Goal: Task Accomplishment & Management: Complete application form

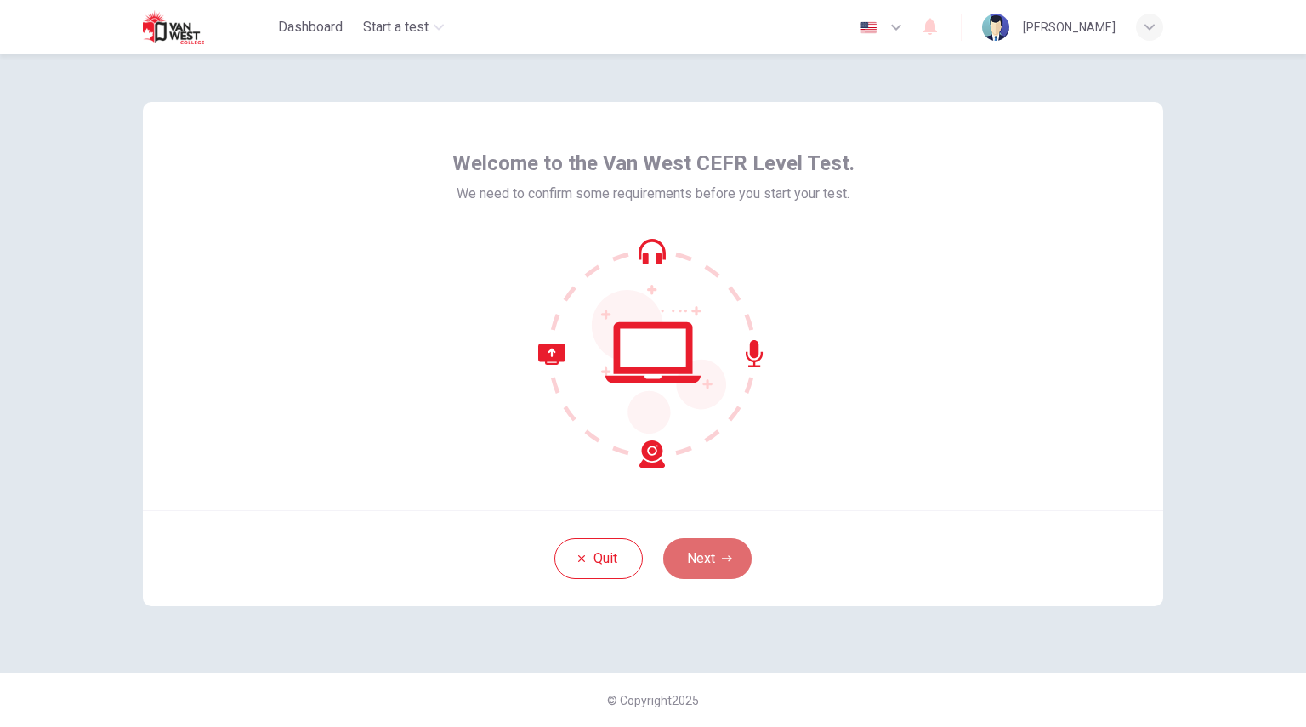
click at [692, 562] on button "Next" at bounding box center [707, 558] width 88 height 41
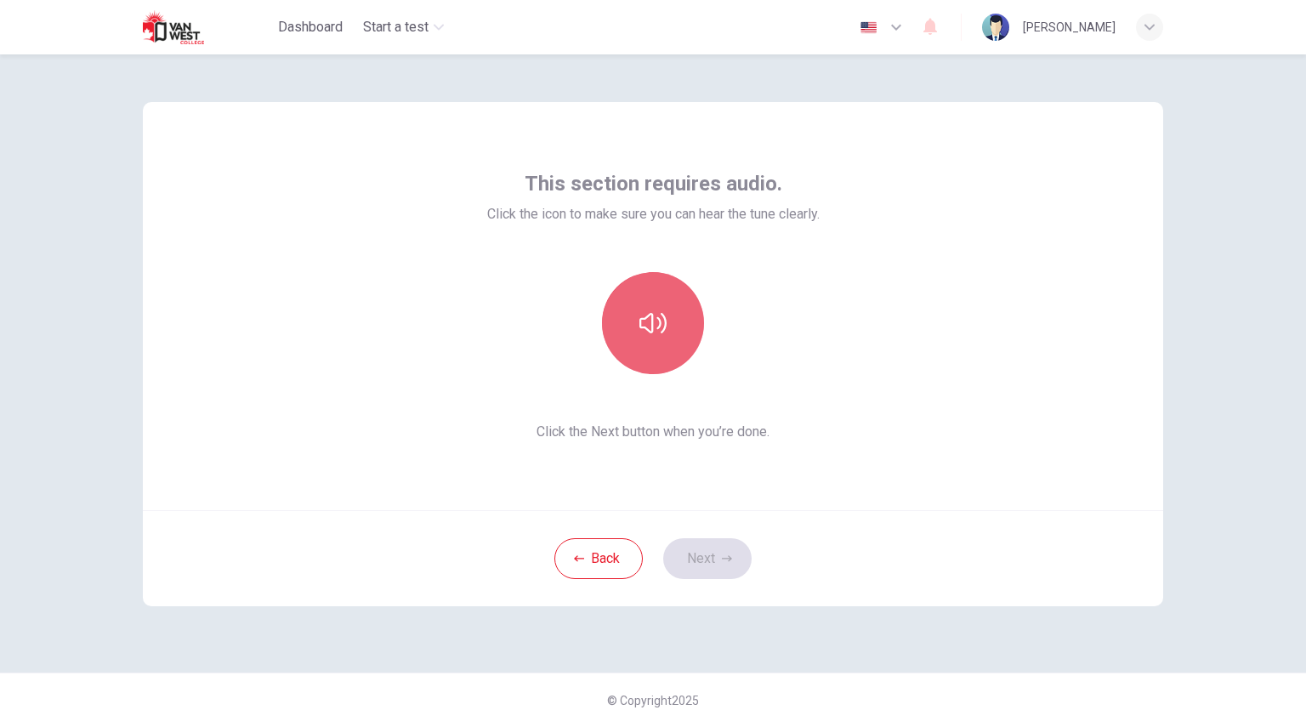
click at [655, 309] on icon "button" at bounding box center [652, 322] width 27 height 27
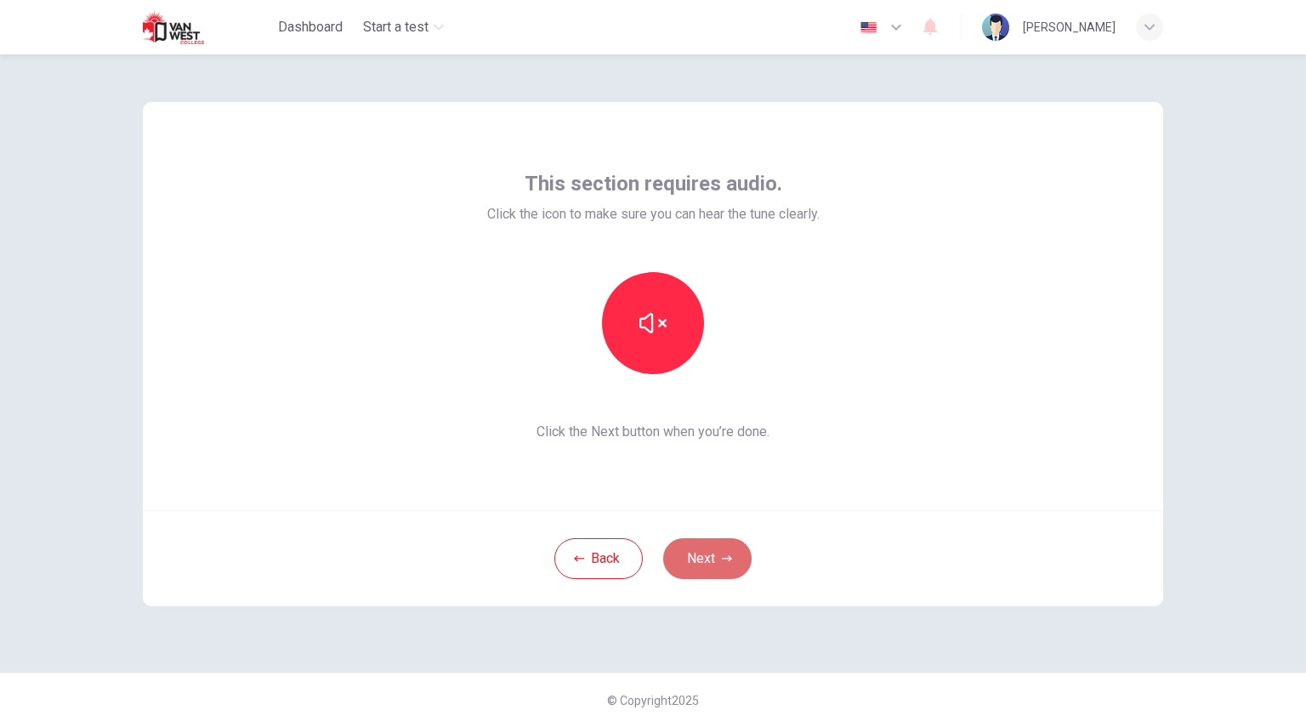
click at [718, 564] on button "Next" at bounding box center [707, 558] width 88 height 41
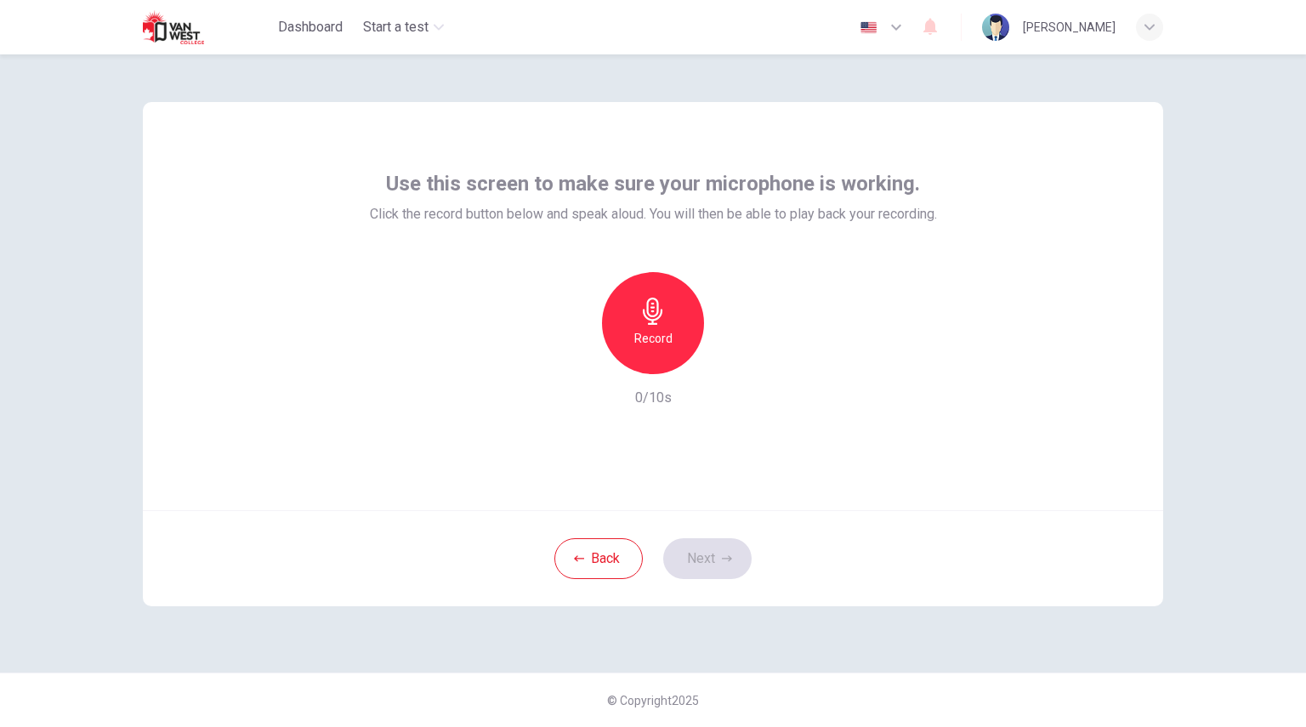
click at [641, 306] on icon "button" at bounding box center [652, 311] width 27 height 27
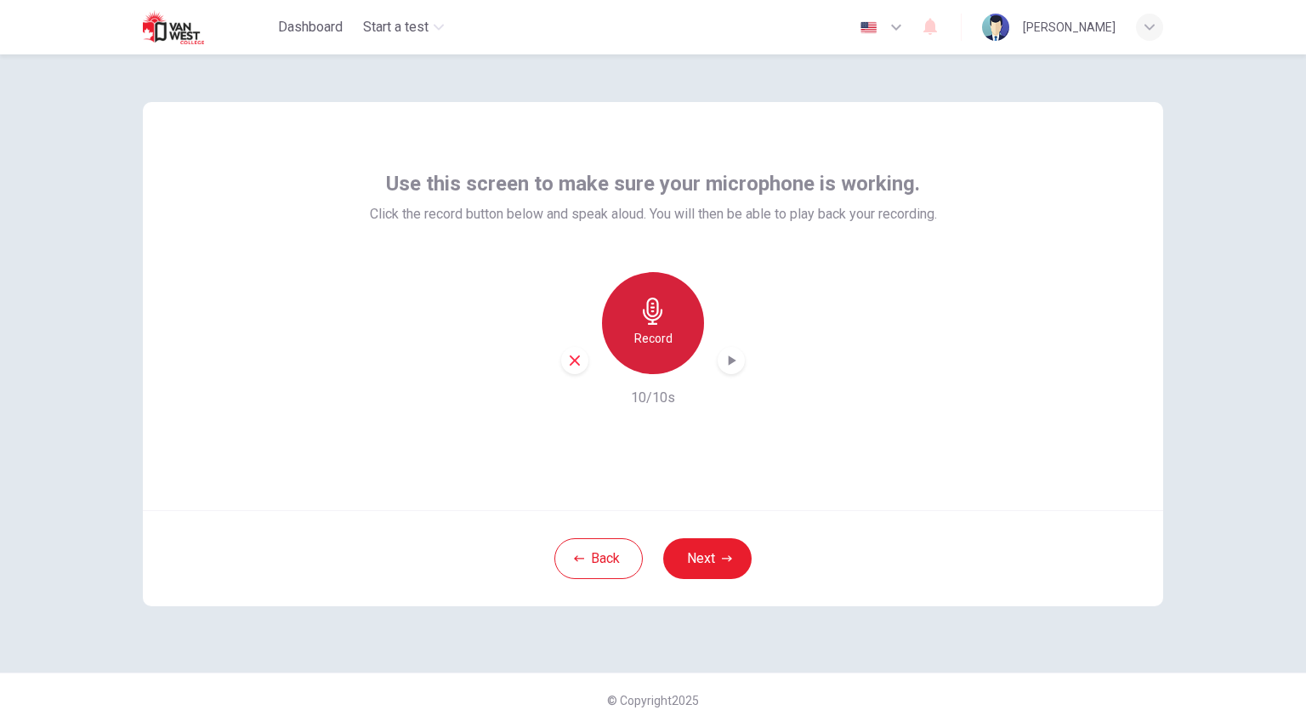
click at [656, 315] on icon "button" at bounding box center [653, 311] width 20 height 27
click at [650, 324] on icon "button" at bounding box center [653, 311] width 20 height 27
click at [726, 362] on icon "button" at bounding box center [731, 360] width 17 height 17
click at [659, 341] on h6 "Record" at bounding box center [653, 338] width 38 height 20
click at [731, 356] on icon "button" at bounding box center [731, 360] width 17 height 17
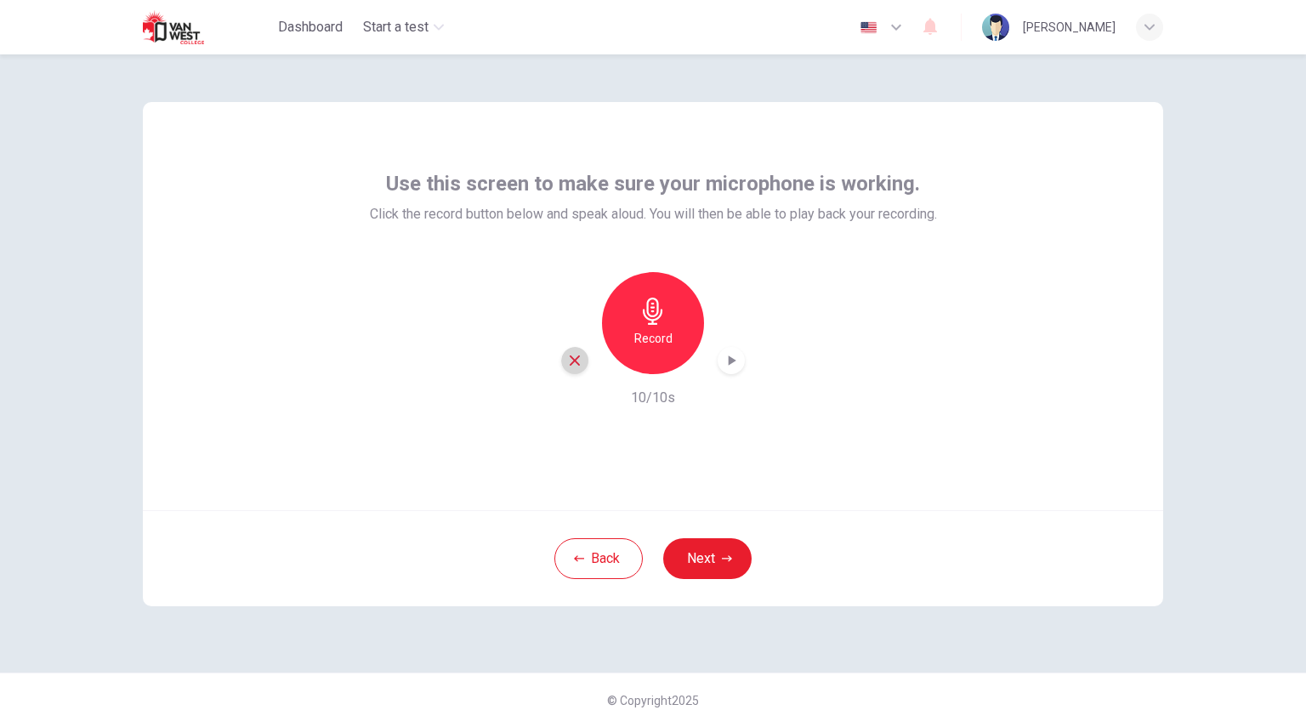
click at [570, 362] on icon "button" at bounding box center [574, 360] width 15 height 15
click at [649, 315] on icon "button" at bounding box center [653, 311] width 20 height 27
click at [734, 357] on icon "button" at bounding box center [731, 360] width 17 height 17
click at [700, 558] on button "Next" at bounding box center [707, 558] width 88 height 41
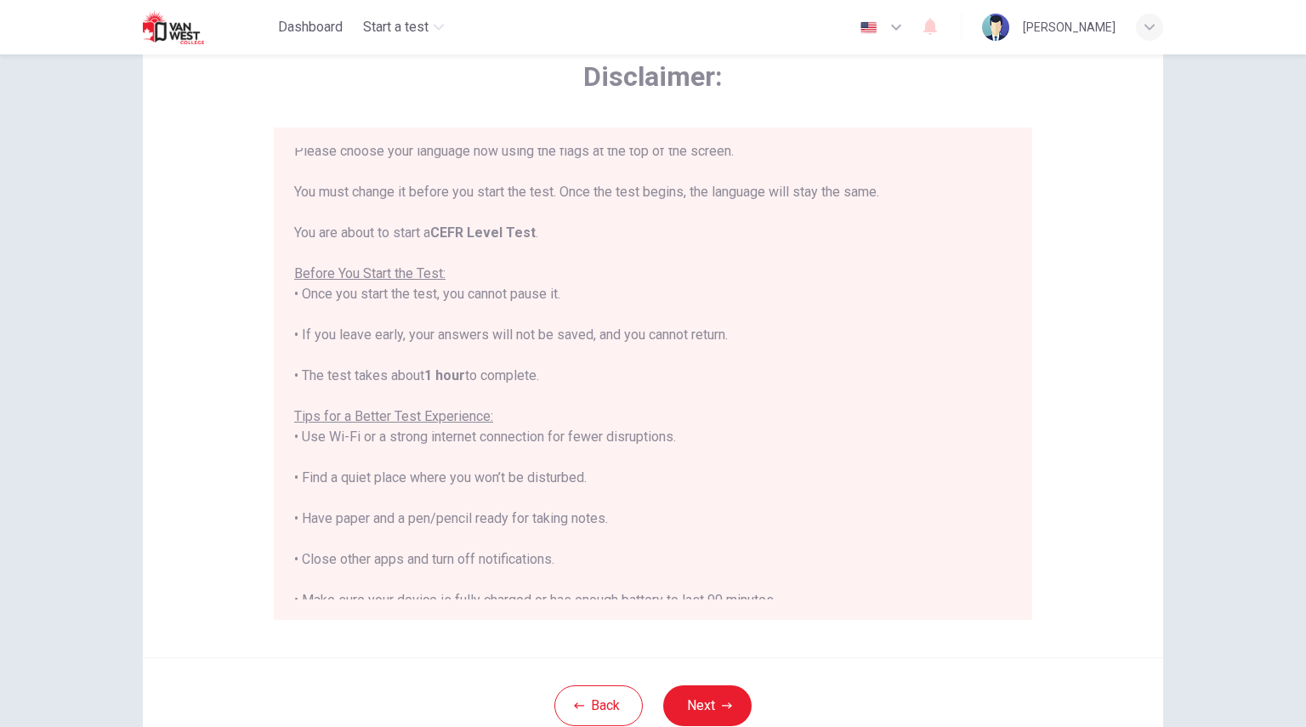
scroll to position [43, 0]
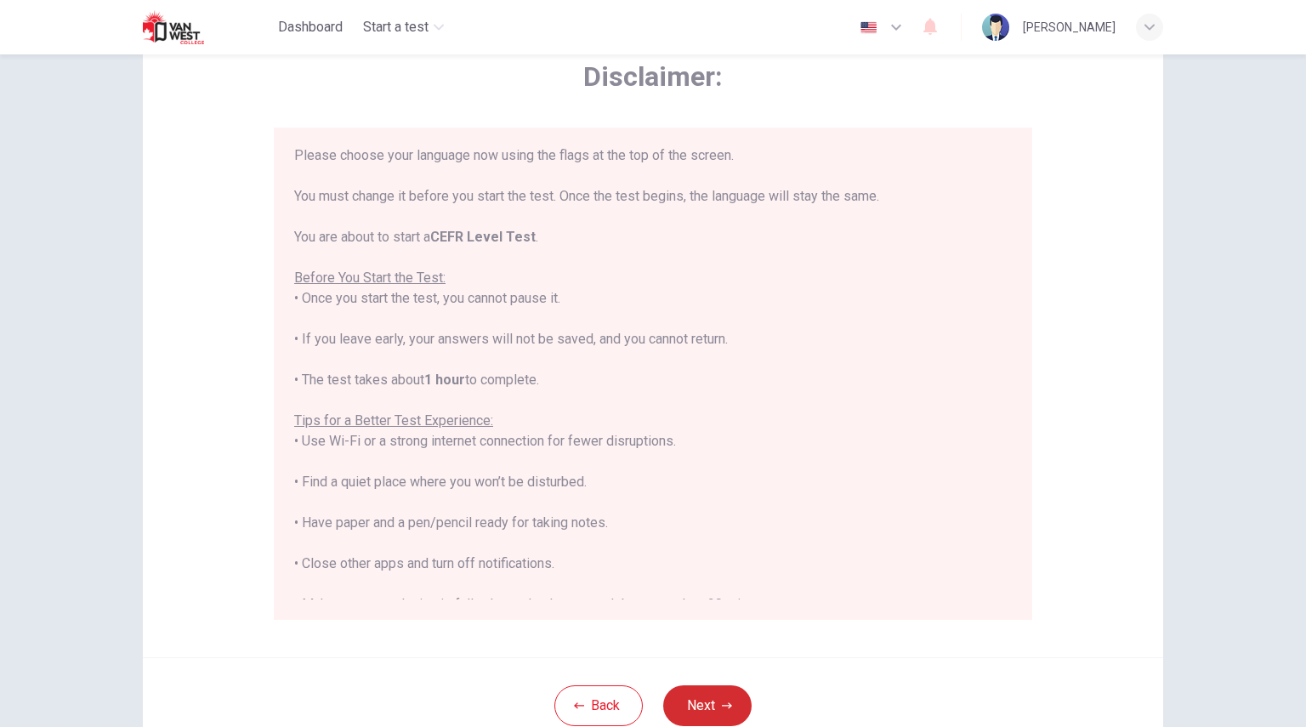
click at [716, 706] on button "Next" at bounding box center [707, 705] width 88 height 41
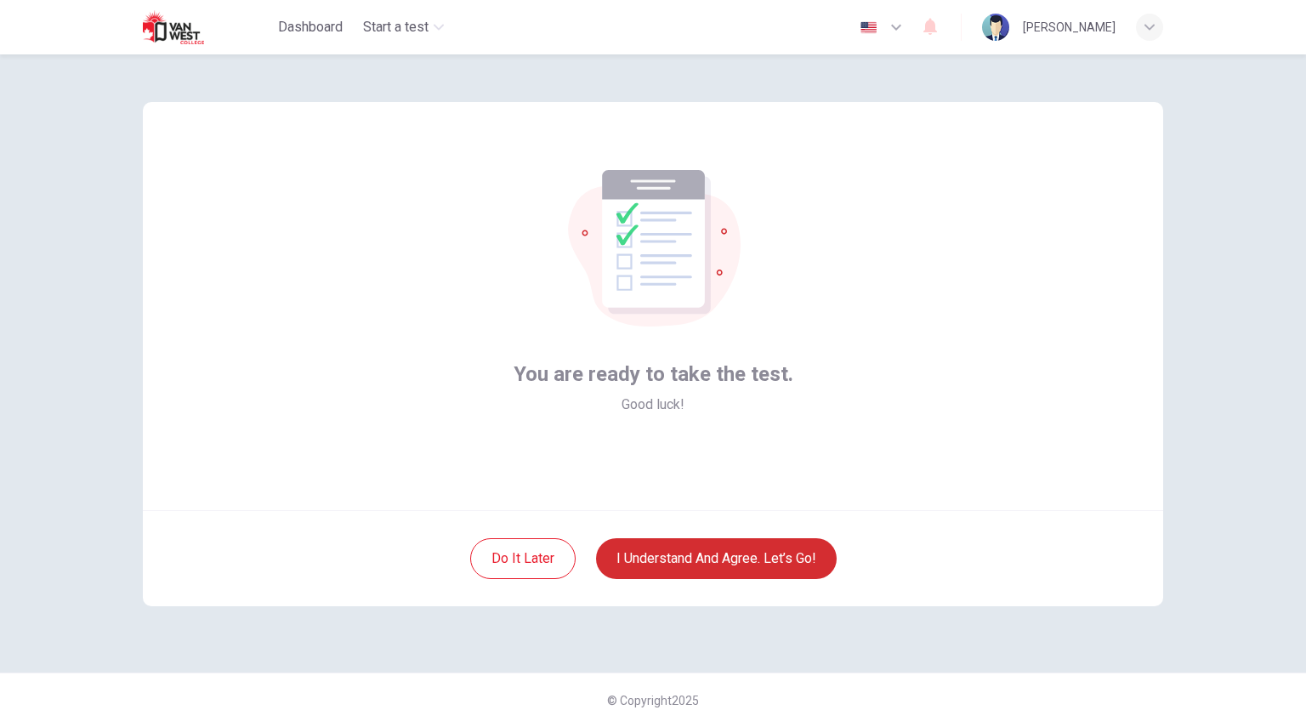
scroll to position [0, 0]
click at [720, 557] on button "I understand and agree. Let’s go!" at bounding box center [716, 558] width 241 height 41
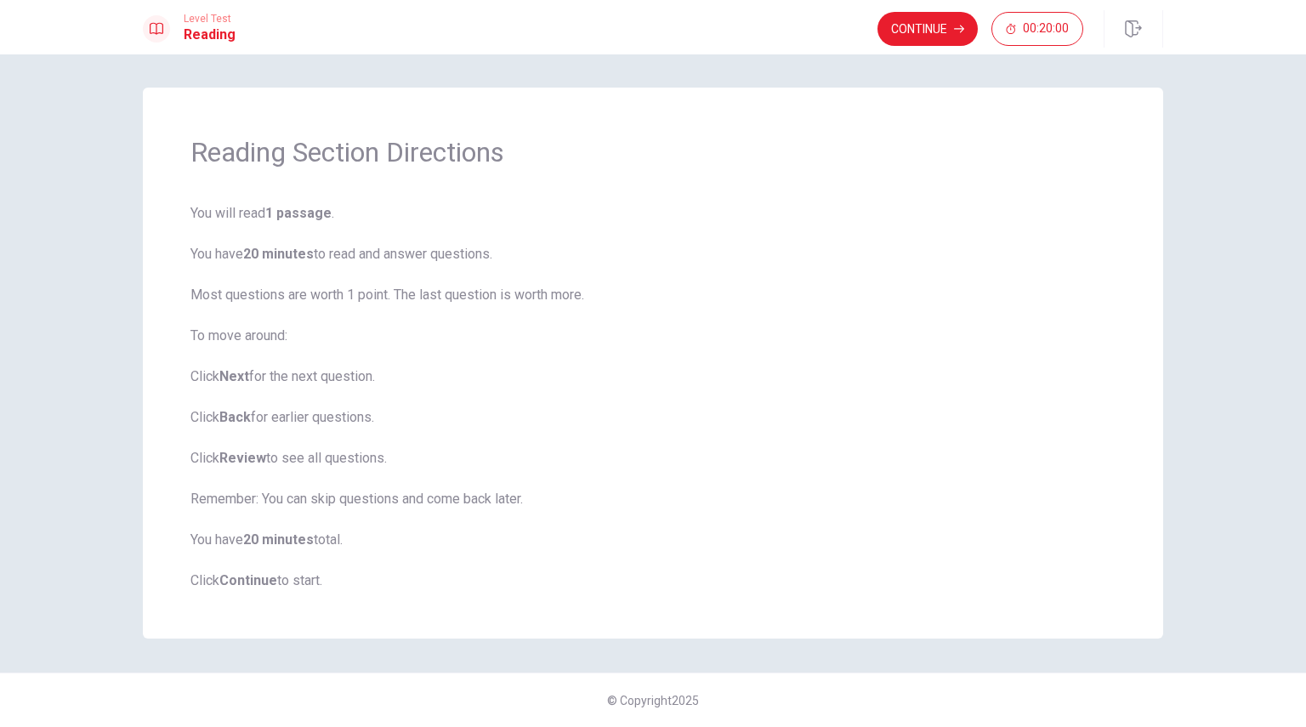
scroll to position [1, 0]
click at [924, 32] on button "Continue" at bounding box center [927, 29] width 100 height 34
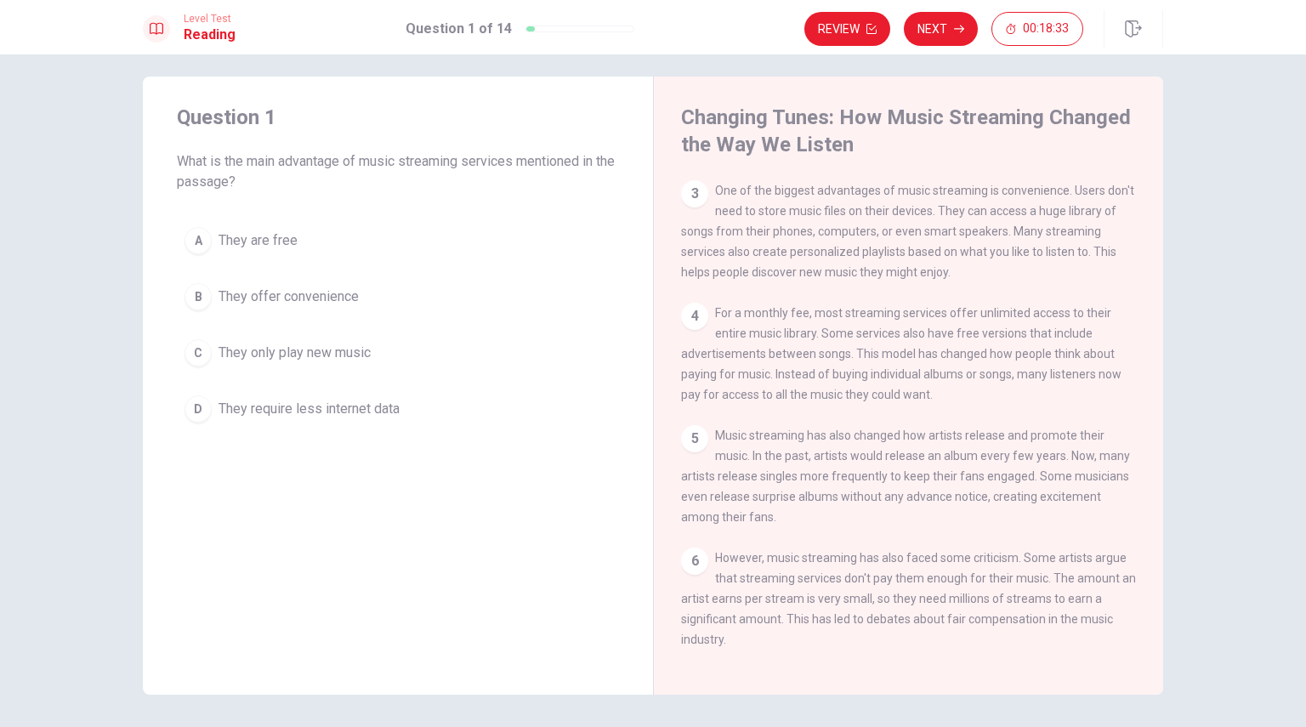
scroll to position [13, 0]
click at [195, 291] on div "B" at bounding box center [197, 295] width 27 height 27
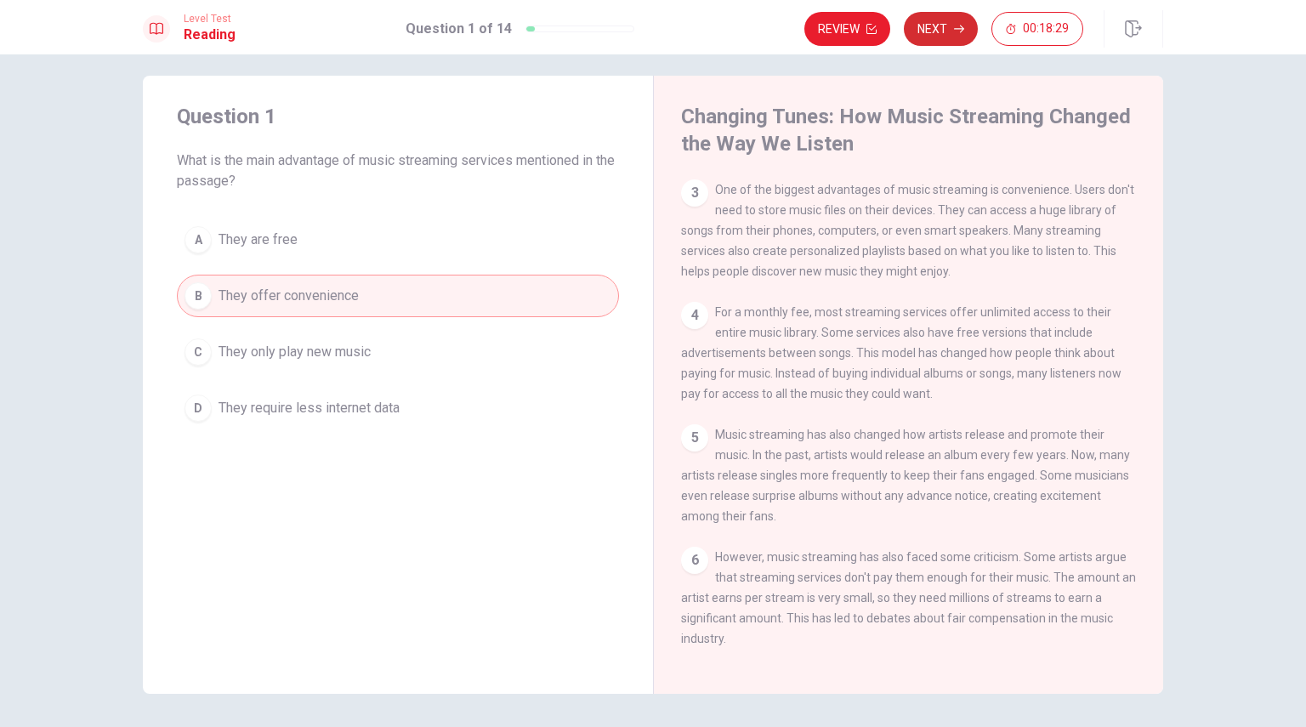
click at [930, 15] on button "Next" at bounding box center [941, 29] width 74 height 34
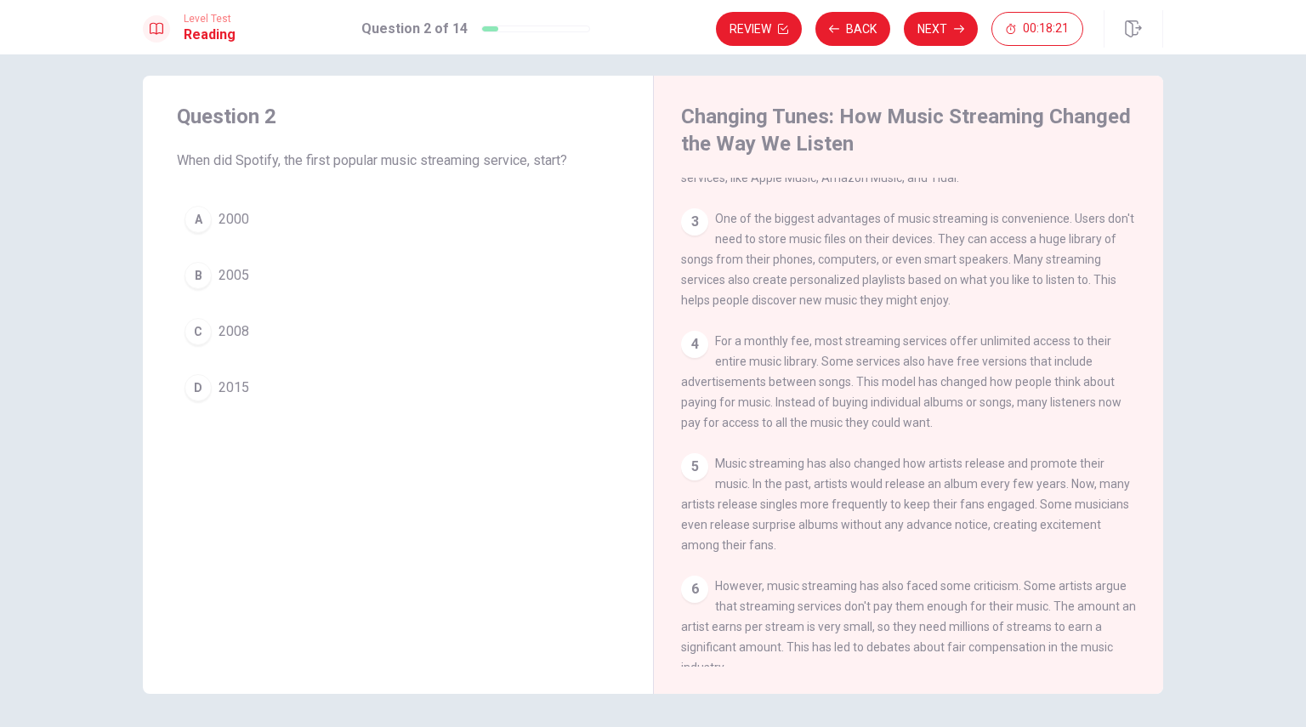
scroll to position [193, 0]
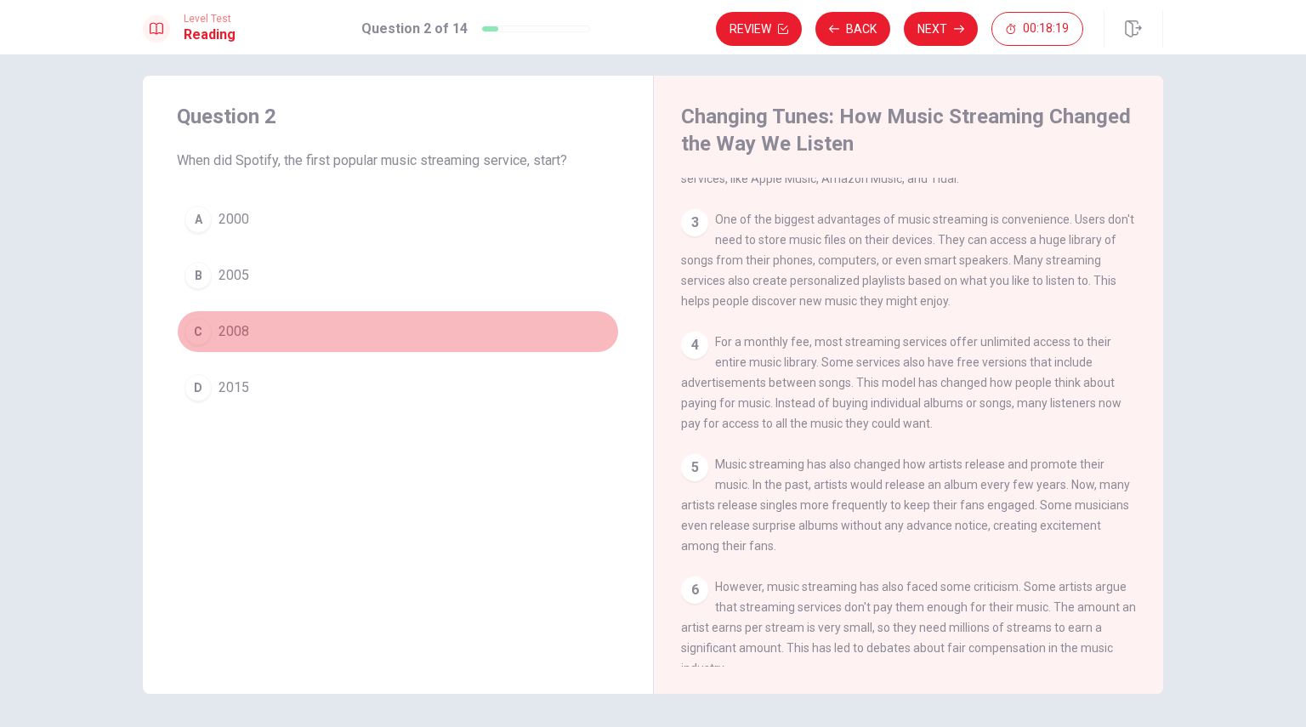
click at [265, 322] on button "C 2008" at bounding box center [398, 331] width 442 height 43
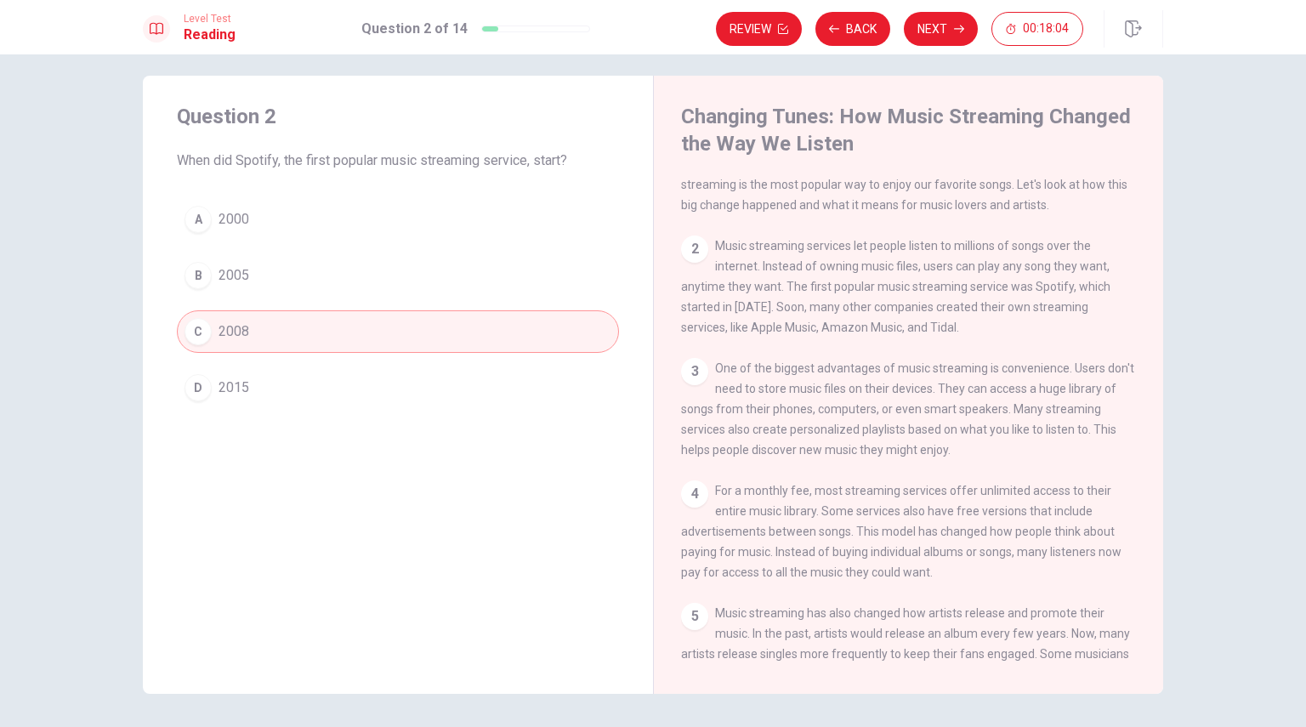
scroll to position [48, 0]
click at [933, 35] on button "Next" at bounding box center [941, 29] width 74 height 34
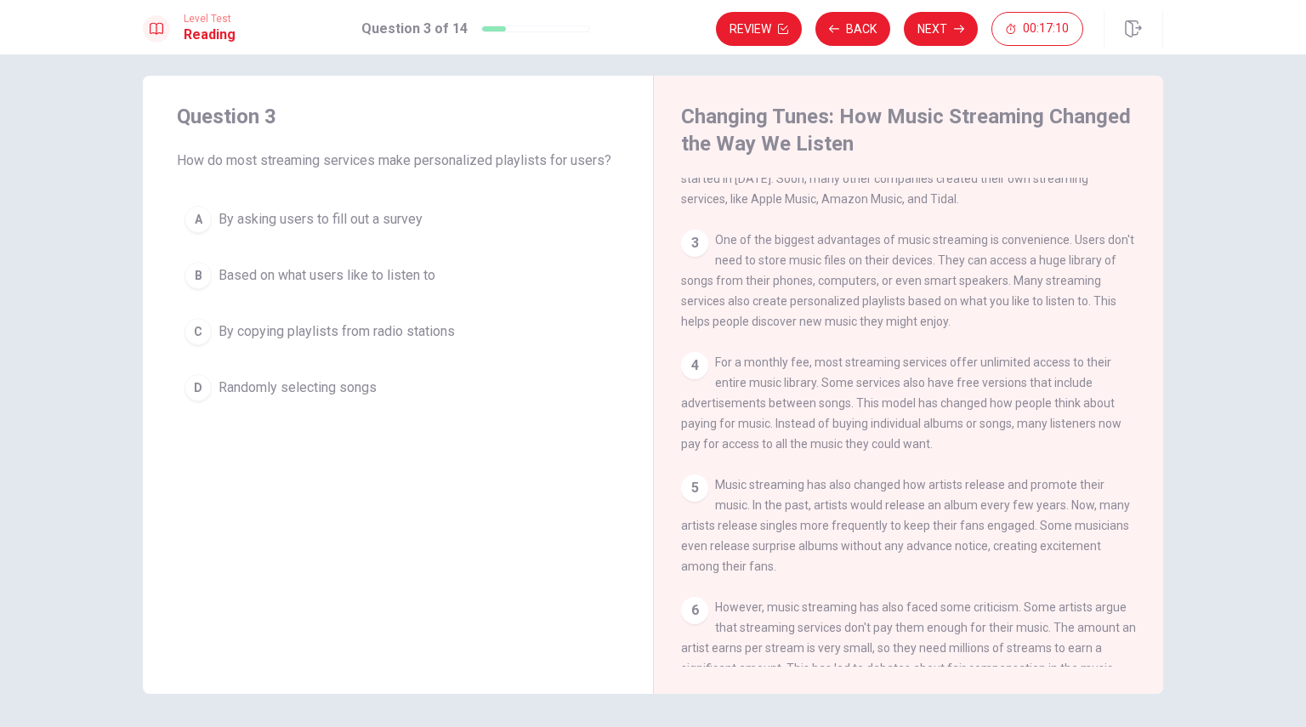
scroll to position [169, 0]
click at [259, 275] on span "Based on what users like to listen to" at bounding box center [326, 275] width 217 height 20
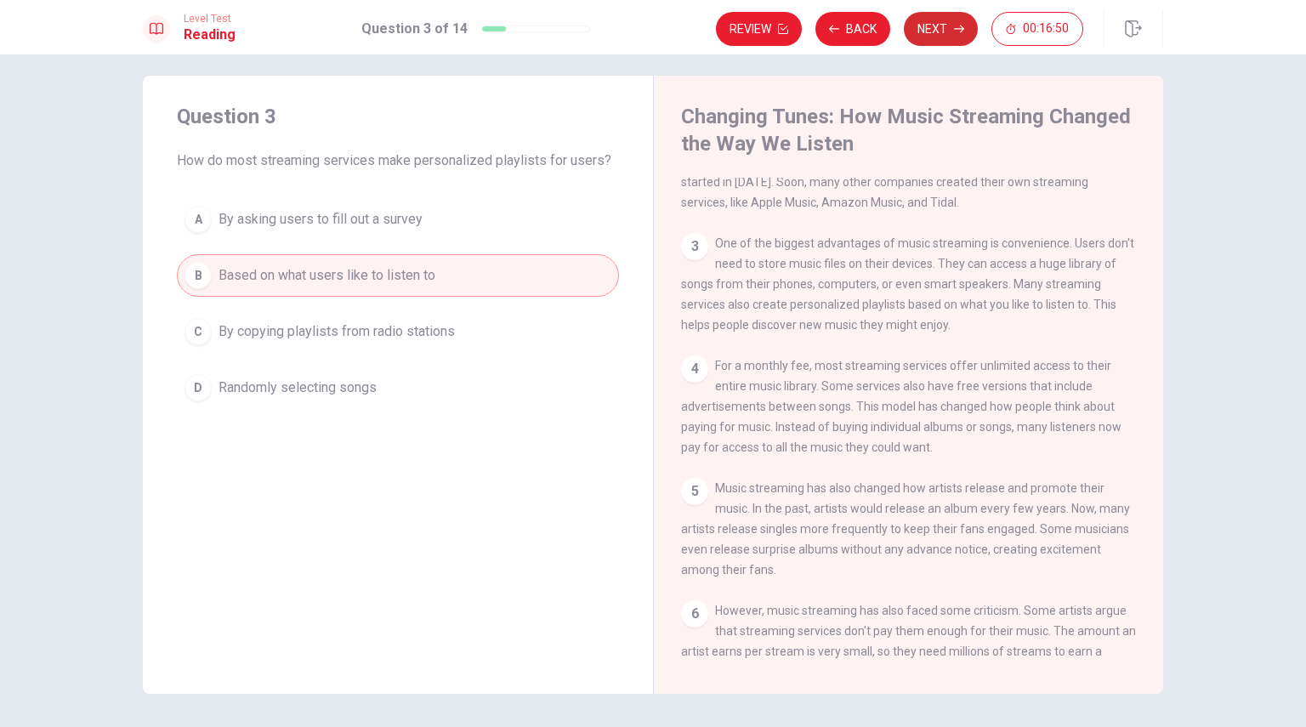
click at [928, 34] on button "Next" at bounding box center [941, 29] width 74 height 34
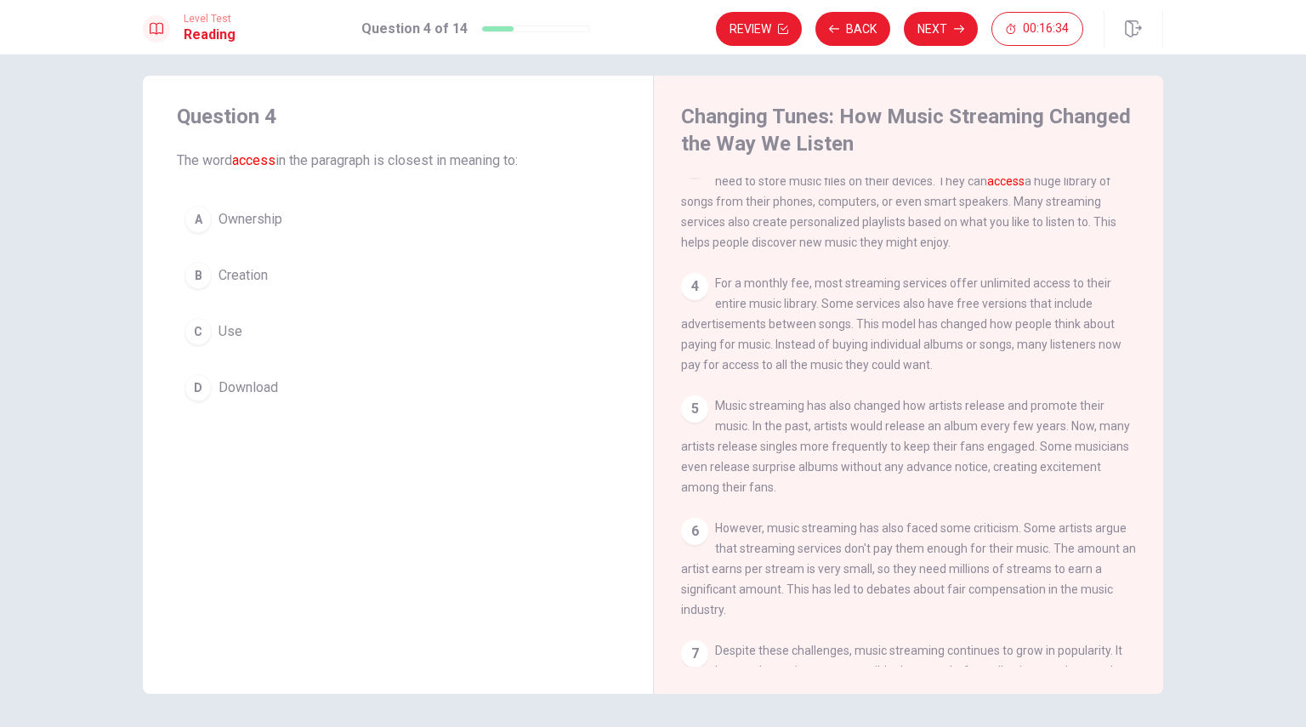
scroll to position [253, 0]
click at [940, 28] on button "Next" at bounding box center [941, 29] width 74 height 34
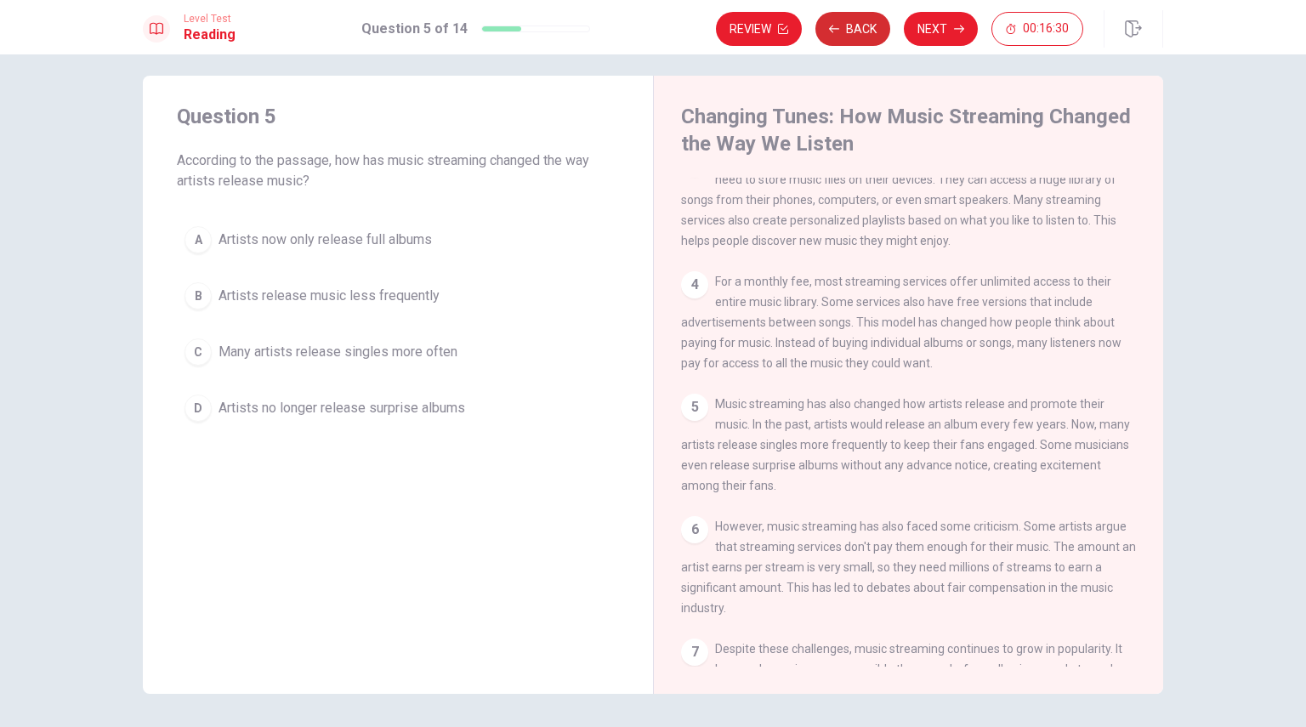
click at [847, 34] on button "Back" at bounding box center [852, 29] width 75 height 34
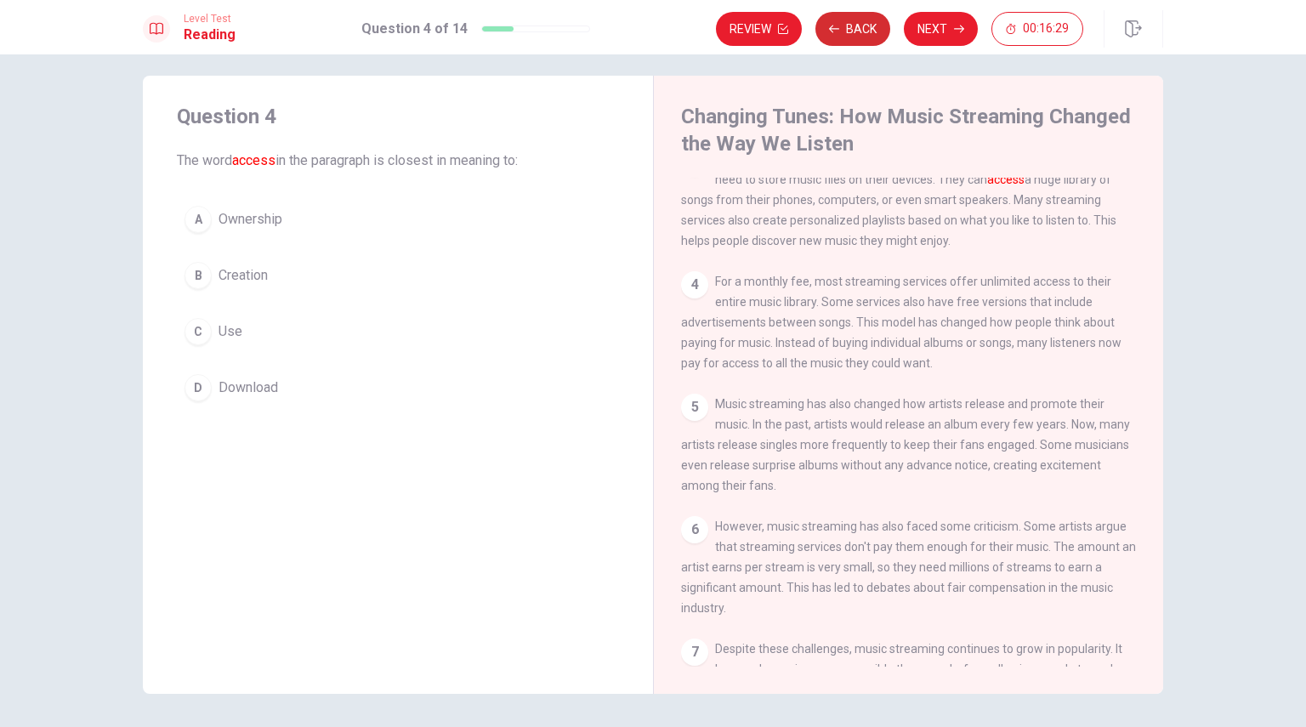
scroll to position [232, 0]
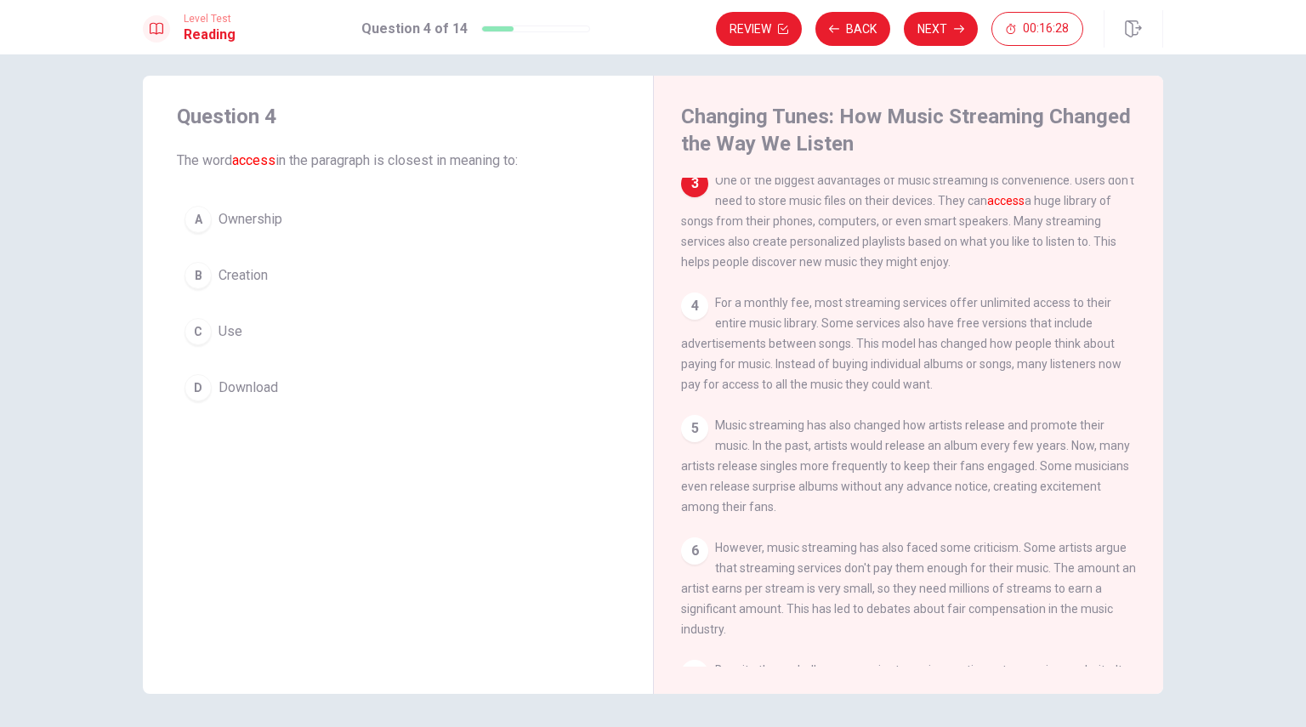
click at [195, 329] on div "C" at bounding box center [197, 331] width 27 height 27
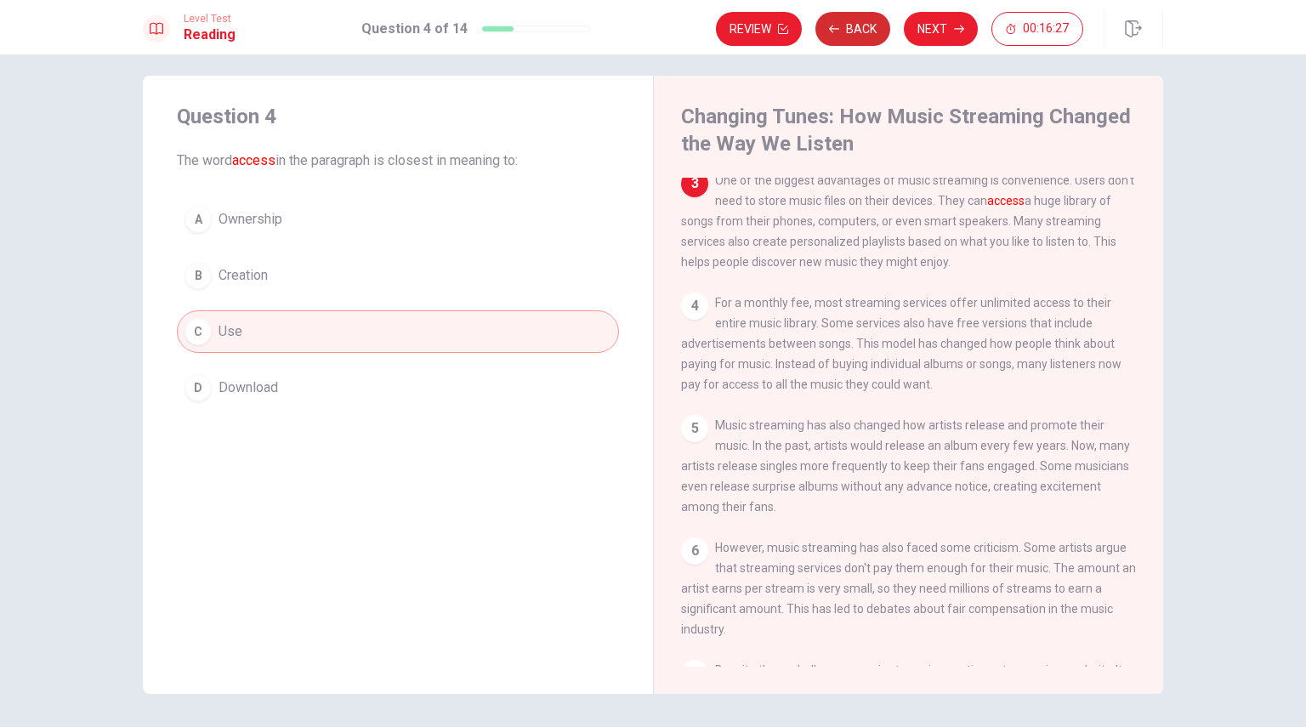
click at [846, 23] on button "Back" at bounding box center [852, 29] width 75 height 34
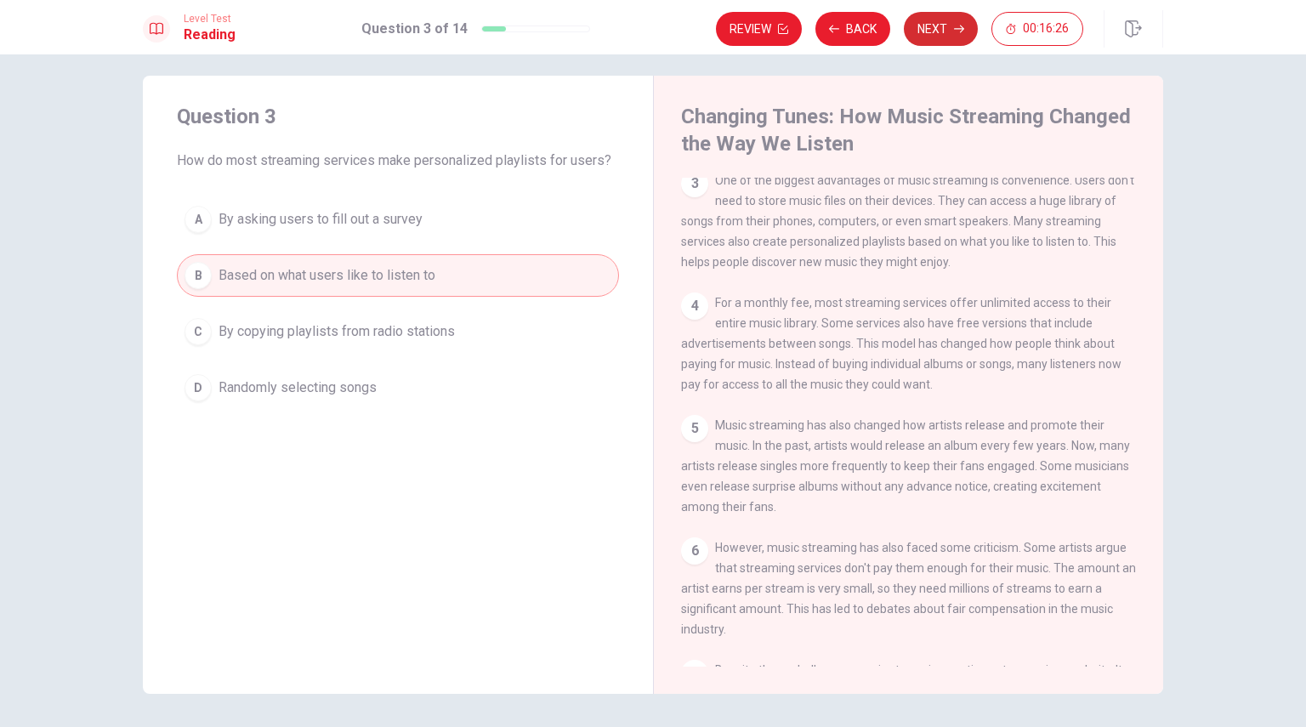
click at [941, 30] on button "Next" at bounding box center [941, 29] width 74 height 34
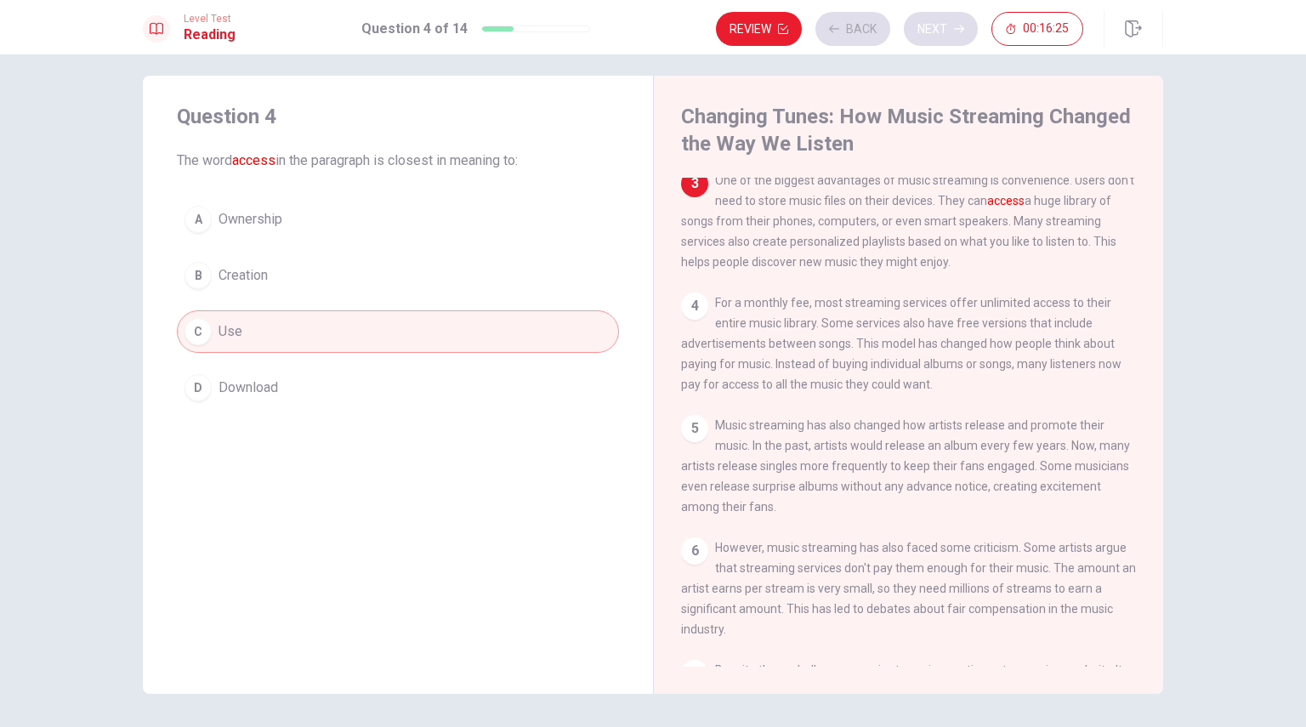
click at [941, 30] on div "Review Back Next 00:16:25" at bounding box center [899, 29] width 367 height 34
click at [943, 30] on button "Next" at bounding box center [941, 29] width 74 height 34
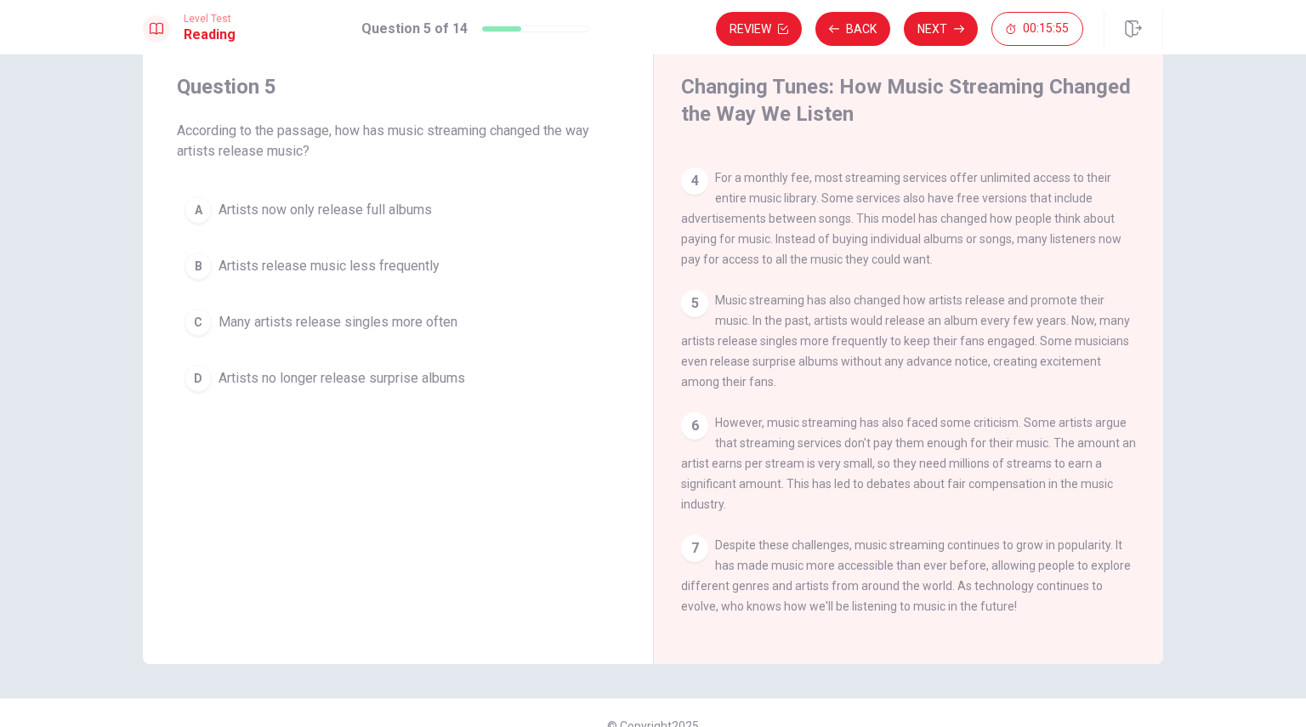
scroll to position [68, 0]
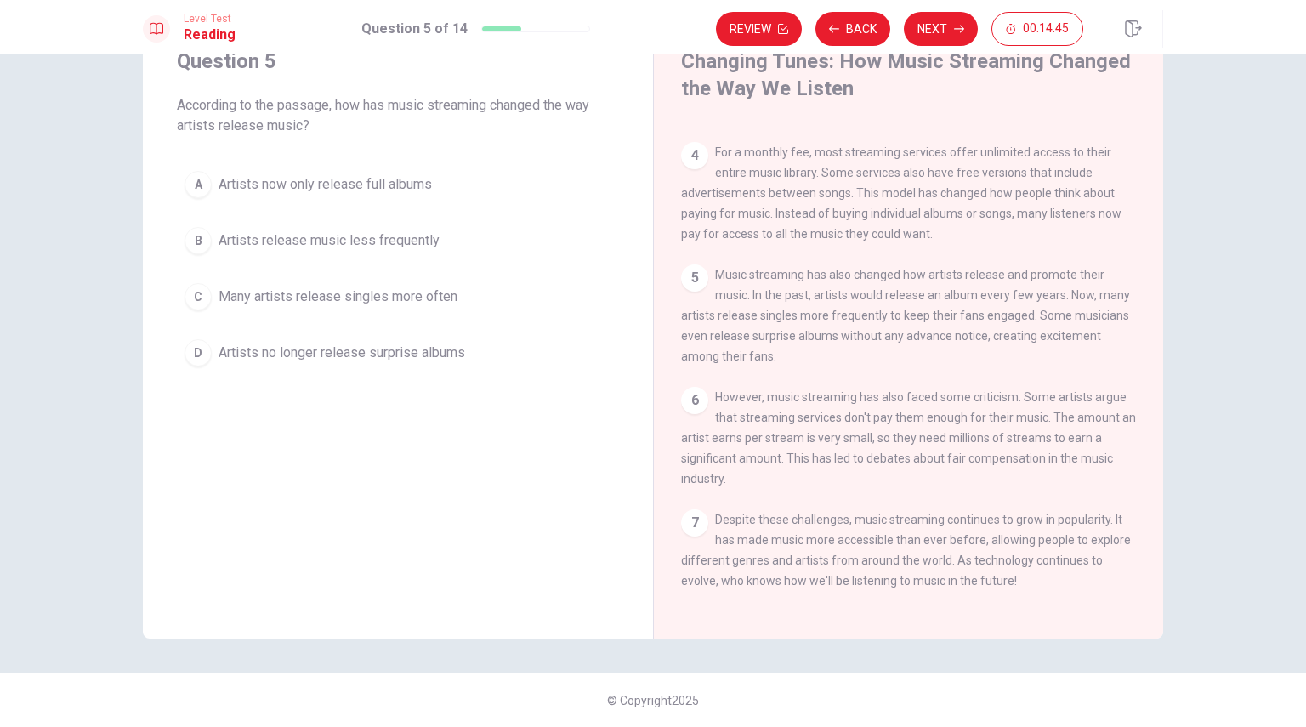
click at [196, 298] on div "C" at bounding box center [197, 296] width 27 height 27
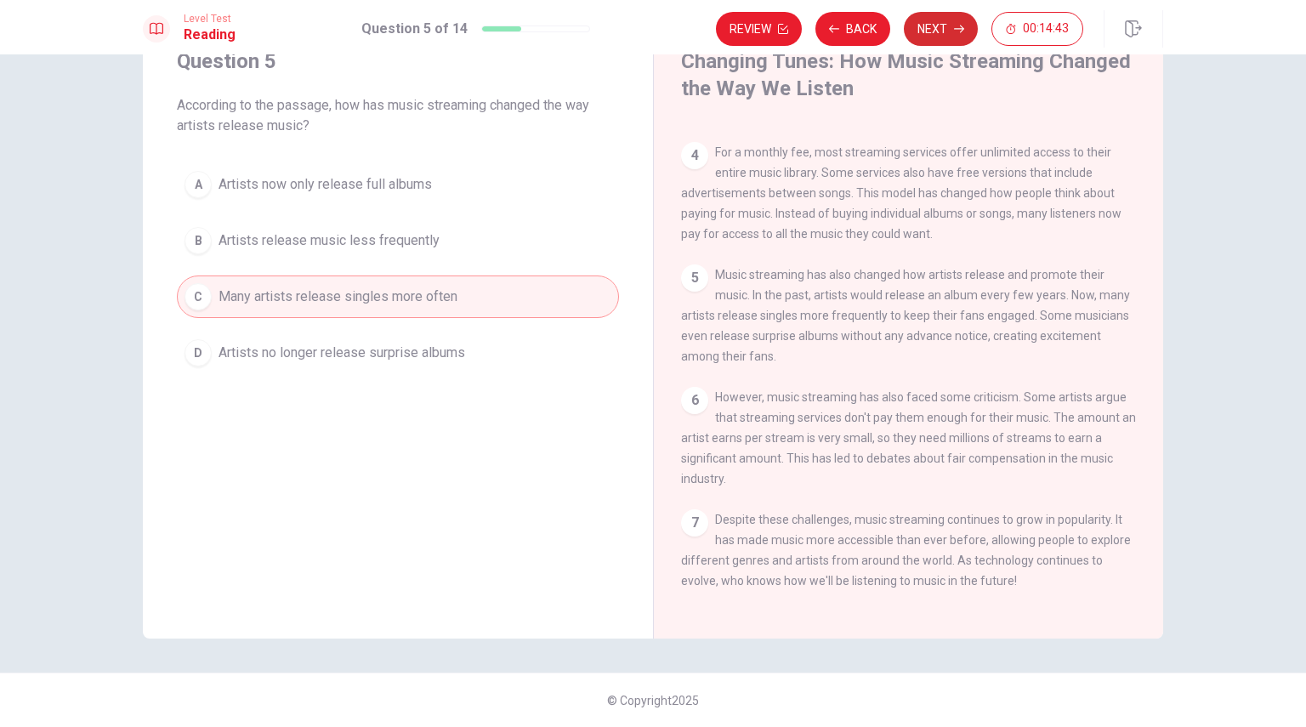
click at [933, 18] on button "Next" at bounding box center [941, 29] width 74 height 34
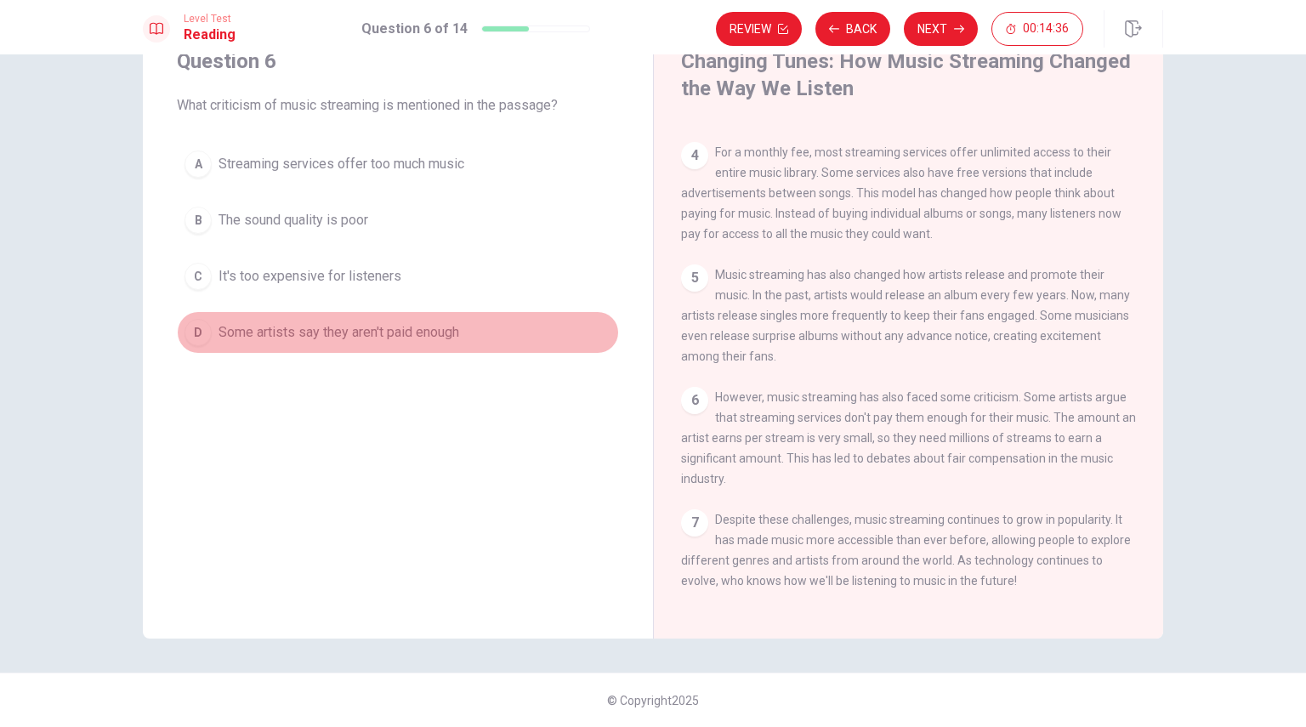
click at [195, 330] on div "D" at bounding box center [197, 332] width 27 height 27
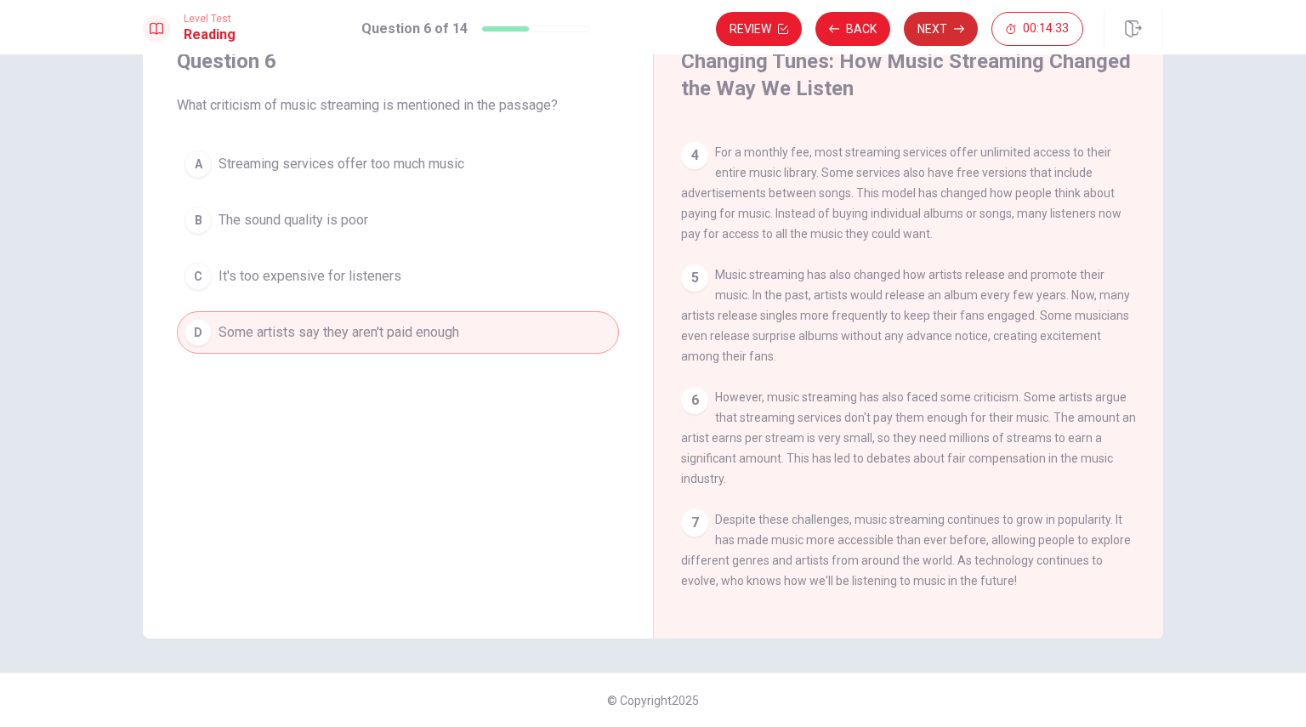
click at [932, 29] on button "Next" at bounding box center [941, 29] width 74 height 34
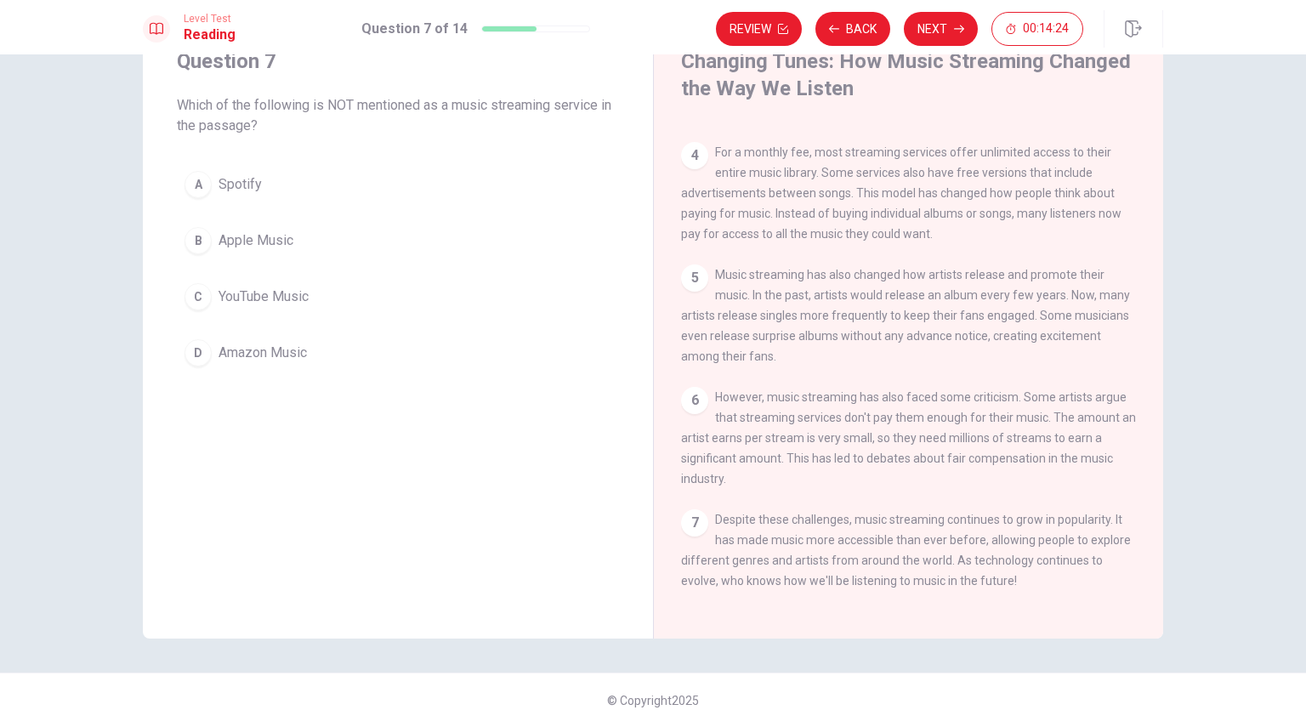
scroll to position [24, 0]
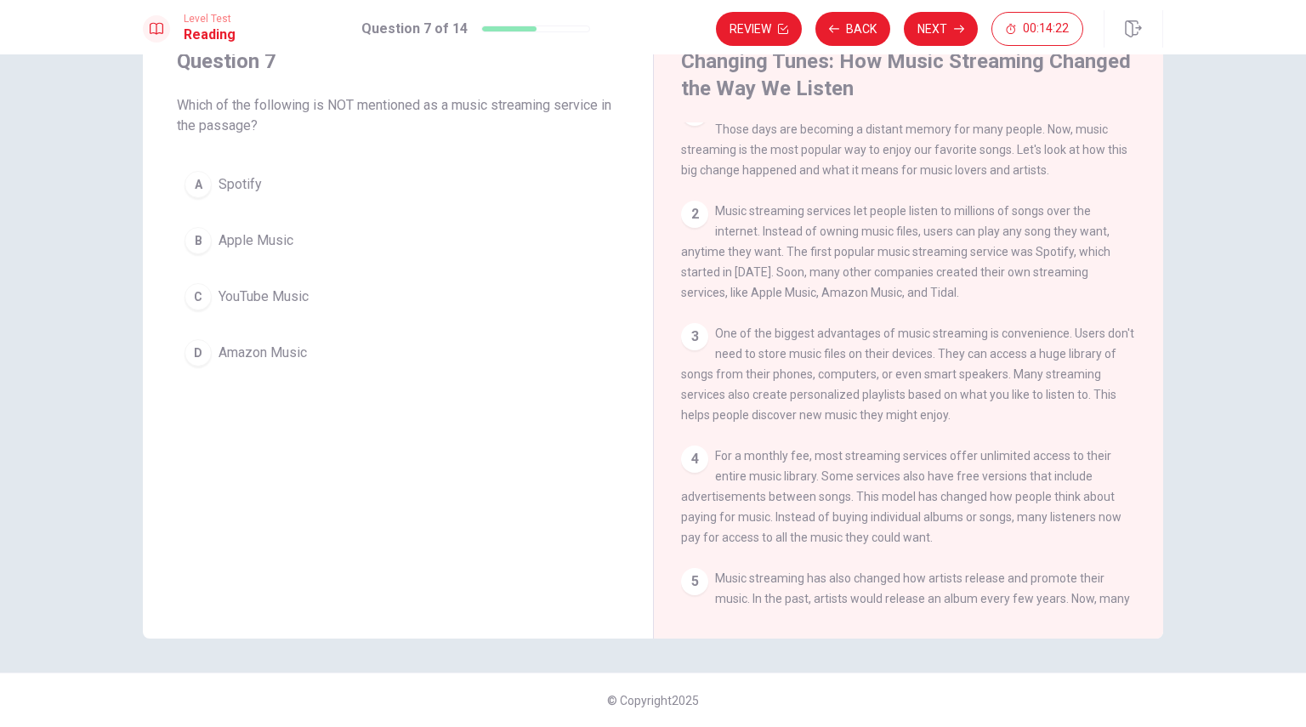
click at [185, 296] on div "C" at bounding box center [197, 296] width 27 height 27
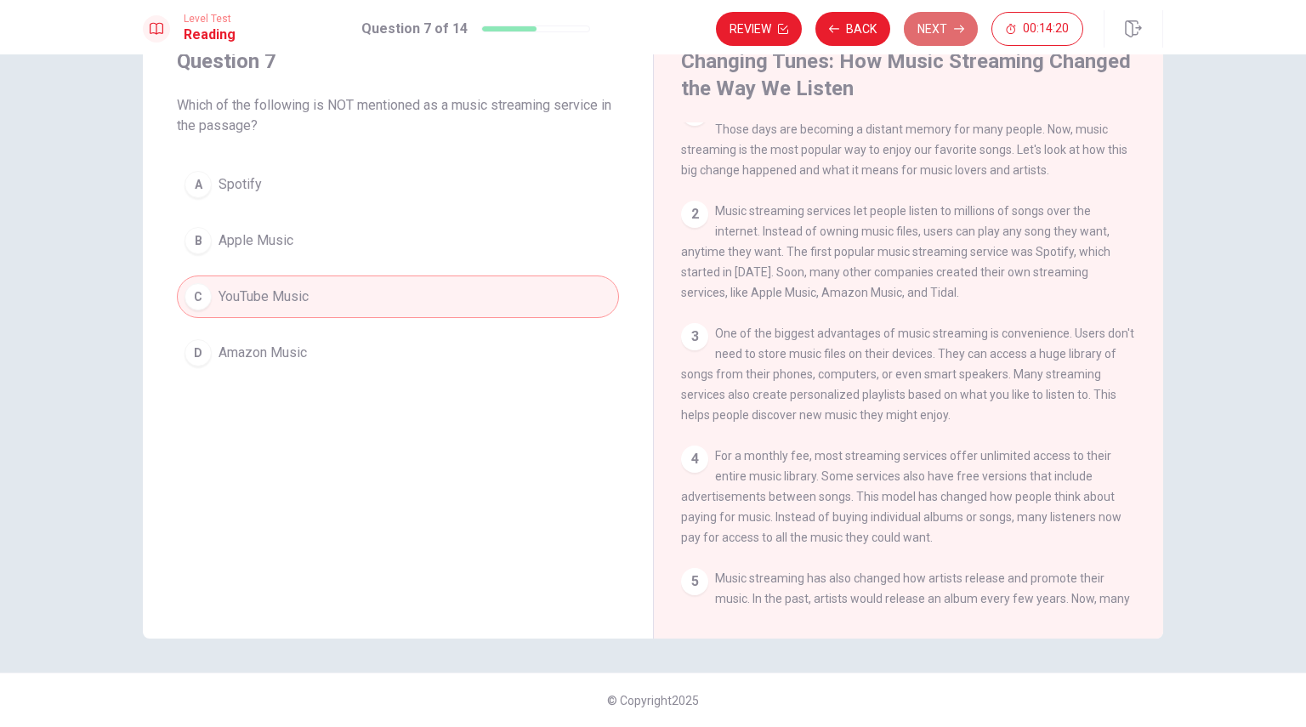
click at [942, 33] on button "Next" at bounding box center [941, 29] width 74 height 34
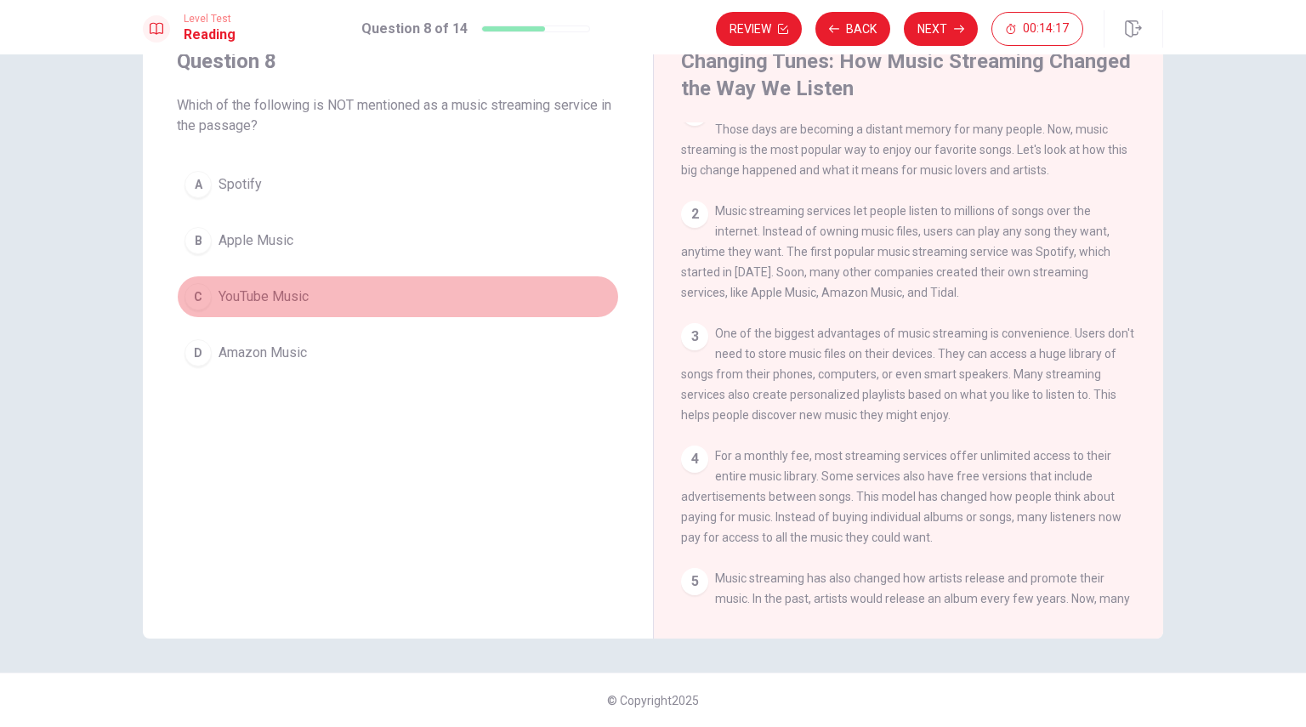
click at [196, 297] on div "C" at bounding box center [197, 296] width 27 height 27
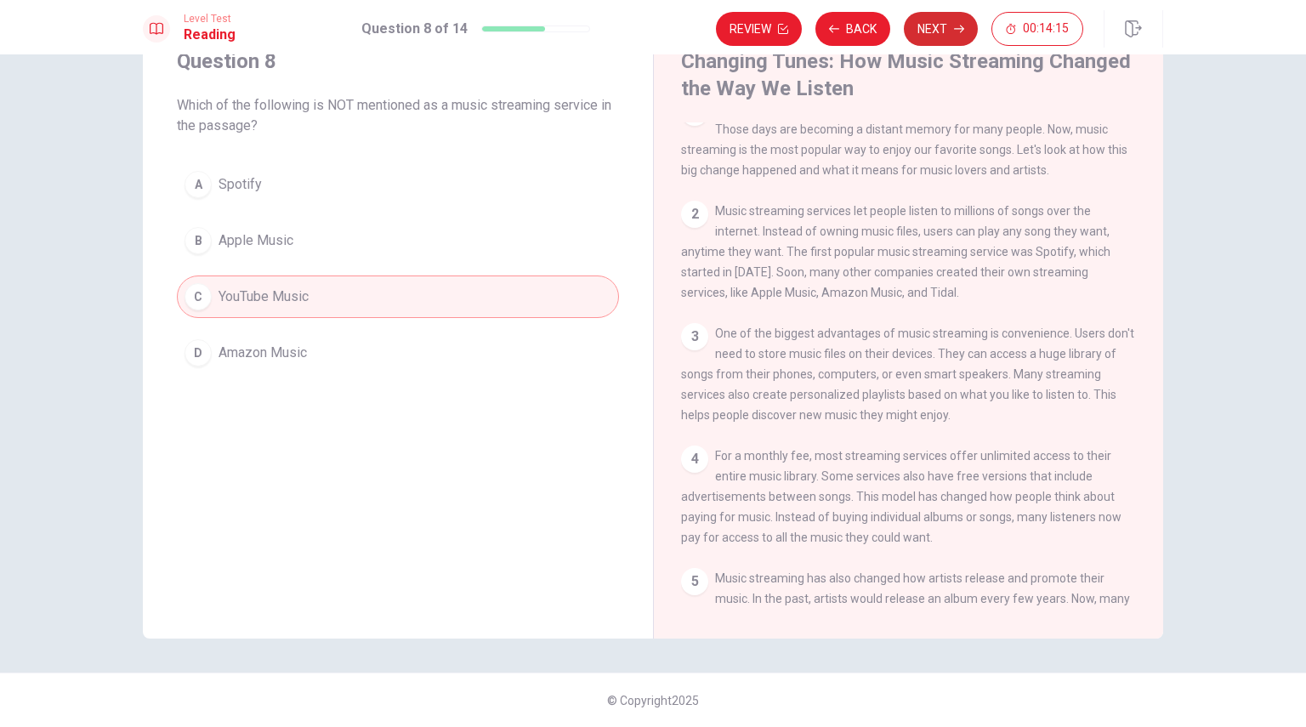
click at [932, 24] on button "Next" at bounding box center [941, 29] width 74 height 34
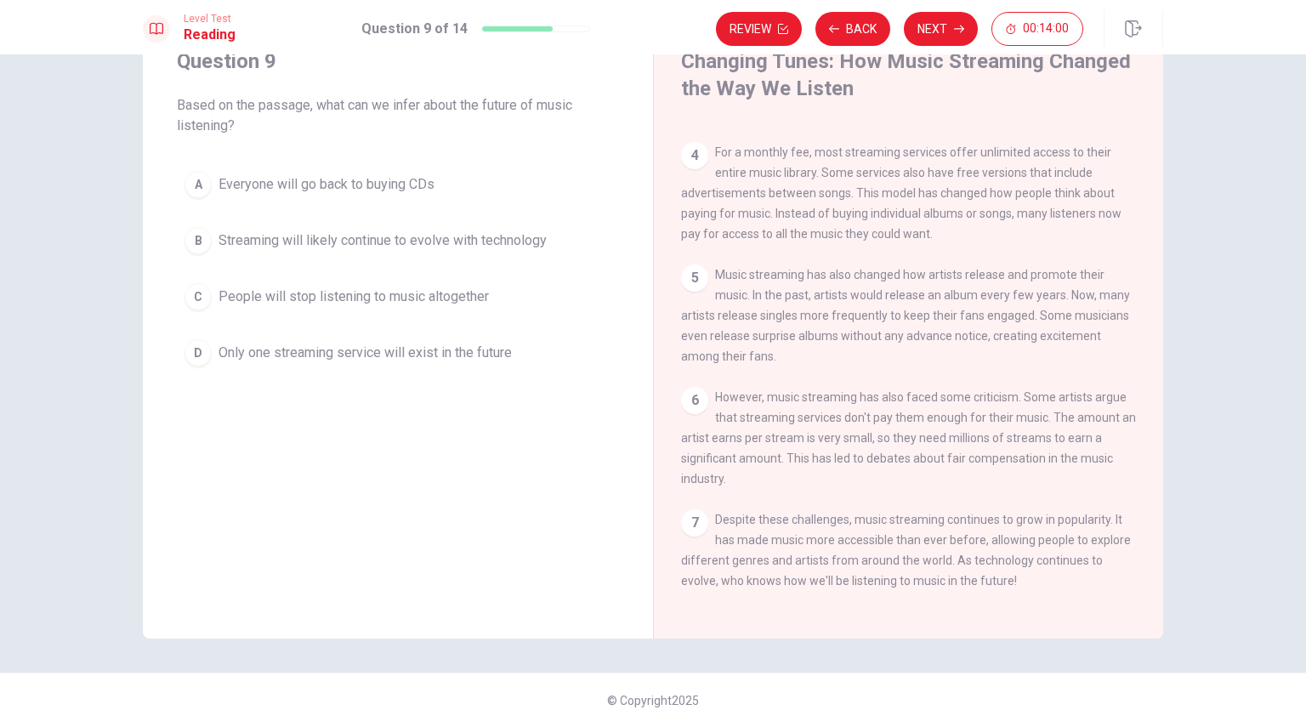
scroll to position [355, 0]
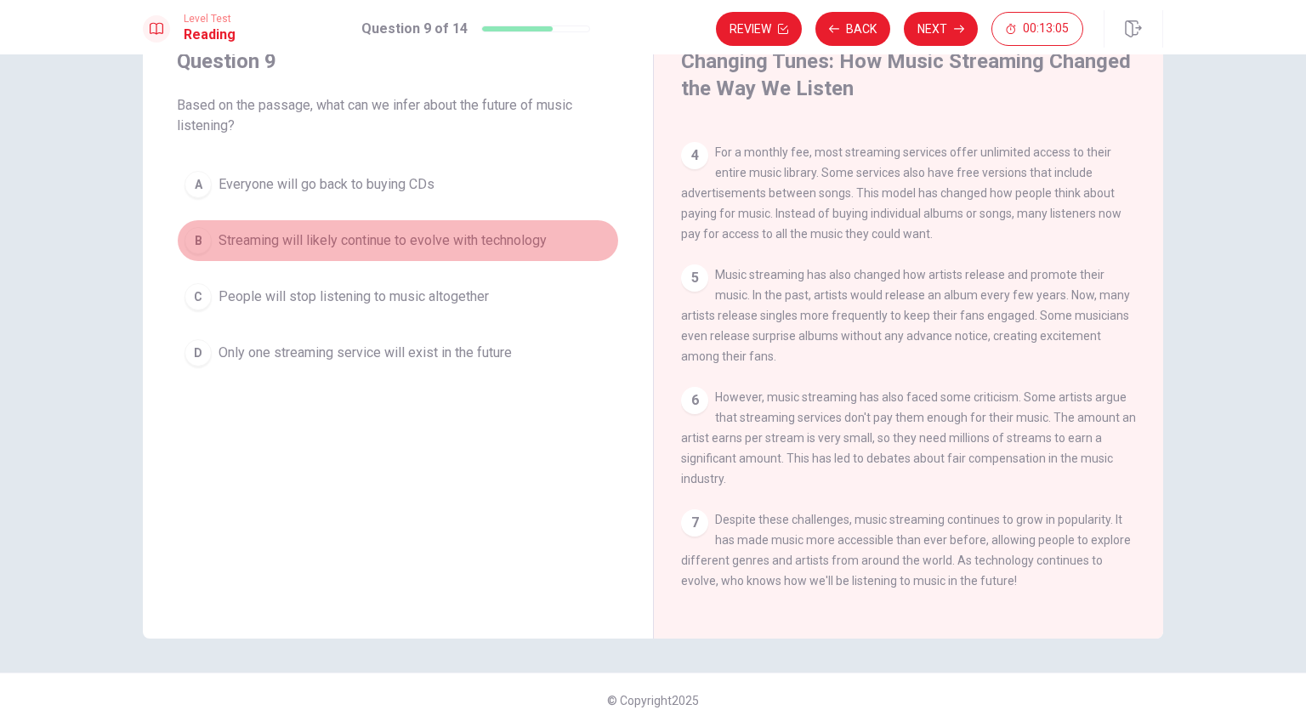
click at [192, 240] on div "B" at bounding box center [197, 240] width 27 height 27
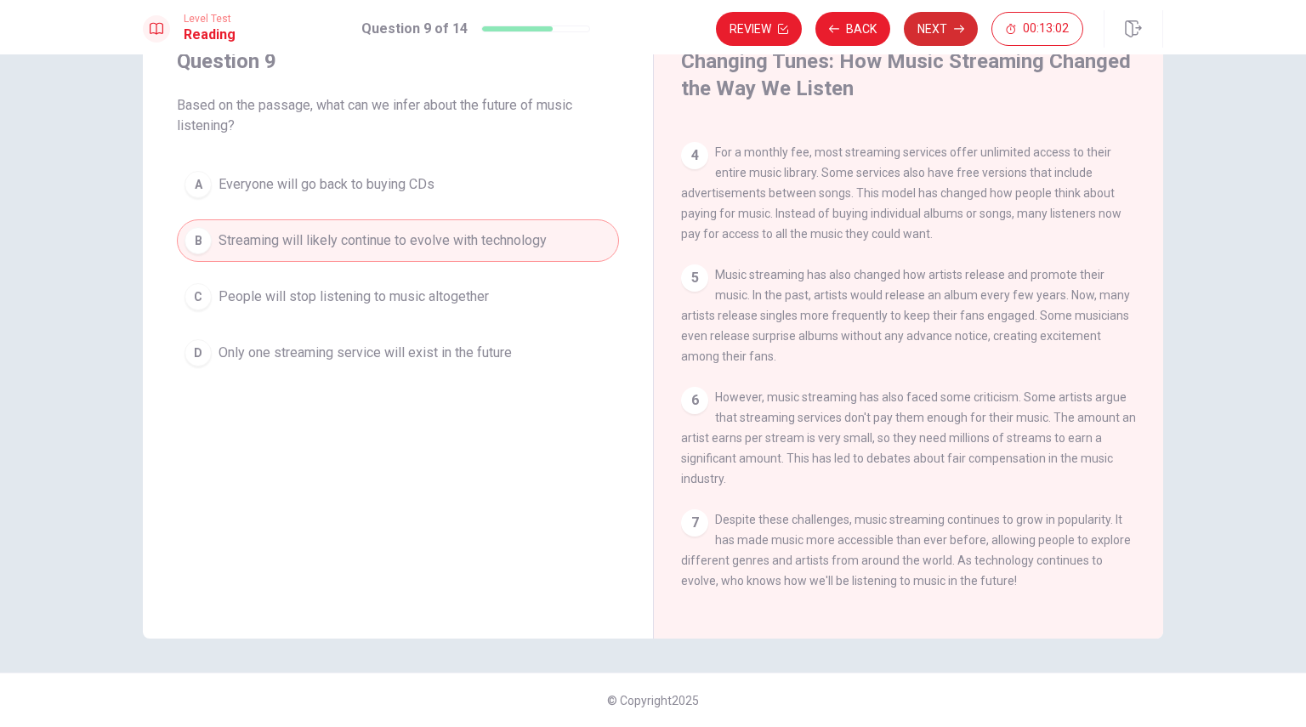
click at [934, 30] on button "Next" at bounding box center [941, 29] width 74 height 34
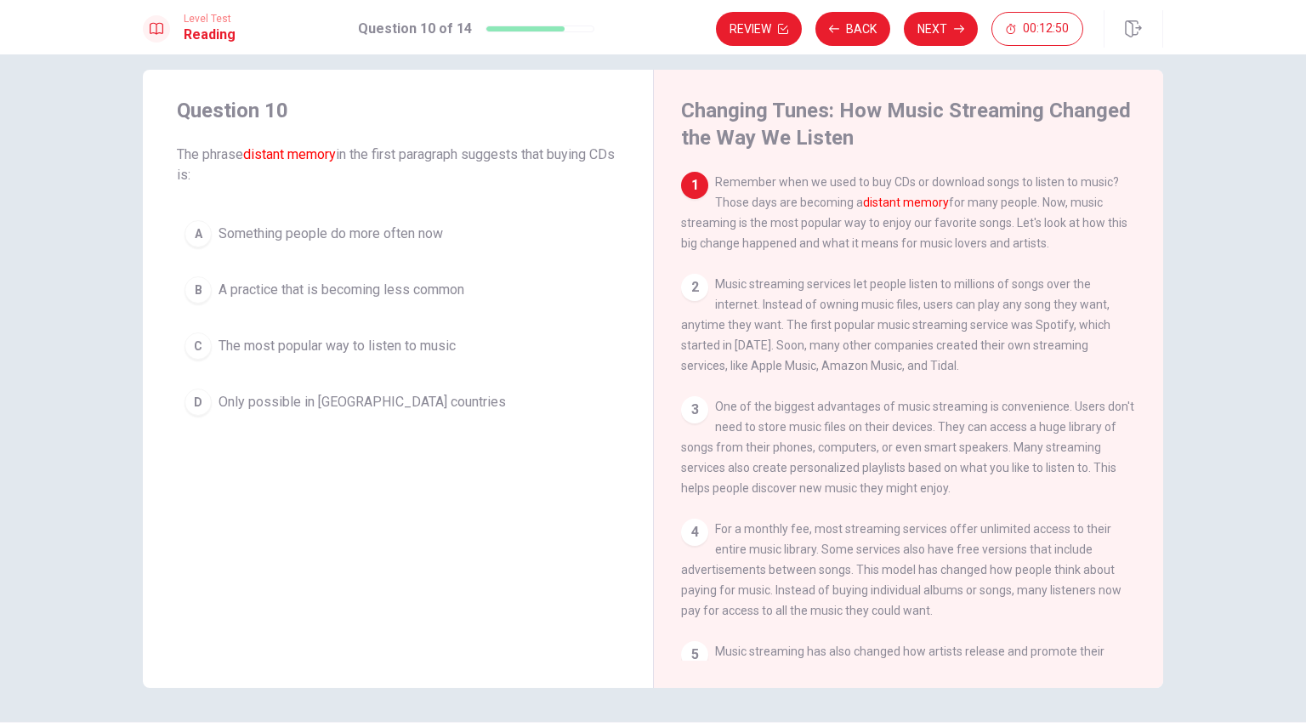
scroll to position [0, 0]
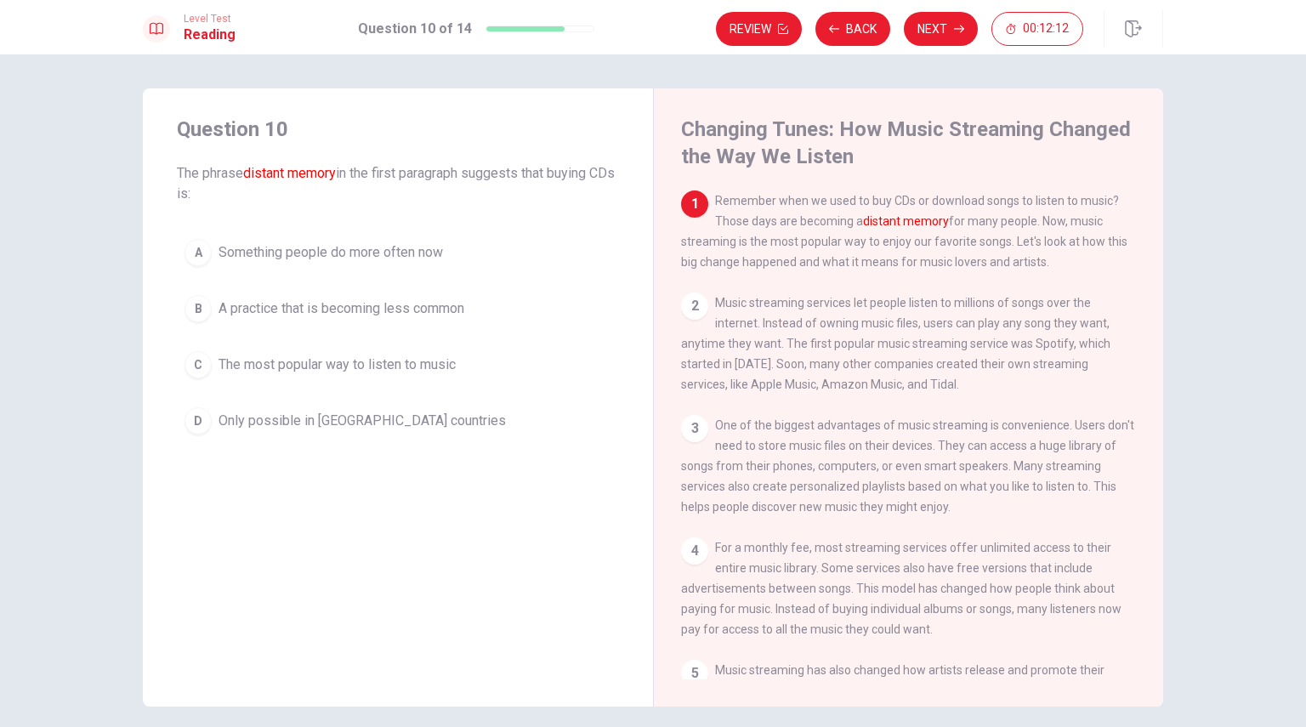
click at [194, 310] on div "B" at bounding box center [197, 308] width 27 height 27
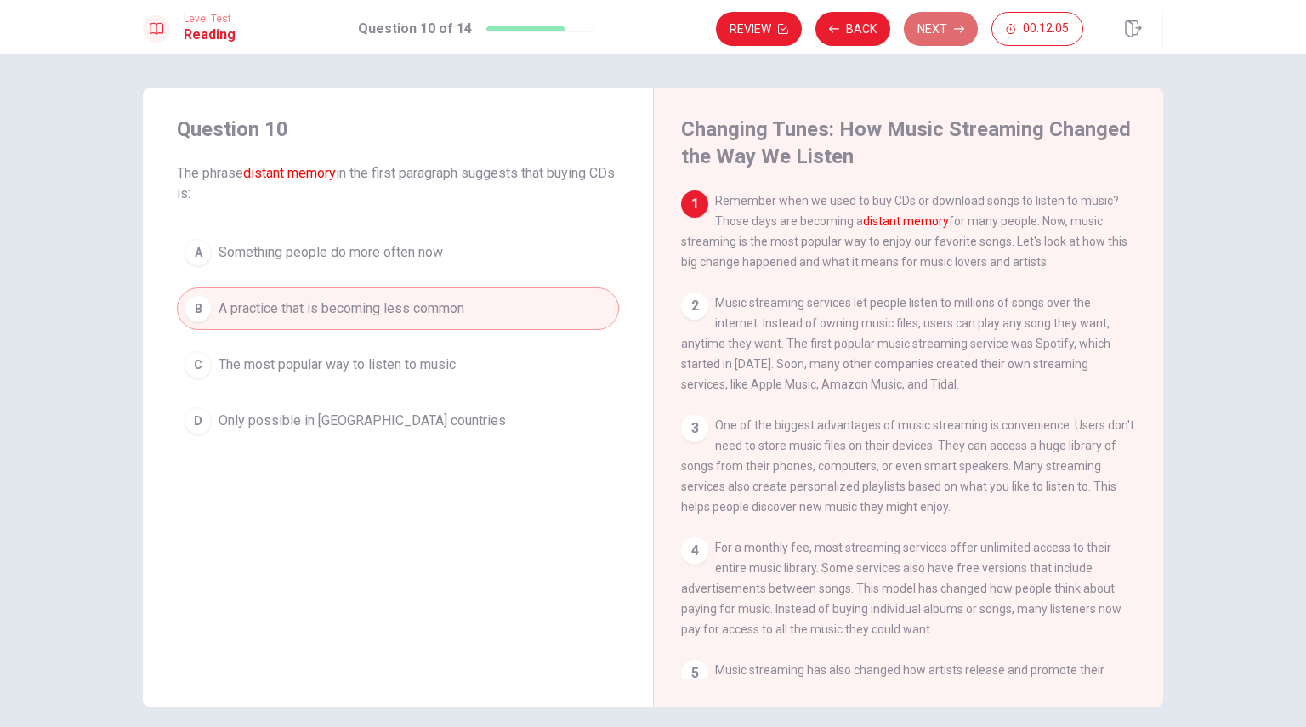
click at [941, 40] on button "Next" at bounding box center [941, 29] width 74 height 34
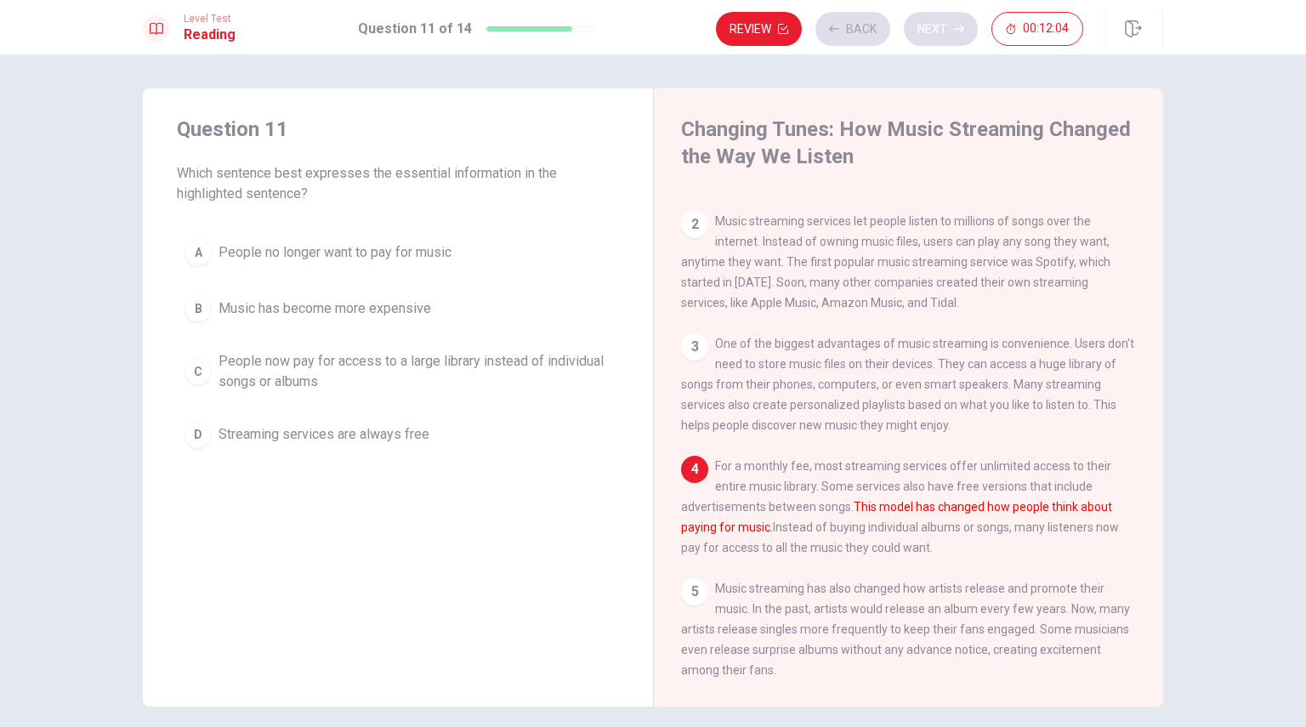
scroll to position [146, 0]
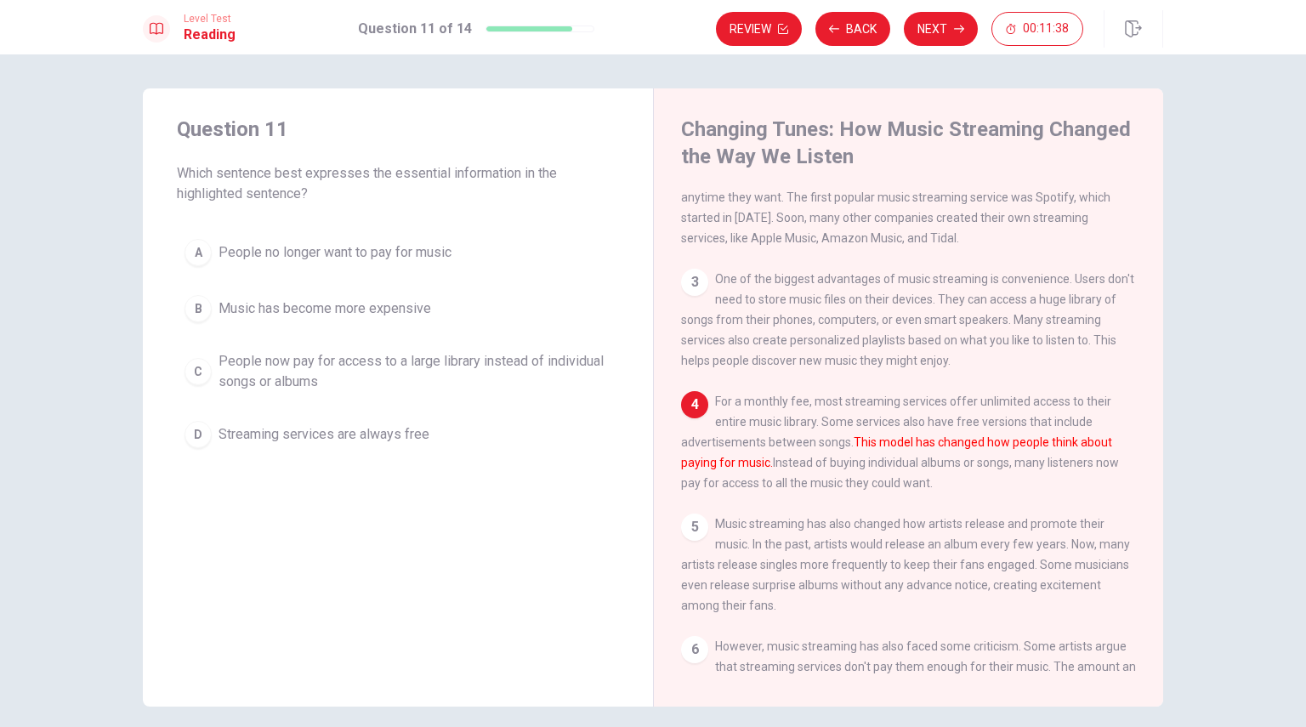
click at [186, 369] on div "C" at bounding box center [197, 371] width 27 height 27
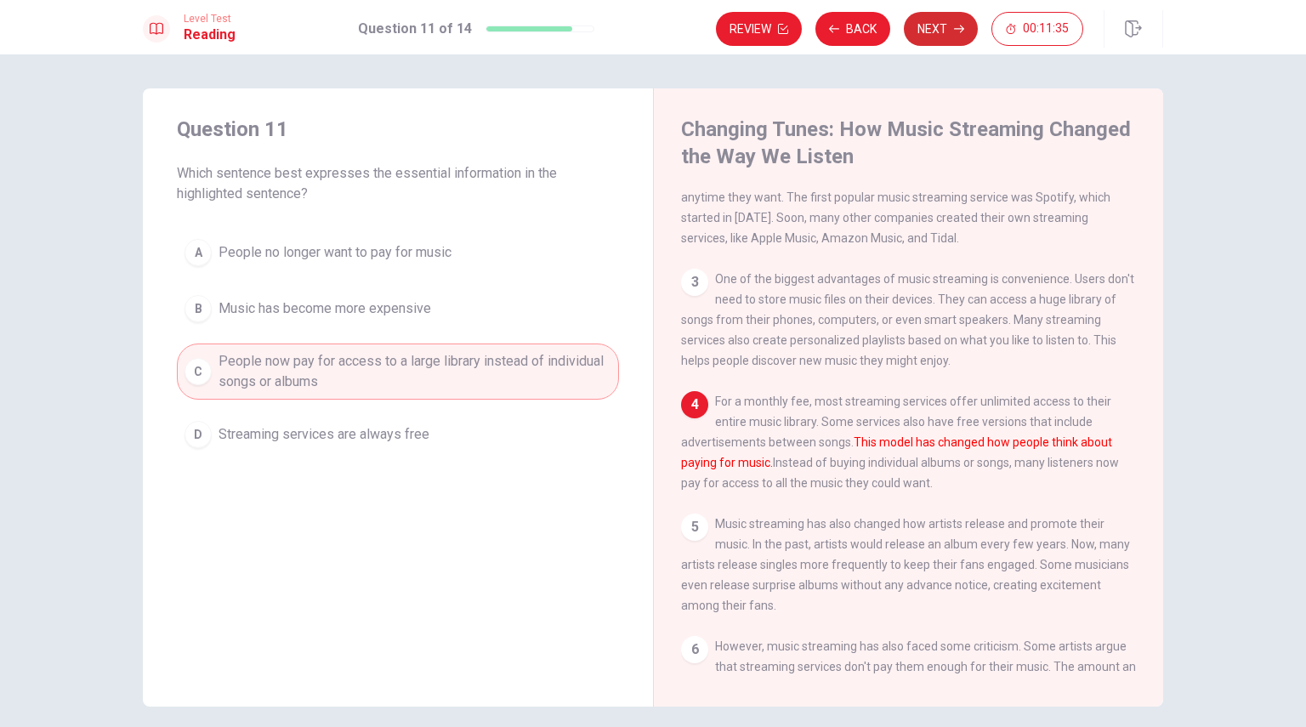
click at [949, 28] on button "Next" at bounding box center [941, 29] width 74 height 34
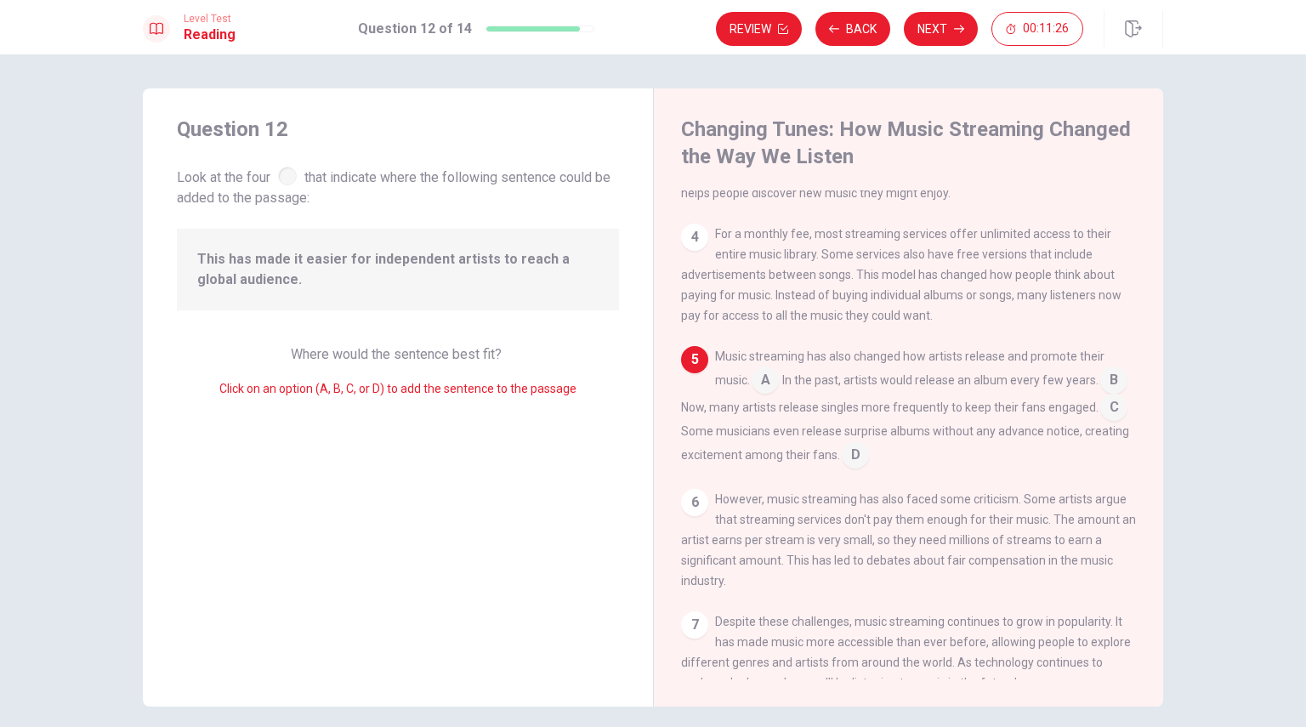
scroll to position [315, 0]
click at [1100, 422] on input at bounding box center [1113, 407] width 27 height 27
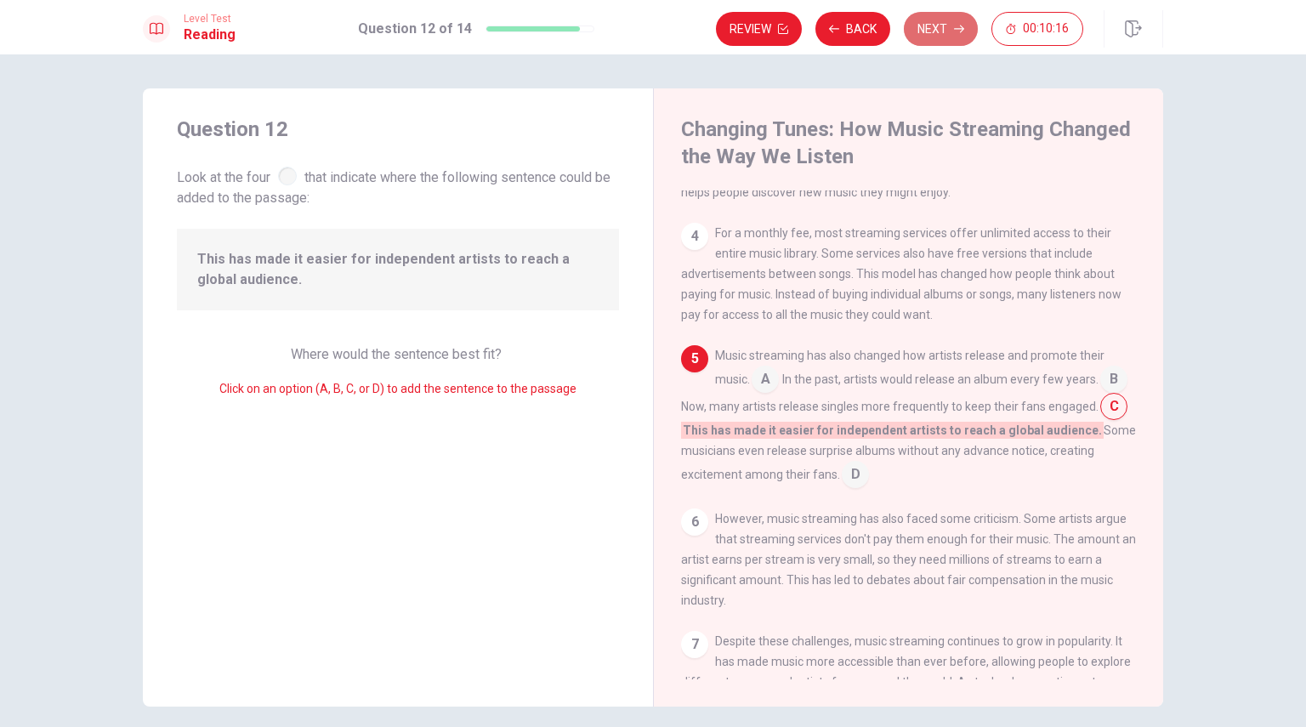
click at [933, 31] on button "Next" at bounding box center [941, 29] width 74 height 34
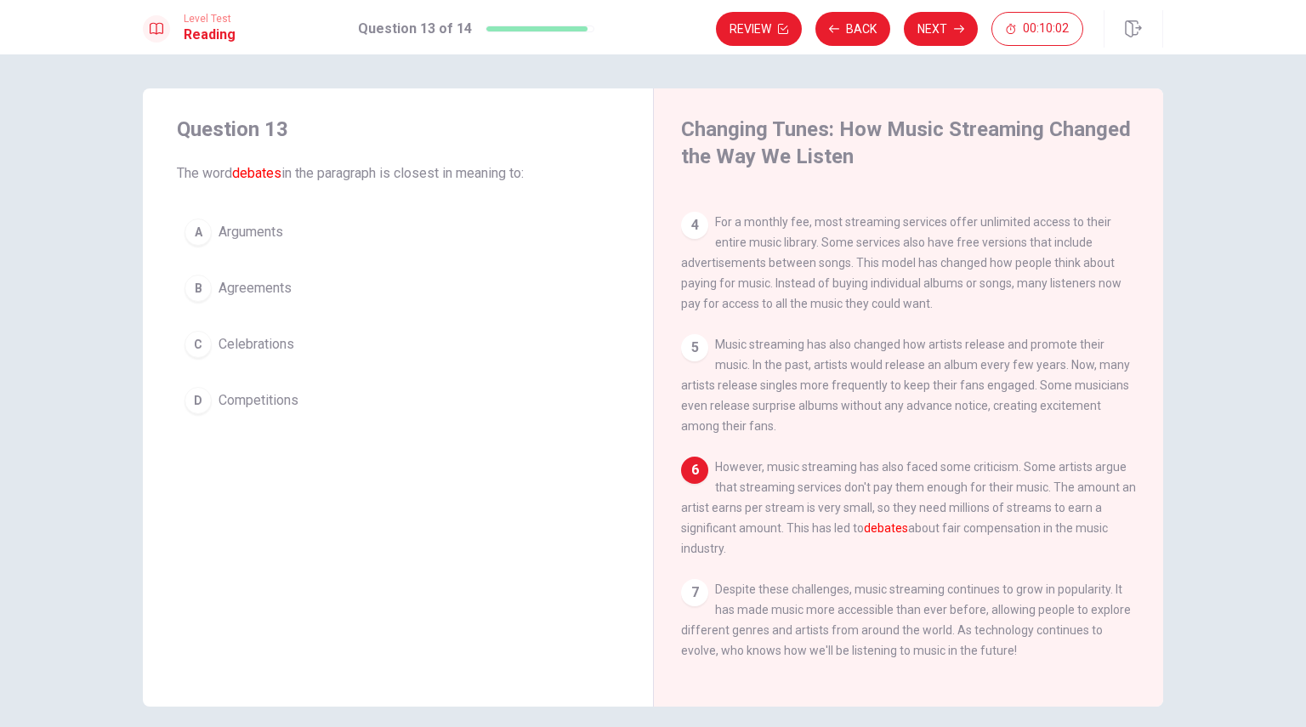
scroll to position [355, 0]
click at [193, 229] on div "A" at bounding box center [197, 231] width 27 height 27
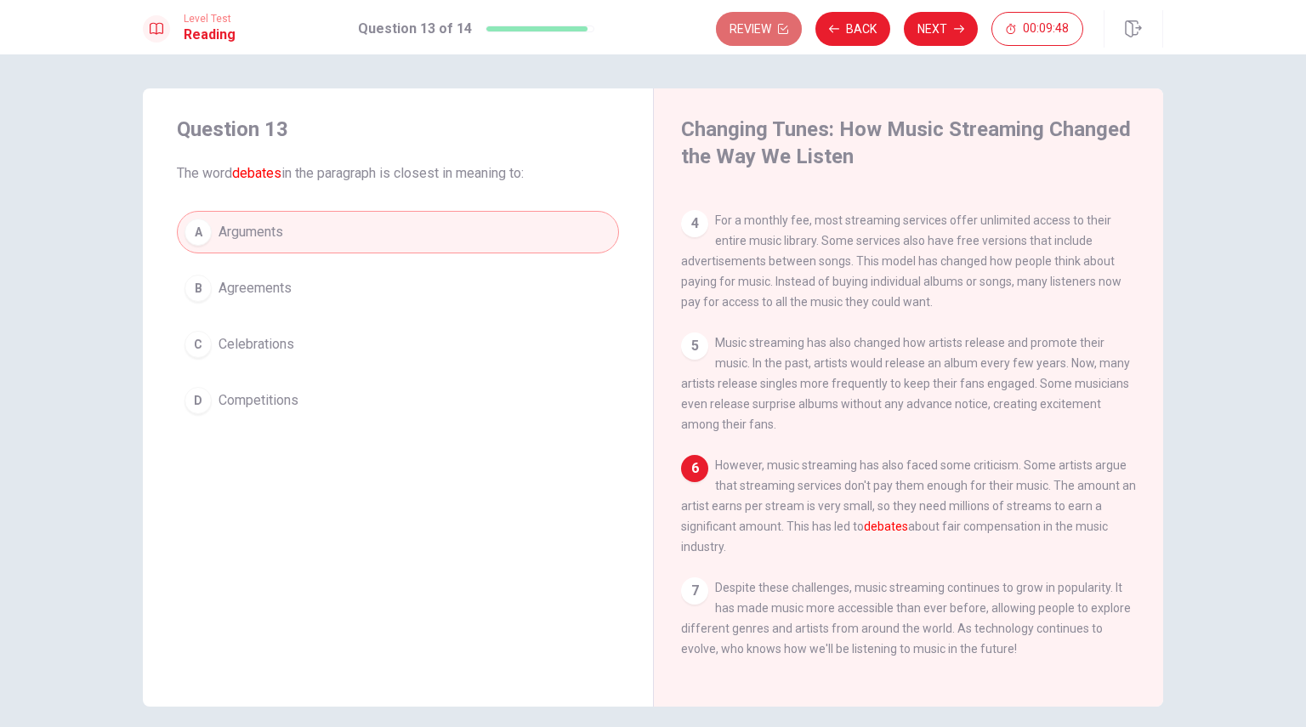
click at [751, 25] on button "Review" at bounding box center [759, 29] width 86 height 34
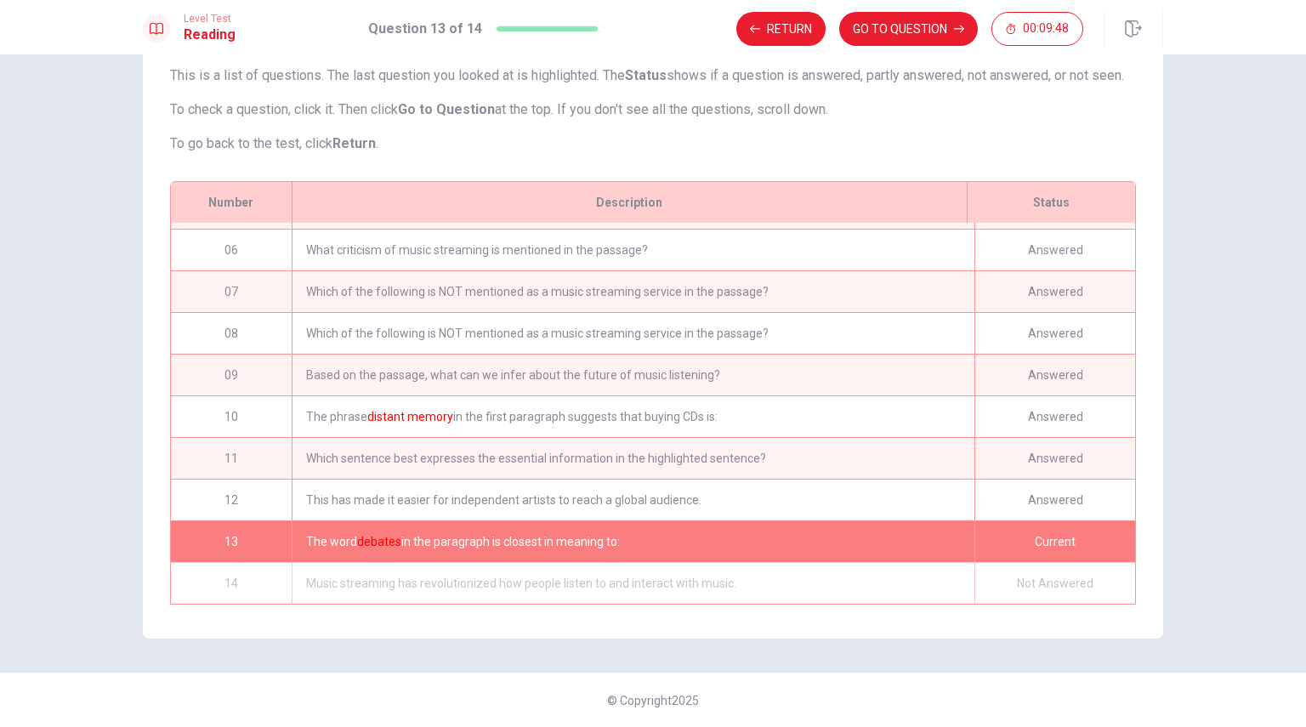
scroll to position [210, 0]
click at [877, 31] on button "GO TO QUESTION" at bounding box center [908, 29] width 139 height 34
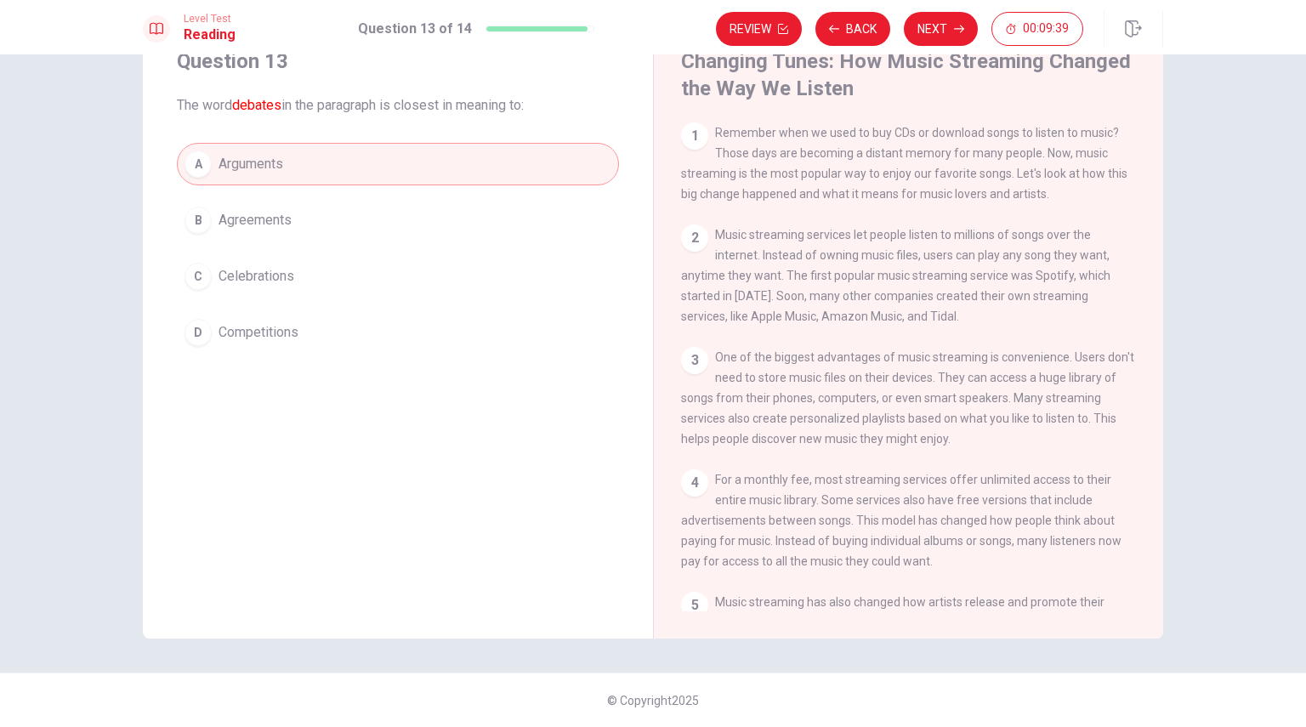
scroll to position [68, 0]
click at [852, 29] on button "Back" at bounding box center [852, 29] width 75 height 34
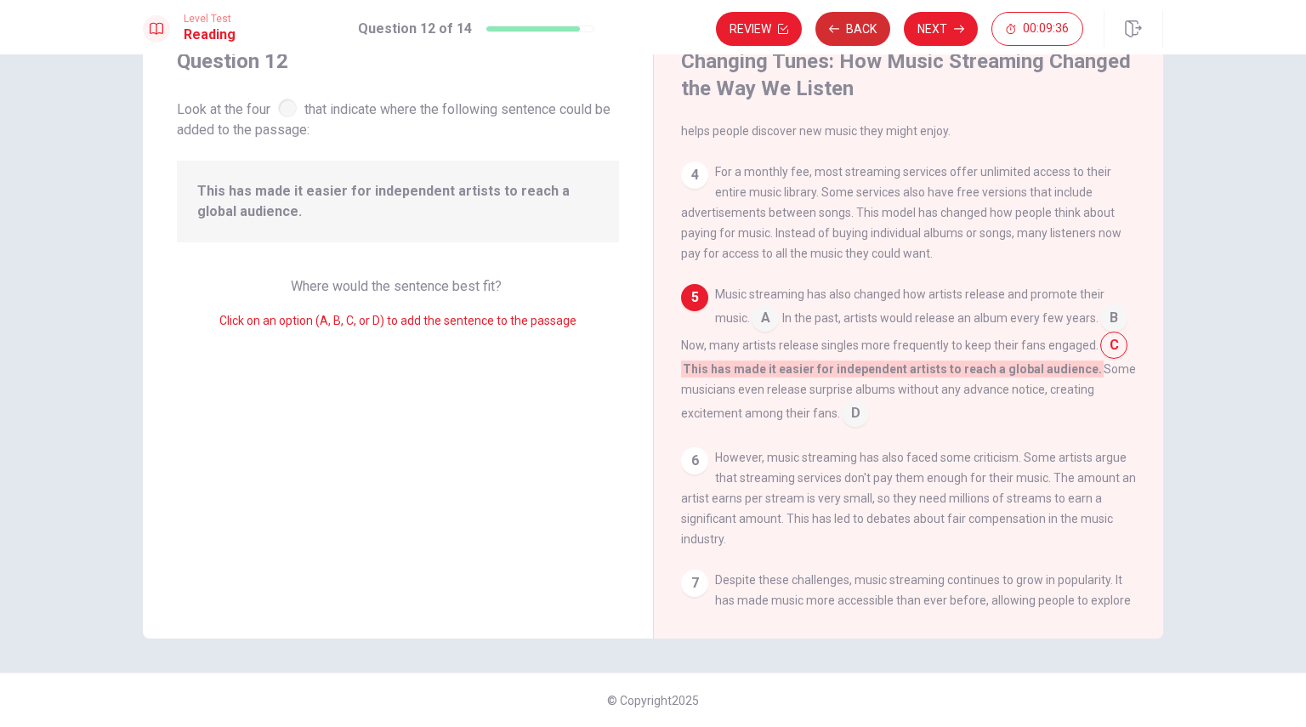
scroll to position [316, 0]
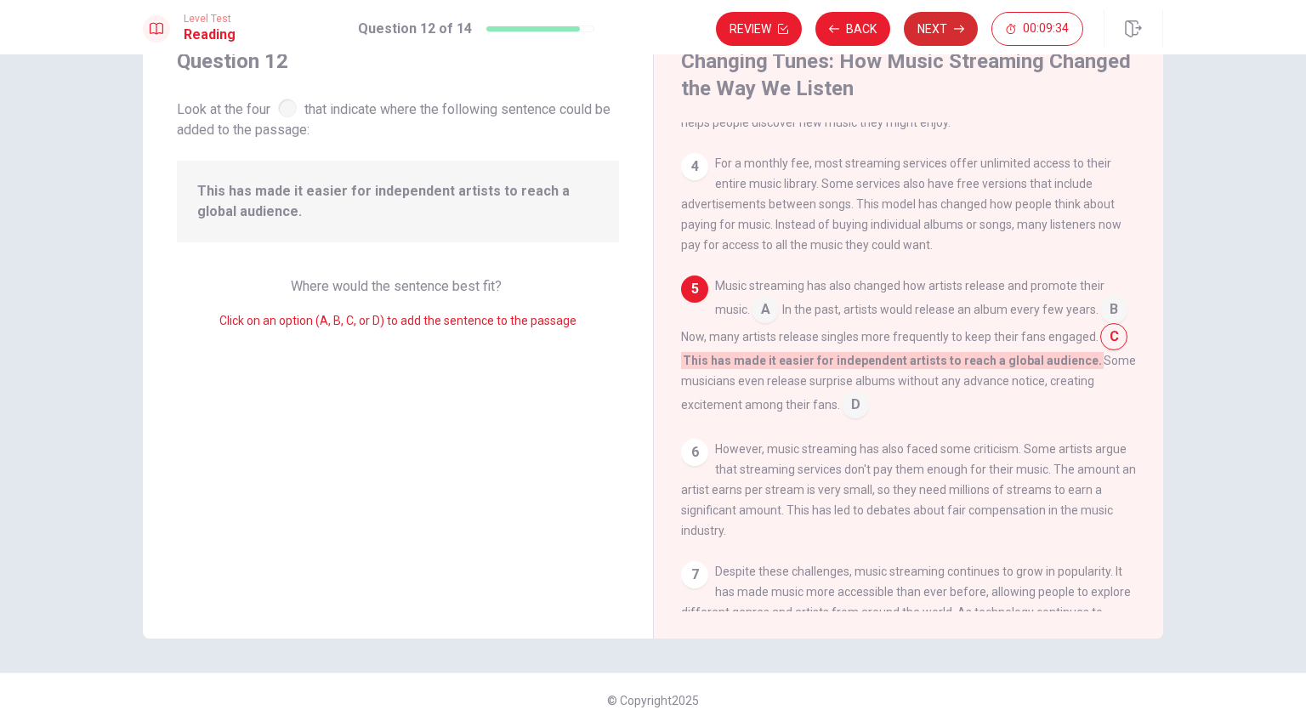
click at [944, 33] on button "Next" at bounding box center [941, 29] width 74 height 34
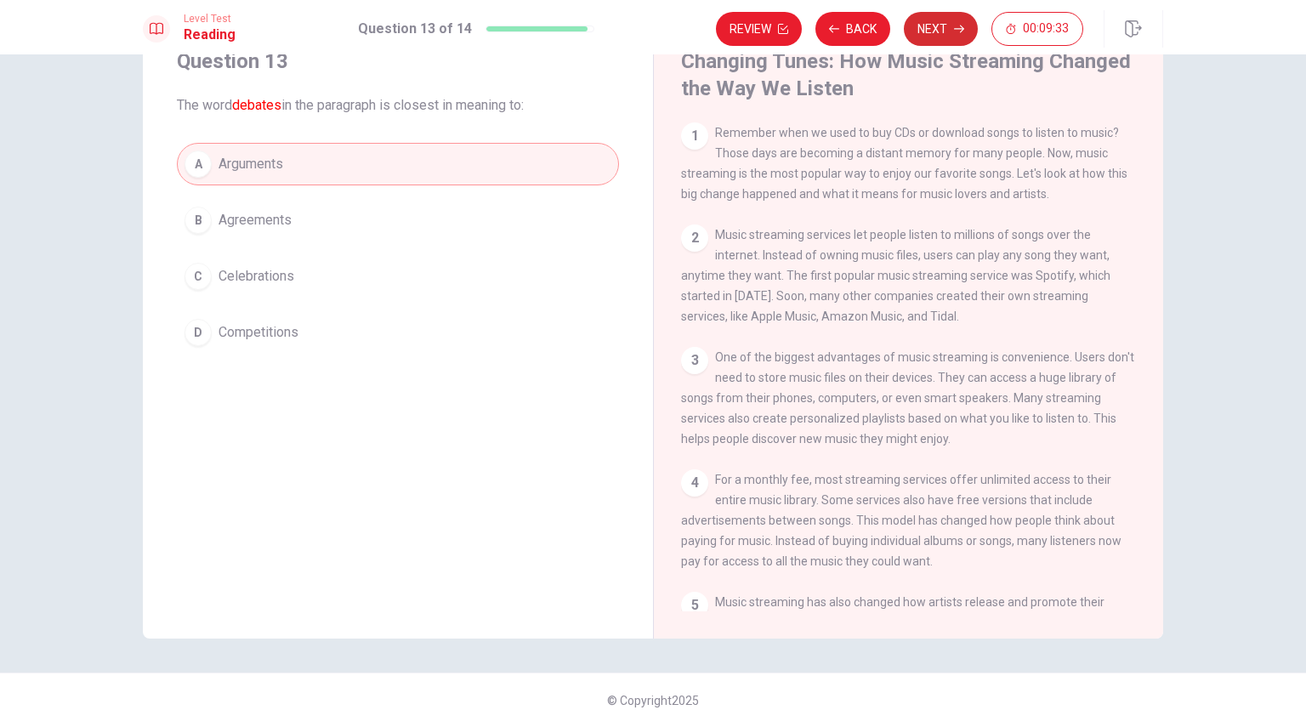
click at [936, 32] on button "Next" at bounding box center [941, 29] width 74 height 34
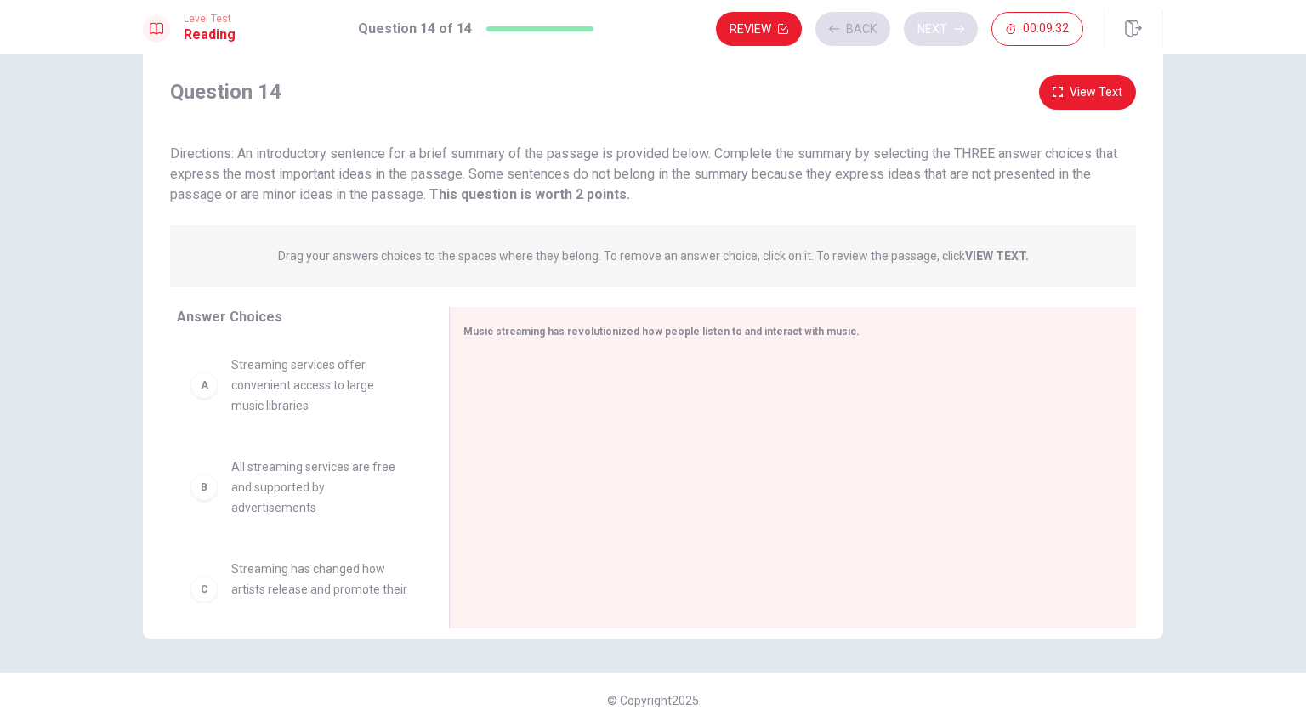
scroll to position [41, 0]
click at [680, 479] on div at bounding box center [785, 469] width 645 height 228
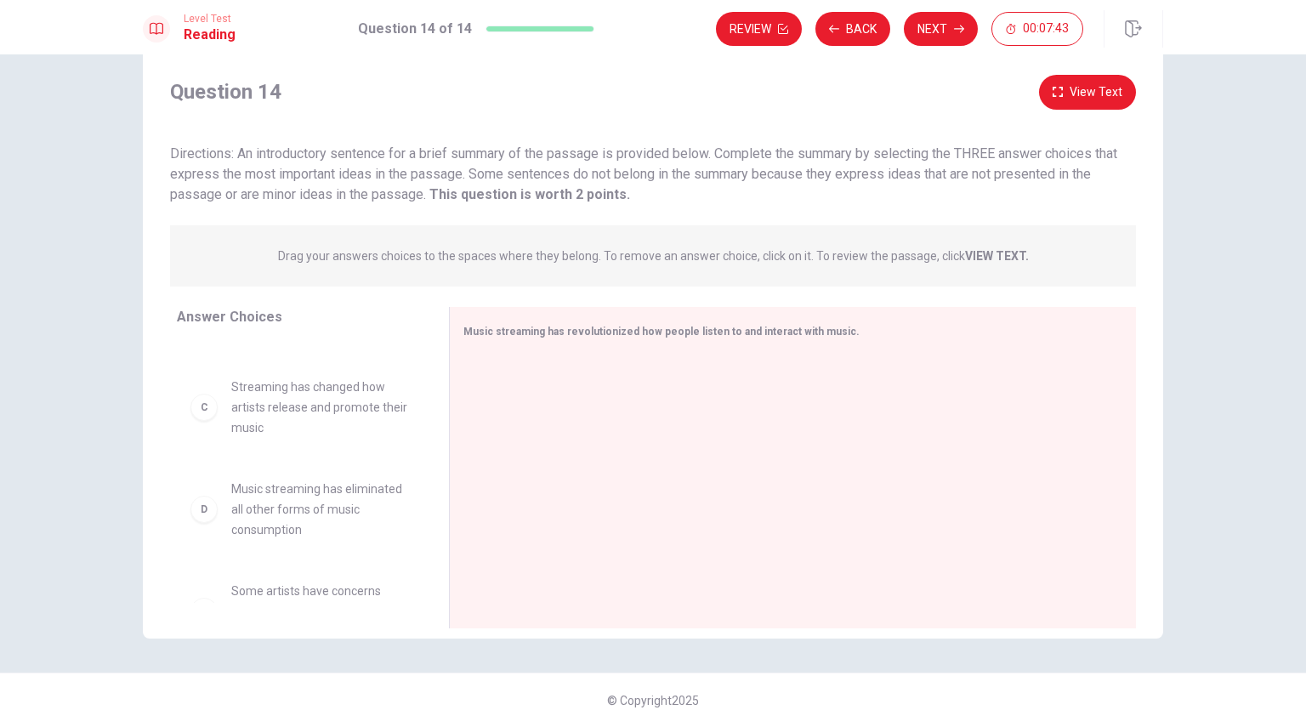
scroll to position [0, 0]
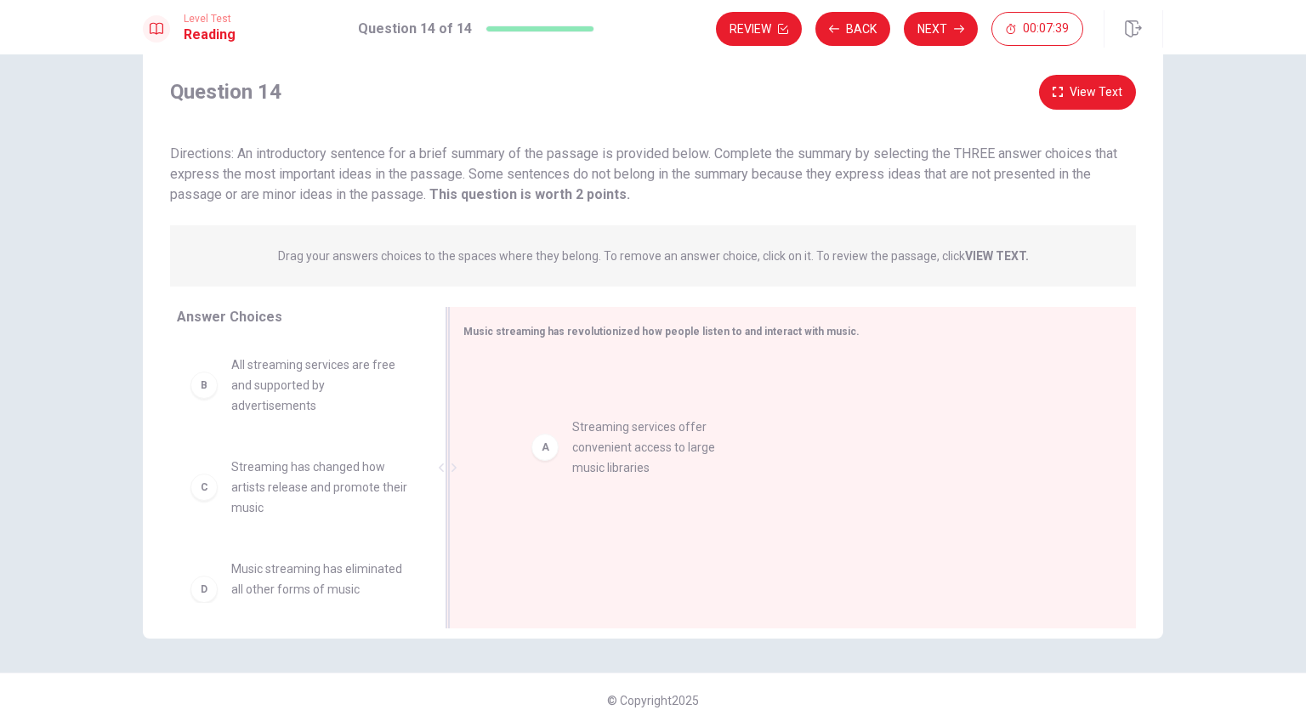
drag, startPoint x: 246, startPoint y: 395, endPoint x: 618, endPoint y: 463, distance: 378.5
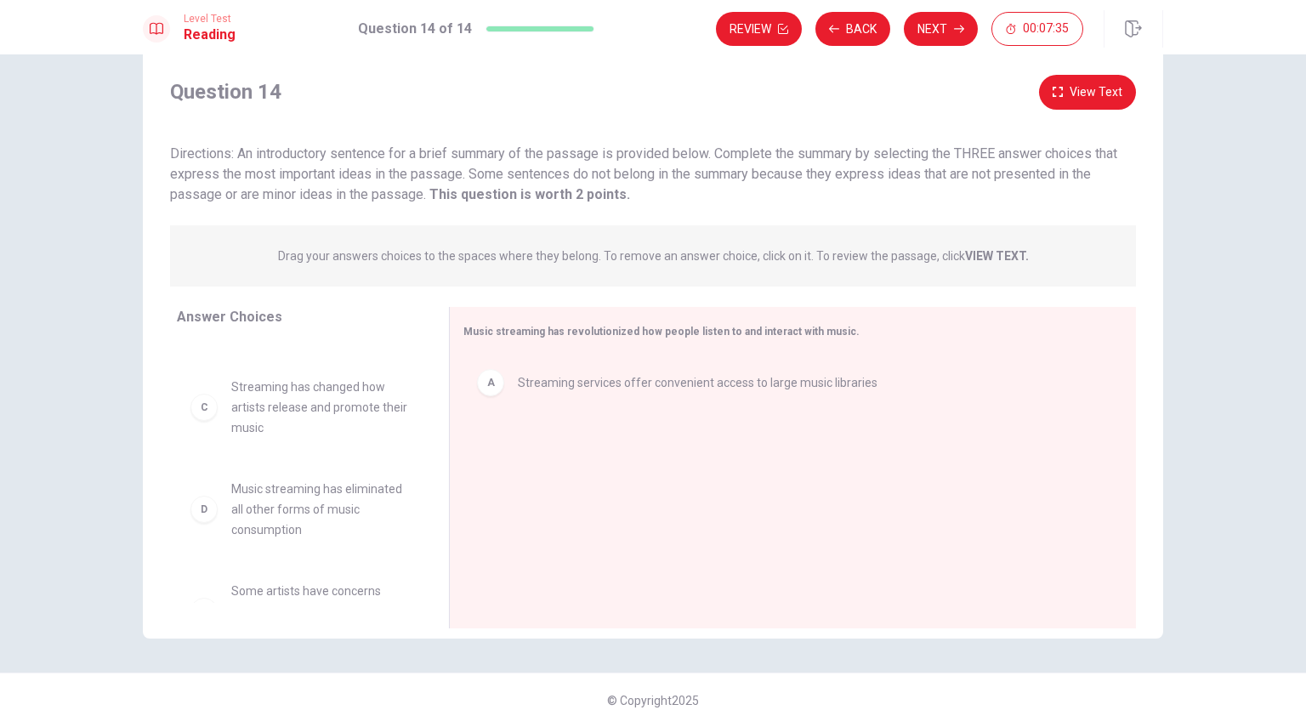
scroll to position [71, 0]
drag, startPoint x: 267, startPoint y: 414, endPoint x: 687, endPoint y: 519, distance: 432.8
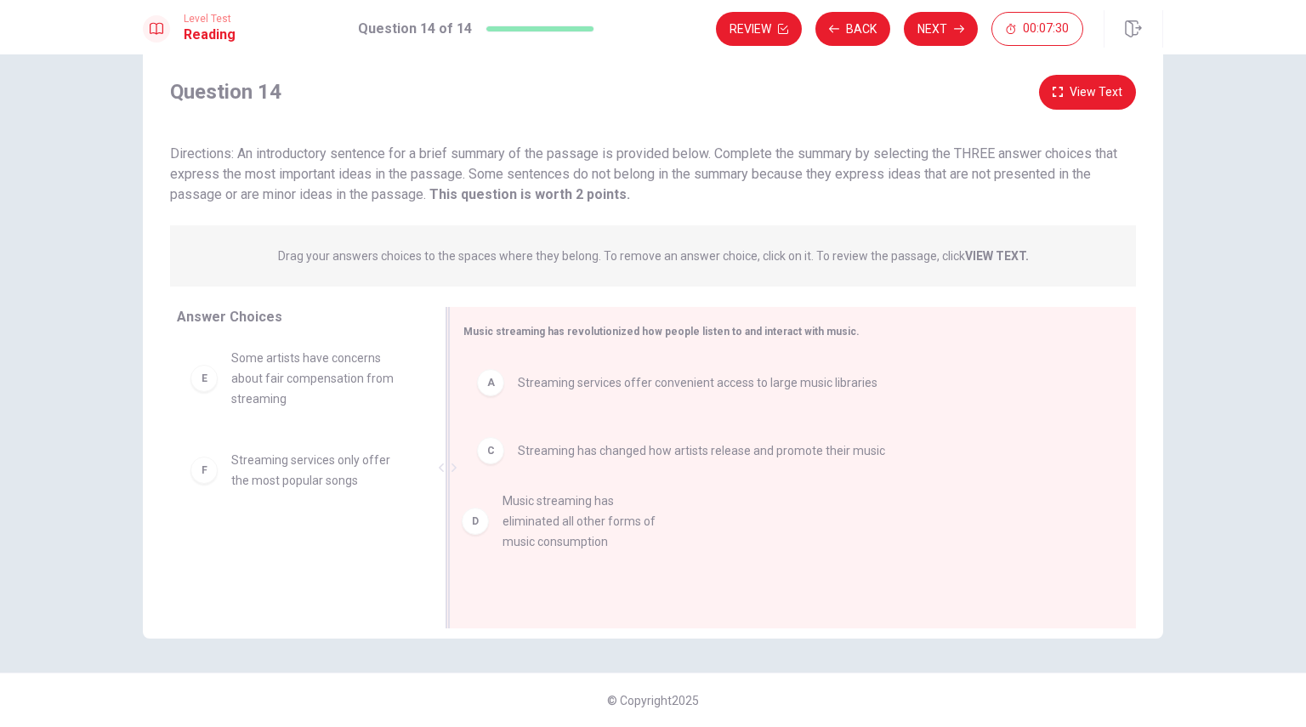
drag, startPoint x: 292, startPoint y: 397, endPoint x: 570, endPoint y: 548, distance: 317.2
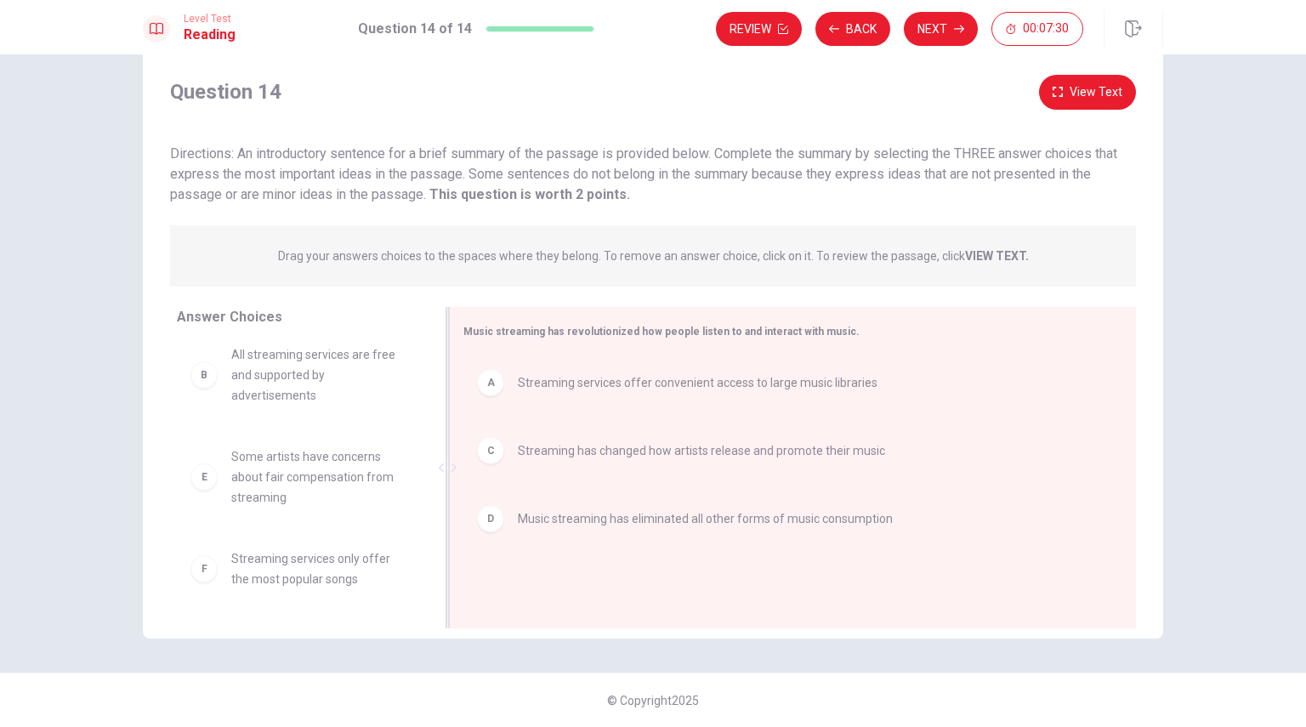
scroll to position [10, 0]
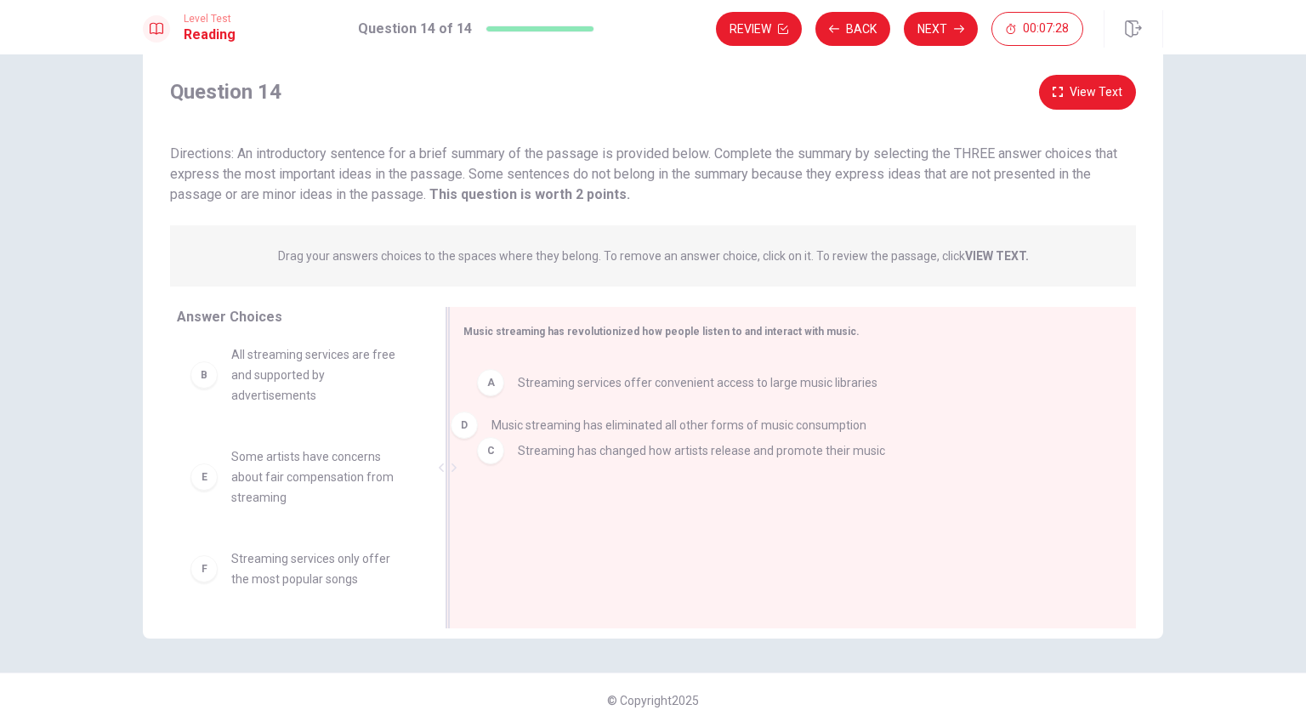
drag, startPoint x: 573, startPoint y: 528, endPoint x: 556, endPoint y: 406, distance: 122.7
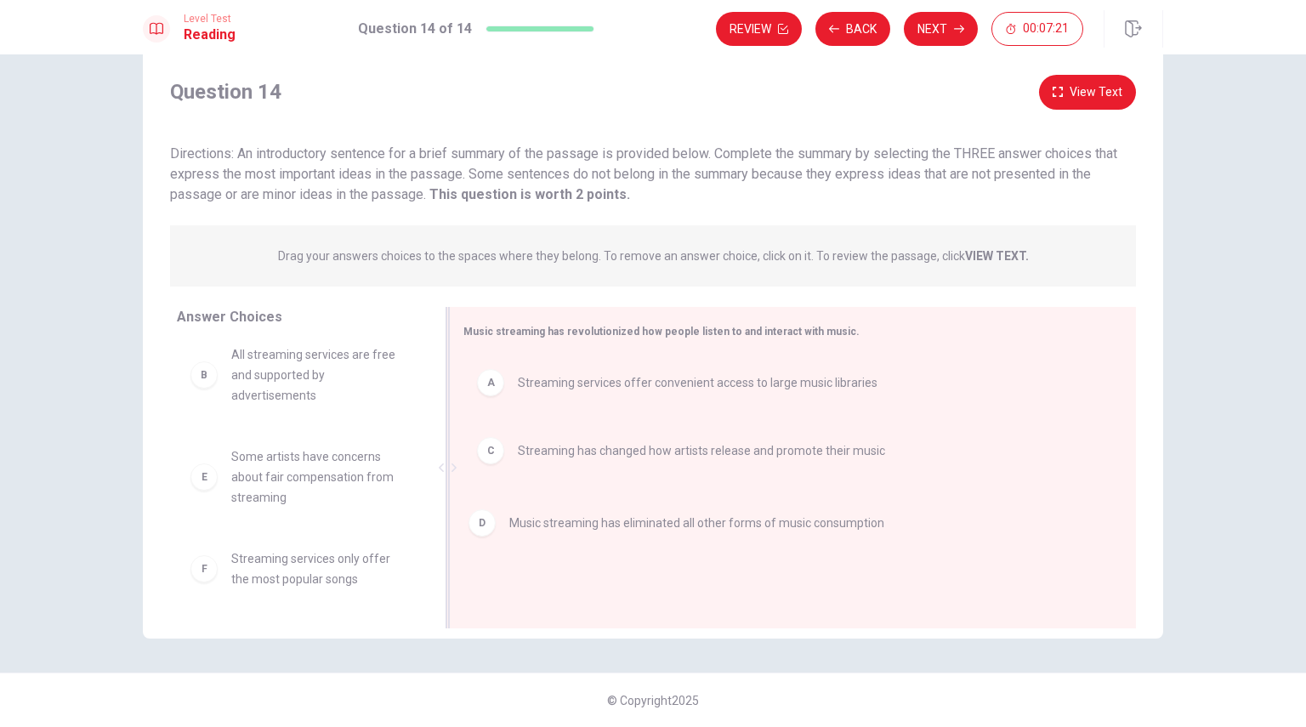
drag, startPoint x: 565, startPoint y: 521, endPoint x: 555, endPoint y: 528, distance: 12.3
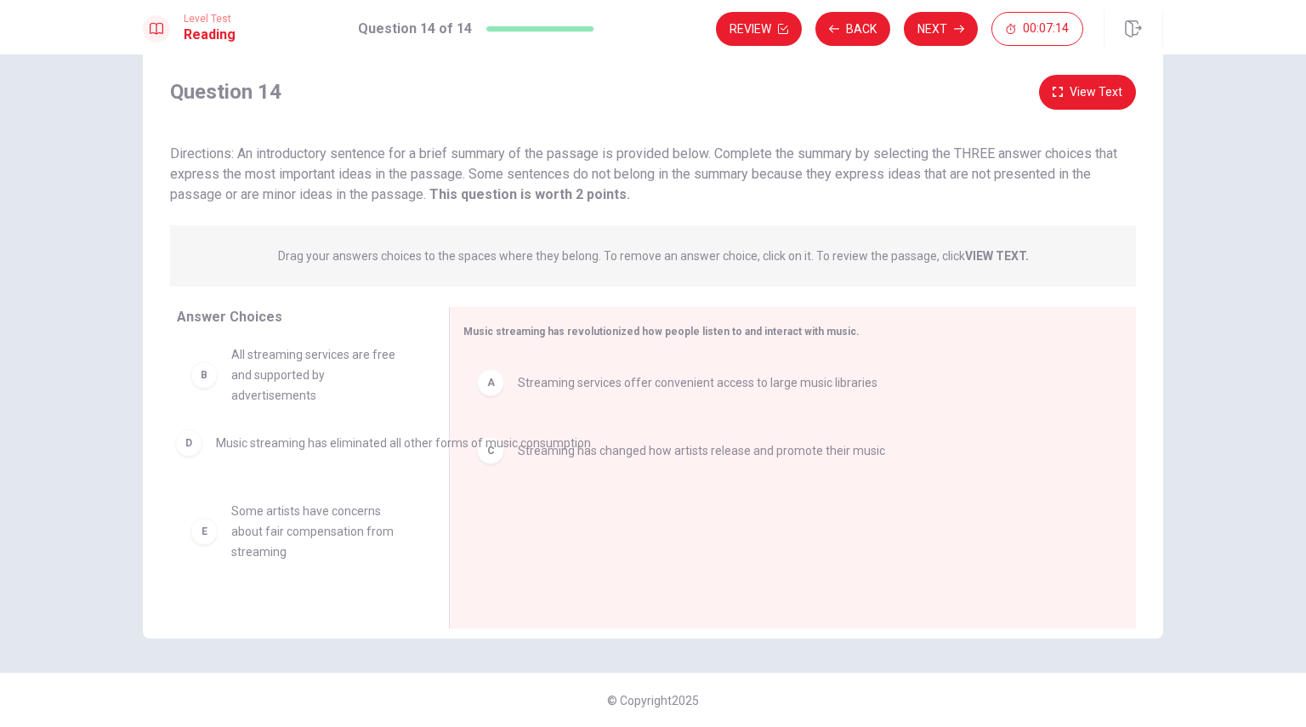
drag, startPoint x: 545, startPoint y: 528, endPoint x: 243, endPoint y: 453, distance: 310.9
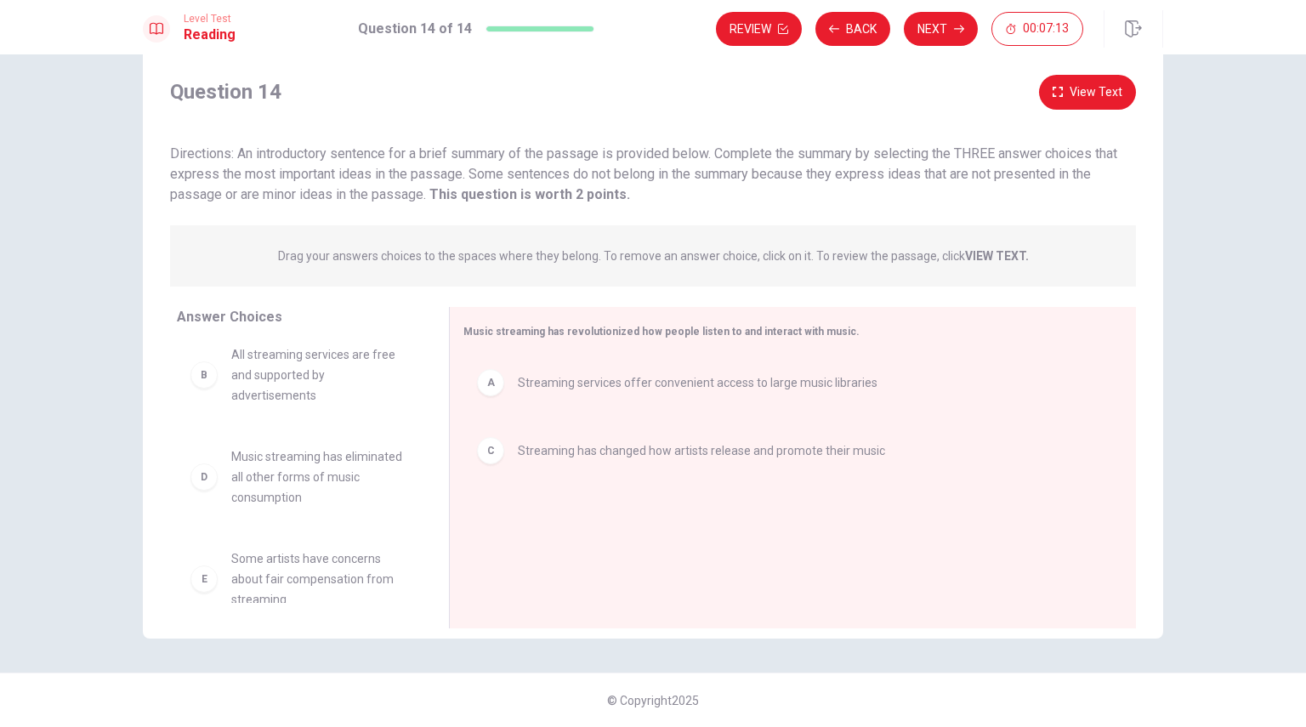
scroll to position [112, 0]
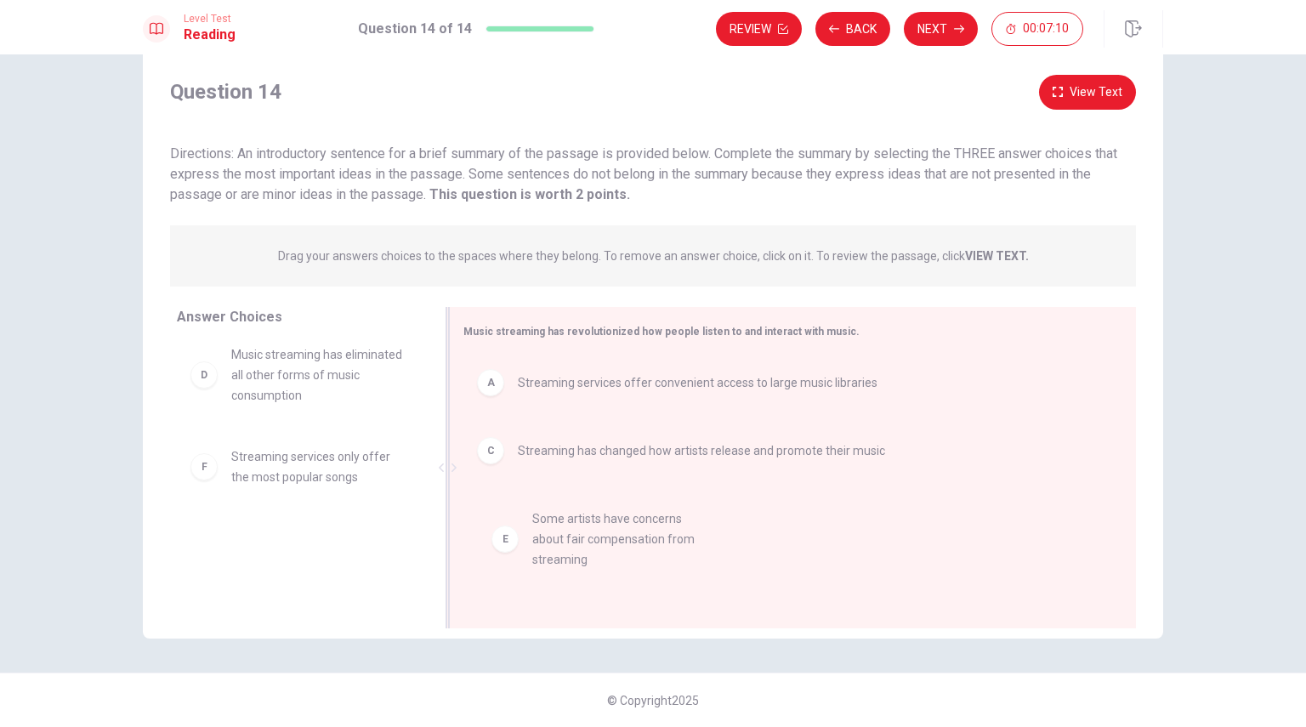
drag, startPoint x: 264, startPoint y: 469, endPoint x: 599, endPoint y: 539, distance: 342.1
click at [736, 51] on div "Level Test Reading Question 14 of 14 Review Back Next 00:06:51" at bounding box center [653, 27] width 1306 height 54
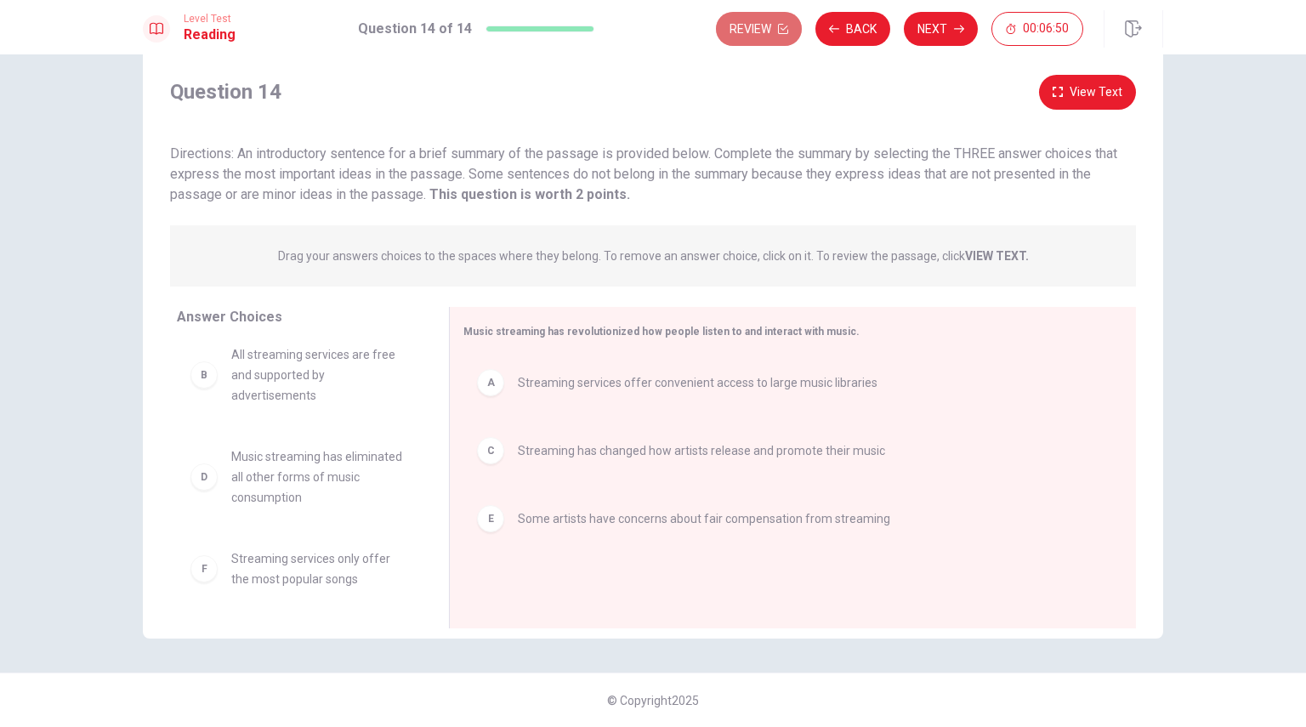
click at [748, 35] on button "Review" at bounding box center [759, 29] width 86 height 34
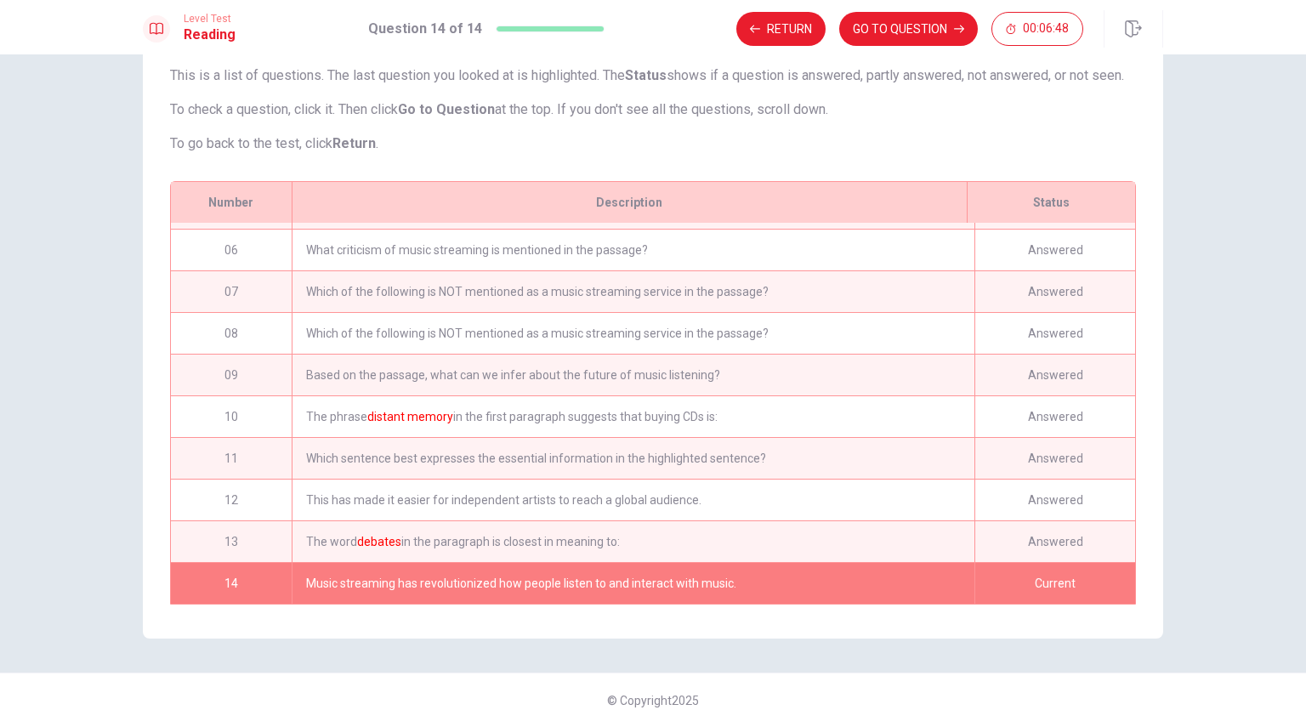
scroll to position [0, 0]
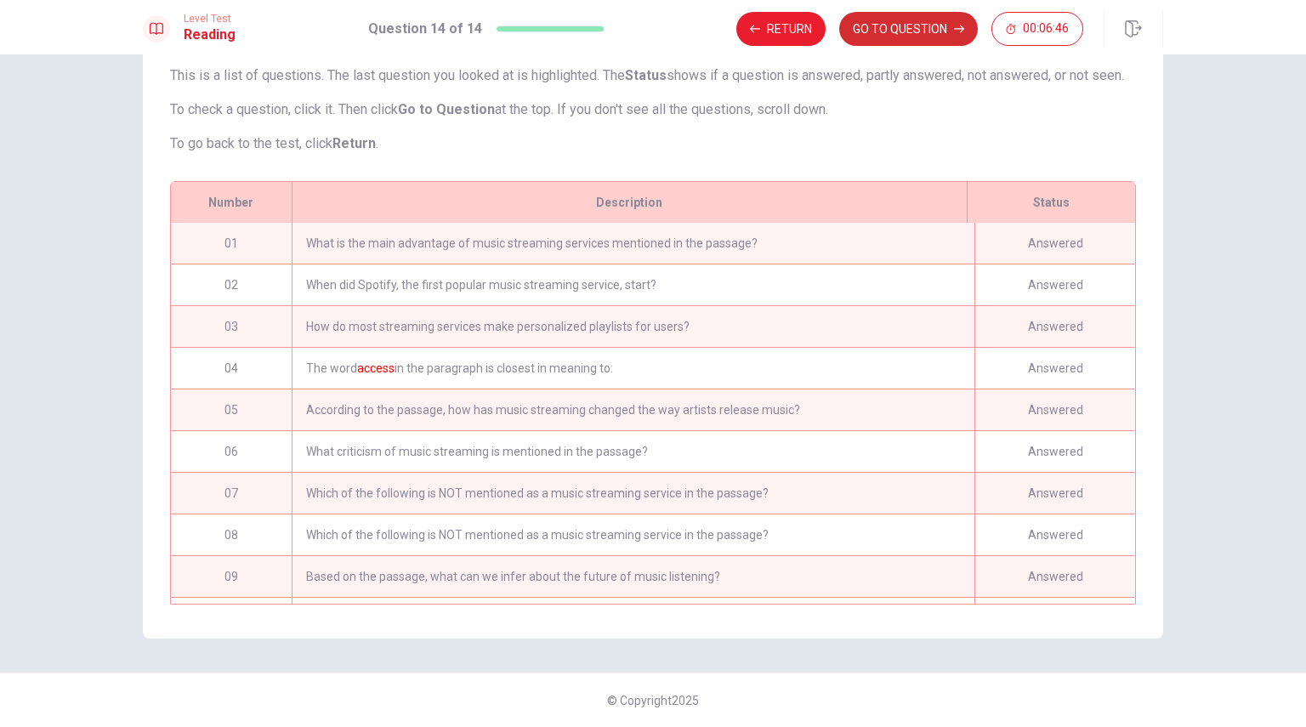
click at [855, 20] on button "GO TO QUESTION" at bounding box center [908, 29] width 139 height 34
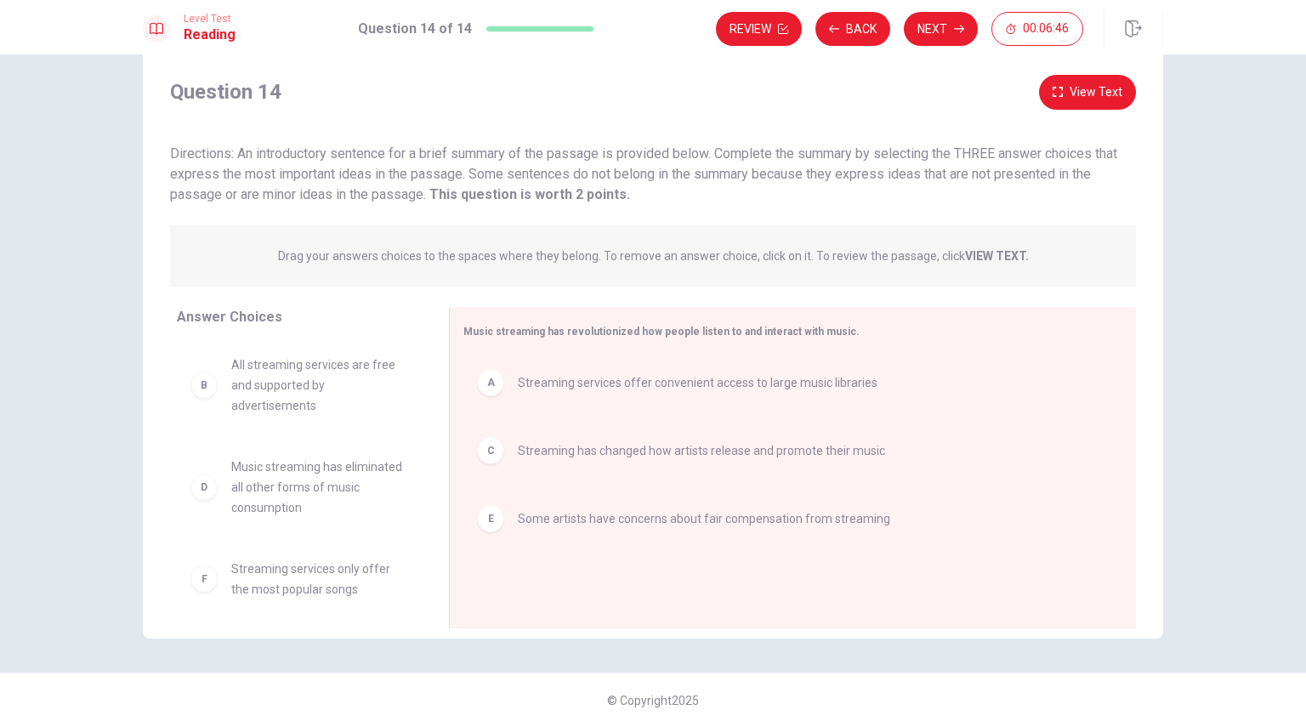
scroll to position [41, 0]
click at [945, 27] on button "Next" at bounding box center [941, 29] width 74 height 34
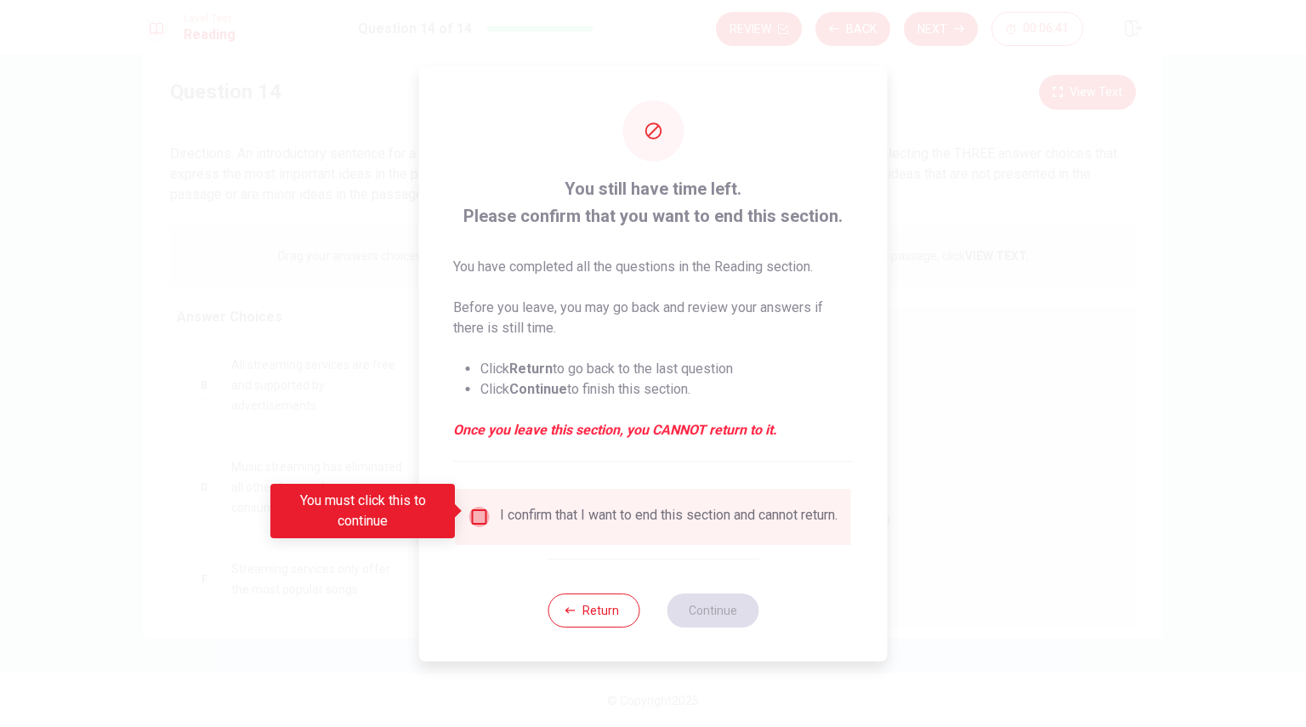
click at [475, 510] on input "You must click this to continue" at bounding box center [479, 517] width 20 height 20
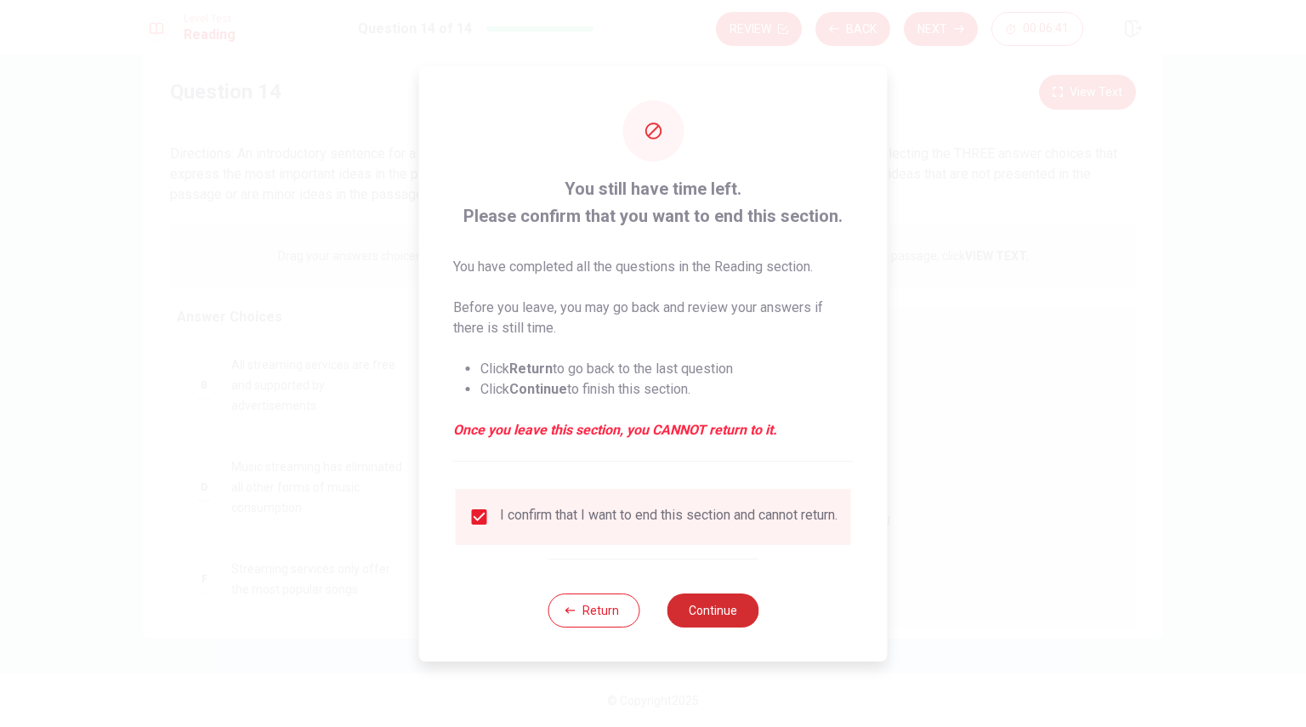
click at [721, 617] on button "Continue" at bounding box center [712, 610] width 92 height 34
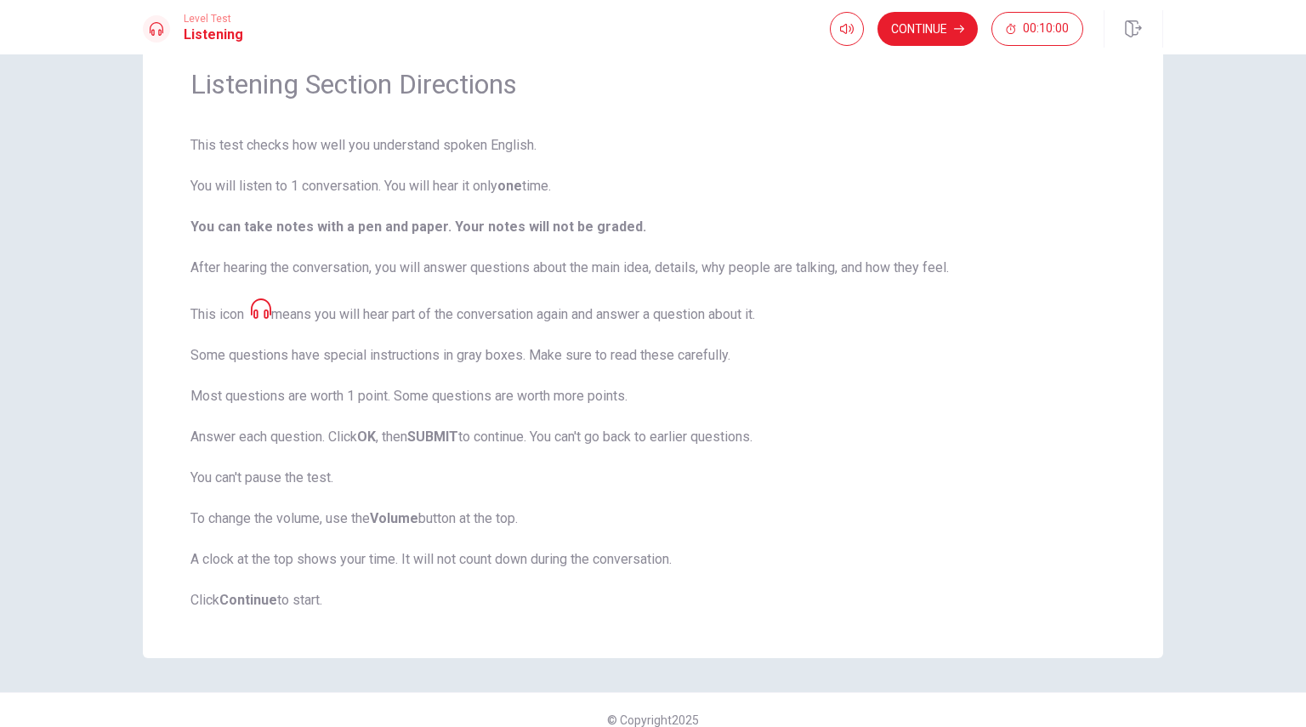
scroll to position [88, 0]
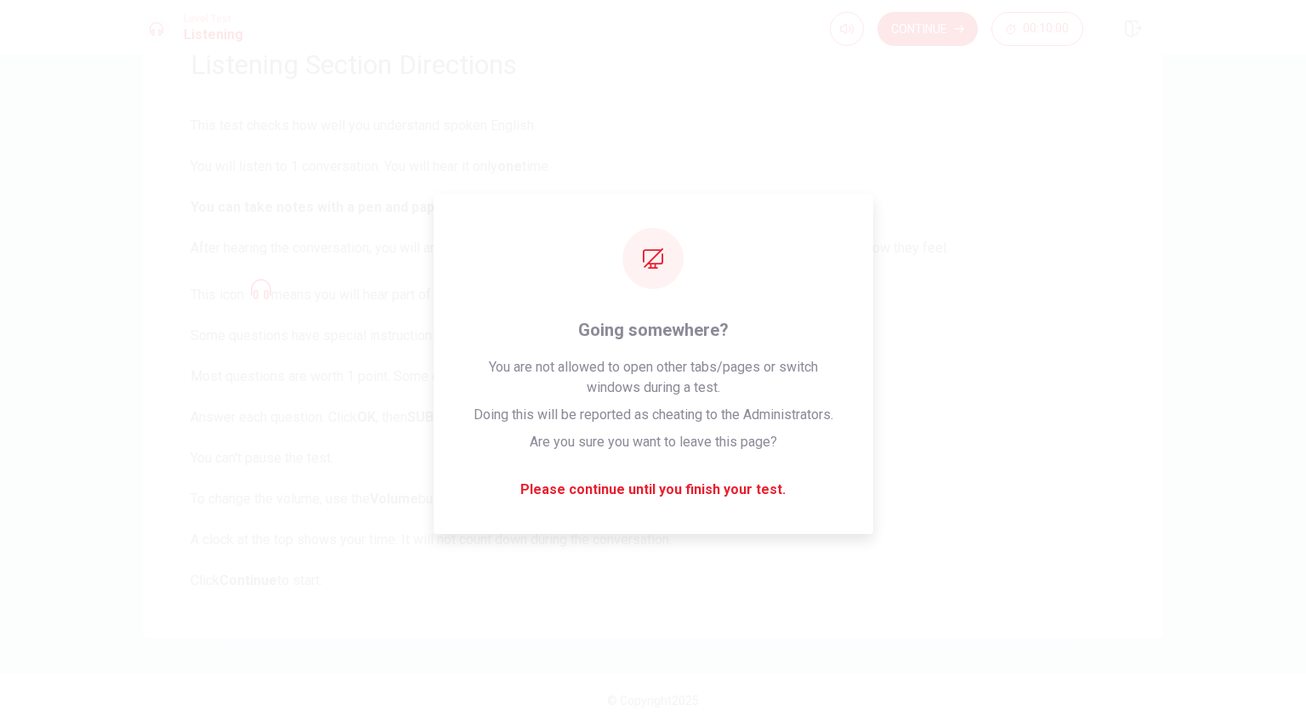
click at [869, 577] on span "This test checks how well you understand spoken English. You will listen to 1 c…" at bounding box center [652, 353] width 925 height 475
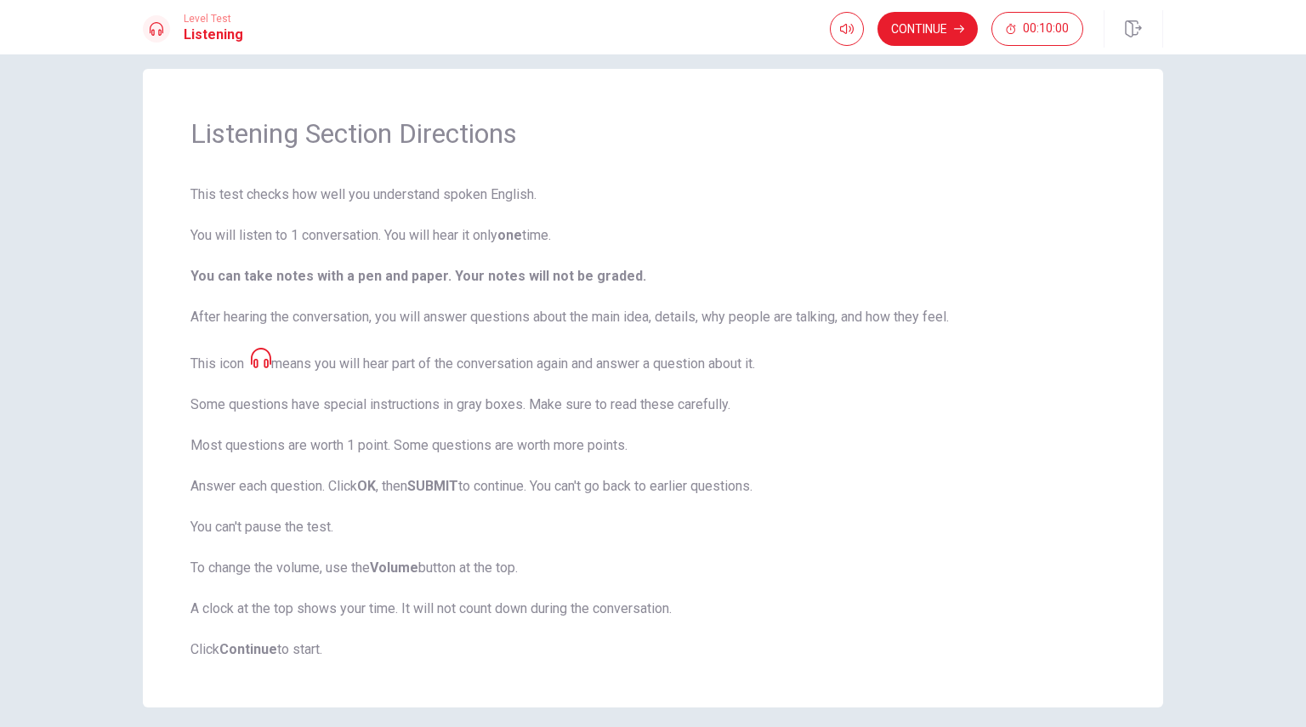
scroll to position [0, 0]
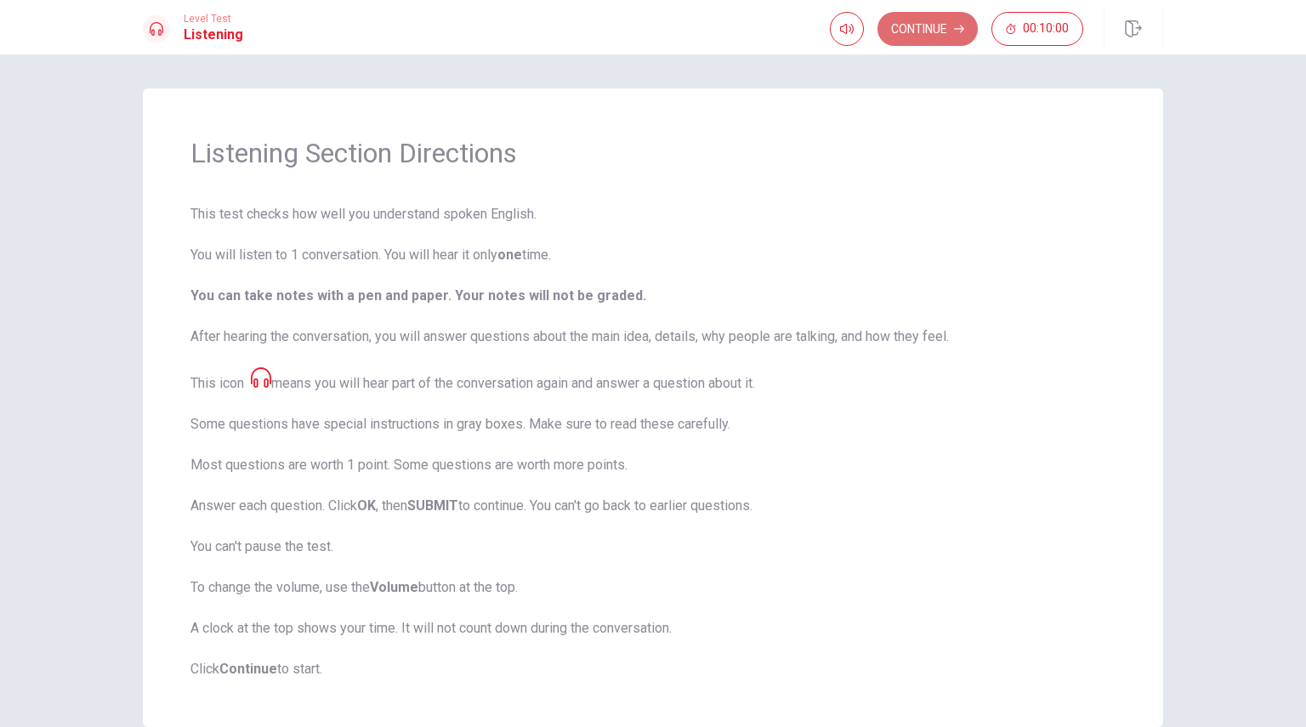
click at [934, 29] on button "Continue" at bounding box center [927, 29] width 100 height 34
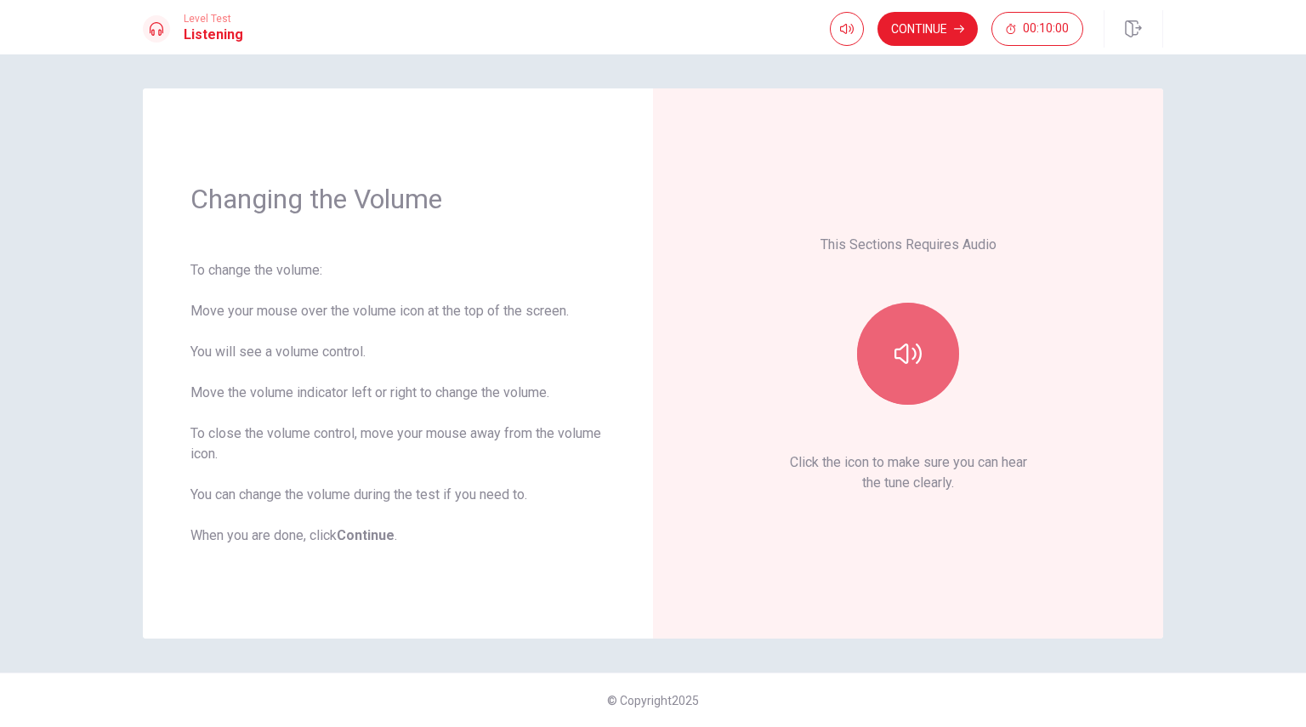
click at [897, 349] on icon "button" at bounding box center [907, 353] width 27 height 20
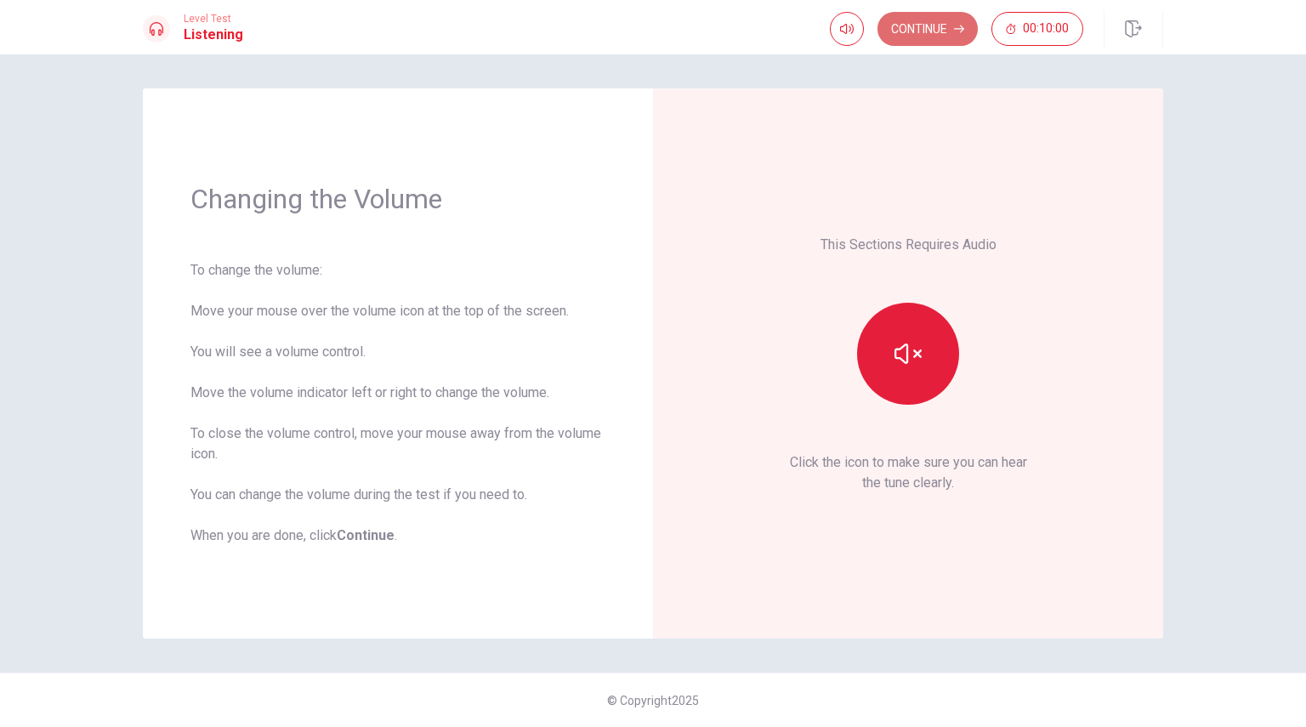
click at [918, 29] on button "Continue" at bounding box center [927, 29] width 100 height 34
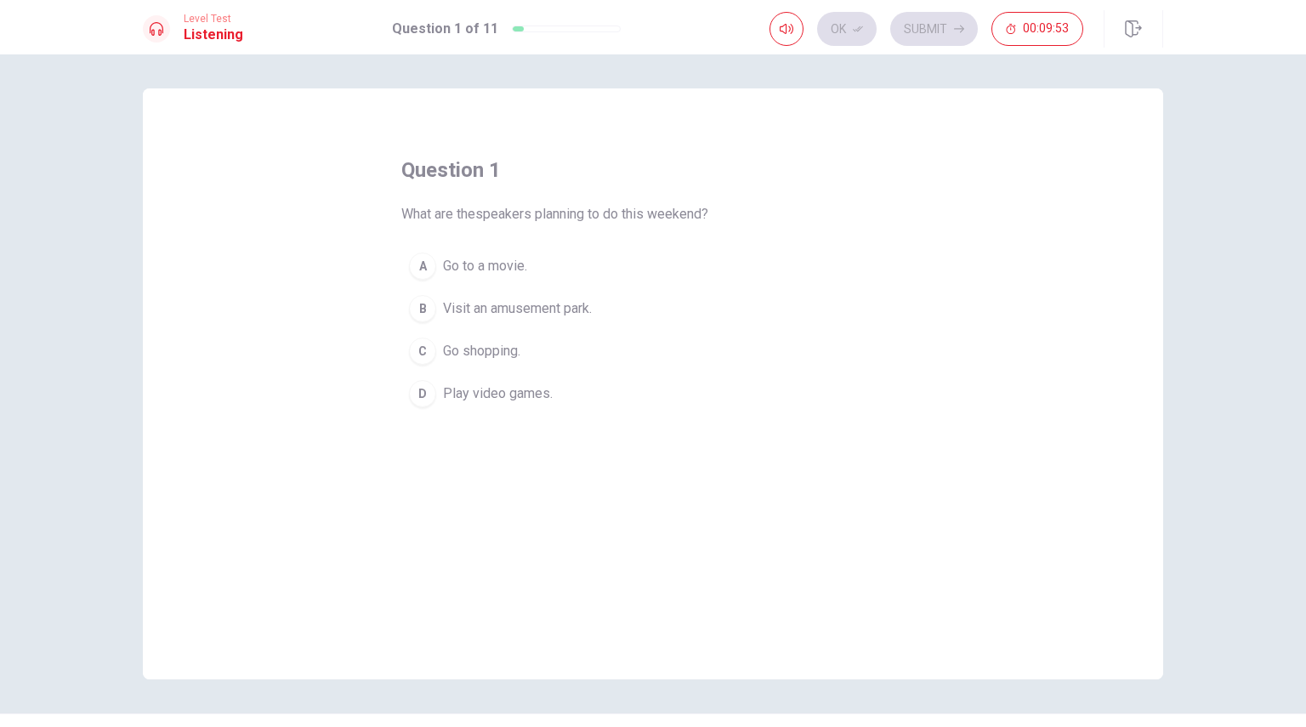
click at [415, 305] on div "B" at bounding box center [422, 308] width 27 height 27
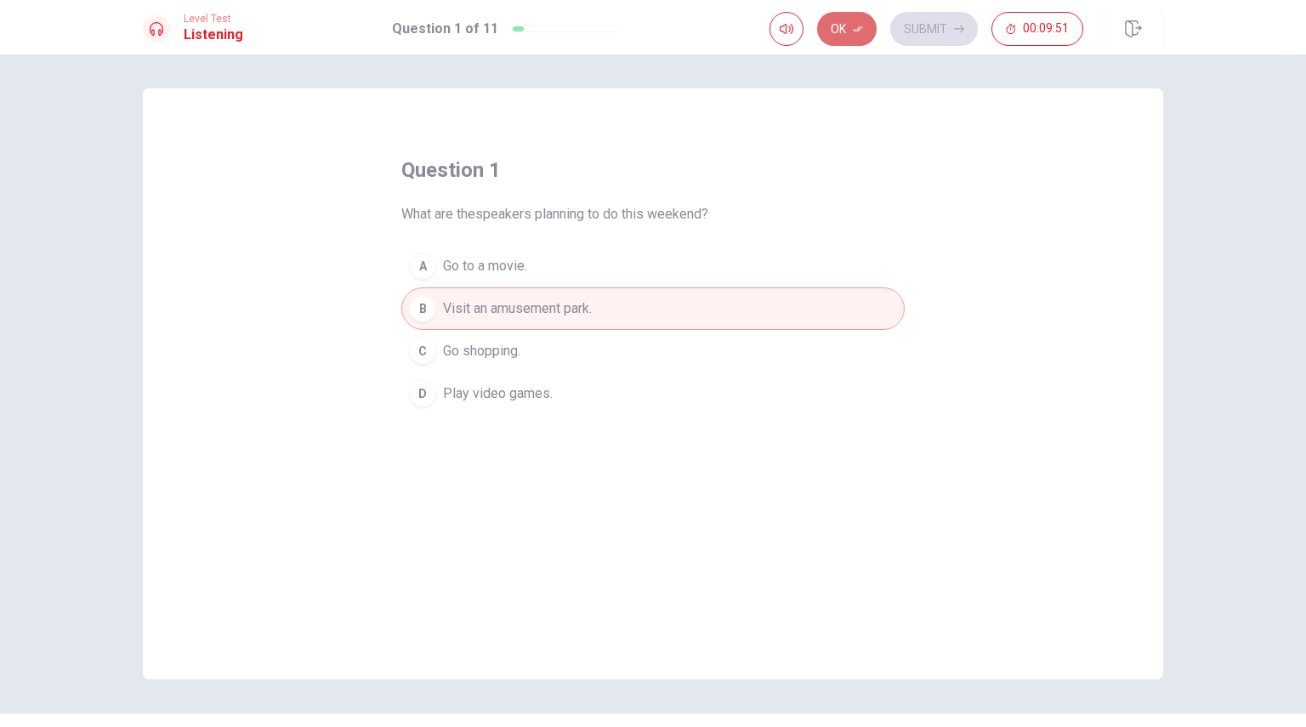
click at [842, 30] on button "Ok" at bounding box center [847, 29] width 60 height 34
click at [923, 28] on button "Submit" at bounding box center [934, 29] width 88 height 34
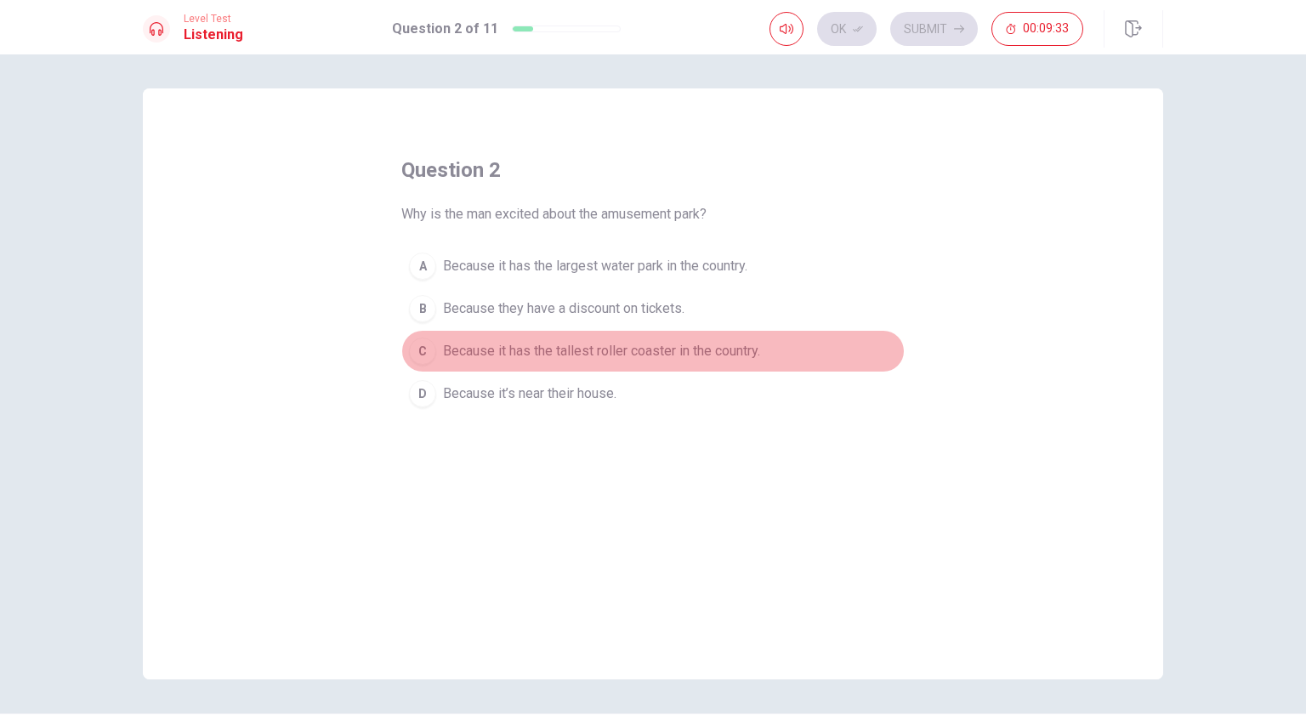
click at [418, 349] on div "C" at bounding box center [422, 350] width 27 height 27
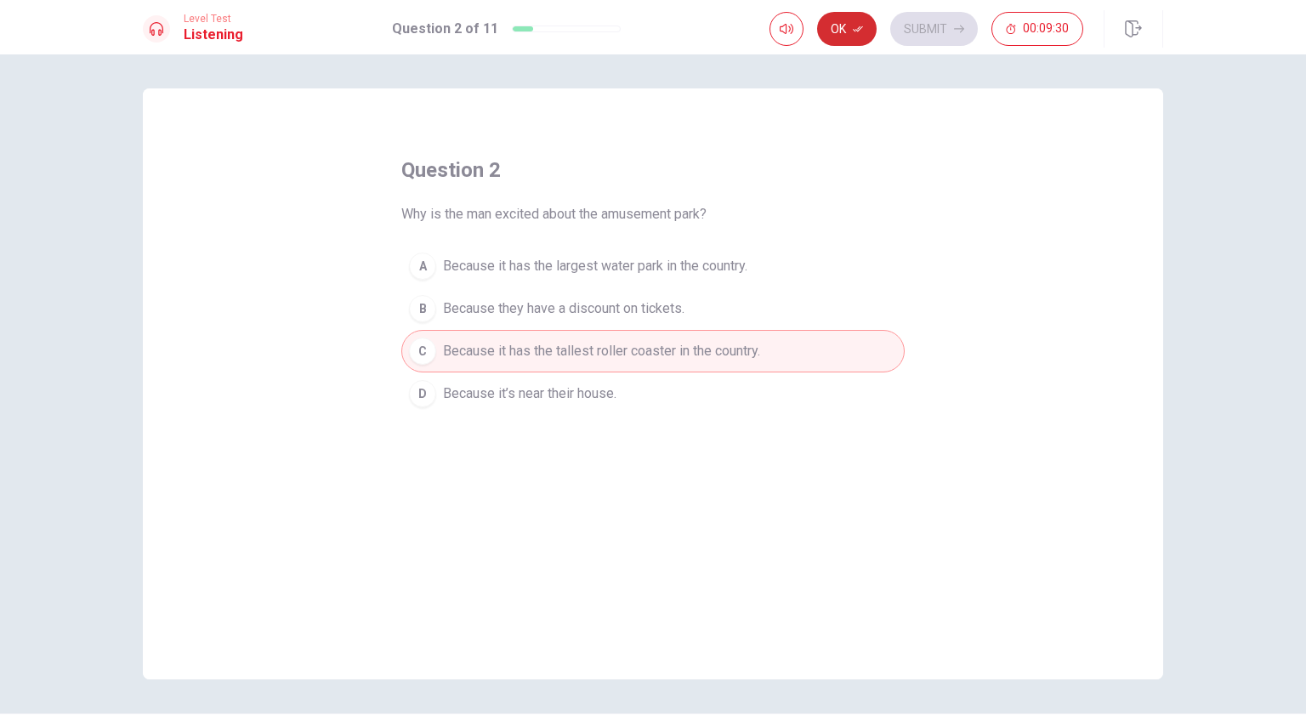
click at [833, 25] on button "Ok" at bounding box center [847, 29] width 60 height 34
click at [940, 32] on button "Submit" at bounding box center [934, 29] width 88 height 34
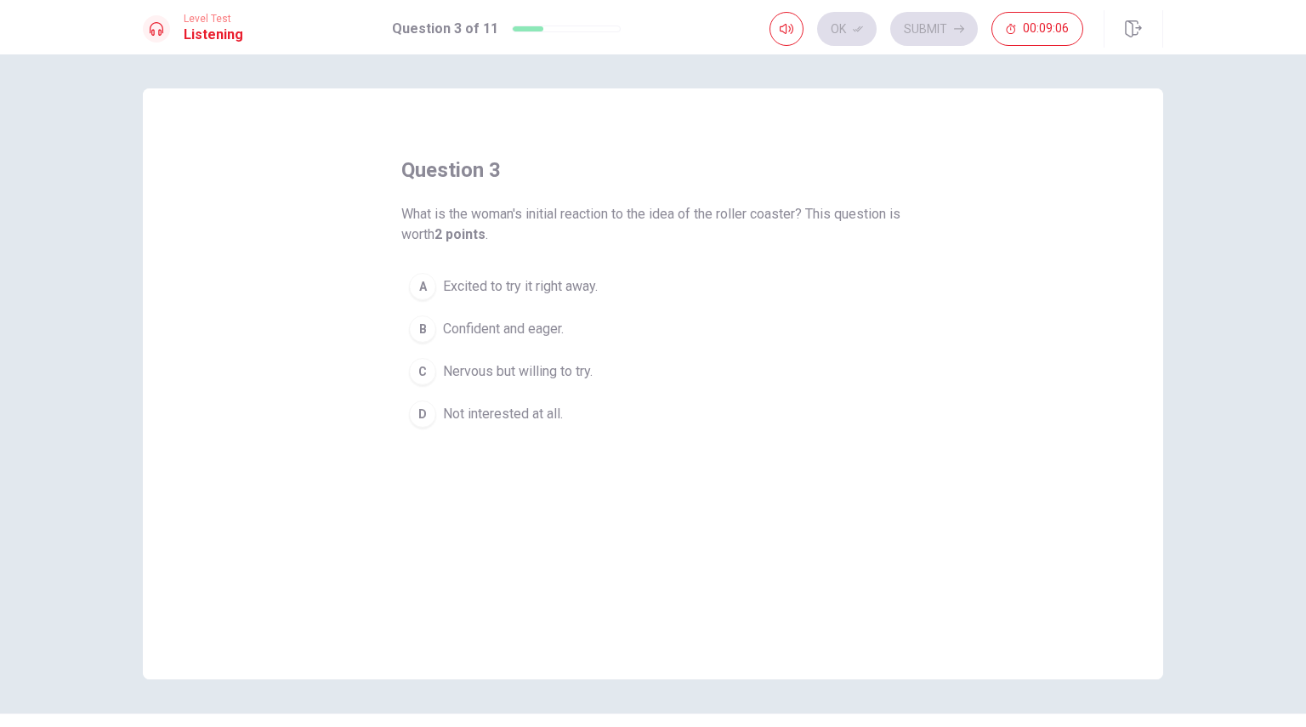
click at [419, 375] on div "C" at bounding box center [422, 371] width 27 height 27
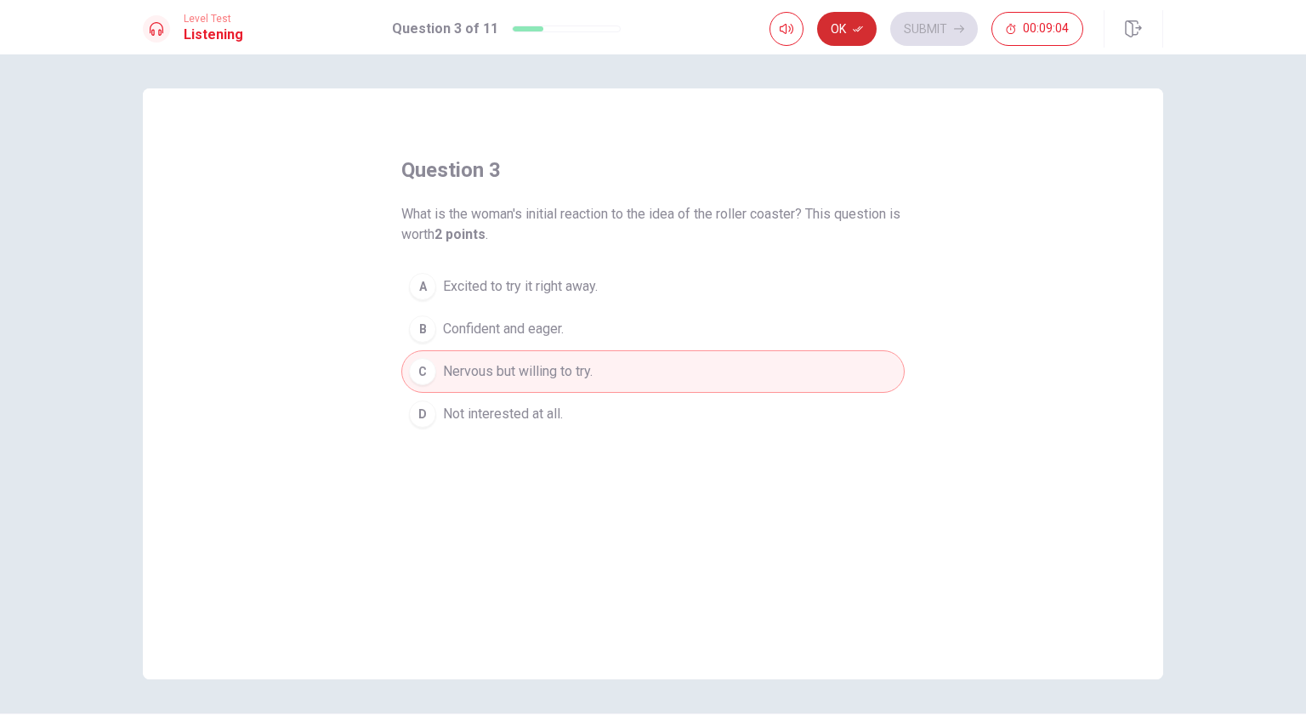
click at [838, 36] on button "Ok" at bounding box center [847, 29] width 60 height 34
click at [942, 26] on button "Submit" at bounding box center [934, 29] width 88 height 34
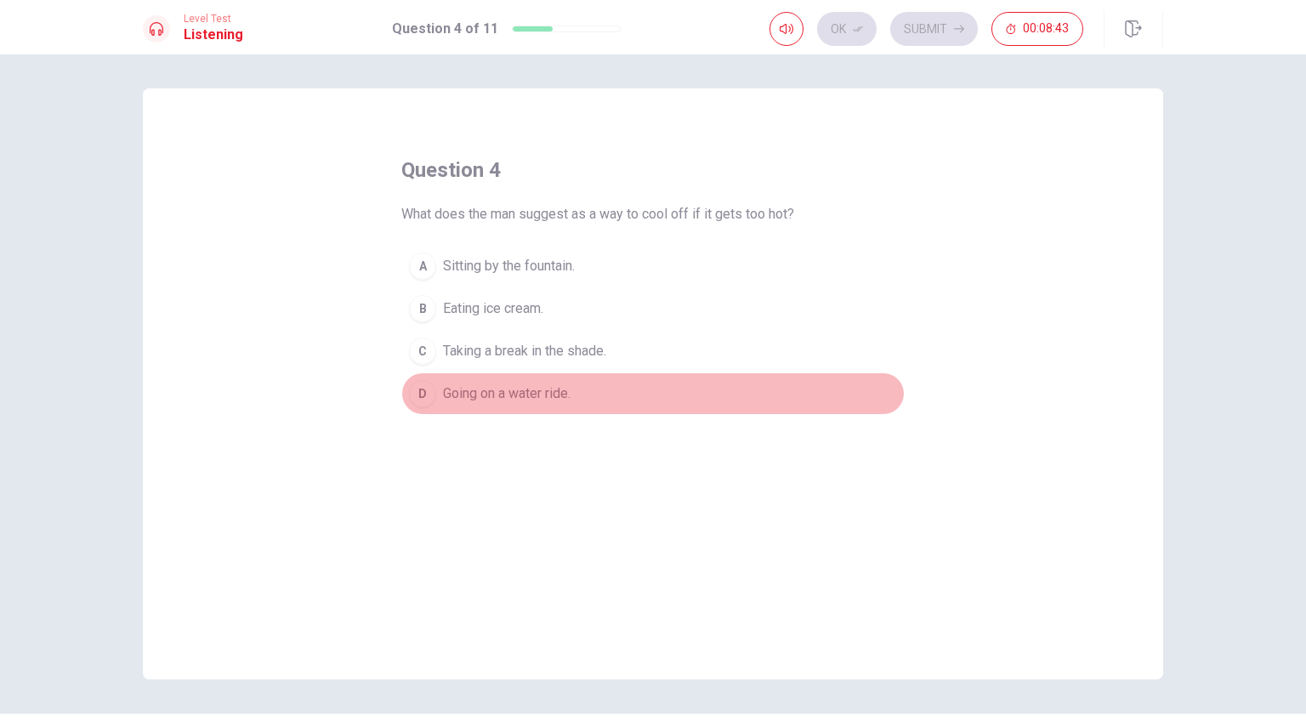
click at [416, 389] on div "D" at bounding box center [422, 393] width 27 height 27
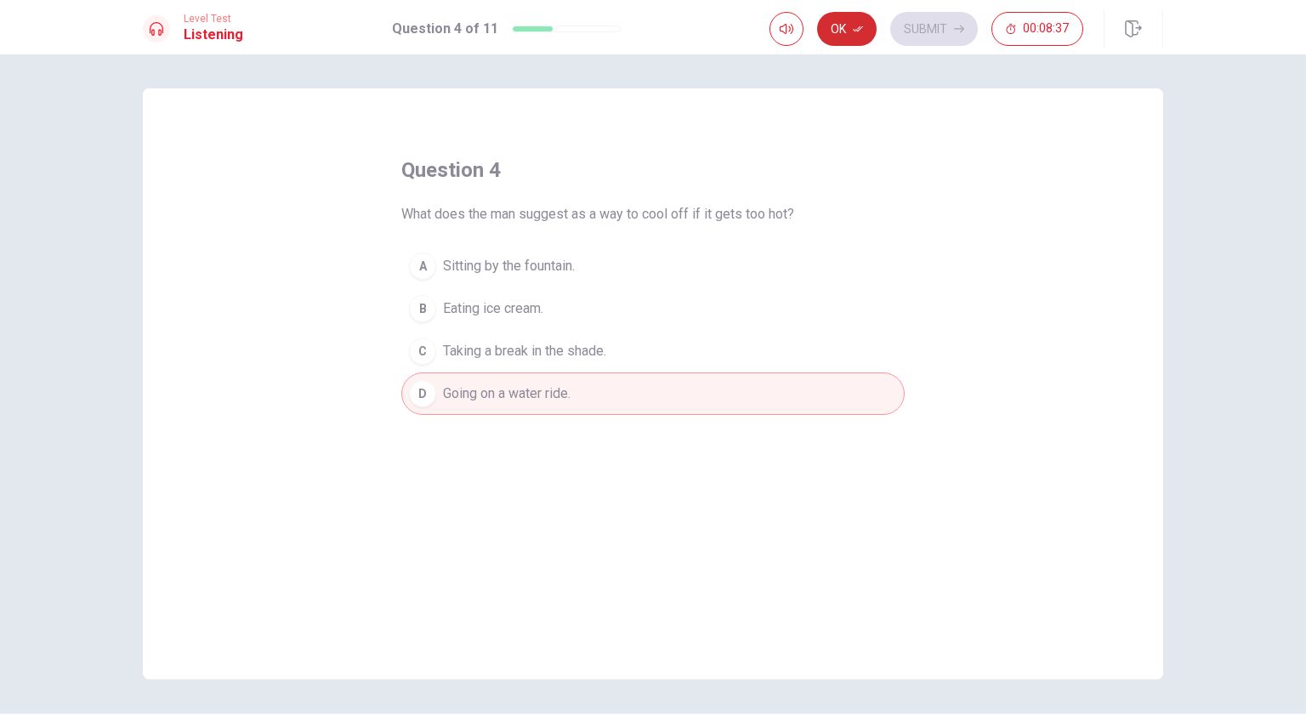
click at [847, 28] on button "Ok" at bounding box center [847, 29] width 60 height 34
click at [927, 31] on button "Submit" at bounding box center [934, 29] width 88 height 34
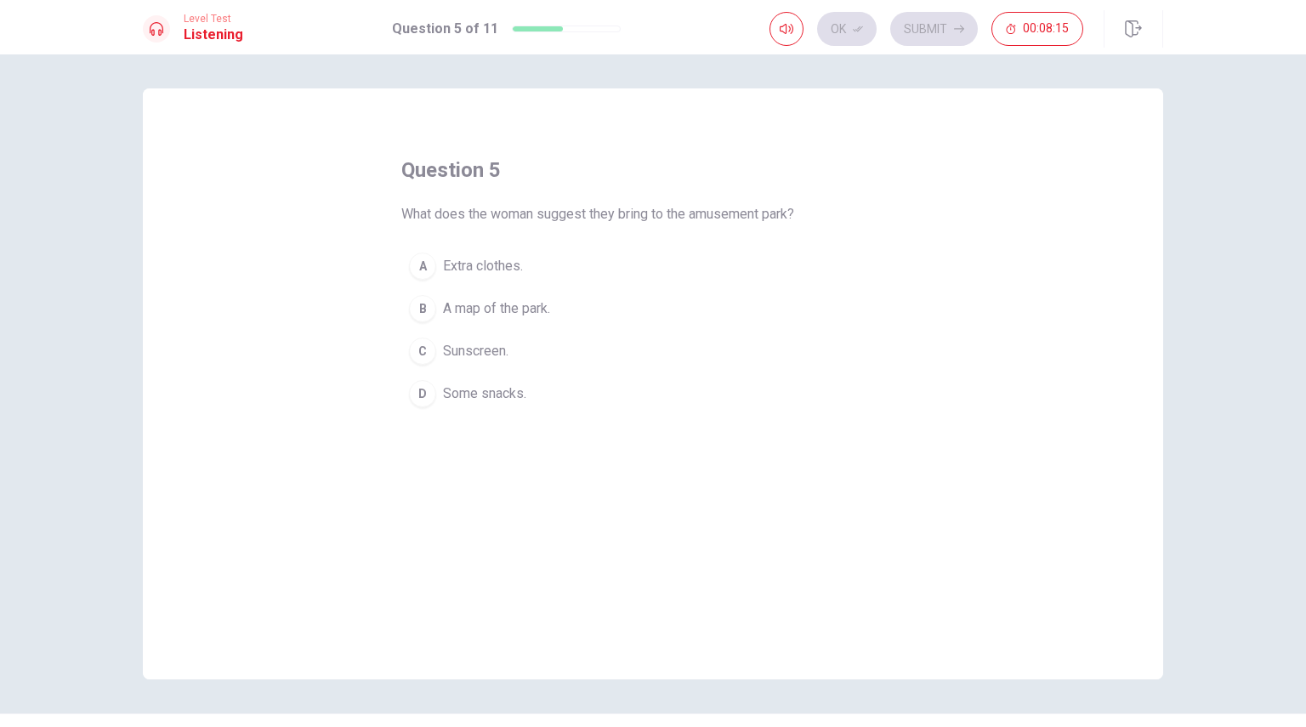
click at [422, 270] on div "A" at bounding box center [422, 265] width 27 height 27
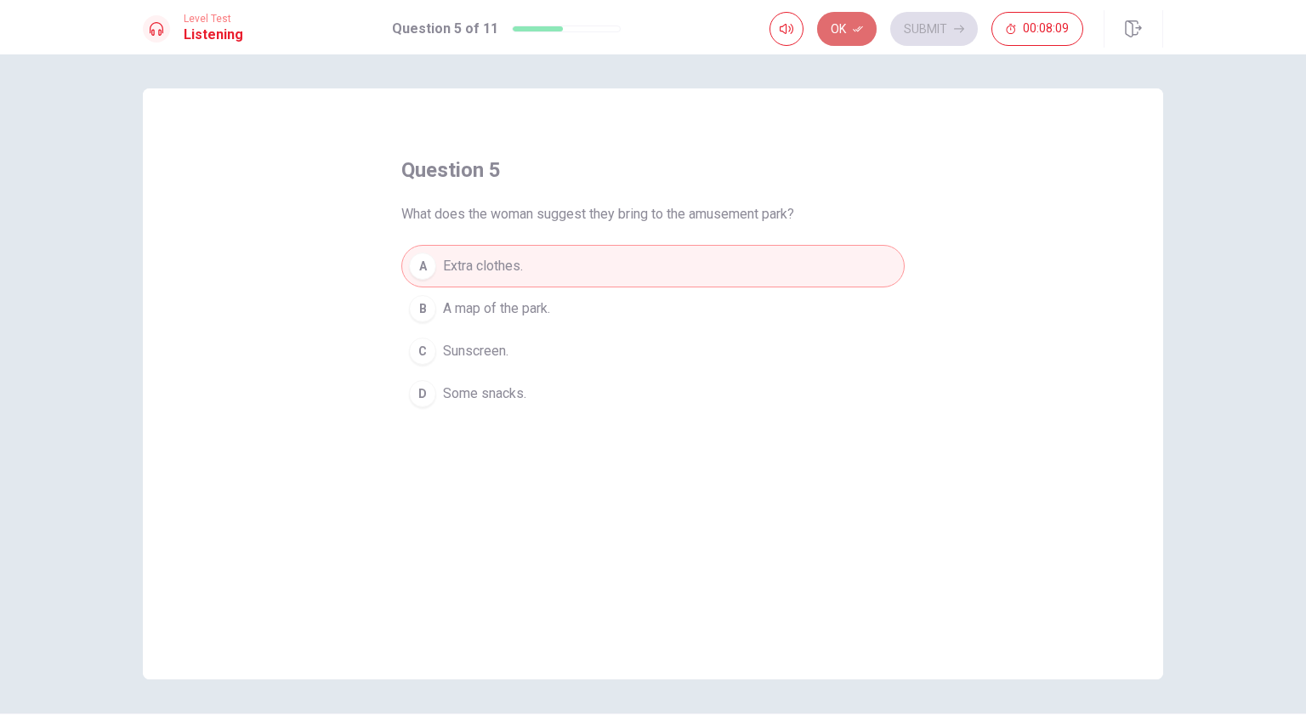
click at [849, 28] on button "Ok" at bounding box center [847, 29] width 60 height 34
click at [914, 27] on button "Submit" at bounding box center [934, 29] width 88 height 34
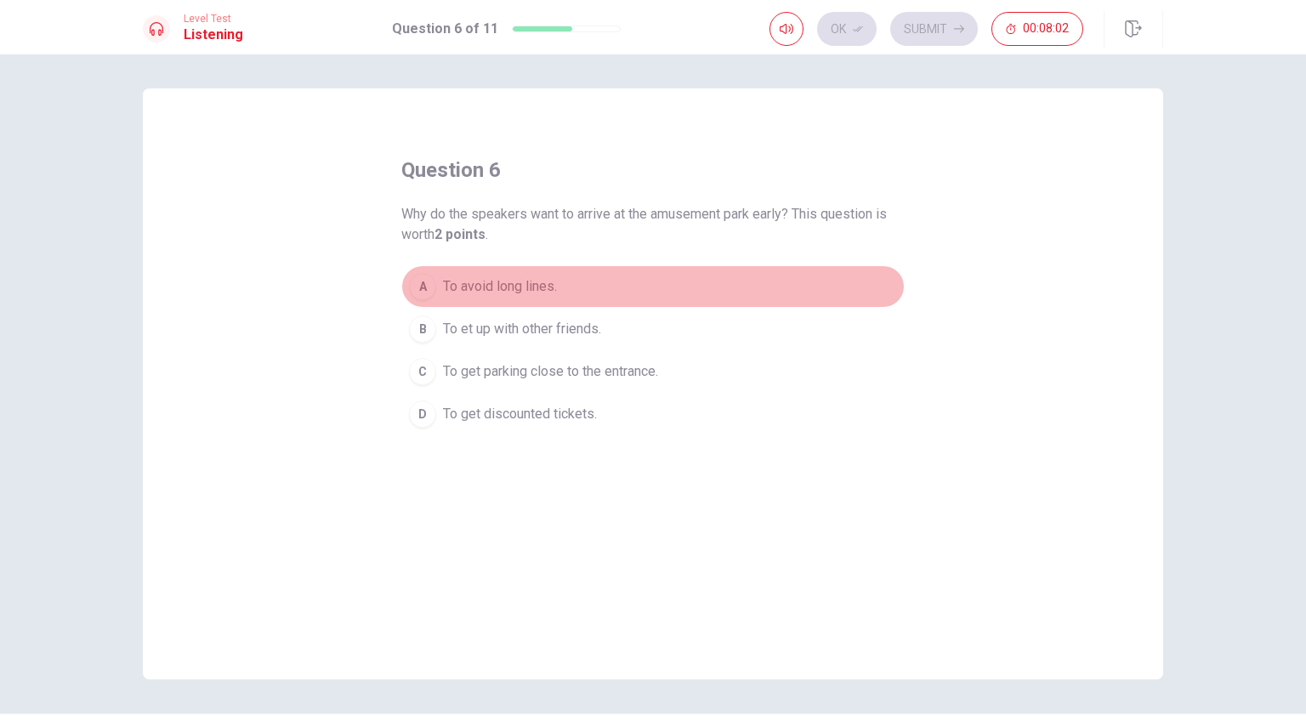
click at [419, 286] on div "A" at bounding box center [422, 286] width 27 height 27
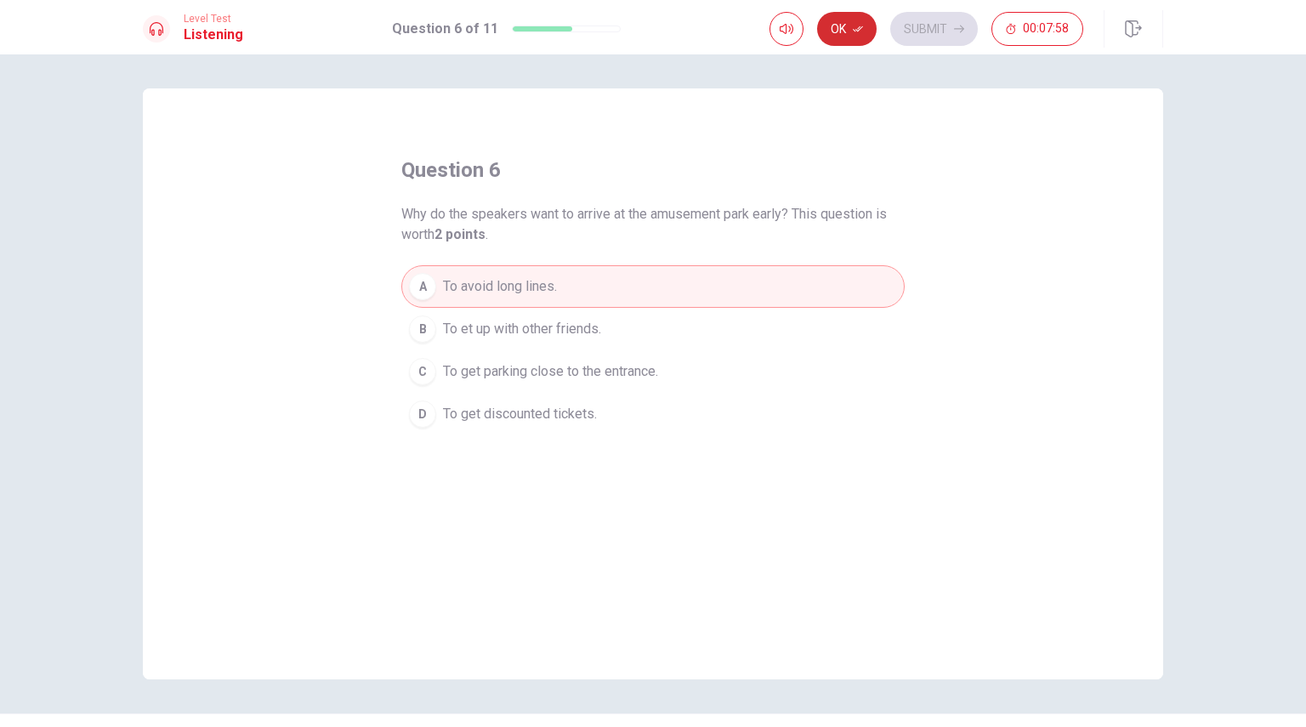
click at [846, 43] on button "Ok" at bounding box center [847, 29] width 60 height 34
click at [939, 40] on button "Submit" at bounding box center [934, 29] width 88 height 34
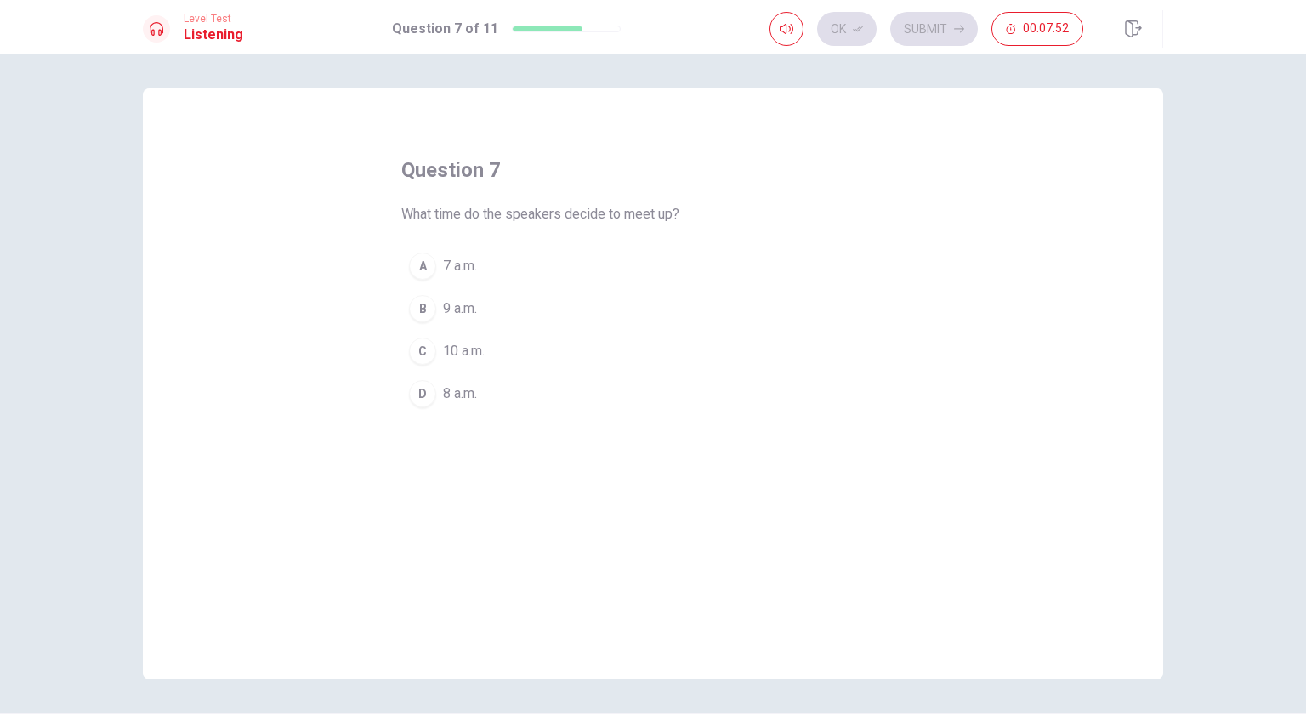
click at [417, 303] on div "B" at bounding box center [422, 308] width 27 height 27
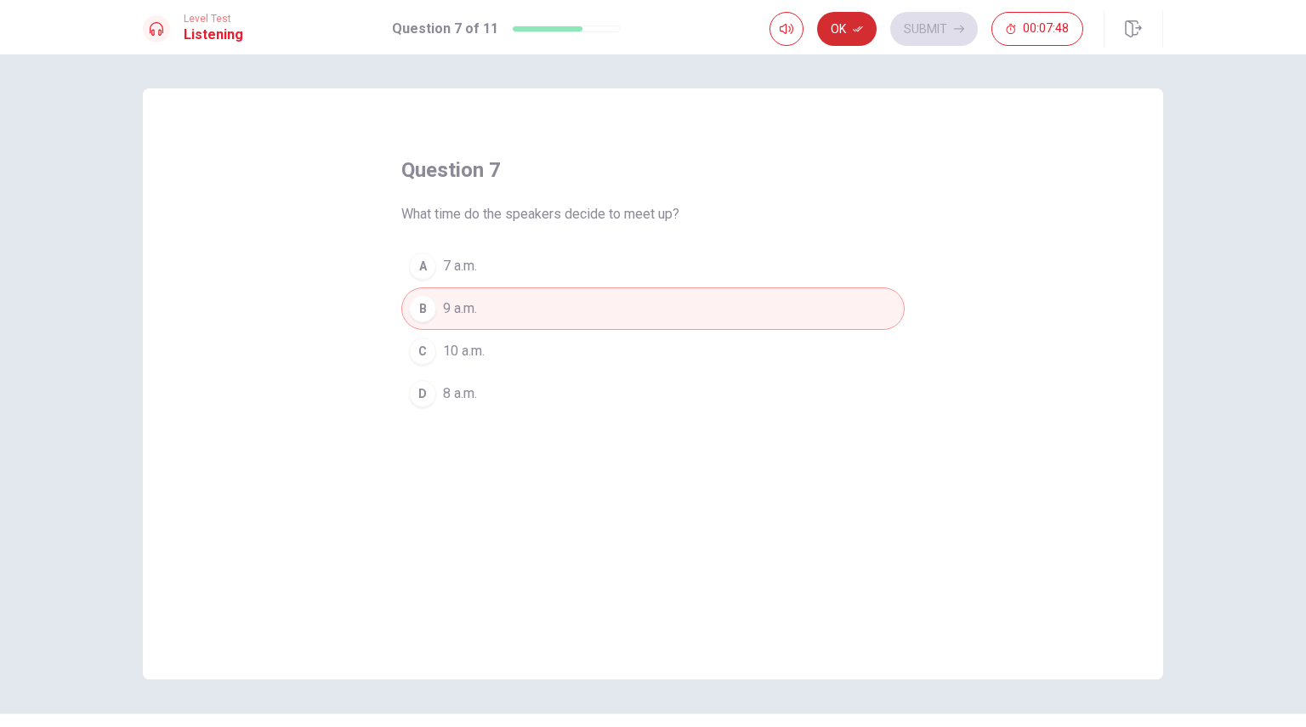
click at [837, 32] on button "Ok" at bounding box center [847, 29] width 60 height 34
click at [918, 28] on button "Submit" at bounding box center [934, 29] width 88 height 34
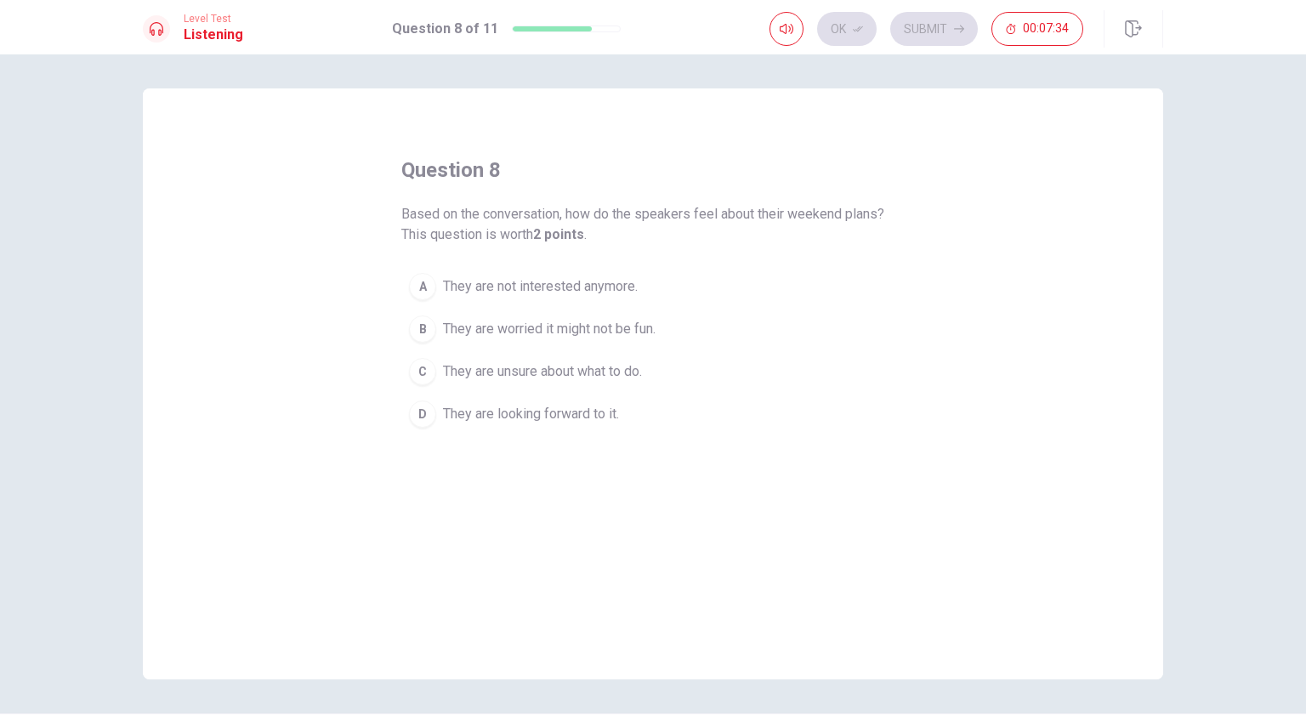
click at [417, 406] on div "D" at bounding box center [422, 413] width 27 height 27
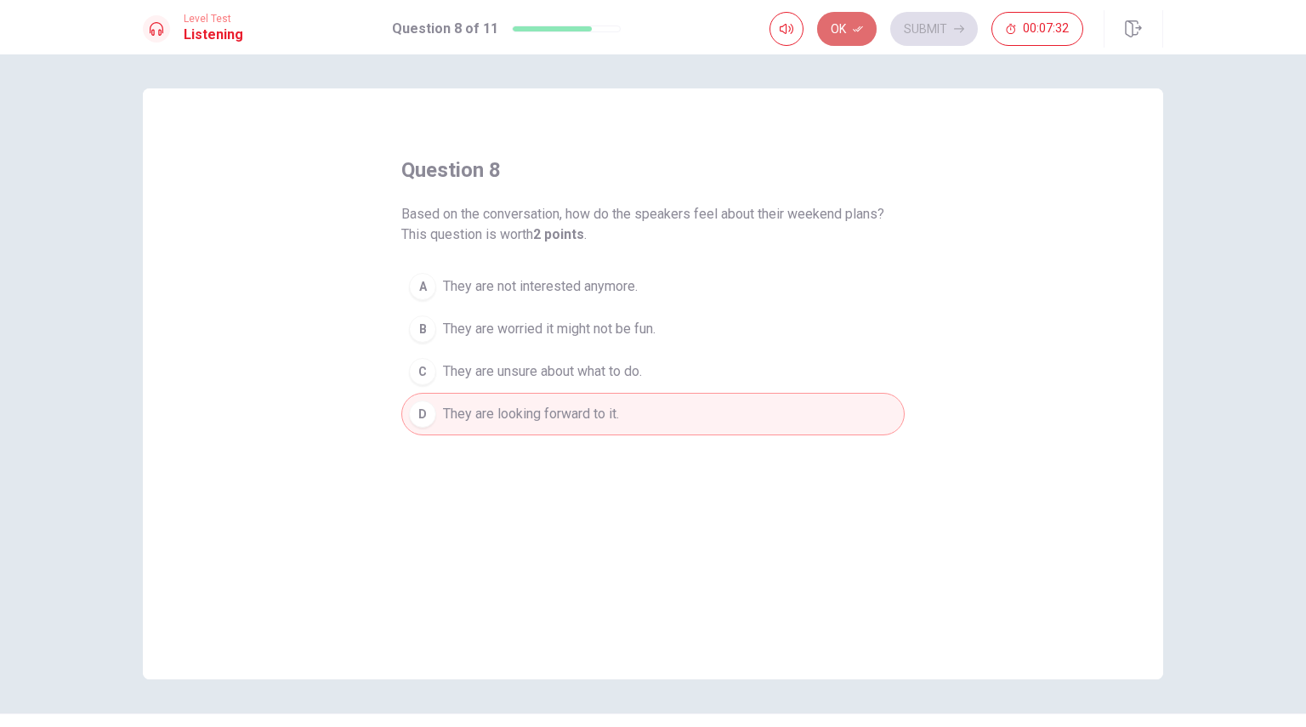
click at [840, 29] on button "Ok" at bounding box center [847, 29] width 60 height 34
click at [919, 40] on button "Submit" at bounding box center [934, 29] width 88 height 34
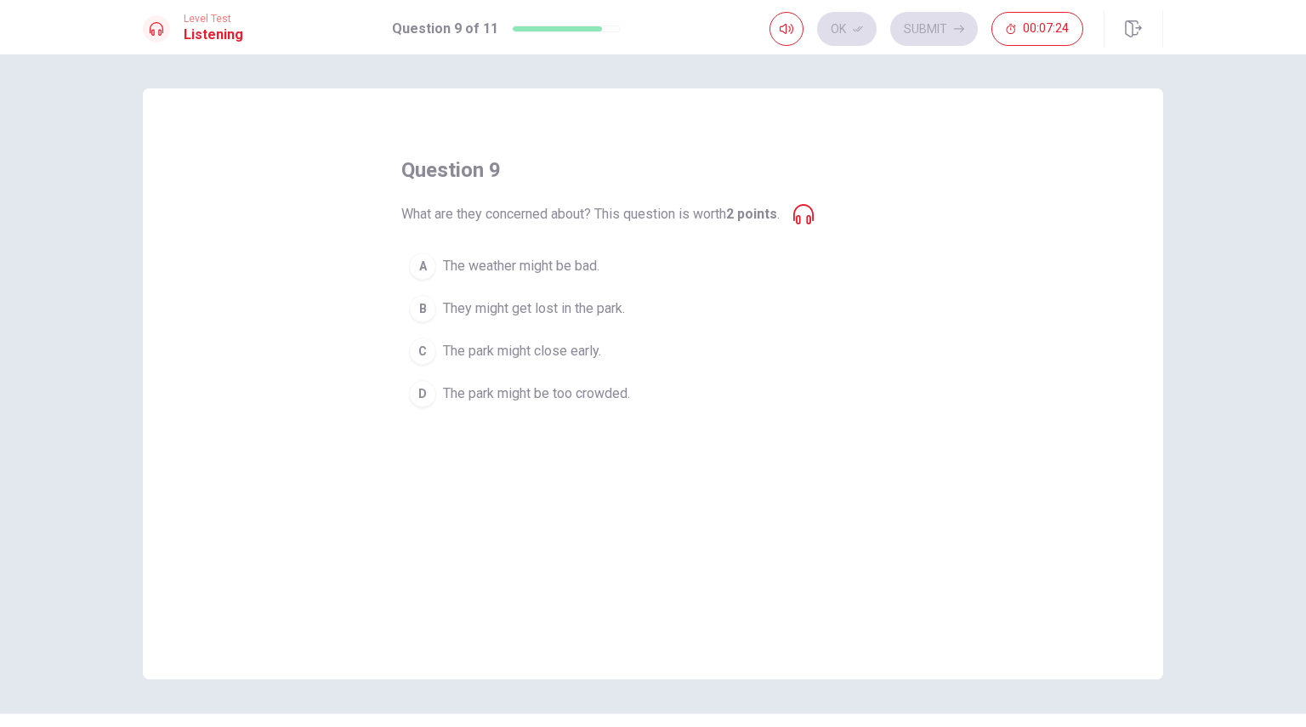
click at [808, 215] on icon at bounding box center [803, 214] width 20 height 20
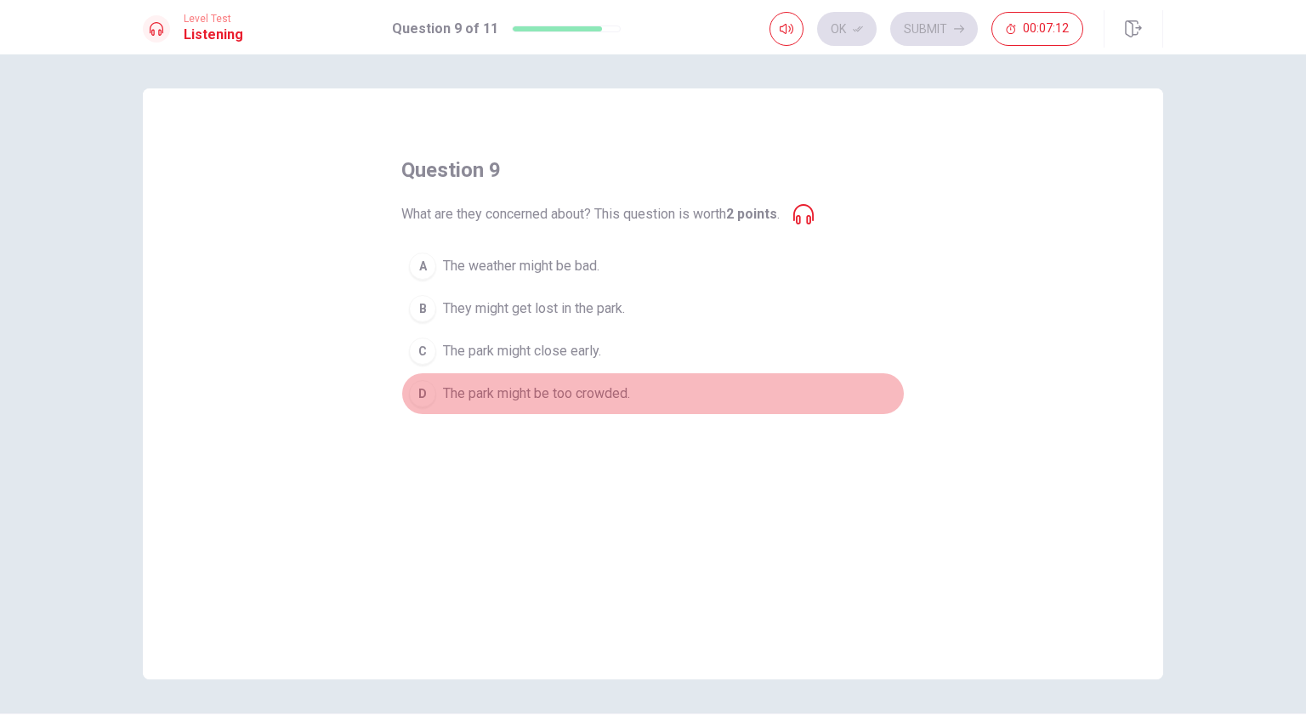
click at [417, 390] on div "D" at bounding box center [422, 393] width 27 height 27
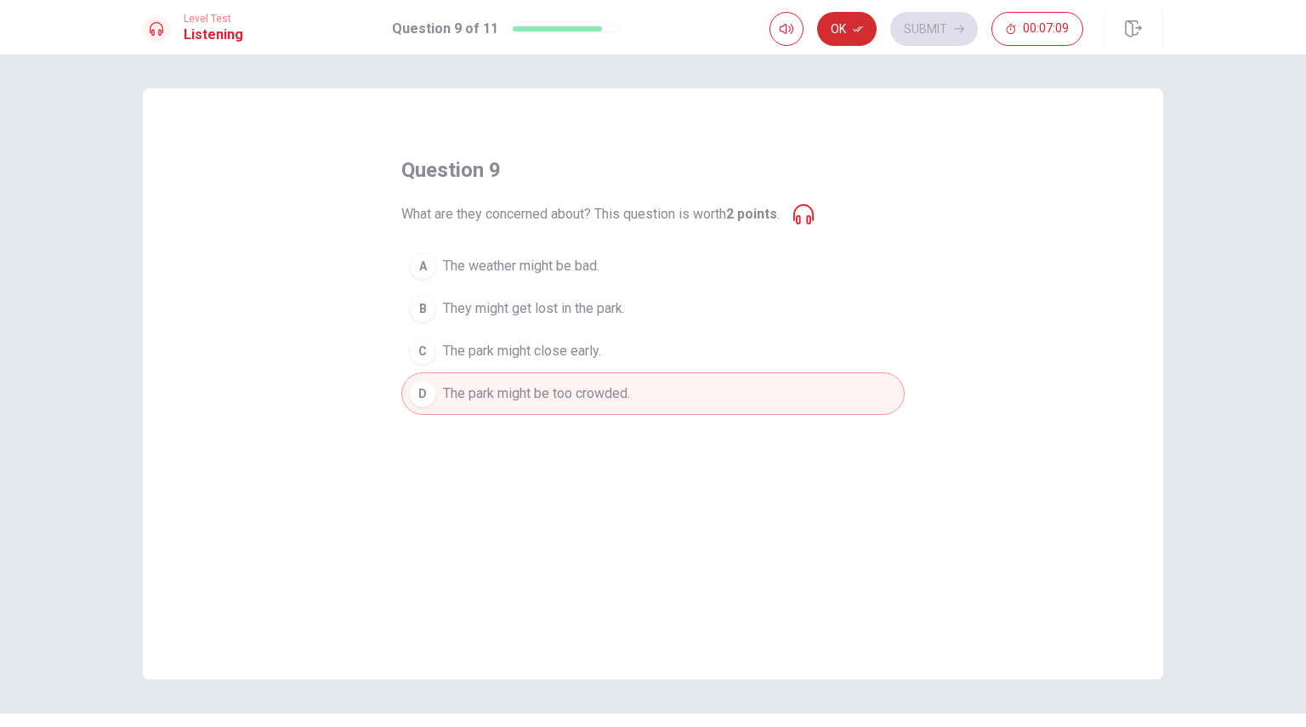
click at [839, 22] on button "Ok" at bounding box center [847, 29] width 60 height 34
click at [921, 25] on button "Submit" at bounding box center [934, 29] width 88 height 34
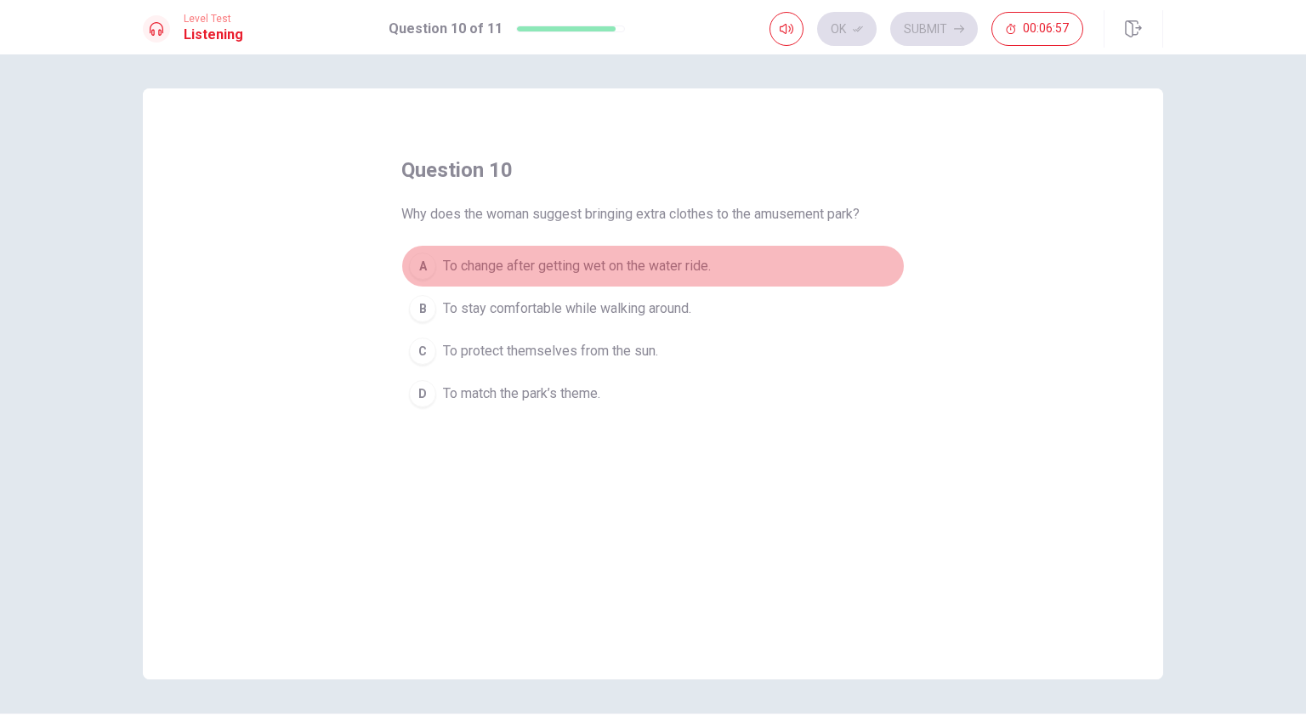
click at [417, 261] on div "A" at bounding box center [422, 265] width 27 height 27
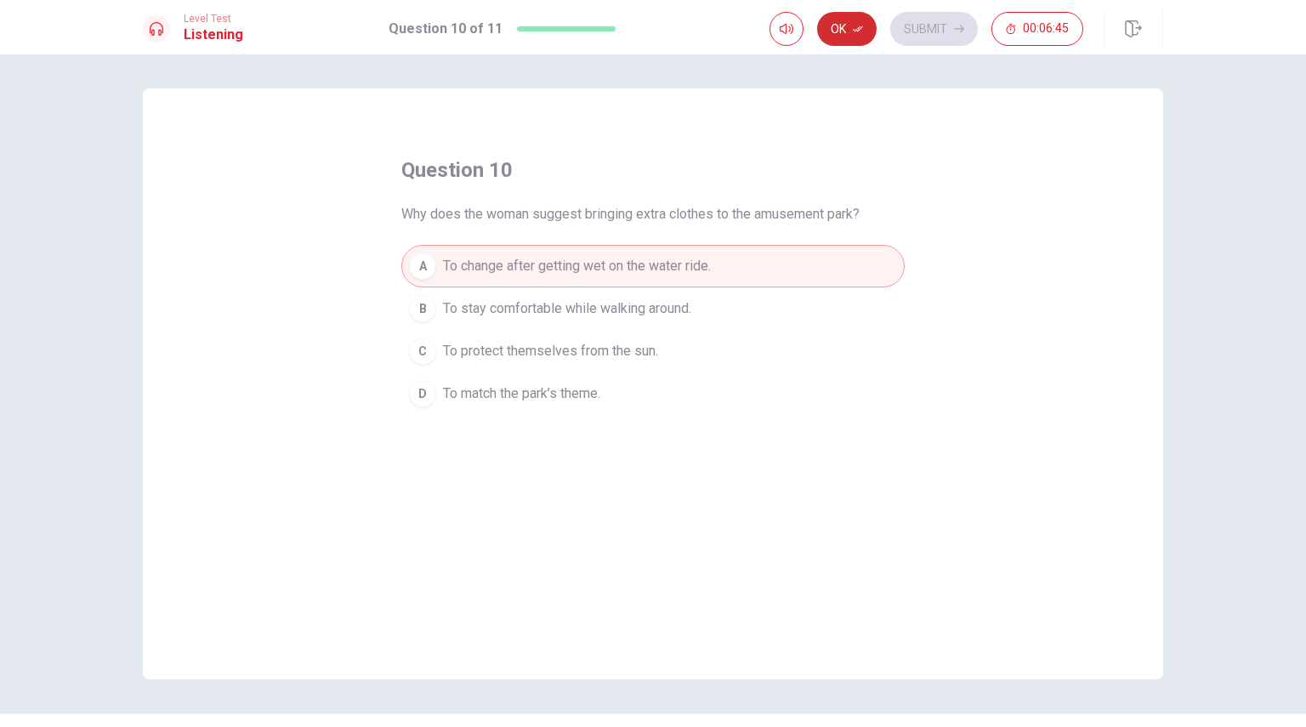
click at [853, 13] on button "Ok" at bounding box center [847, 29] width 60 height 34
click at [913, 29] on button "Submit" at bounding box center [934, 29] width 88 height 34
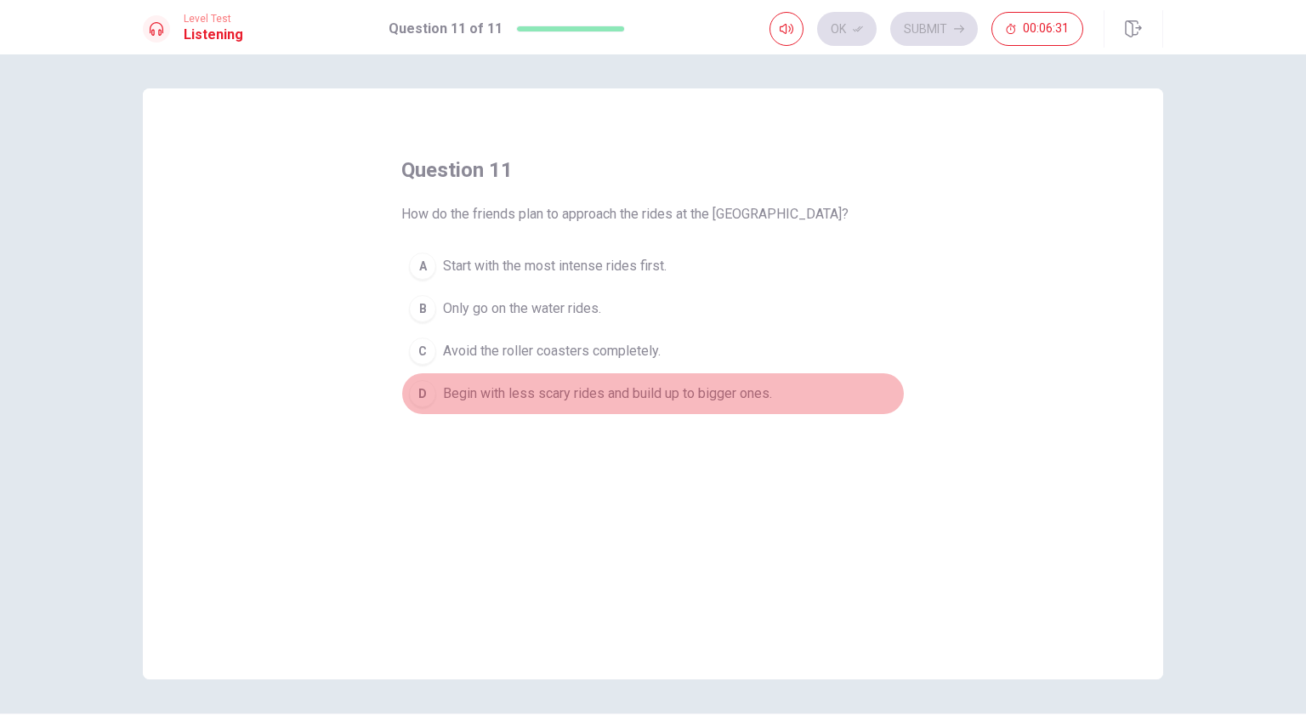
click at [409, 391] on div "D" at bounding box center [422, 393] width 27 height 27
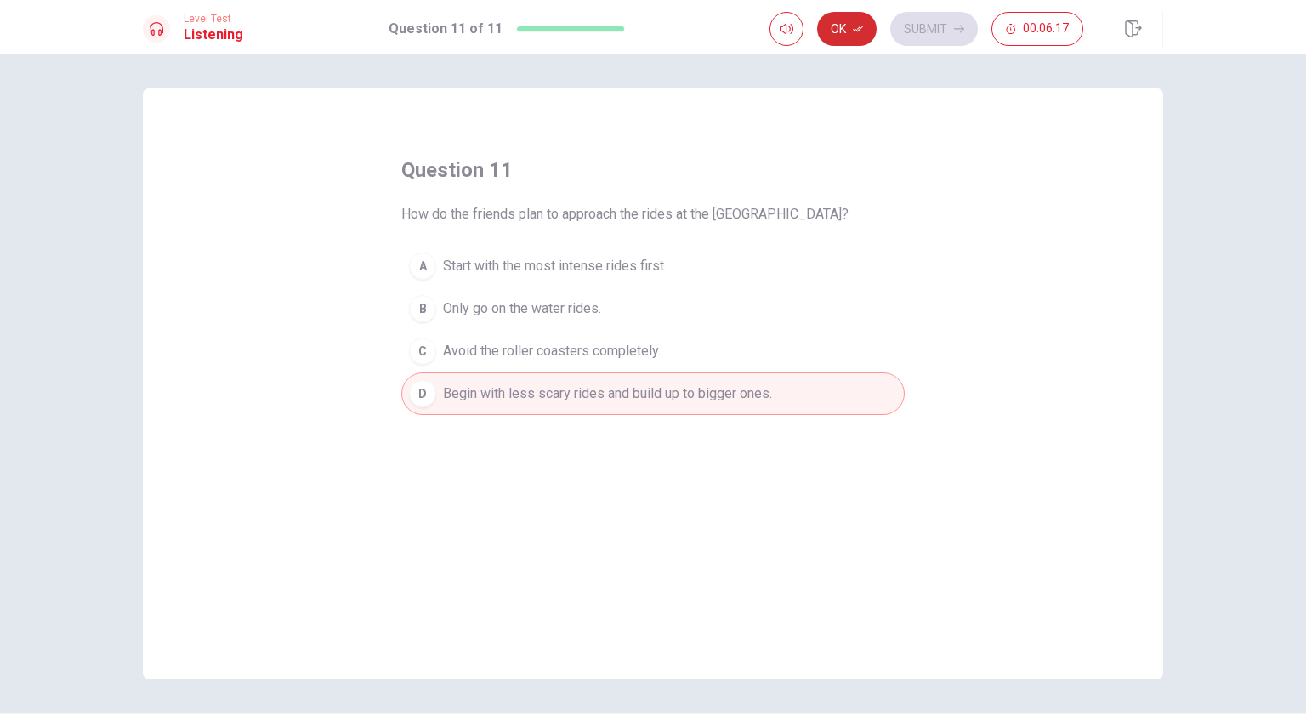
click at [839, 26] on button "Ok" at bounding box center [847, 29] width 60 height 34
click at [921, 32] on button "Submit" at bounding box center [934, 29] width 88 height 34
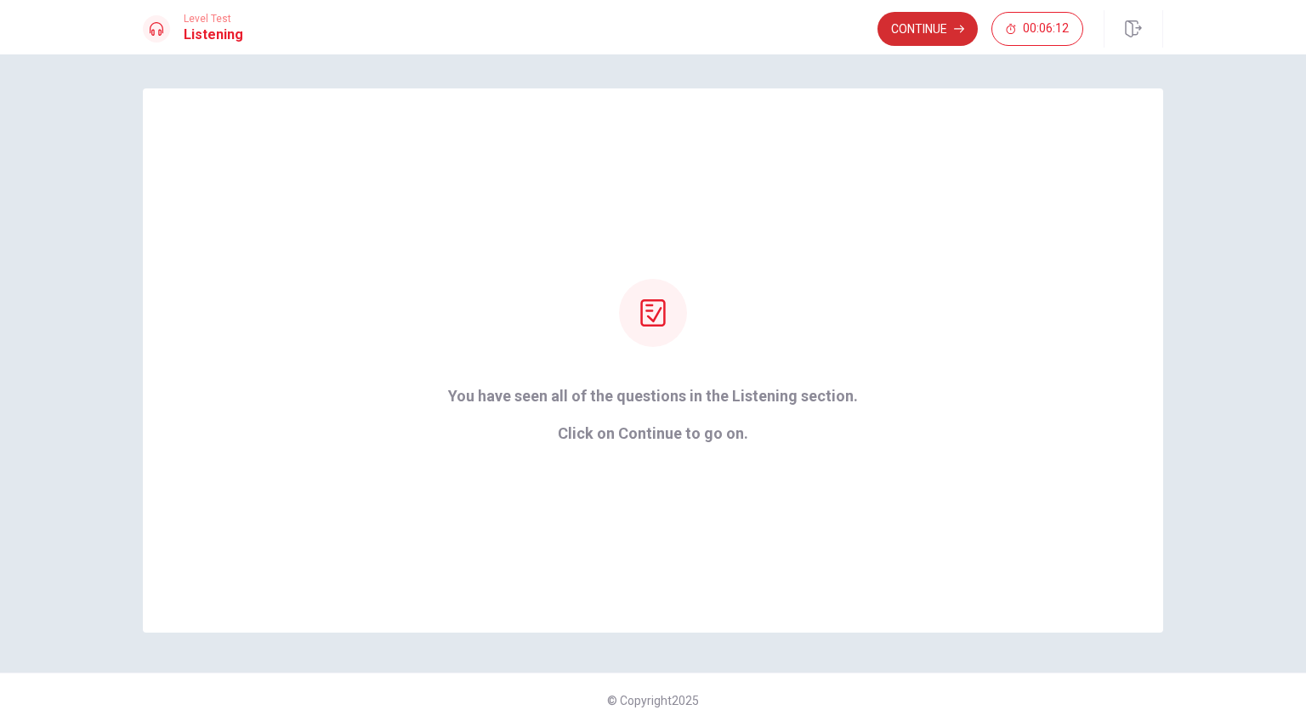
click at [904, 39] on button "Continue" at bounding box center [927, 29] width 100 height 34
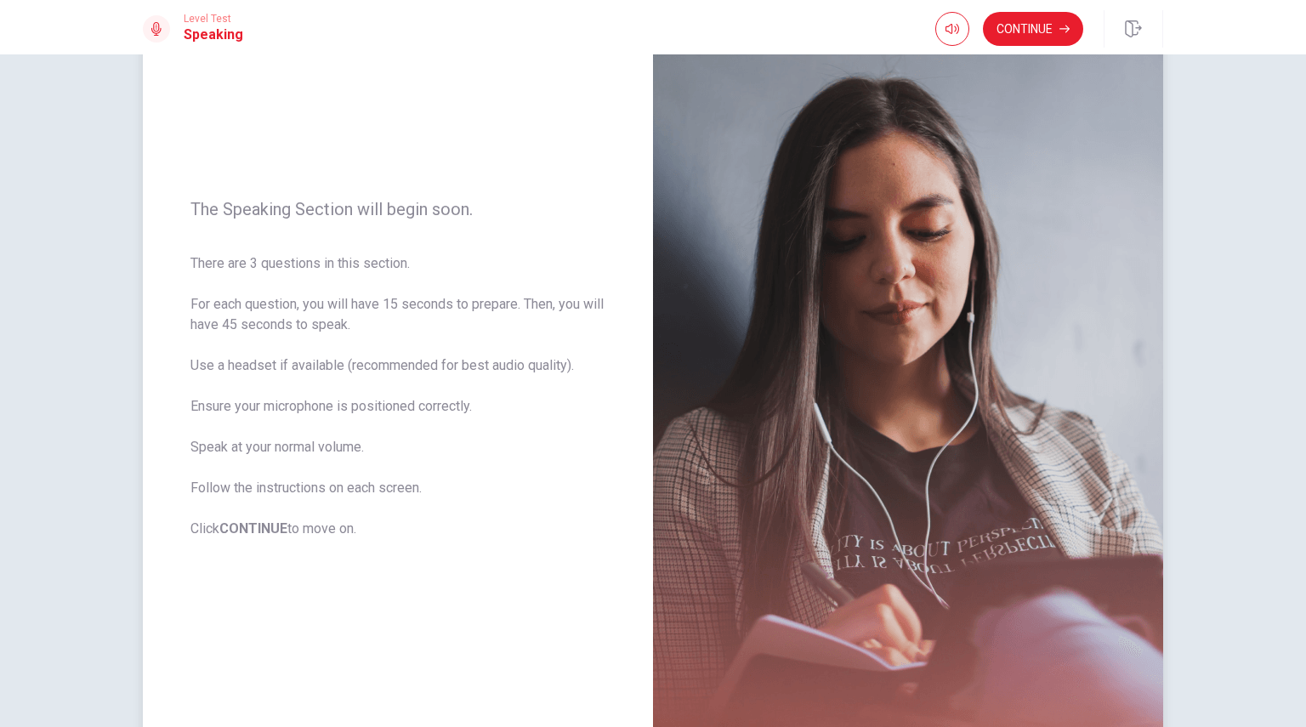
scroll to position [89, 0]
click at [1040, 36] on button "Continue" at bounding box center [1033, 29] width 100 height 34
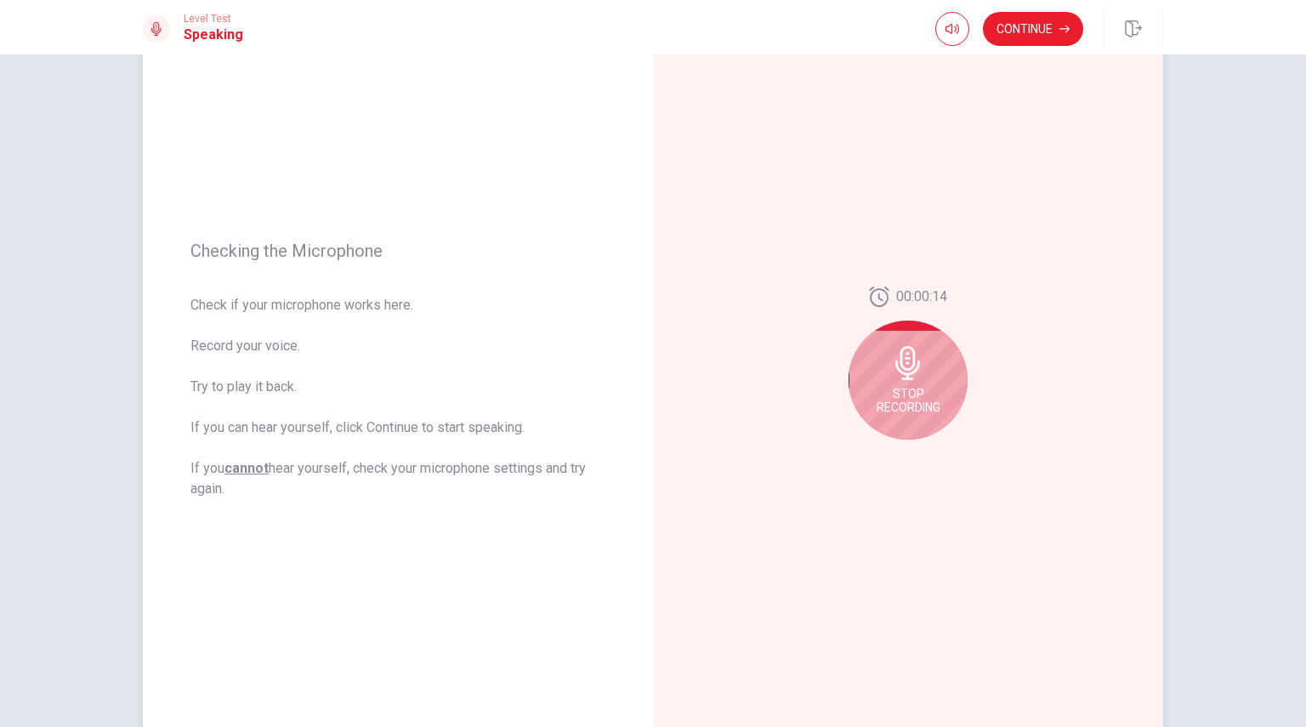
click at [896, 377] on icon at bounding box center [908, 363] width 34 height 34
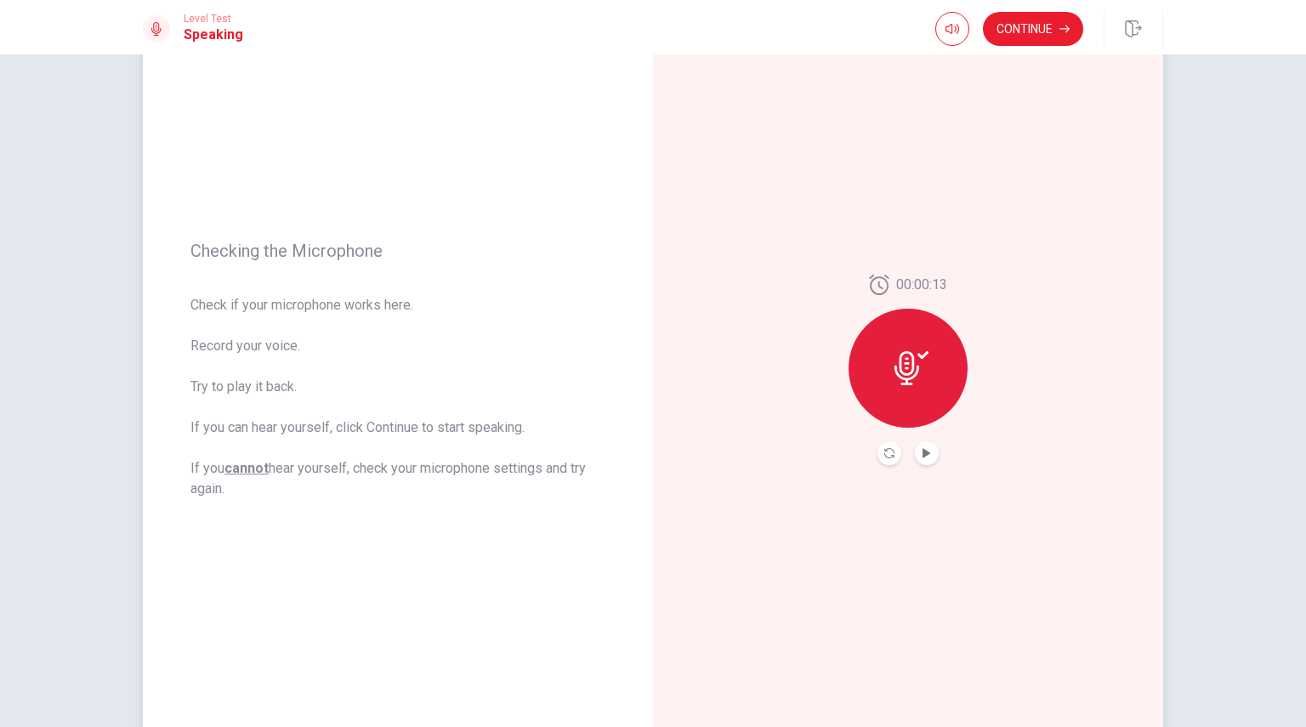
click at [896, 385] on div at bounding box center [907, 368] width 119 height 119
click at [896, 374] on icon at bounding box center [911, 368] width 34 height 34
click at [881, 459] on button "Record Again" at bounding box center [889, 453] width 24 height 24
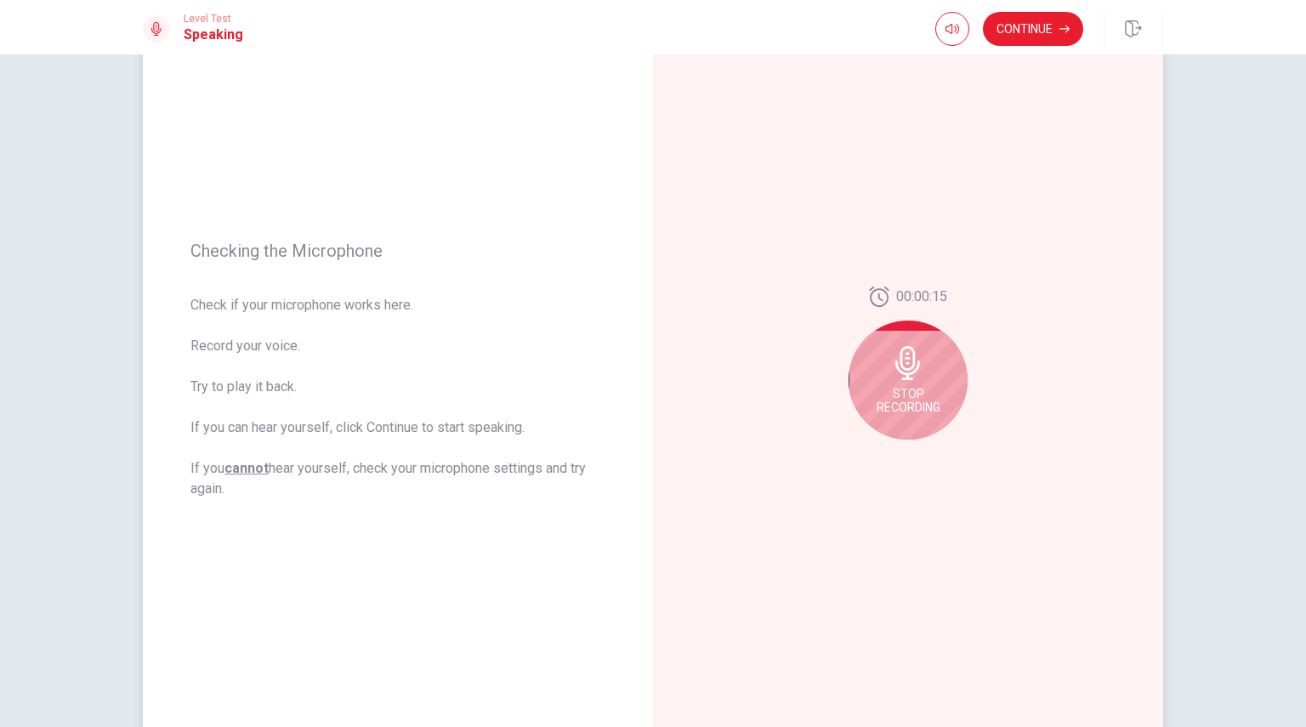
click at [890, 405] on span "Stop Recording" at bounding box center [908, 400] width 64 height 27
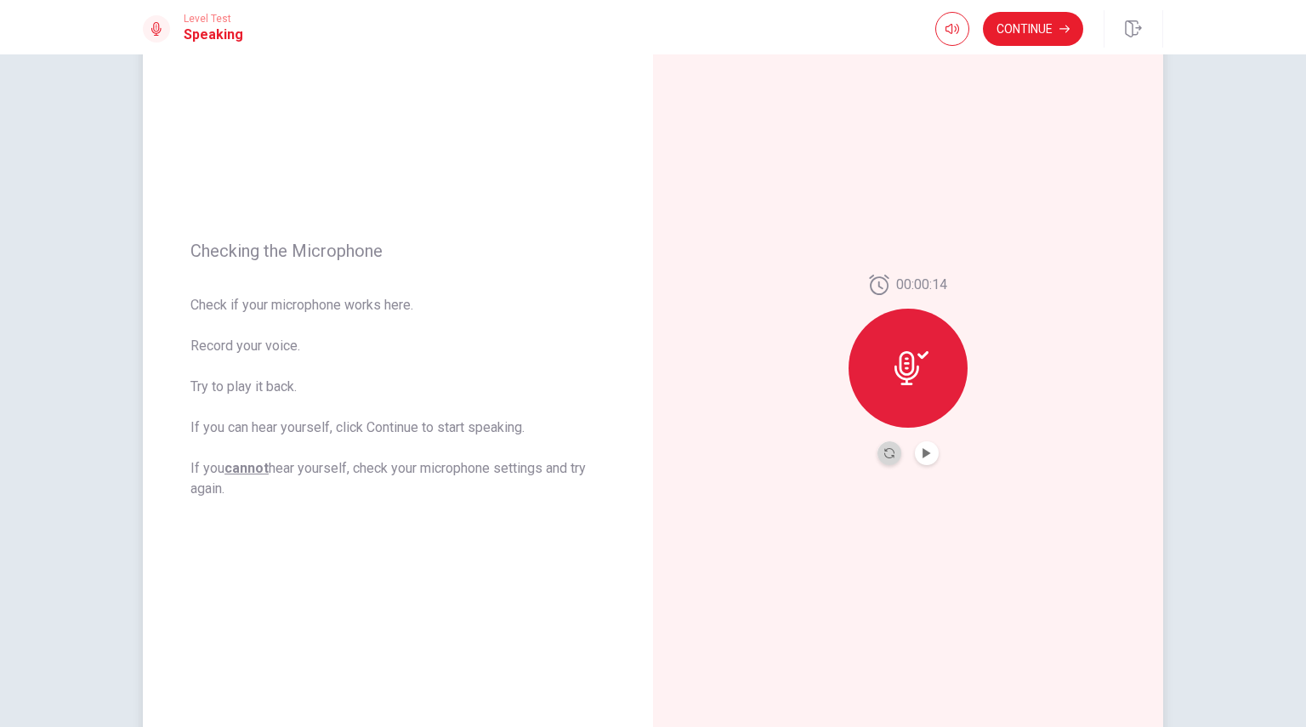
click at [882, 459] on button "Record Again" at bounding box center [889, 453] width 24 height 24
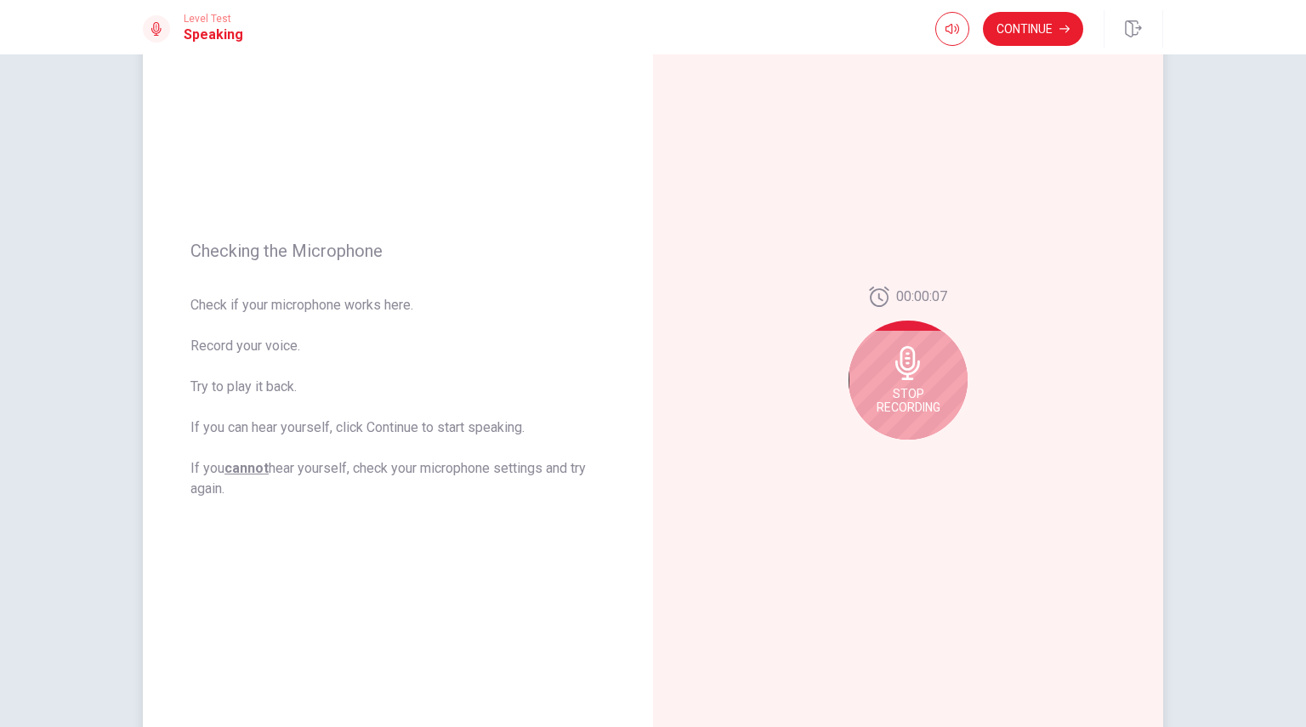
click at [910, 392] on span "Stop Recording" at bounding box center [908, 400] width 64 height 27
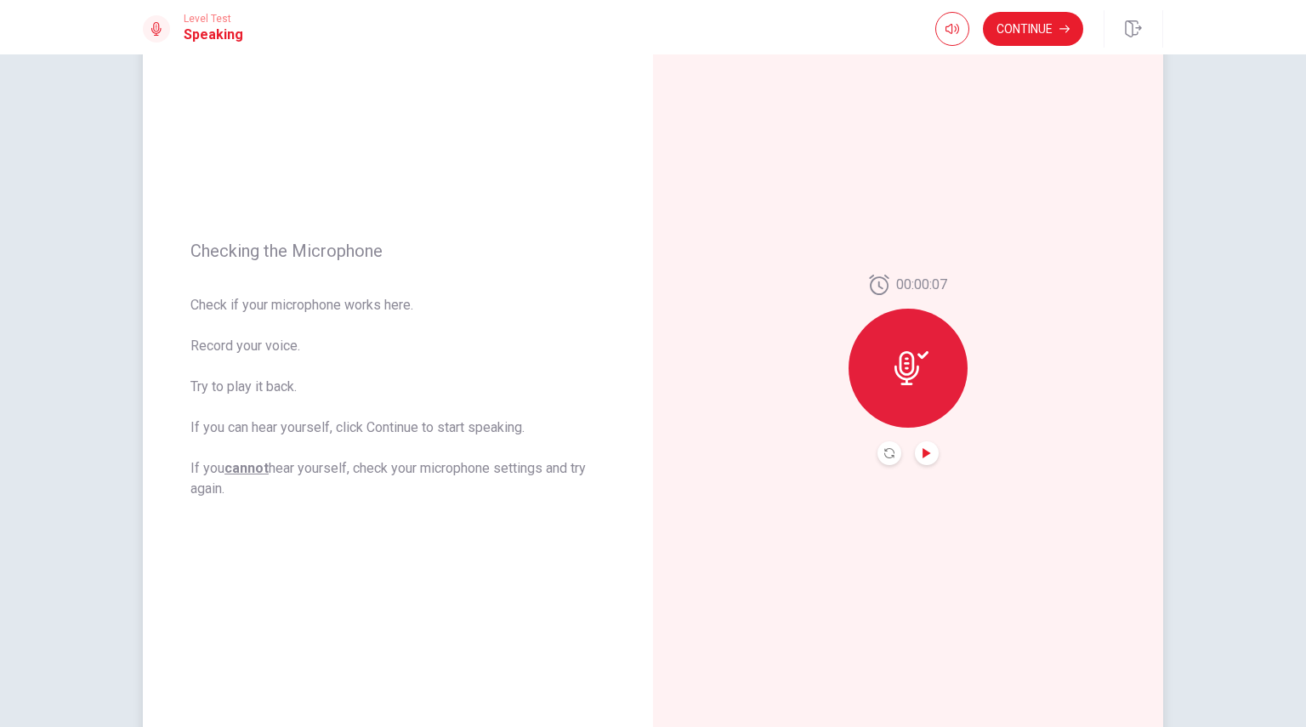
click at [922, 449] on icon "Play Audio" at bounding box center [926, 453] width 8 height 10
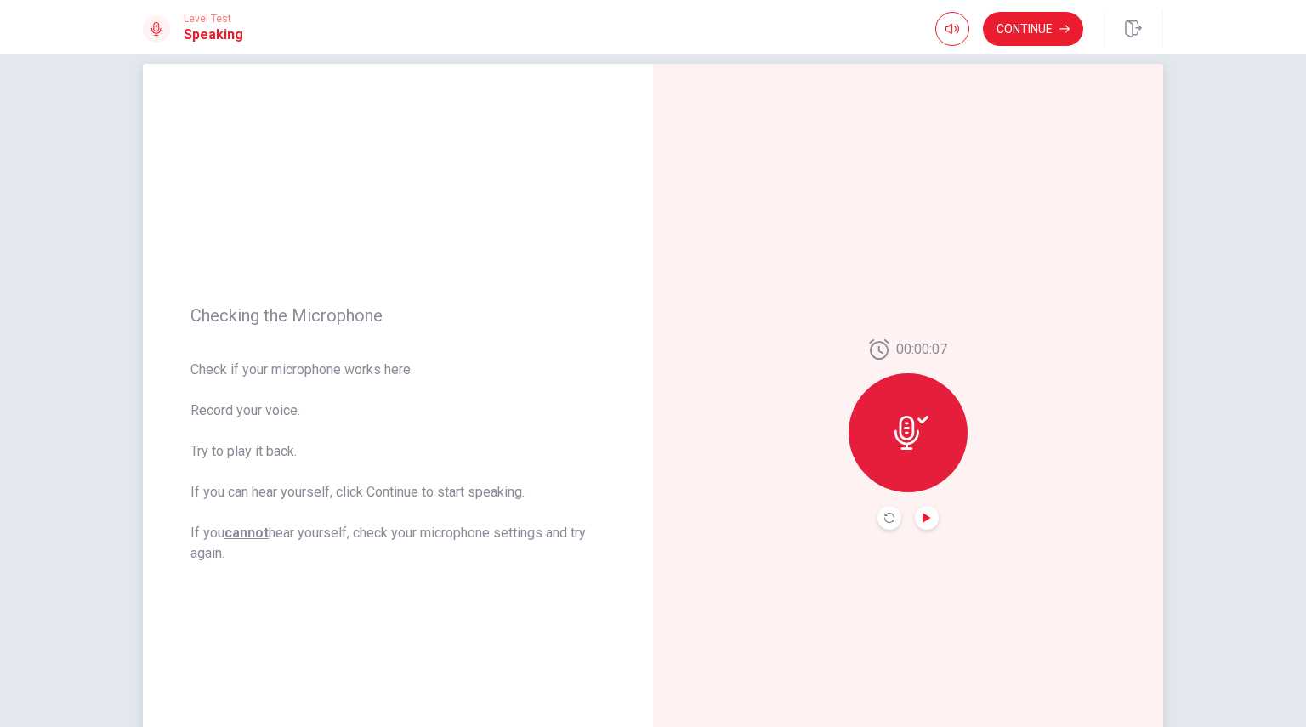
scroll to position [0, 0]
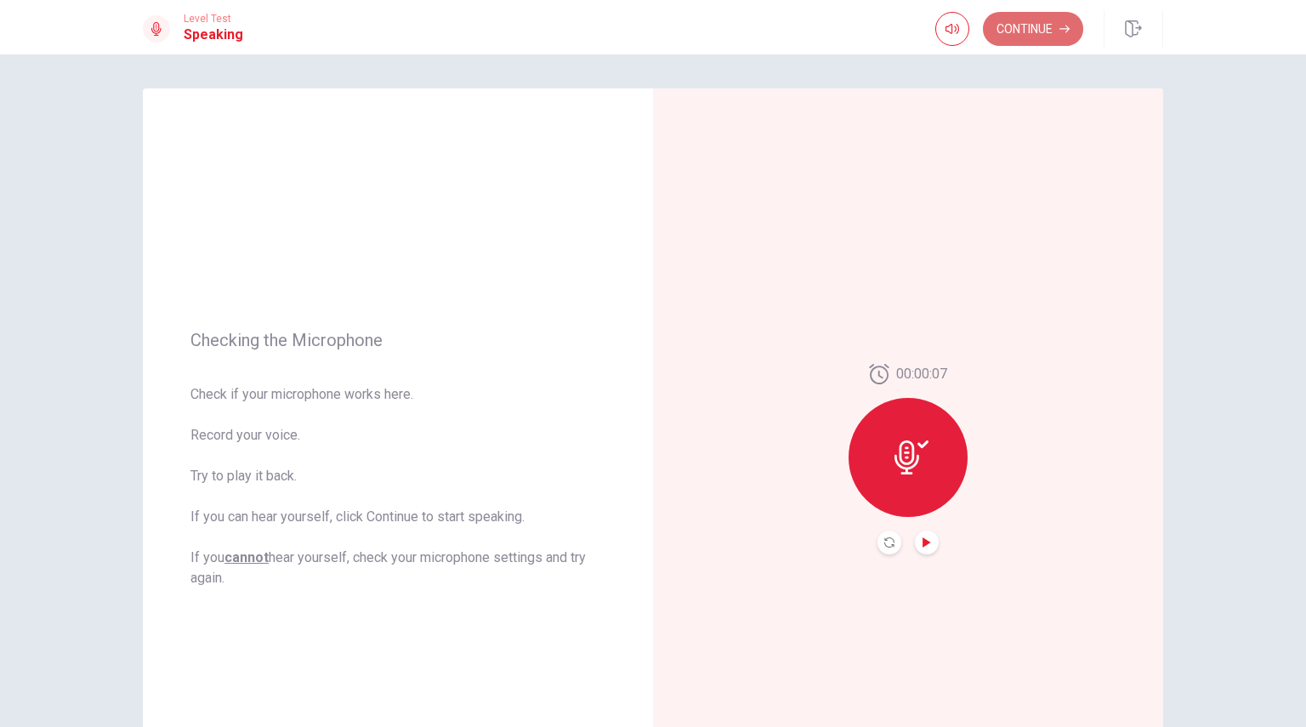
click at [1025, 20] on button "Continue" at bounding box center [1033, 29] width 100 height 34
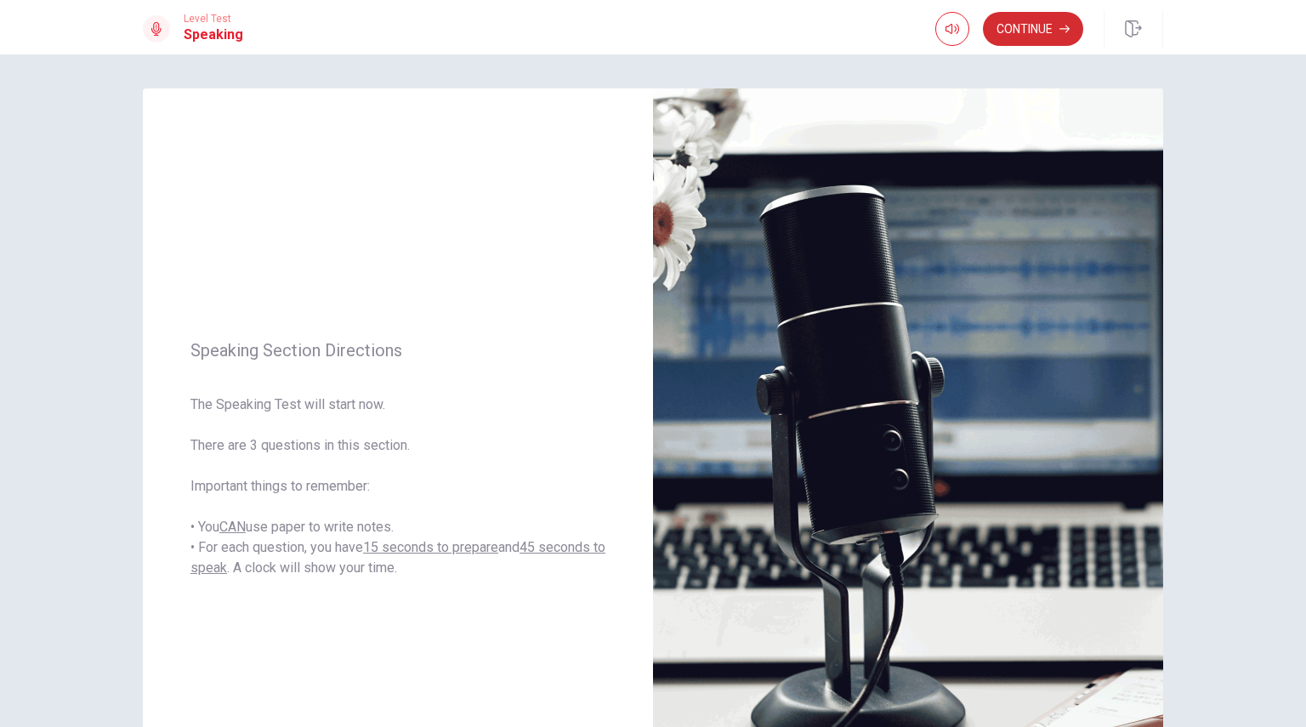
click at [1017, 26] on button "Continue" at bounding box center [1033, 29] width 100 height 34
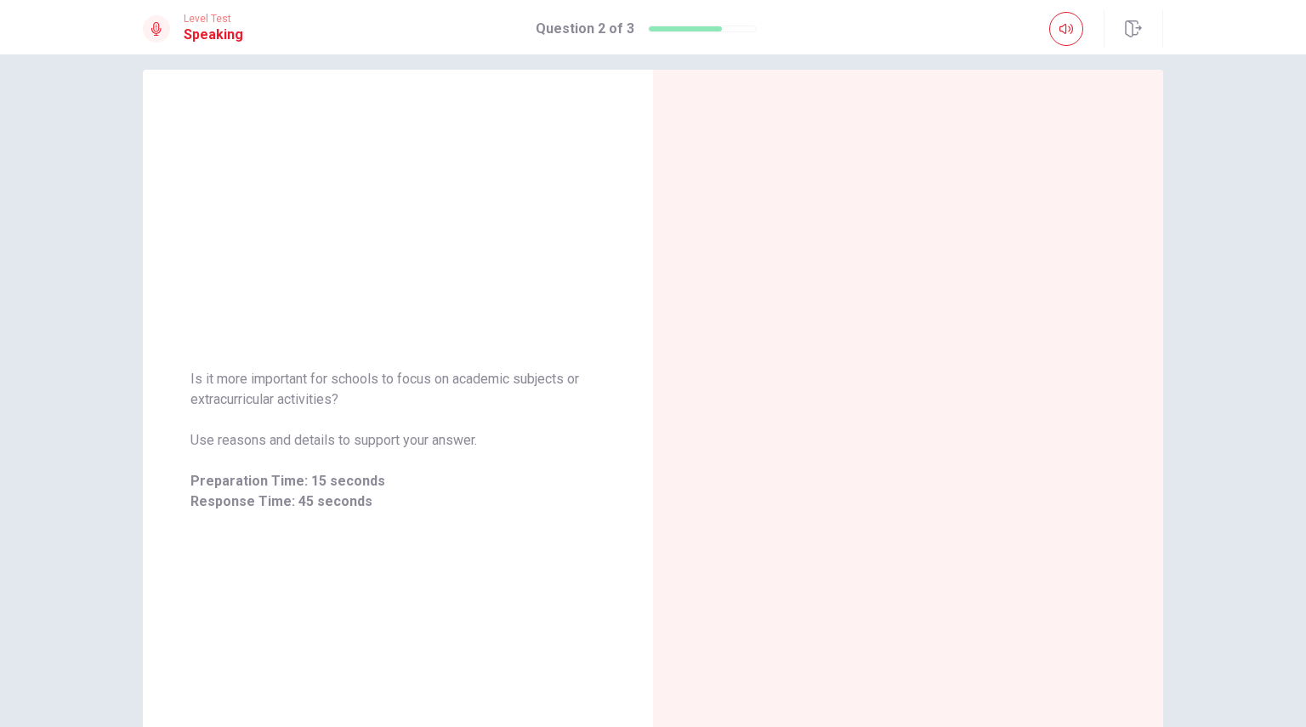
scroll to position [66, 0]
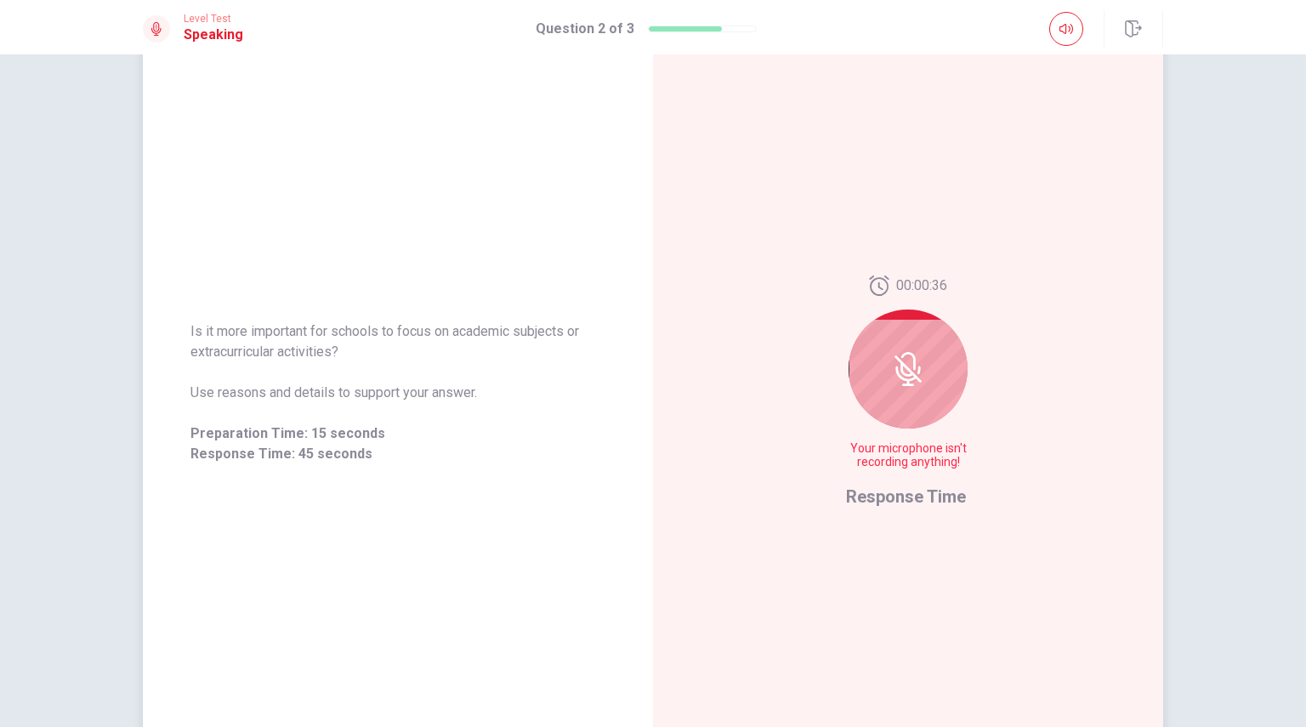
click at [899, 370] on icon at bounding box center [908, 369] width 34 height 34
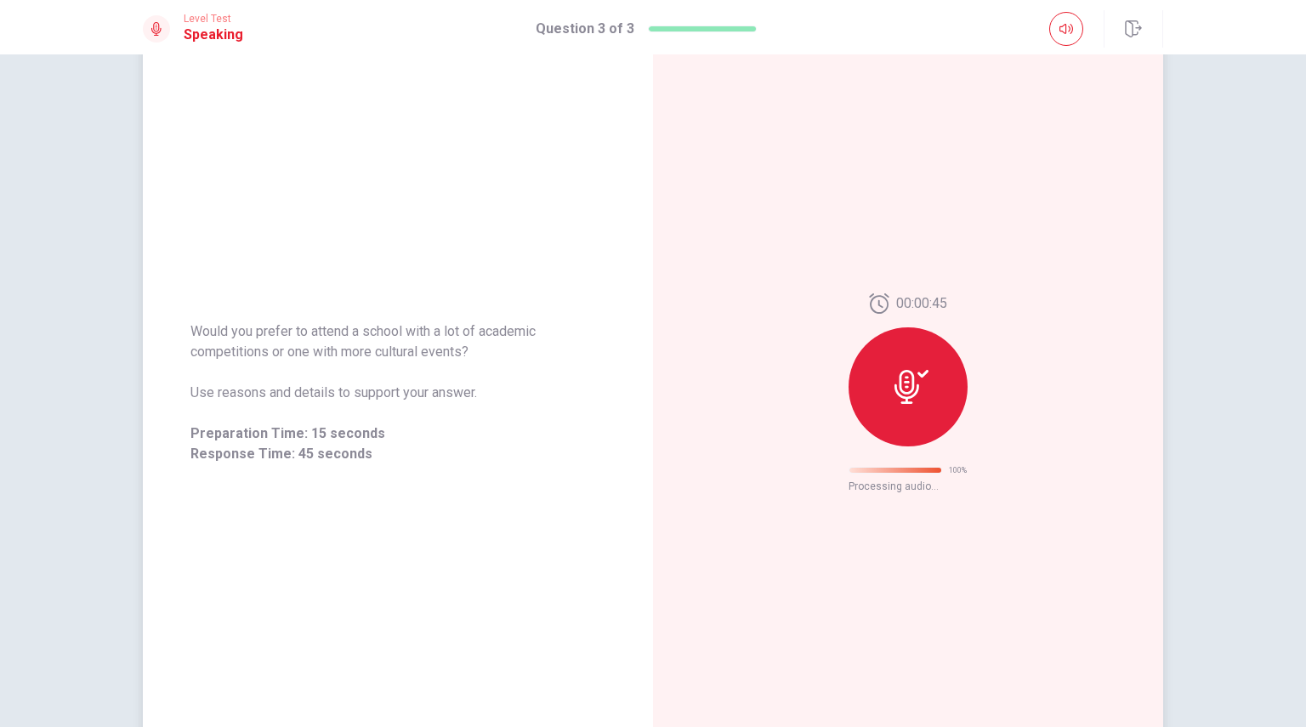
scroll to position [0, 0]
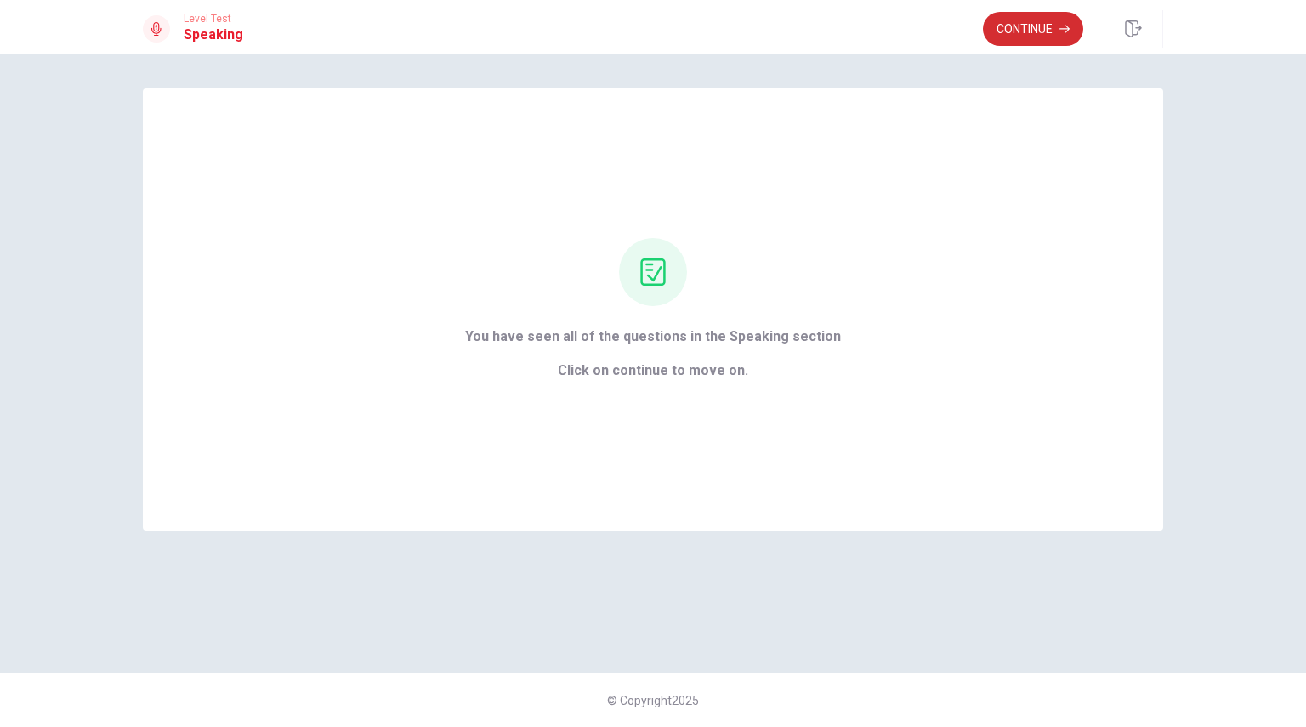
click at [1012, 37] on button "Continue" at bounding box center [1033, 29] width 100 height 34
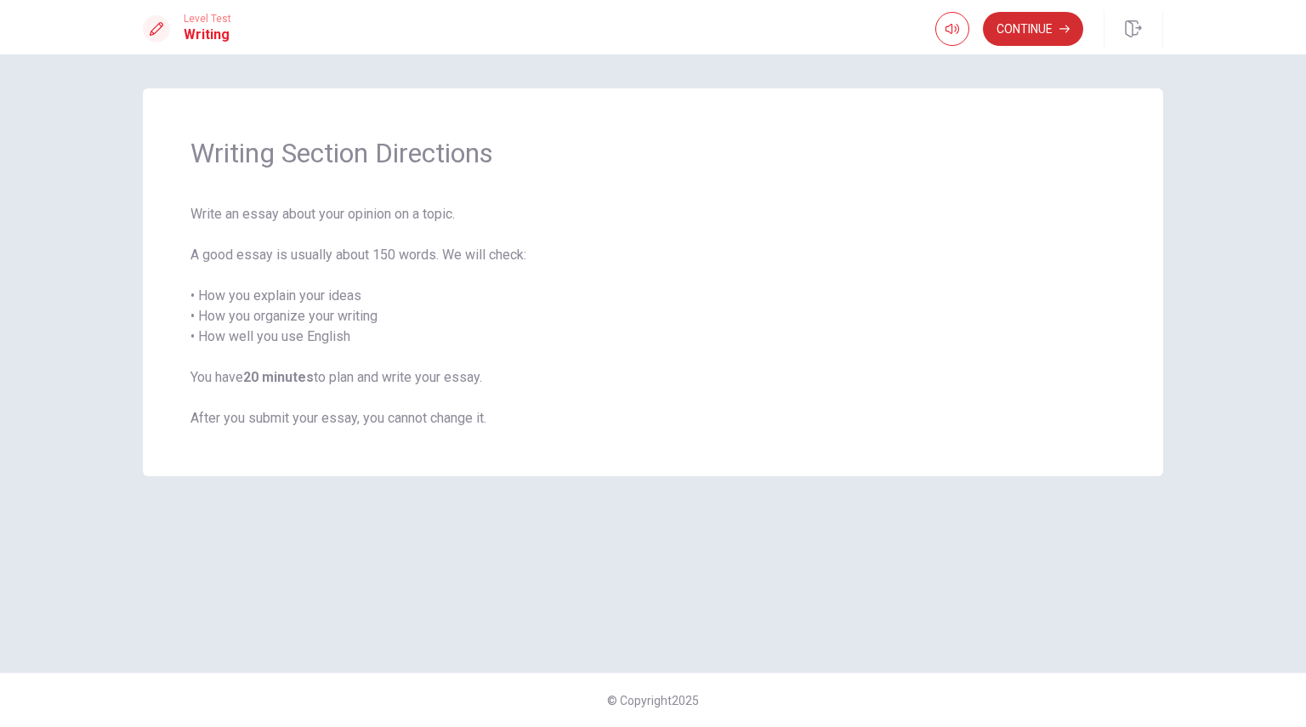
click at [1024, 34] on button "Continue" at bounding box center [1033, 29] width 100 height 34
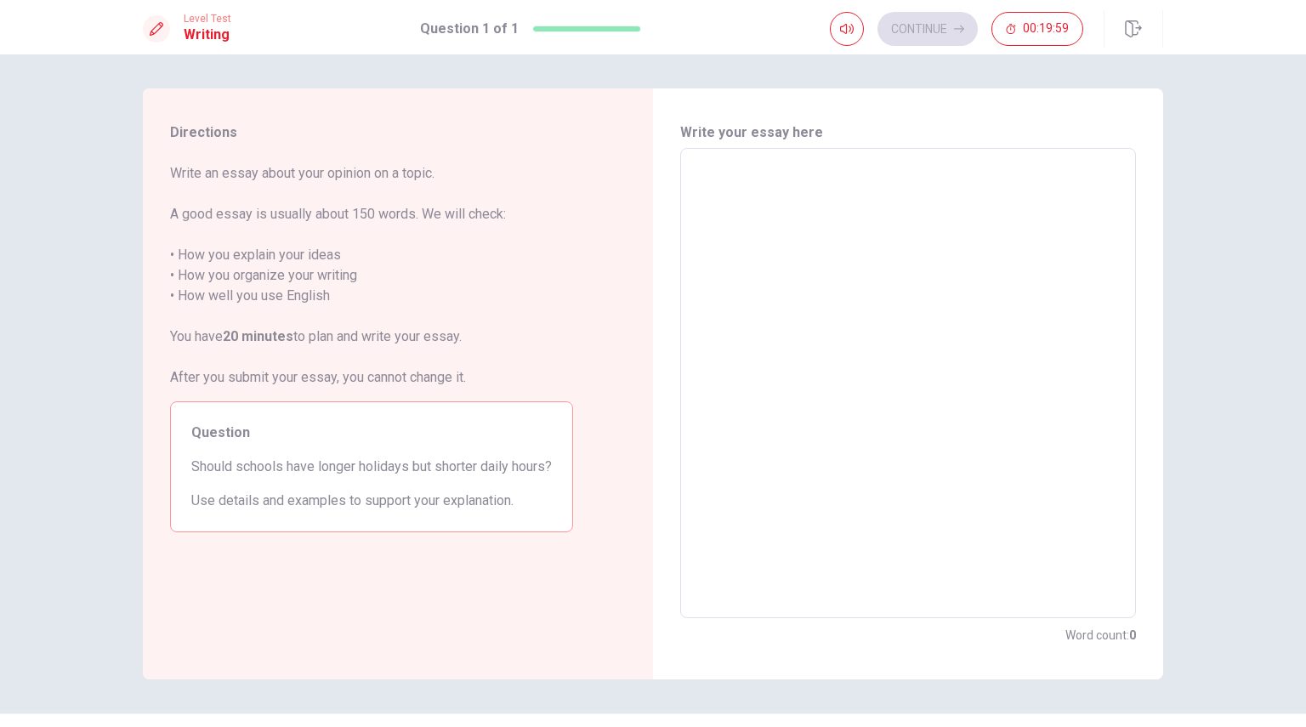
click at [862, 320] on textarea at bounding box center [908, 383] width 432 height 442
click at [763, 480] on textarea at bounding box center [908, 383] width 432 height 442
type textarea "I"
type textarea "x"
type textarea "I7"
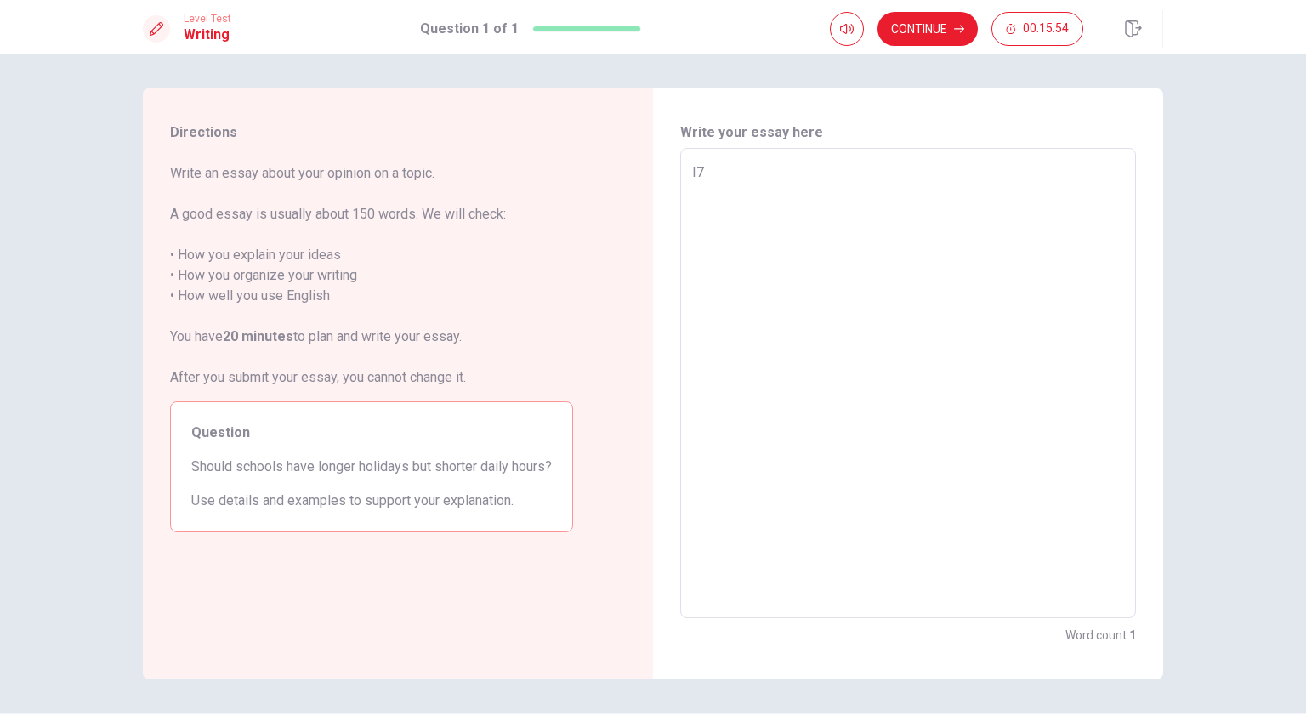
type textarea "x"
type textarea "I7m"
type textarea "x"
type textarea "I7"
type textarea "x"
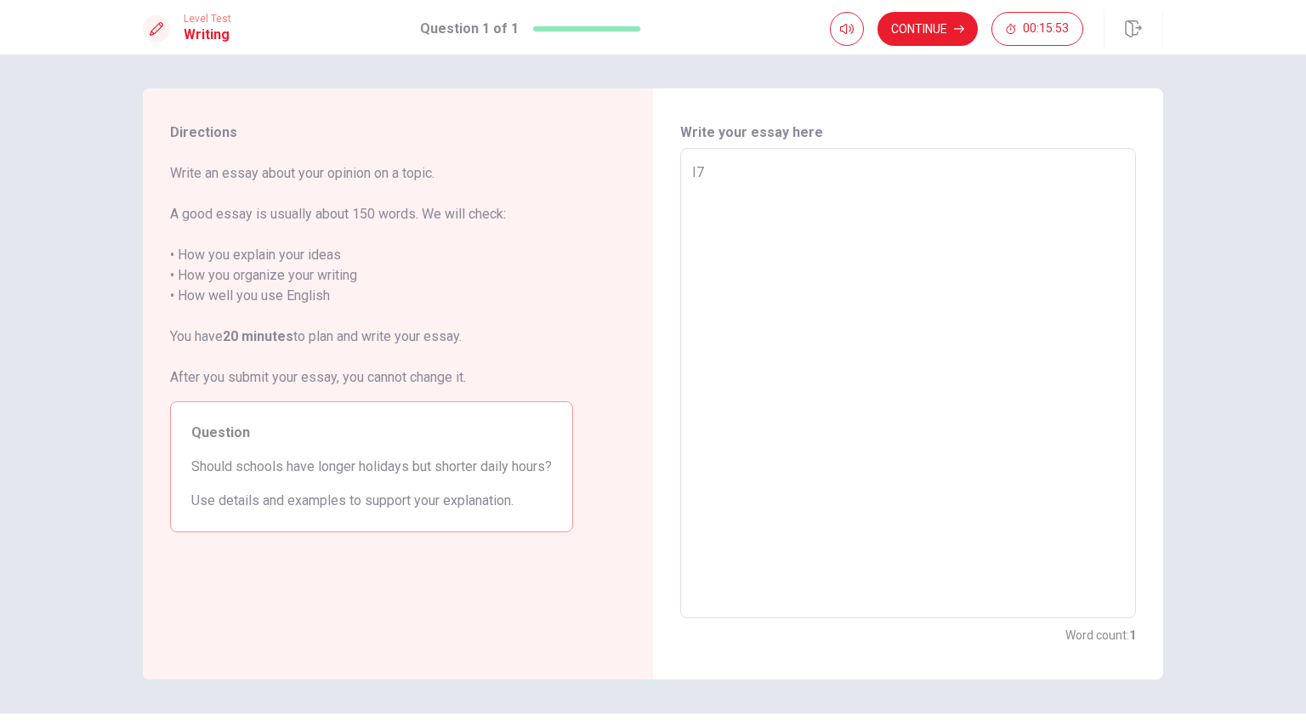
type textarea "I"
type textarea "x"
type textarea "'"
type textarea "x"
type textarea "I"
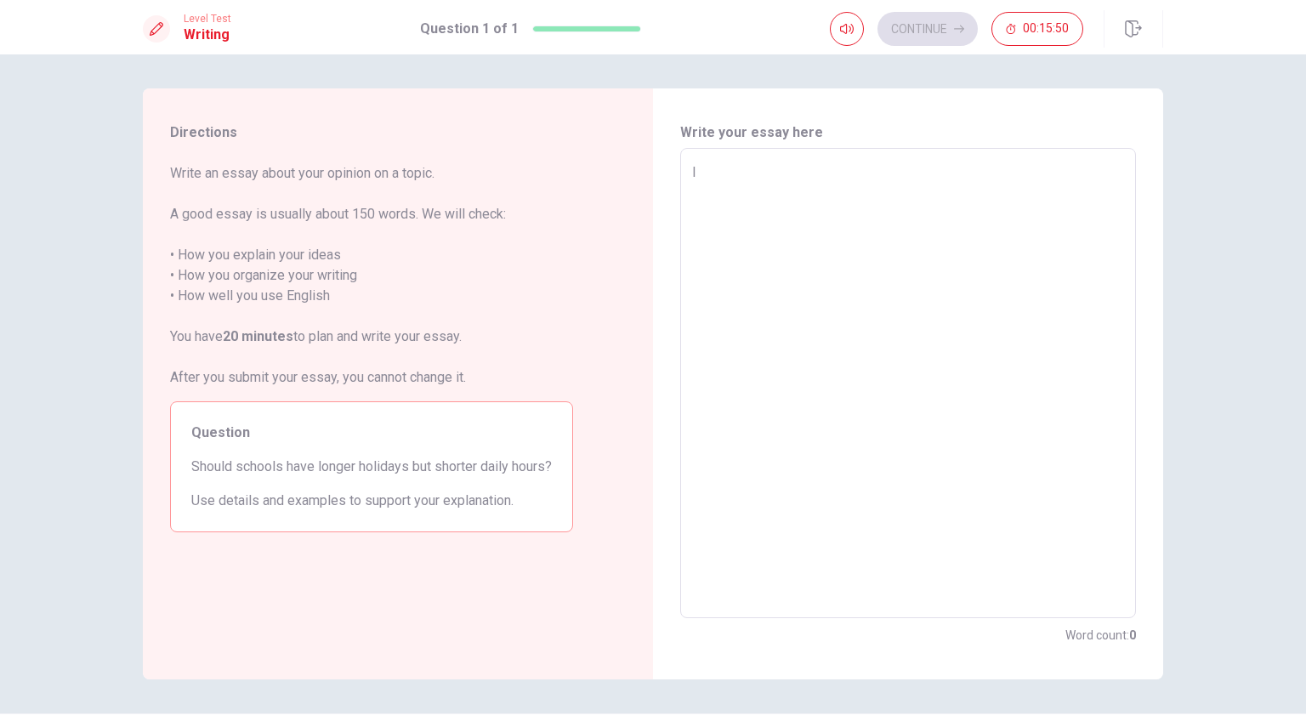
type textarea "x"
type textarea "I7"
type textarea "x"
type textarea "I"
type textarea "x"
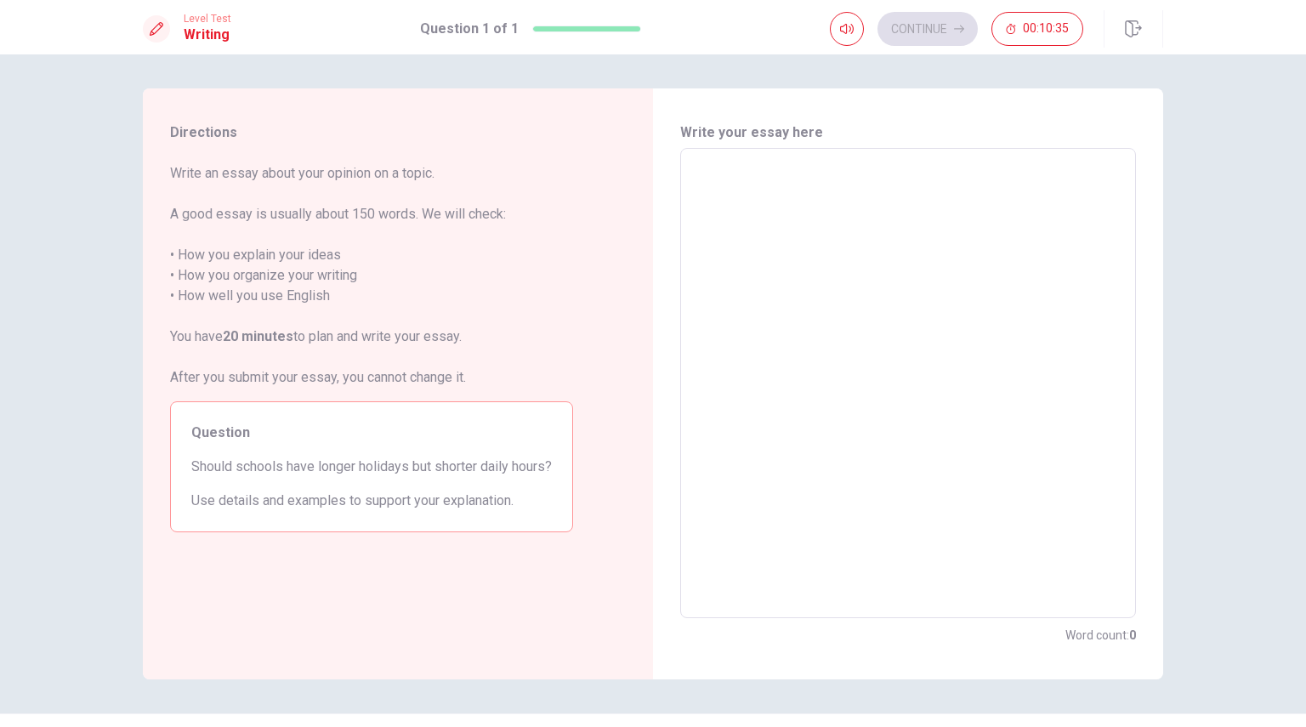
type textarea "I"
type textarea "x"
type textarea "I"
type textarea "x"
type textarea "I d"
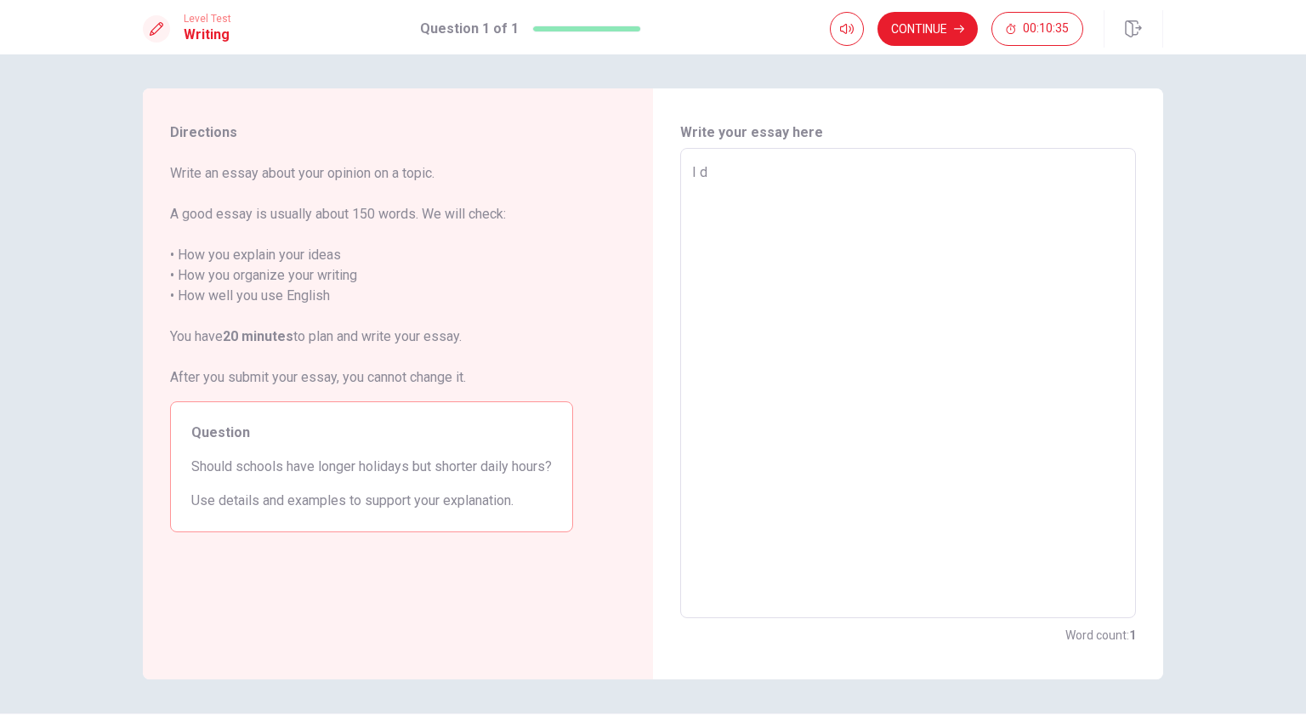
type textarea "x"
type textarea "I do"
type textarea "x"
type textarea "I don"
type textarea "x"
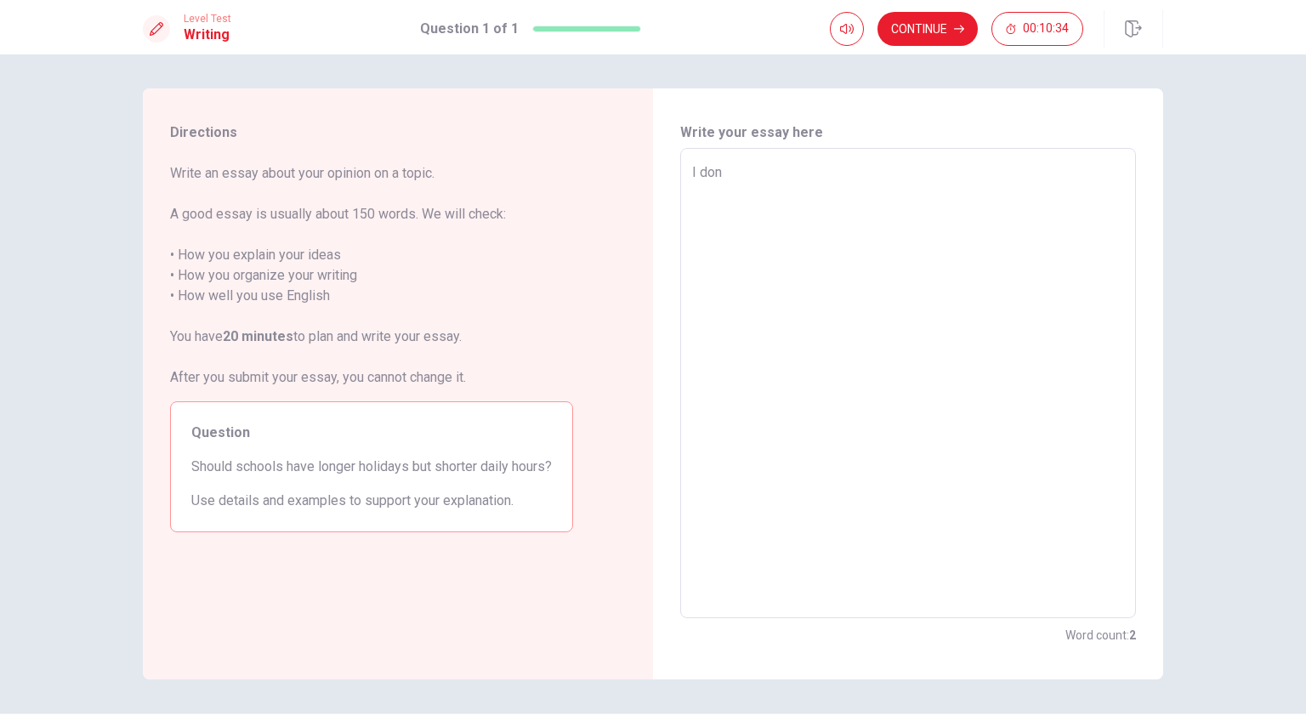
type textarea "I don'"
type textarea "x"
type textarea "I don't"
type textarea "x"
type textarea "I don't"
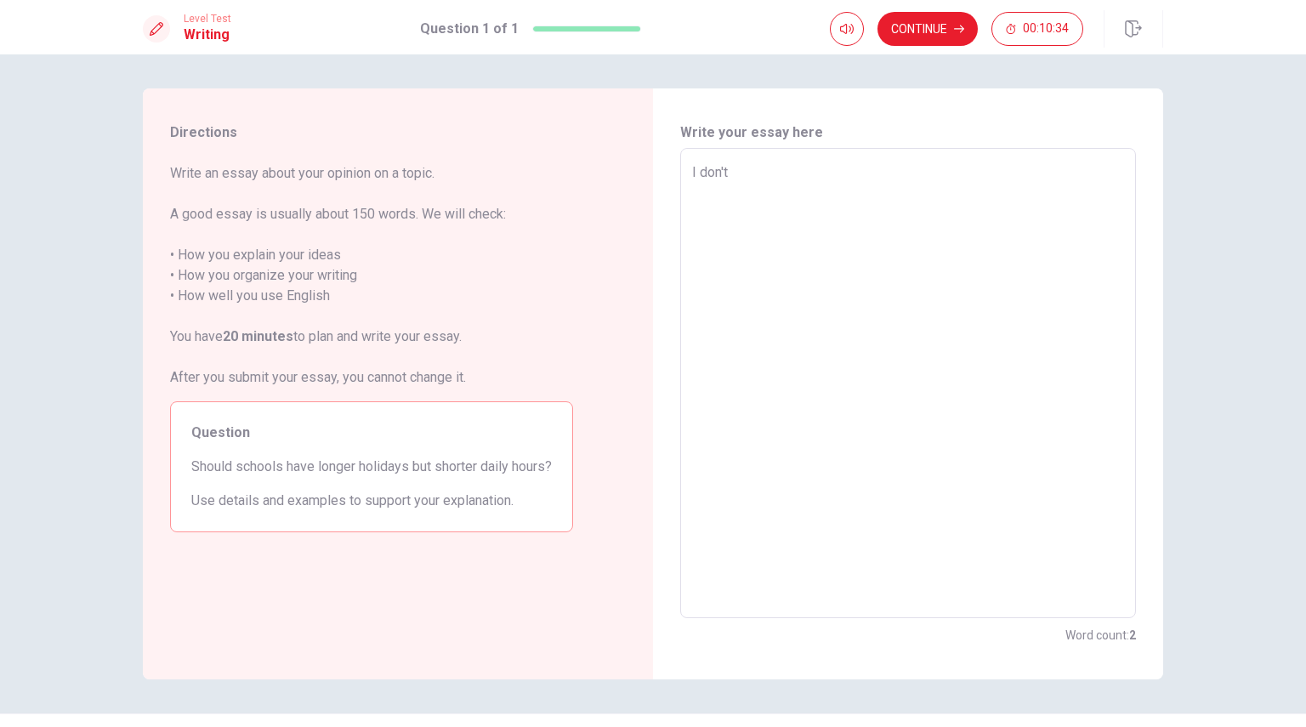
type textarea "x"
type textarea "I don't s"
type textarea "x"
type textarea "I don't sg"
type textarea "x"
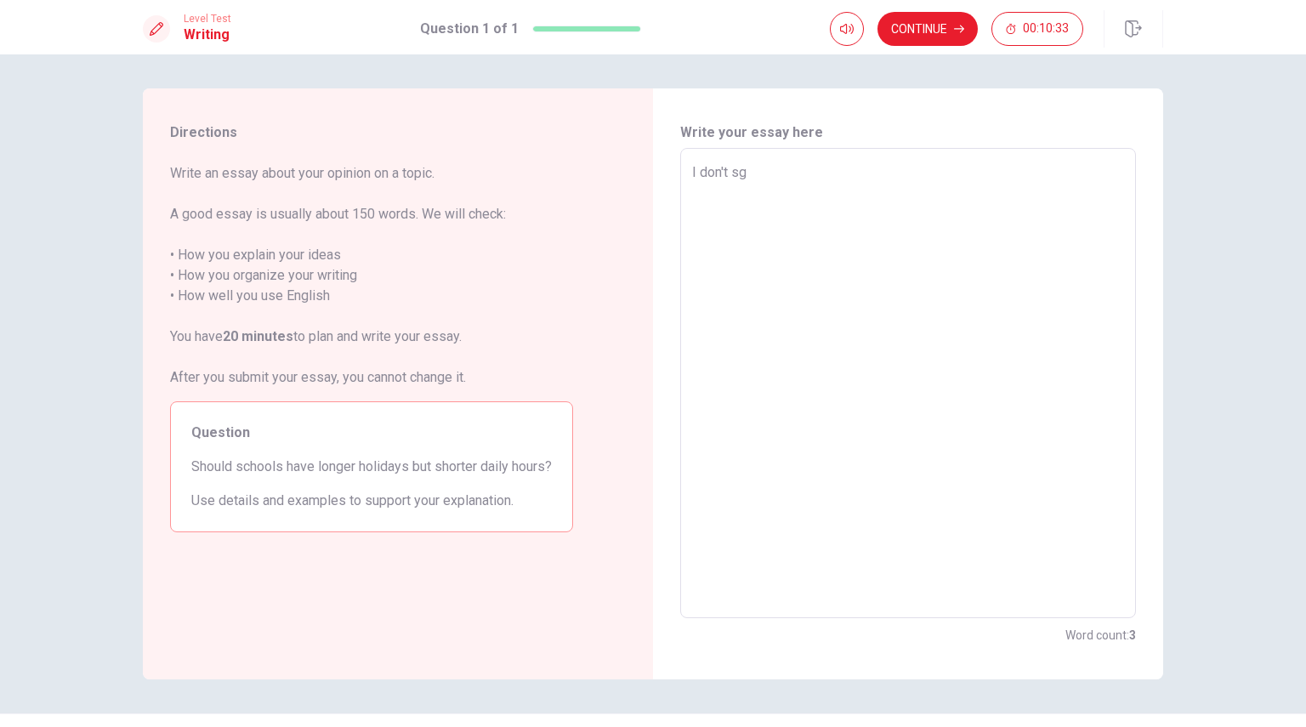
type textarea "I don't sgr"
type textarea "x"
type textarea "I don't sgre"
type textarea "x"
type textarea "I don't sgree"
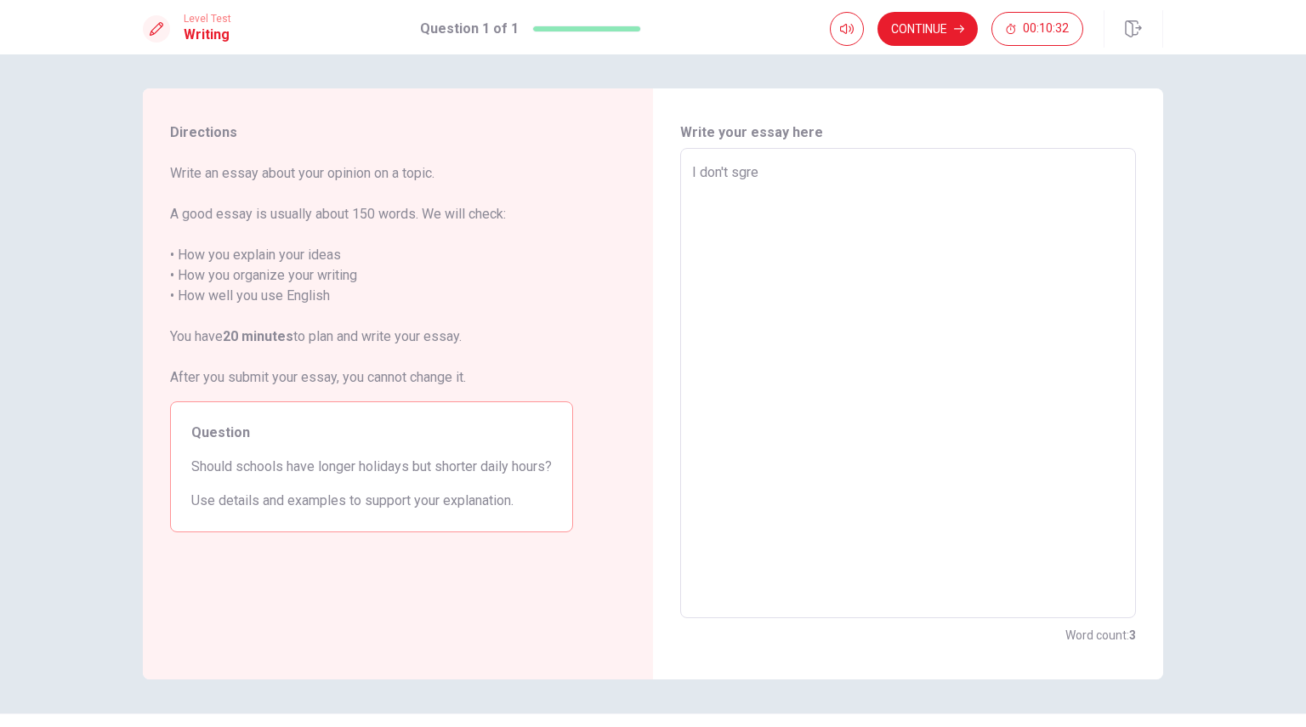
type textarea "x"
type textarea "I don't sgree"
type textarea "x"
type textarea "I don't sgree"
type textarea "x"
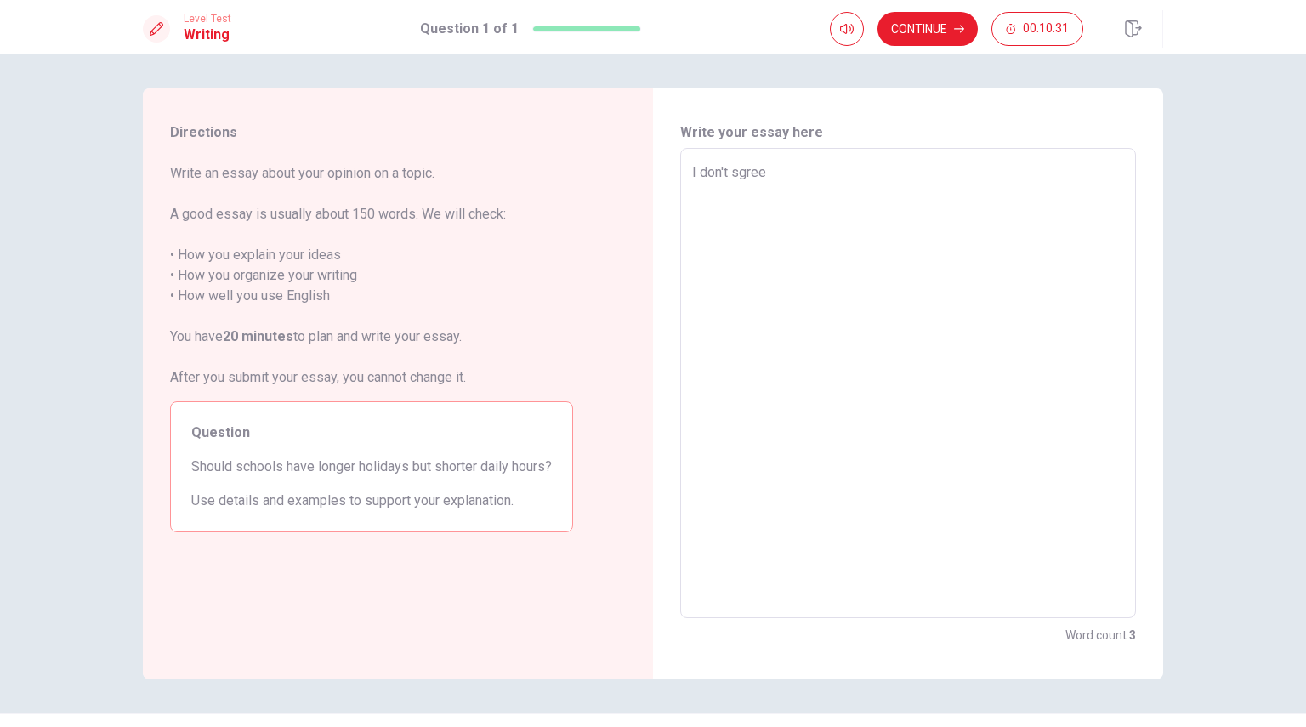
type textarea "I don't sgre"
type textarea "x"
type textarea "I don't sgr"
type textarea "x"
type textarea "I don't sg"
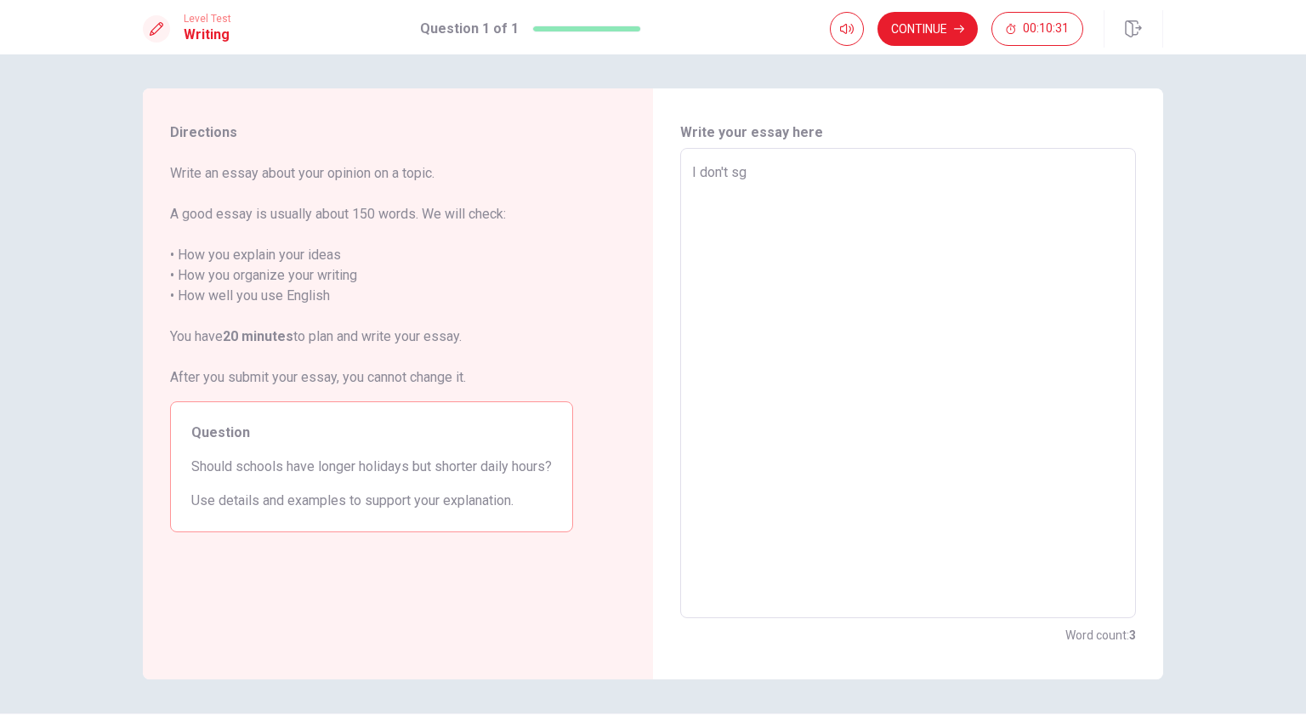
type textarea "x"
type textarea "I don't s"
type textarea "x"
type textarea "I don't"
type textarea "x"
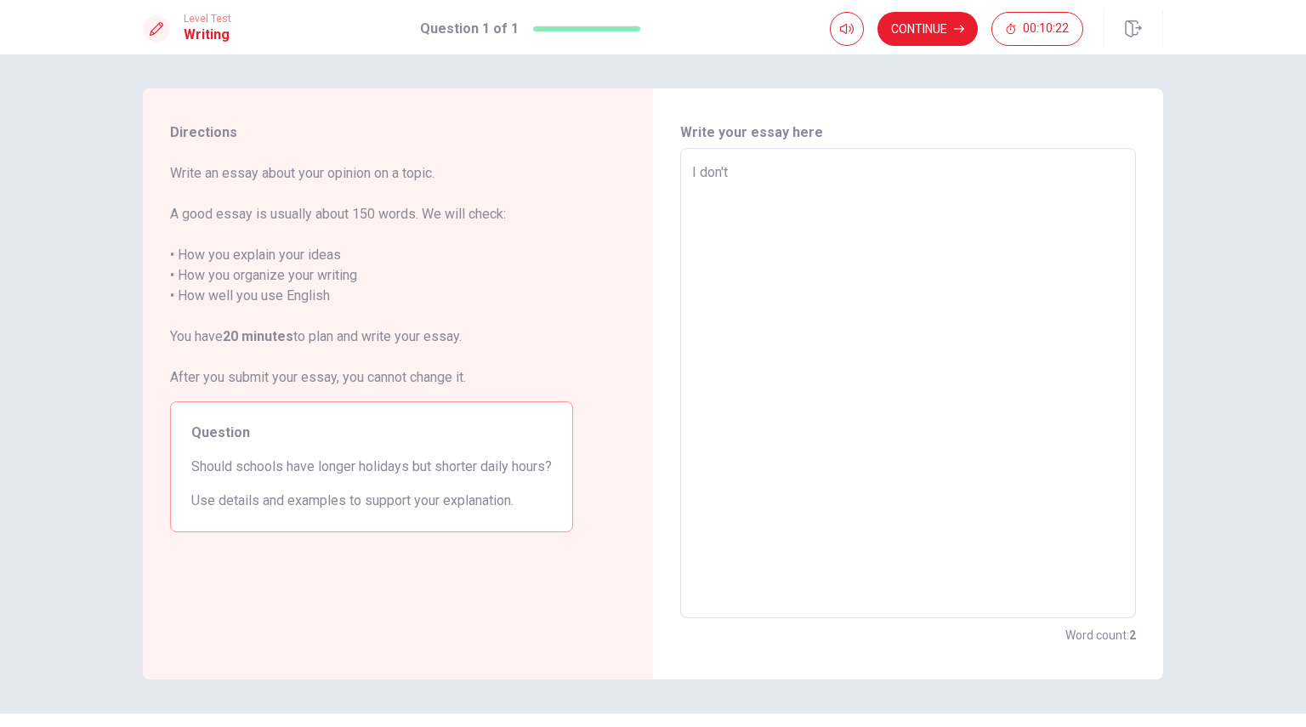
type textarea "I don't"
type textarea "x"
type textarea "I don'"
type textarea "x"
type textarea "I don"
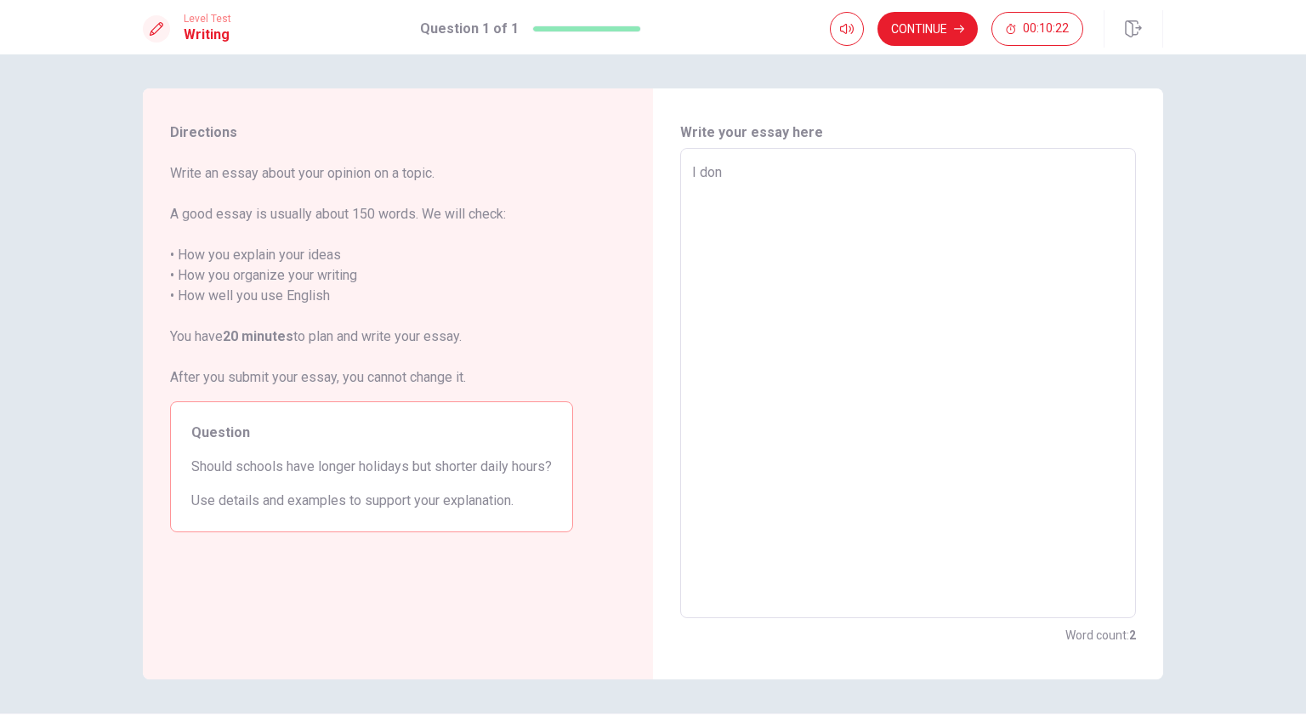
type textarea "x"
type textarea "I do"
type textarea "x"
type textarea "I d"
type textarea "x"
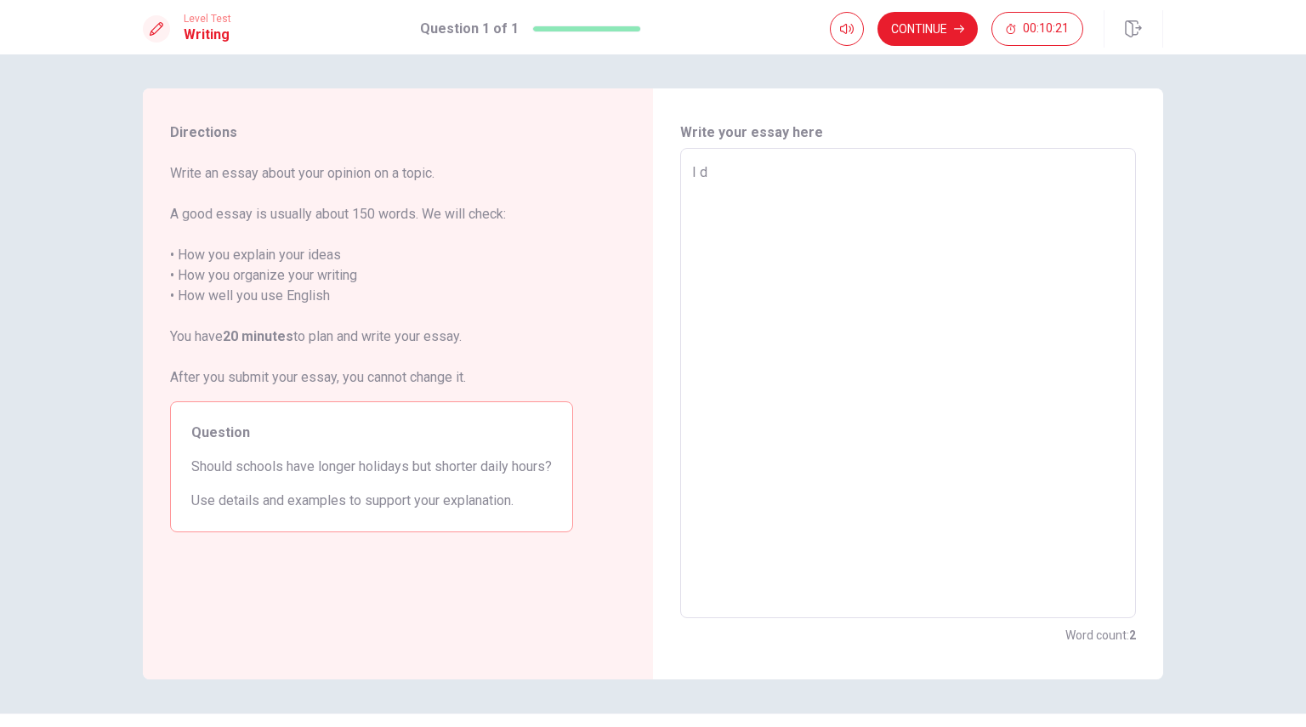
type textarea "I"
type textarea "x"
type textarea "I t"
type textarea "x"
type textarea "I th"
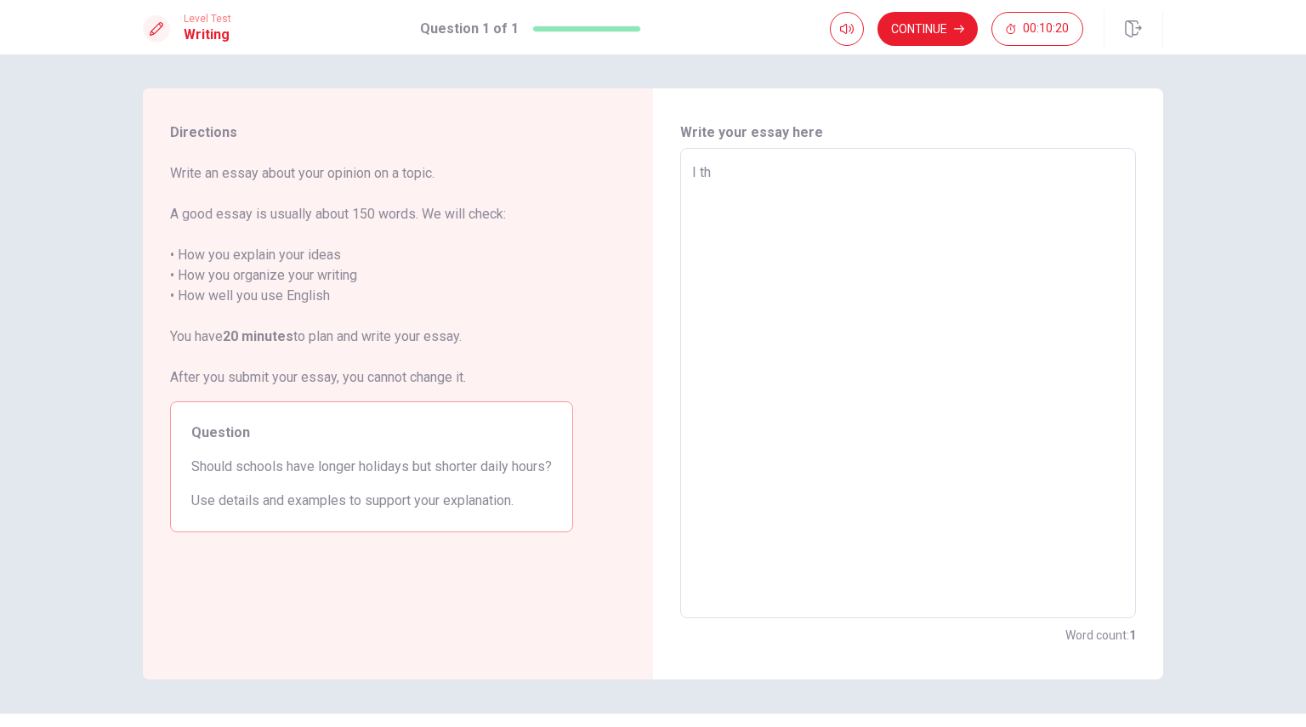
type textarea "x"
type textarea "I thi"
type textarea "x"
type textarea "I thin"
type textarea "x"
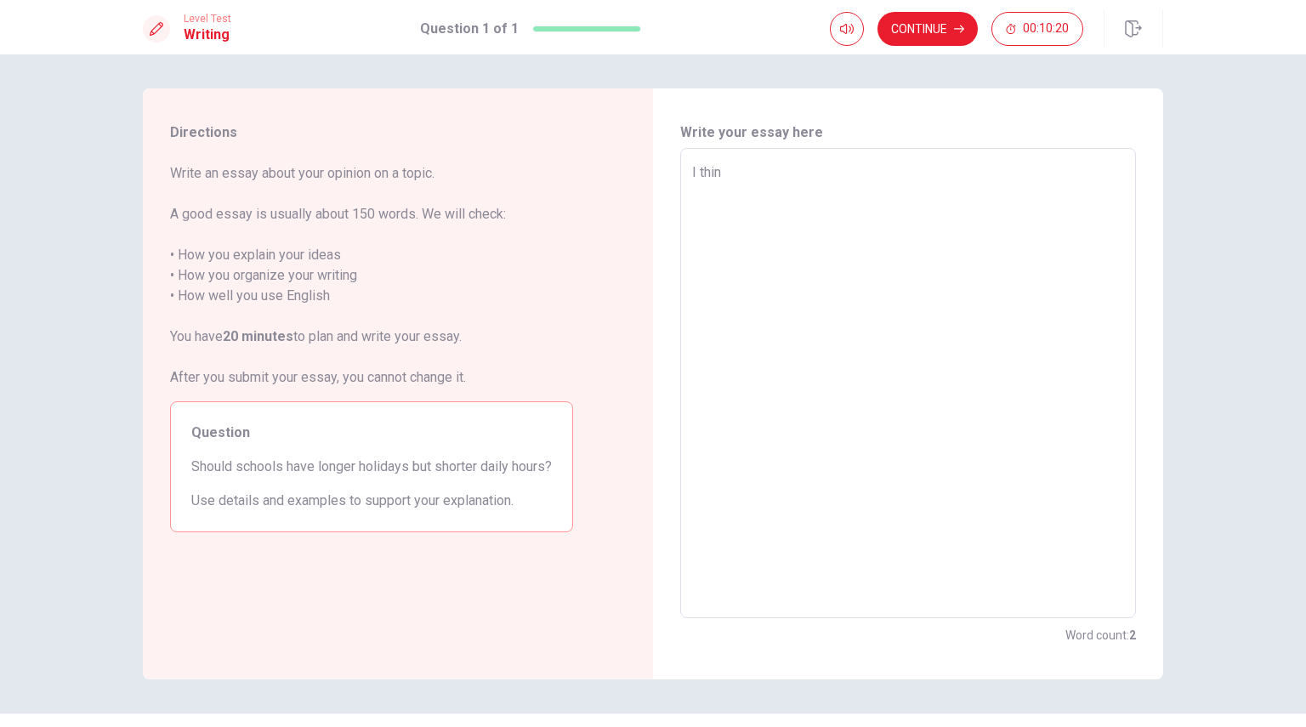
type textarea "I think"
type textarea "x"
type textarea "I think"
type textarea "x"
type textarea "I think s"
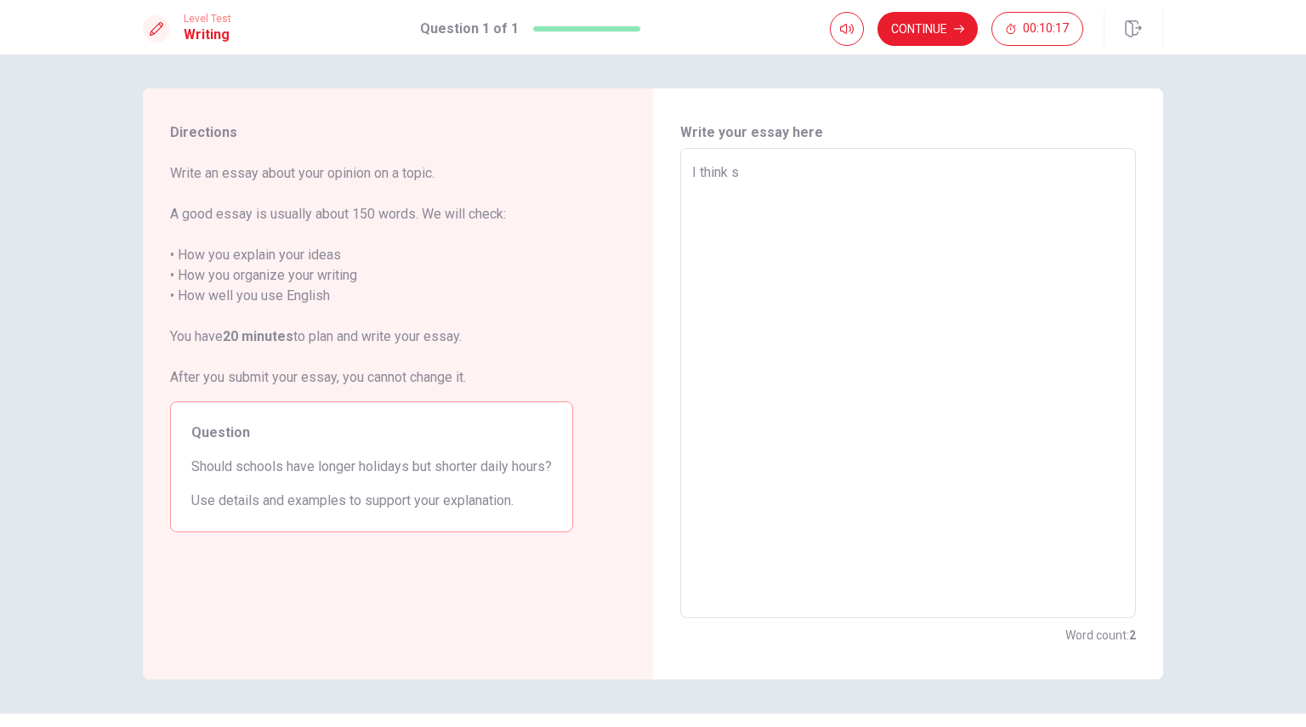
type textarea "x"
type textarea "I think sc"
type textarea "x"
type textarea "I think sch"
type textarea "x"
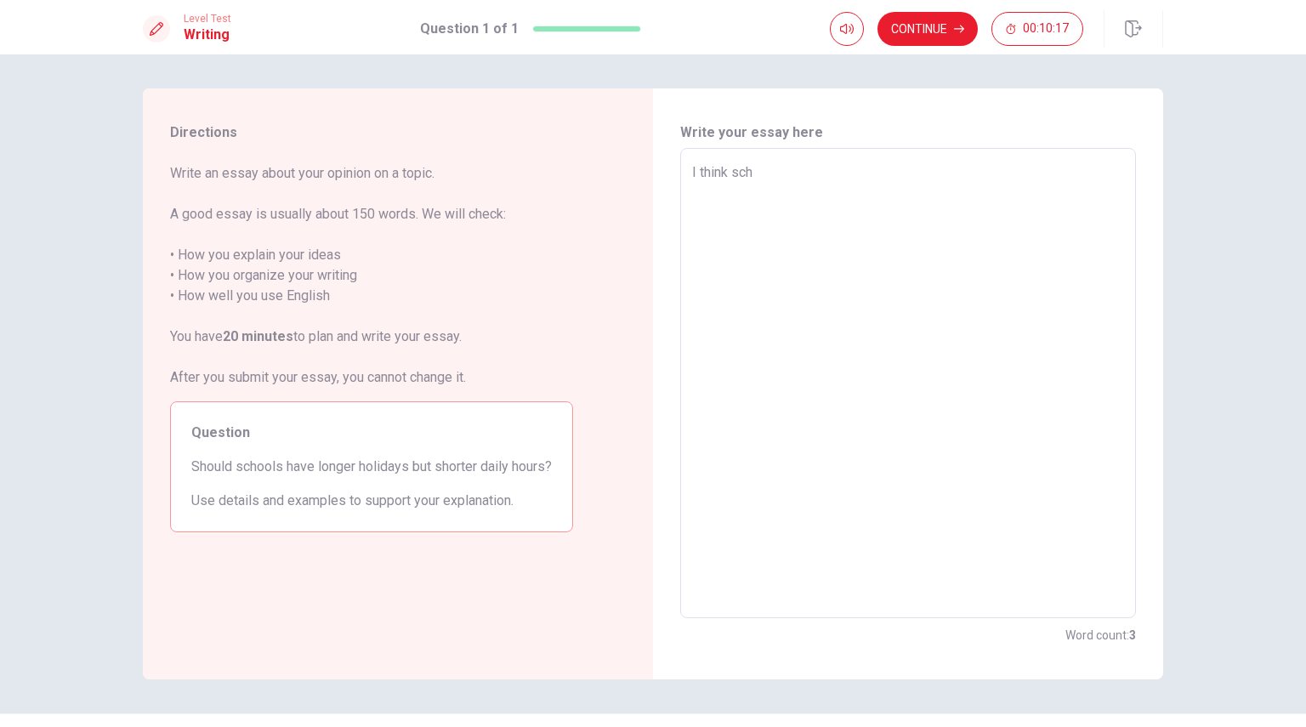
type textarea "I think scho"
type textarea "x"
type textarea "I think schoo"
type textarea "x"
type textarea "I think school"
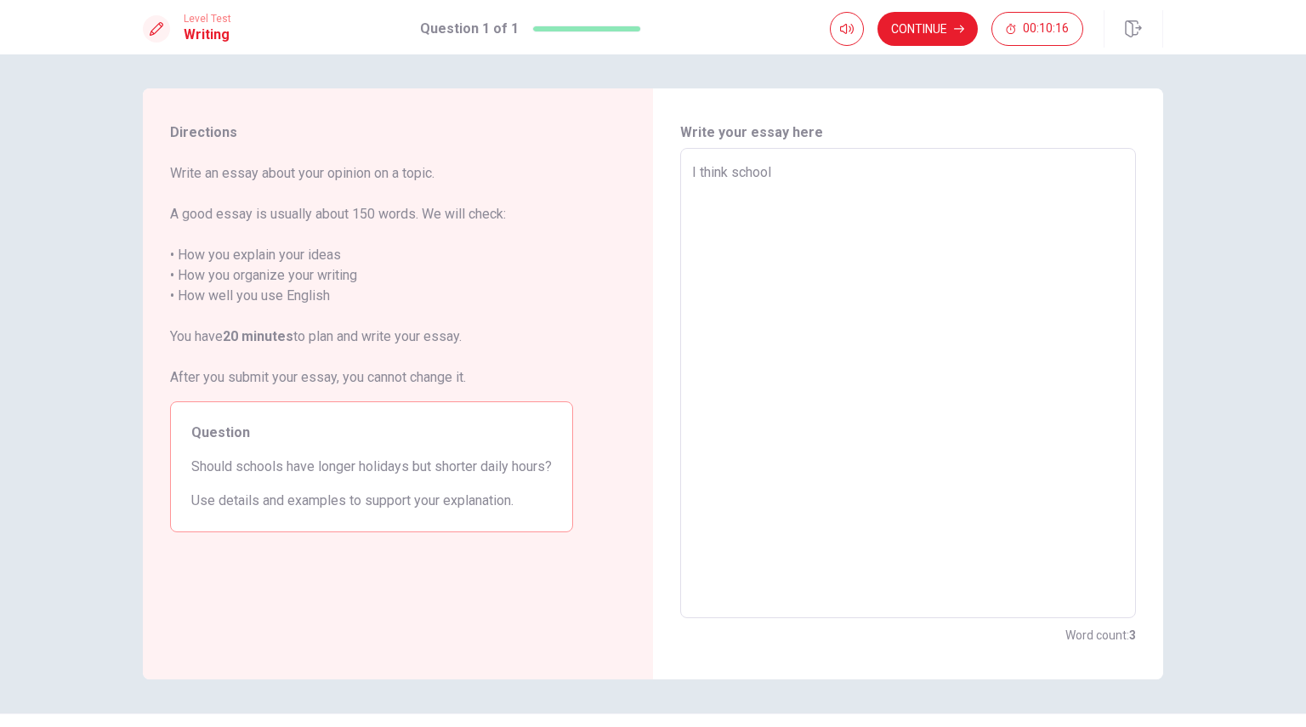
type textarea "x"
type textarea "I think schoold"
type textarea "x"
type textarea "I think school"
type textarea "x"
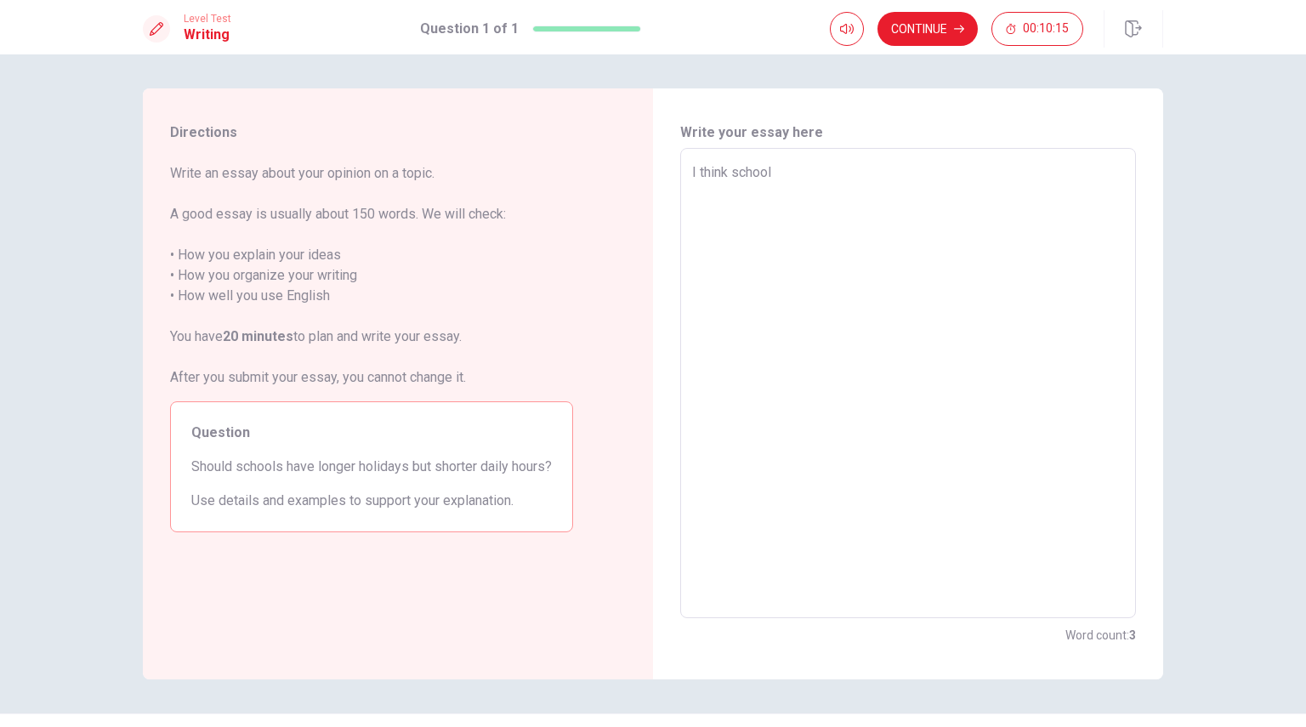
type textarea "I think school"
type textarea "x"
type textarea "I think school s"
type textarea "x"
type textarea "I think school sh"
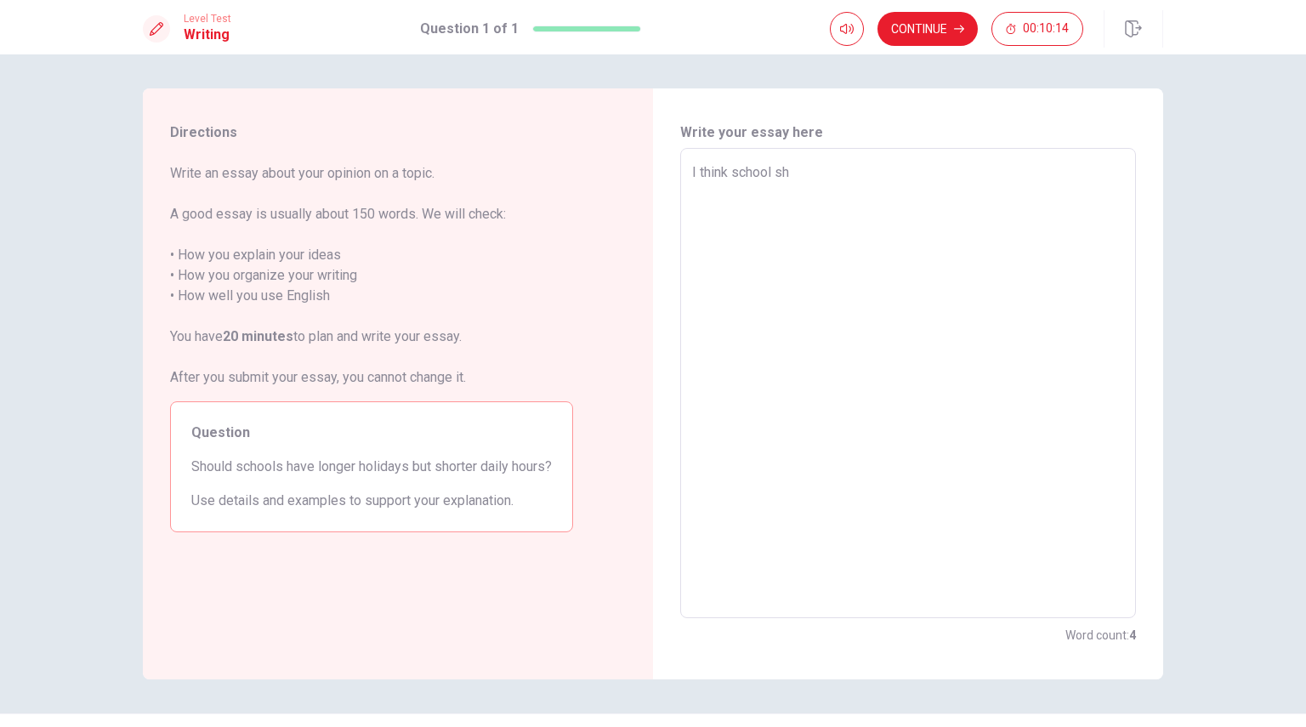
type textarea "x"
type textarea "I think school sho"
type textarea "x"
type textarea "I think school shou"
type textarea "x"
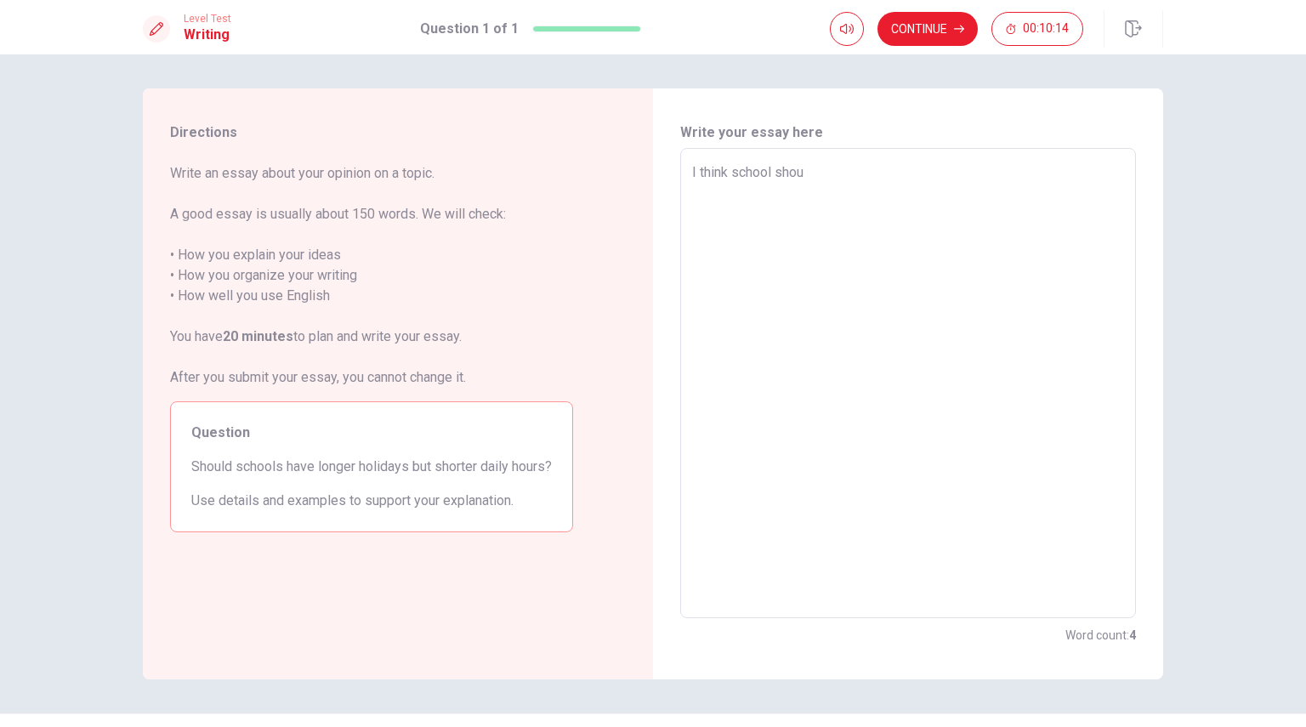
type textarea "I think school shoul"
type textarea "x"
type textarea "I think school should"
type textarea "x"
type textarea "I think school should"
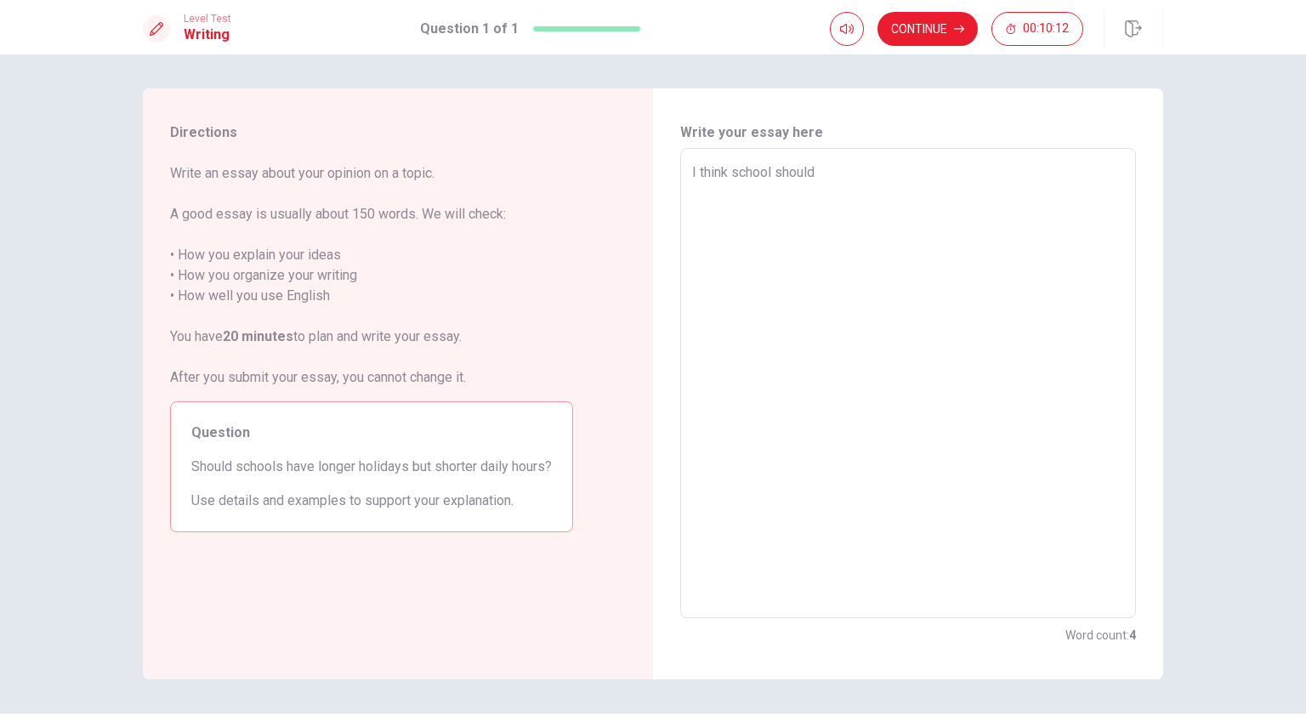
type textarea "x"
type textarea "I think school should n"
type textarea "x"
type textarea "I think school should no"
type textarea "x"
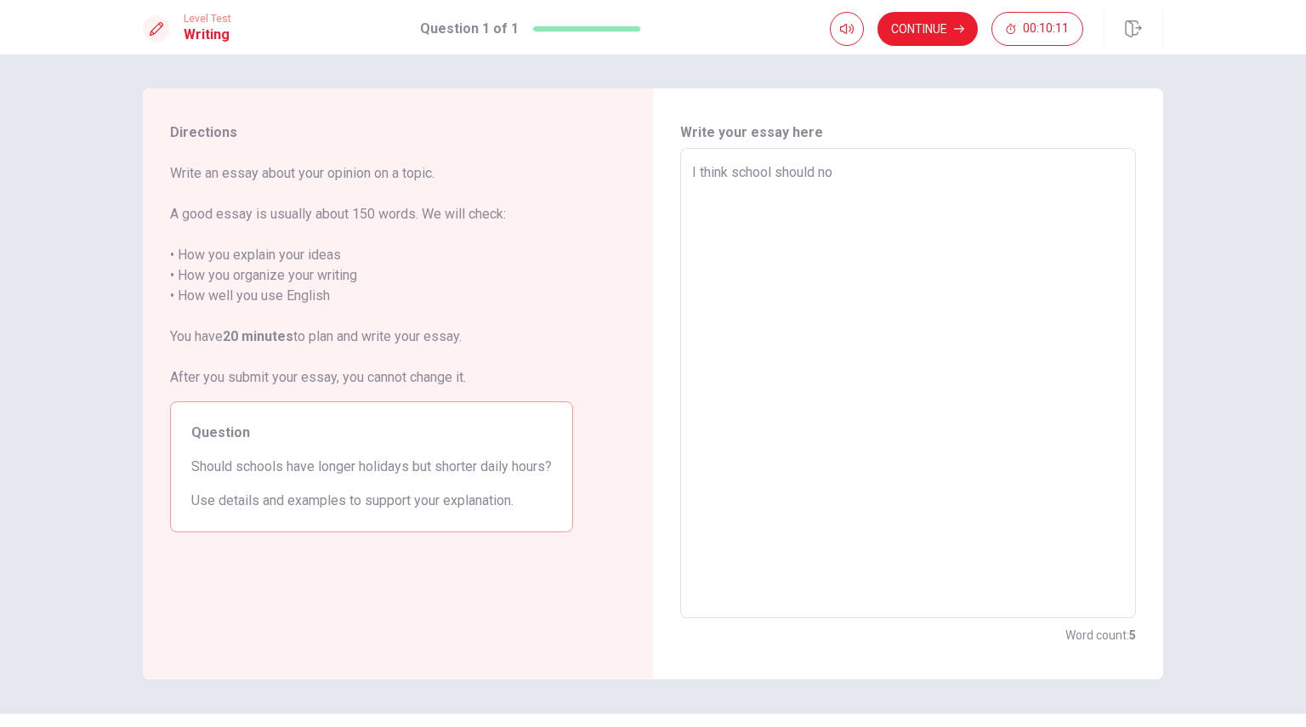
type textarea "I think school should not"
type textarea "x"
type textarea "I think school should not"
type textarea "x"
type textarea "I think school should not h"
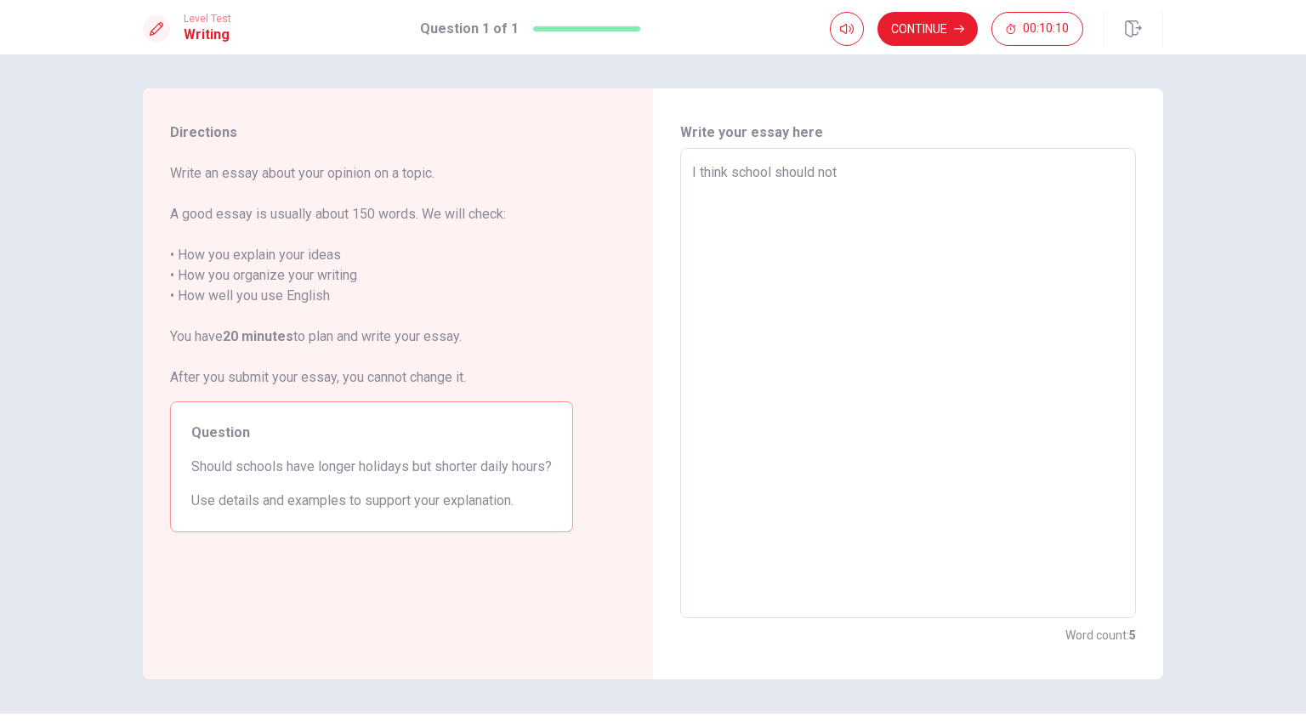
type textarea "x"
type textarea "I think school should not ha"
type textarea "x"
type textarea "I think school should not hav"
type textarea "x"
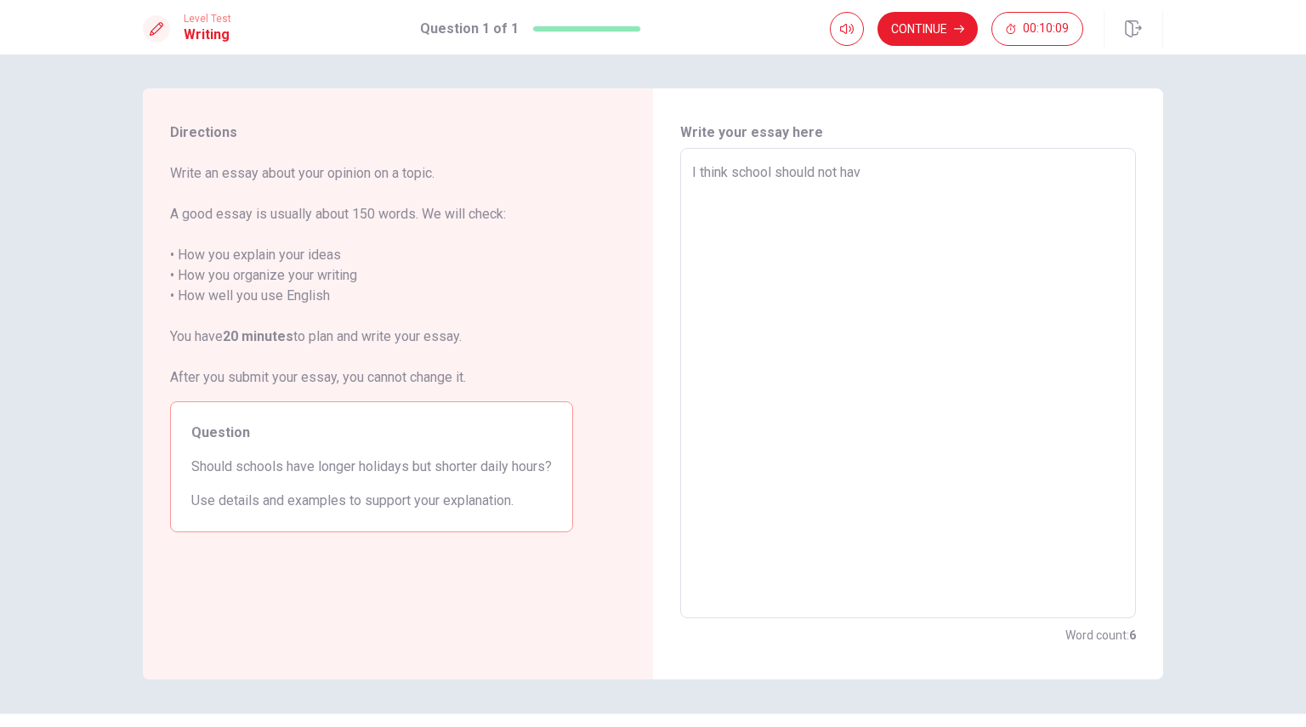
type textarea "I think school should not have"
type textarea "x"
type textarea "I think school should not have"
type textarea "x"
type textarea "I think school should not have l"
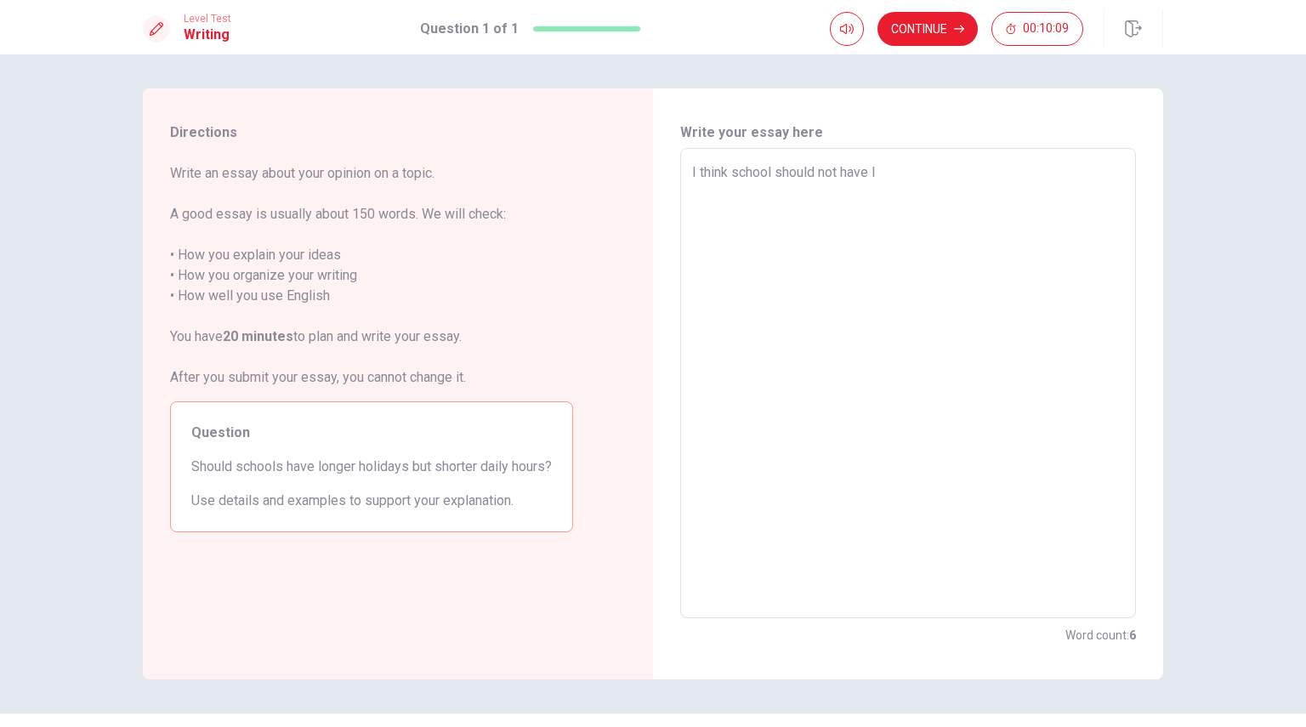
type textarea "x"
type textarea "I think school should not have lo"
type textarea "x"
type textarea "I think school should not have lon"
type textarea "x"
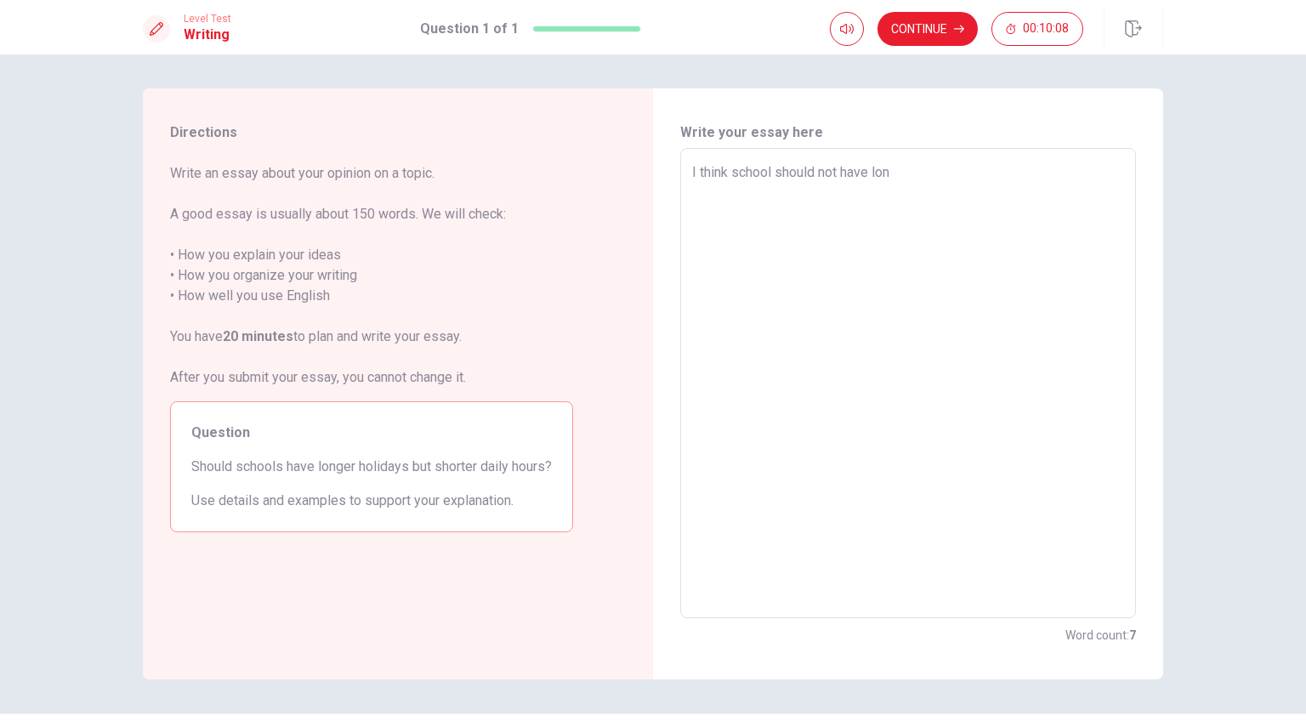
type textarea "I think school should not have long"
type textarea "x"
type textarea "I think school should not have longe"
type textarea "x"
type textarea "I think school should not have longer"
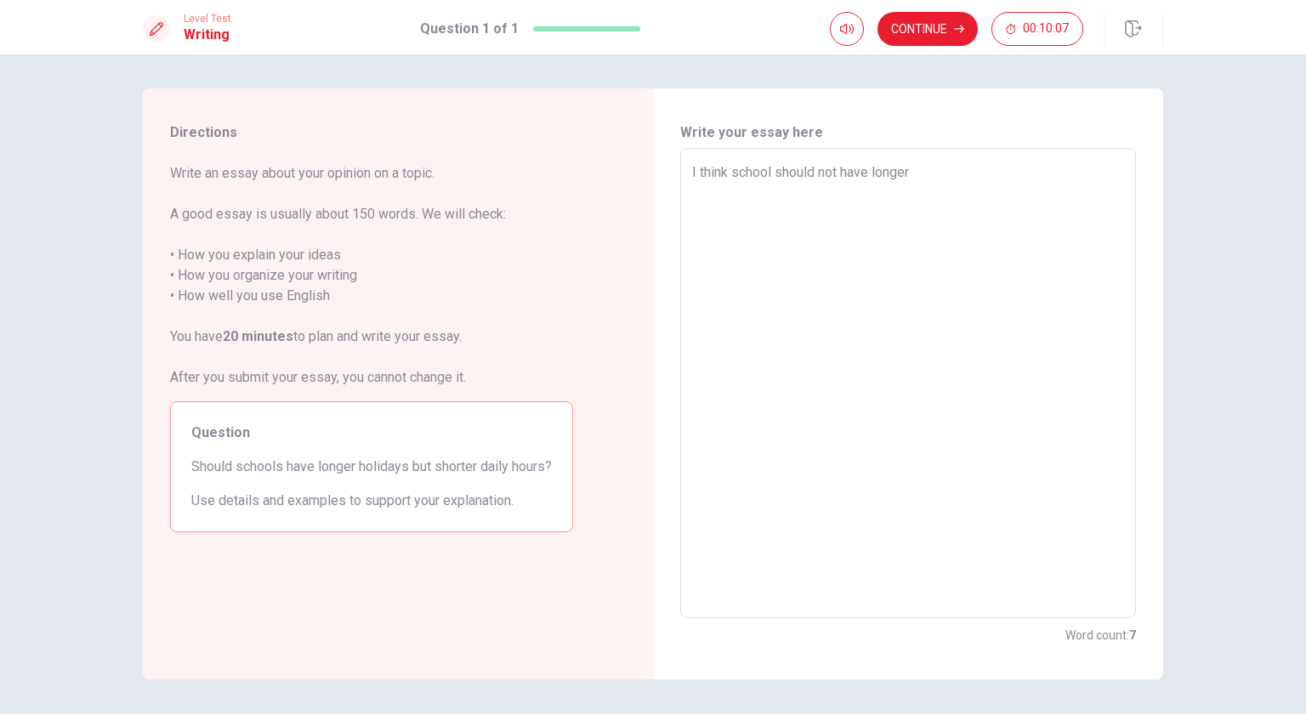
type textarea "x"
type textarea "I think school should not have longer"
type textarea "x"
type textarea "I think school should not have longer h"
type textarea "x"
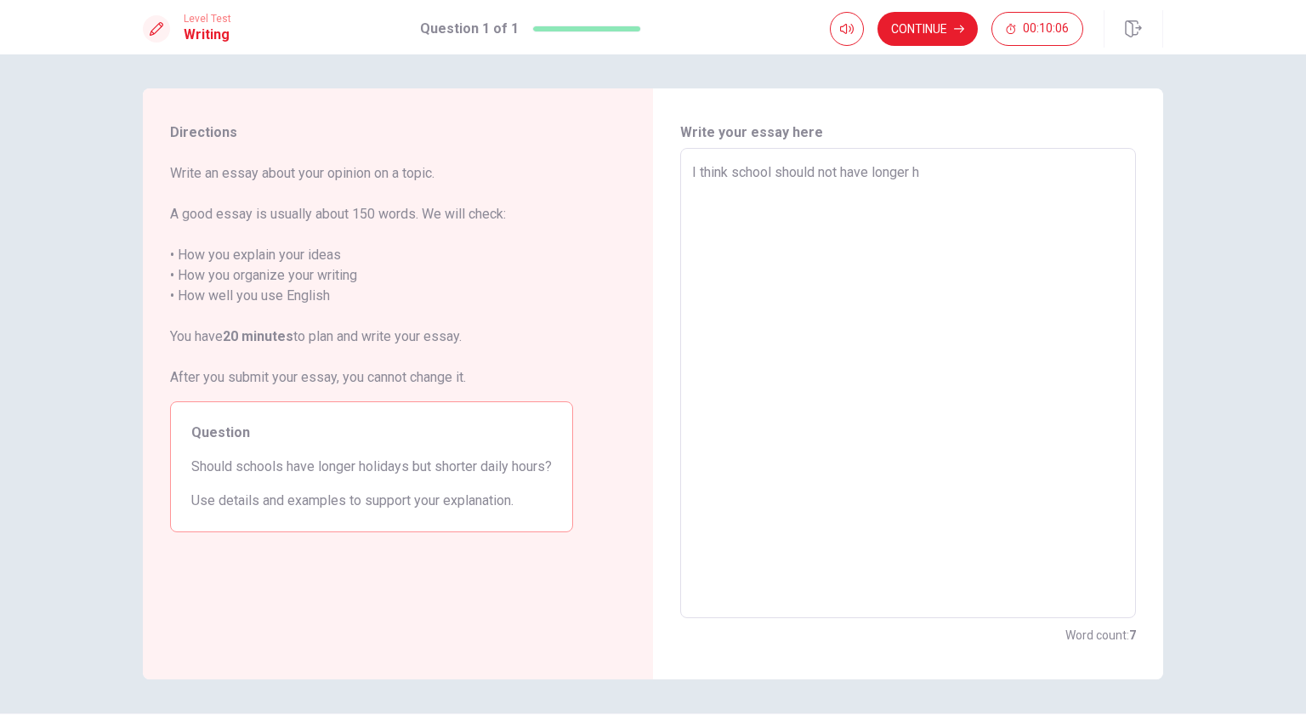
type textarea "I think school should not have longer ho"
type textarea "x"
type textarea "I think school should not have longer hol"
type textarea "x"
type textarea "I think school should not have longer [DATE]"
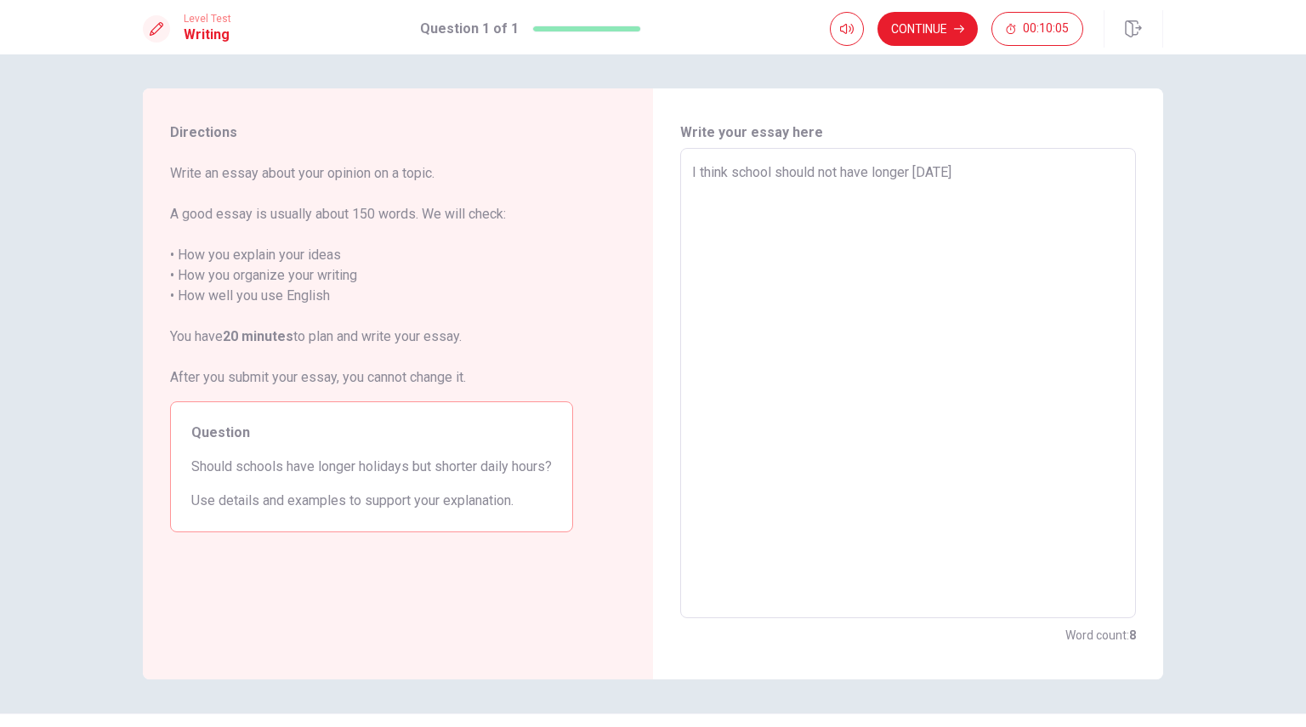
type textarea "x"
type textarea "I think school should not have longer holid"
type textarea "x"
type textarea "I think school should not have longer holida"
type textarea "x"
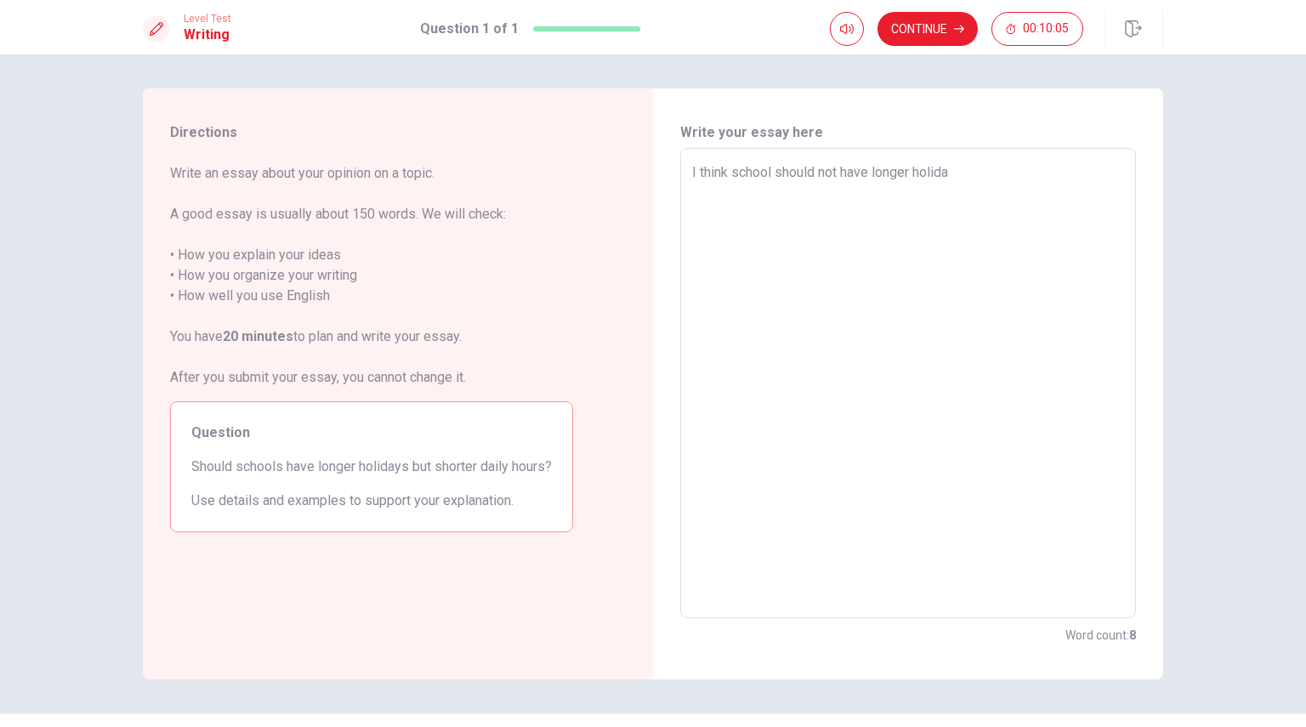
type textarea "I think school should not have longer holiday"
type textarea "x"
type textarea "I think school should not have longer holidays"
type textarea "x"
type textarea "I think school should not have longer holidays."
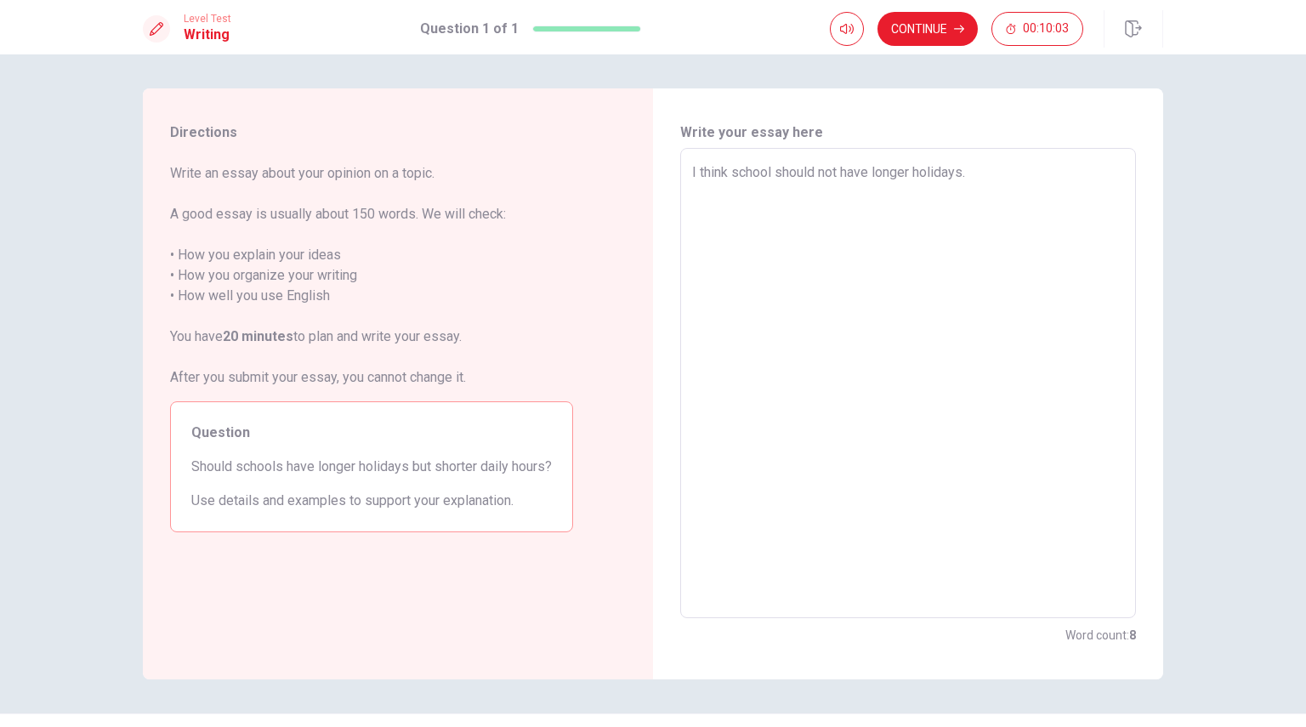
type textarea "x"
type textarea "I think school should not have longer holidays."
type textarea "x"
type textarea "I think school should not have longer holidays."
type textarea "x"
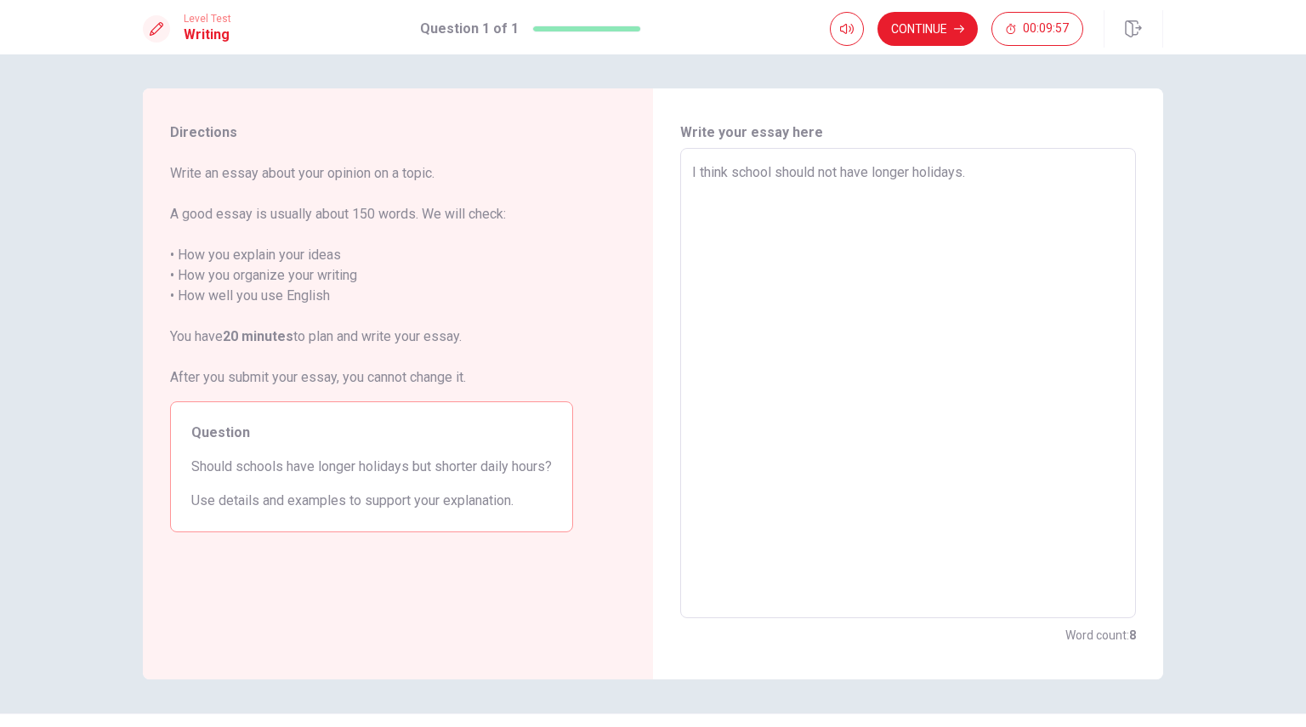
type textarea "I think school should not have longer holidays. I"
type textarea "x"
type textarea "I think school should not have longer holidays. In"
type textarea "x"
type textarea "I think school should not have longer holidays. In"
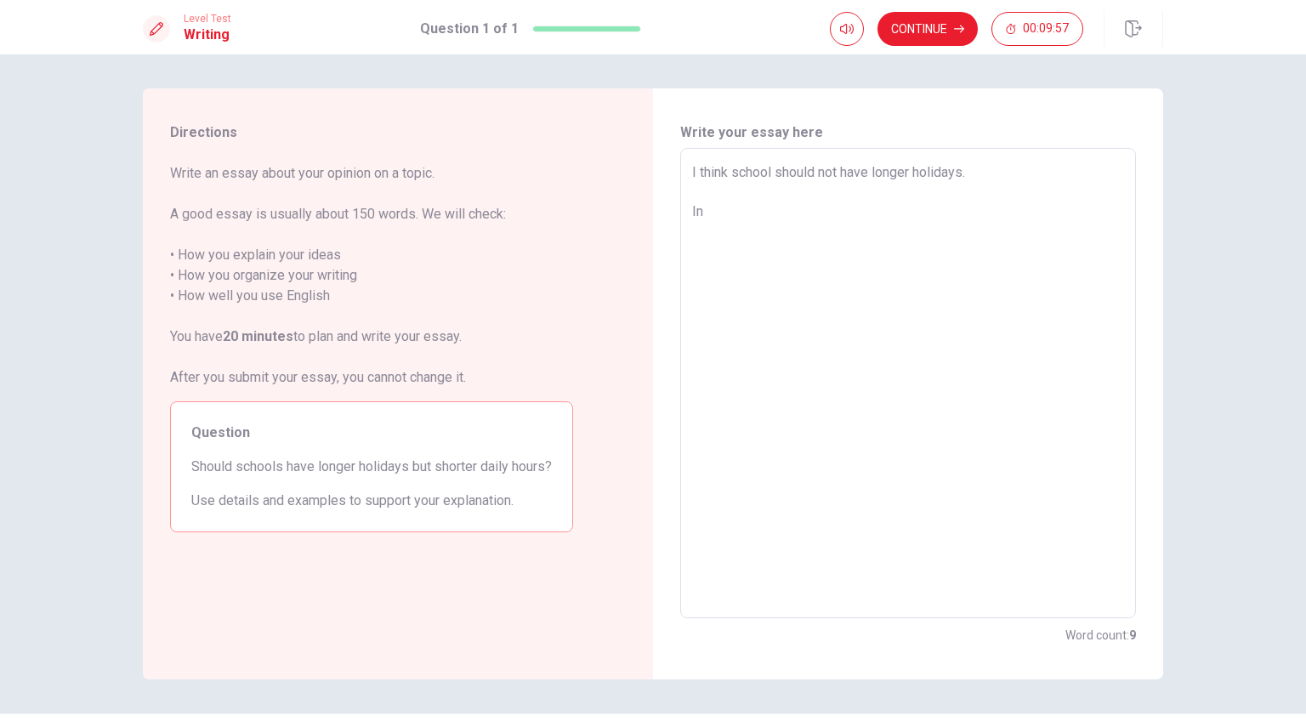
type textarea "x"
type textarea "I think school should not have longer holidays. In o"
type textarea "x"
type textarea "I think school should not have longer holidays. In ol"
type textarea "x"
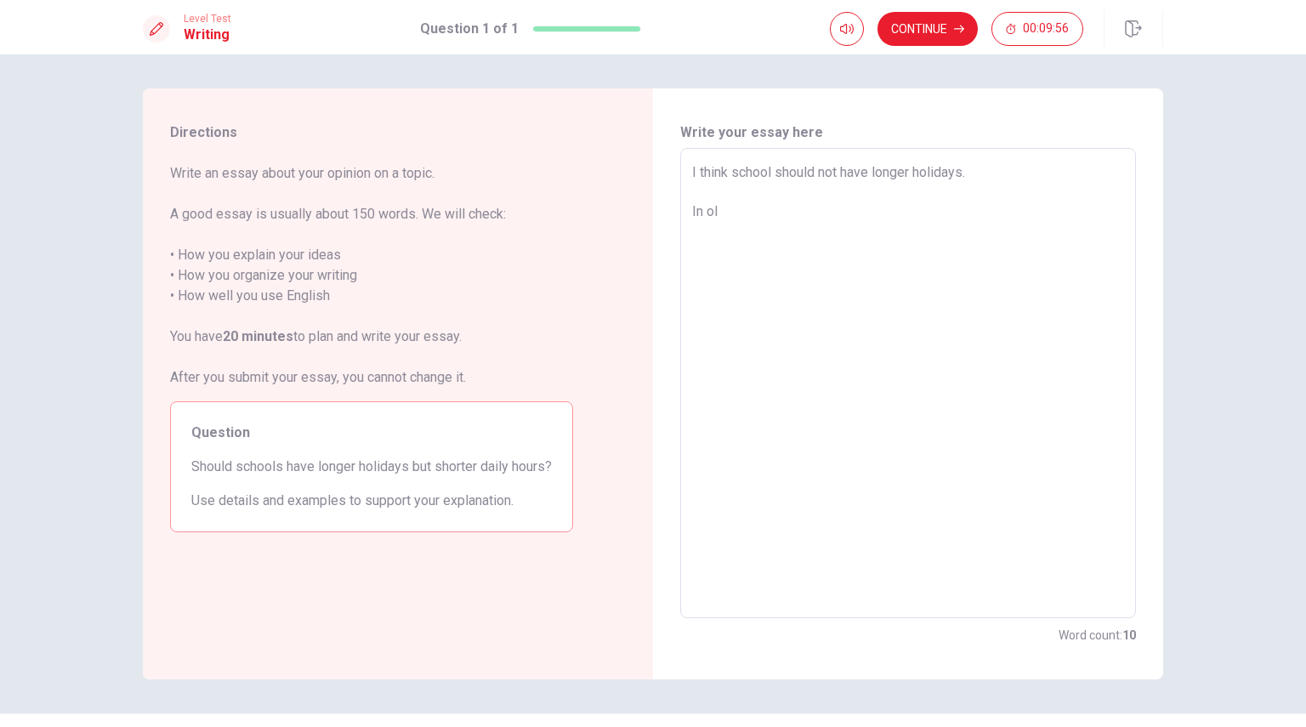
type textarea "I think school should not have longer holidays. In old"
type textarea "x"
type textarea "I think school should not have longer holidays. In old"
type textarea "x"
type textarea "I think school should not have longer holidays. In old t"
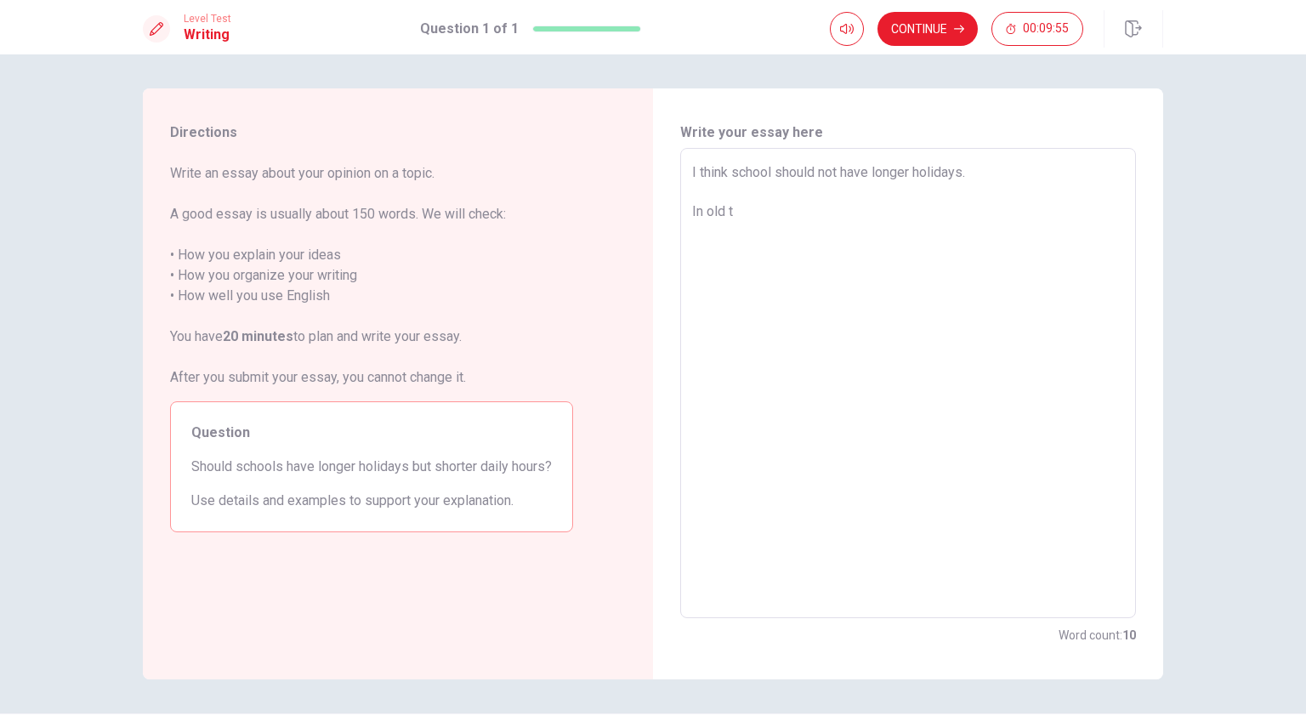
type textarea "x"
type textarea "I think school should not have longer holidays. In old ti"
type textarea "x"
type textarea "I think school should not have longer holidays. In old til"
type textarea "x"
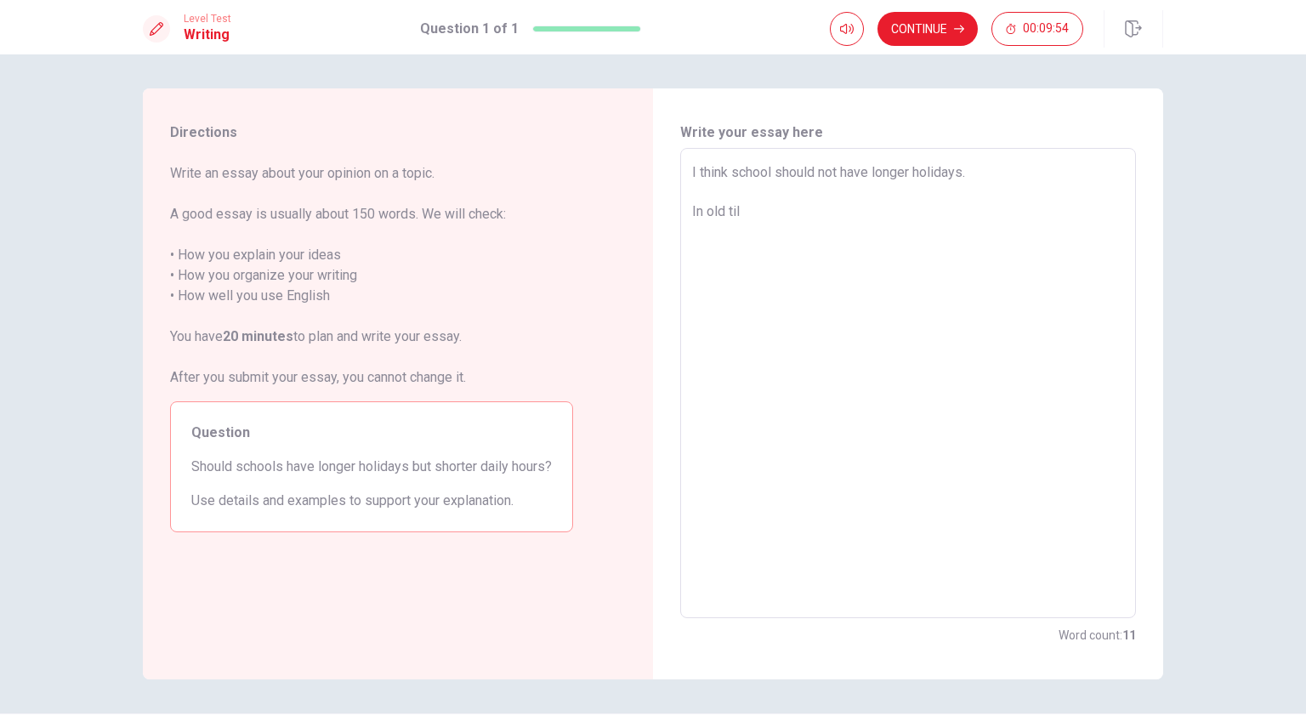
type textarea "I think school should not have longer holidays. In old ti"
type textarea "x"
type textarea "I think school should not have longer holidays. In old [PERSON_NAME]"
type textarea "x"
type textarea "I think school should not have longer holidays. In old time"
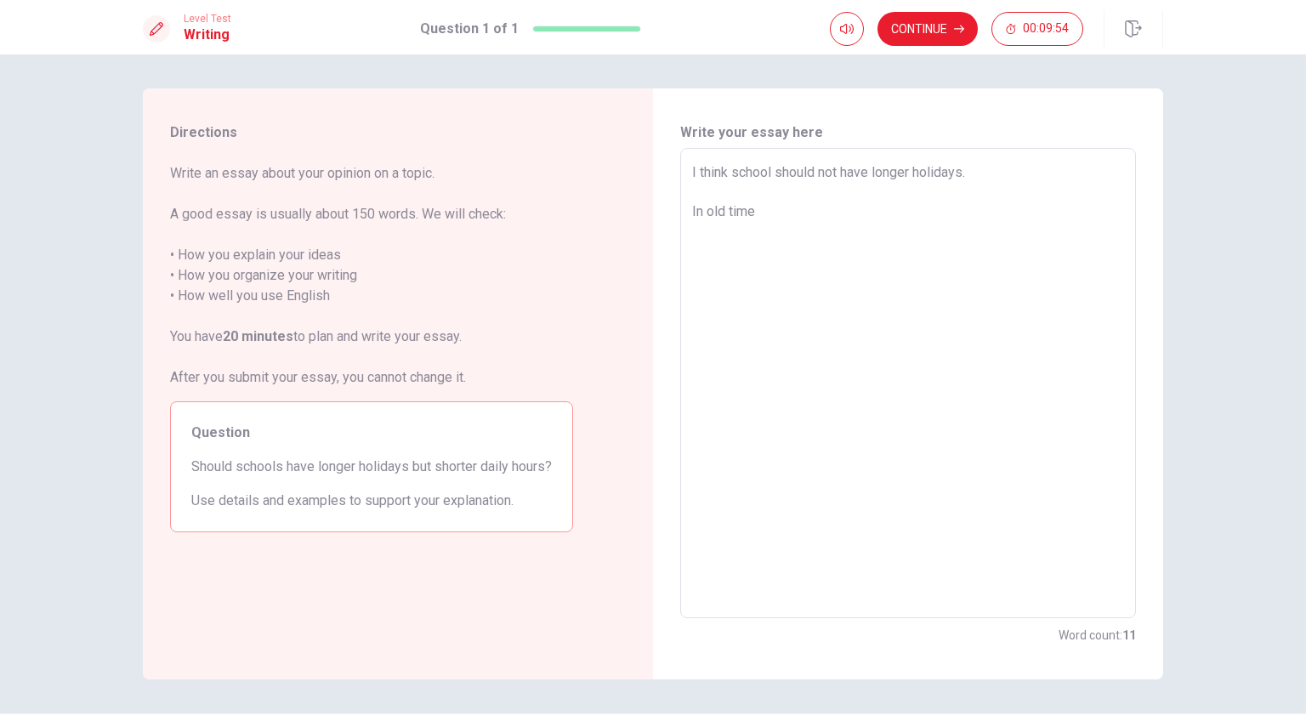
type textarea "x"
type textarea "I think school should not have longer holidays. In old times"
type textarea "x"
type textarea "I think school should not have longer holidays. In old times,"
type textarea "x"
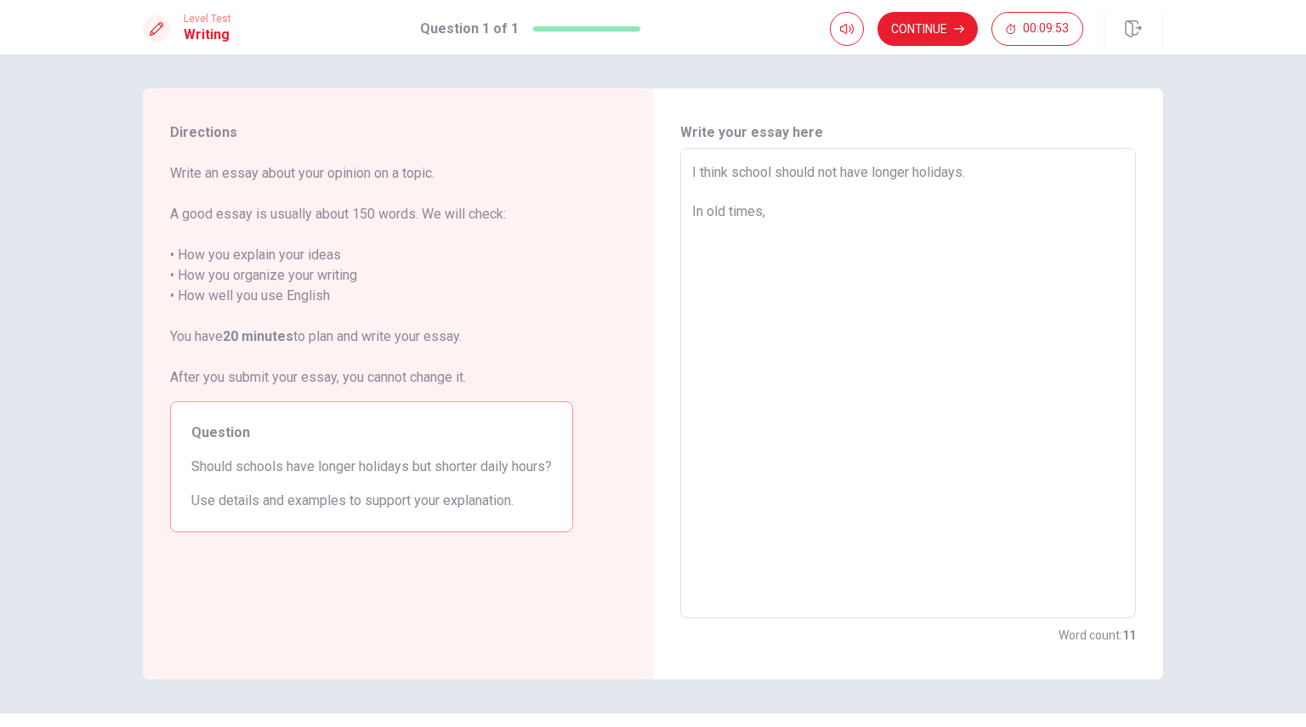
type textarea "I think school should not have longer holidays. In old times,"
type textarea "x"
click at [818, 211] on textarea "I think school should not have longer holidays. In old times, children went out…" at bounding box center [908, 383] width 432 height 442
click at [1014, 215] on textarea "I think school should not have longer holidays. In old times, children ofter we…" at bounding box center [908, 383] width 432 height 442
click at [936, 190] on textarea "I think school should not have longer holidays. In old times, children ofter we…" at bounding box center [908, 383] width 432 height 442
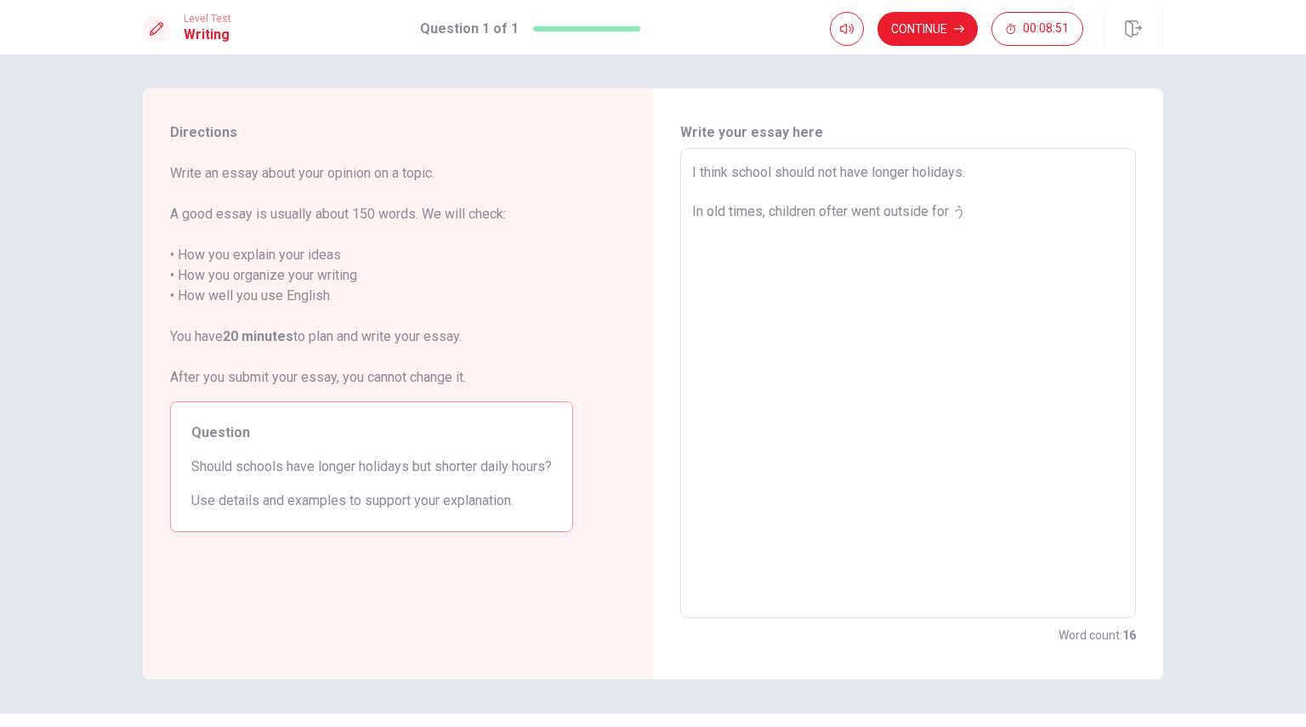
click at [984, 206] on textarea "I think school should not have longer holidays. In old times, children ofter we…" at bounding box center [908, 383] width 432 height 442
click at [967, 373] on textarea "I think school should not have longer holidays. In old times, children ofter we…" at bounding box center [908, 383] width 432 height 442
click at [750, 252] on textarea "I think school should not have longer holidays. In old times, children ofter we…" at bounding box center [908, 383] width 432 height 442
click at [879, 255] on textarea "I think school should not have longer holidays. In old times, children ofter we…" at bounding box center [908, 383] width 432 height 442
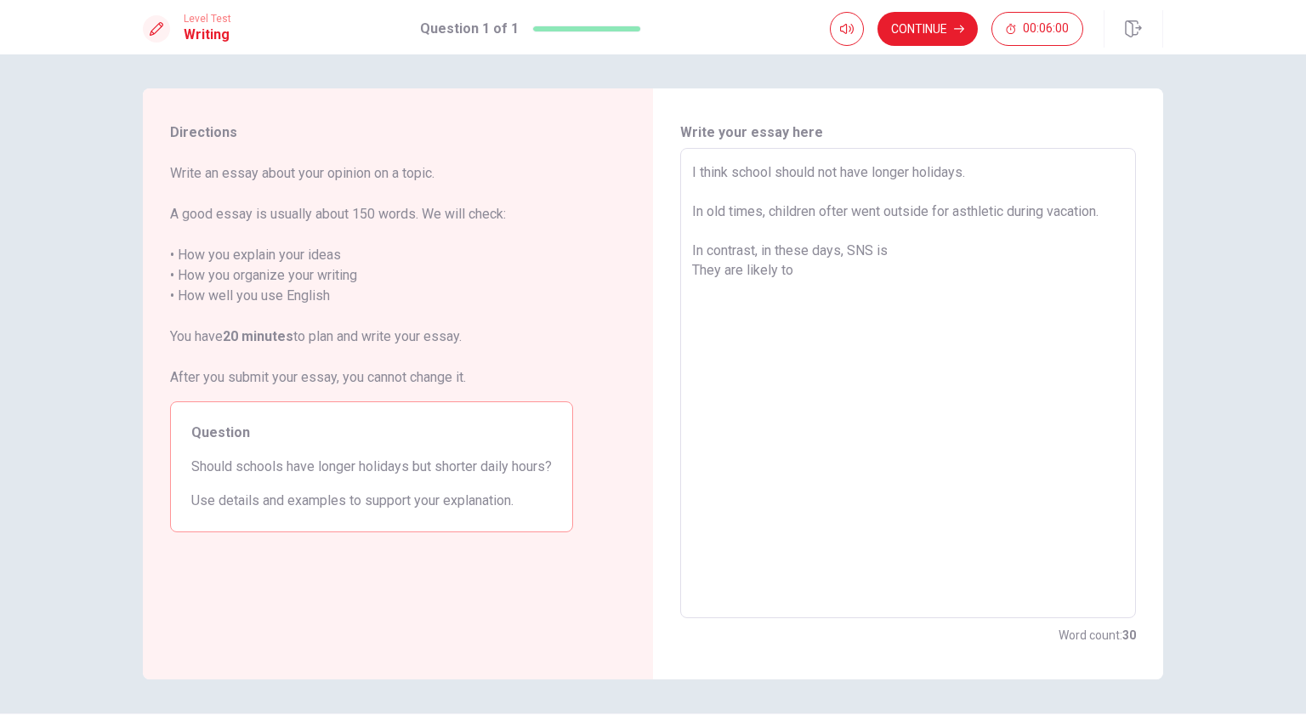
click at [916, 252] on textarea "I think school should not have longer holidays. In old times, children ofter we…" at bounding box center [908, 383] width 432 height 442
click at [930, 272] on textarea "I think school should not have longer holidays. In old times, children ofter we…" at bounding box center [908, 383] width 432 height 442
click at [859, 290] on textarea "I think school should not have longer holidays. In old times, children ofter we…" at bounding box center [908, 383] width 432 height 442
click at [933, 272] on textarea "I think school should not have longer holidays. In old times, children ofter we…" at bounding box center [908, 383] width 432 height 442
click at [825, 293] on textarea "I think school should not have longer holidays. In old times, children ofter we…" at bounding box center [908, 383] width 432 height 442
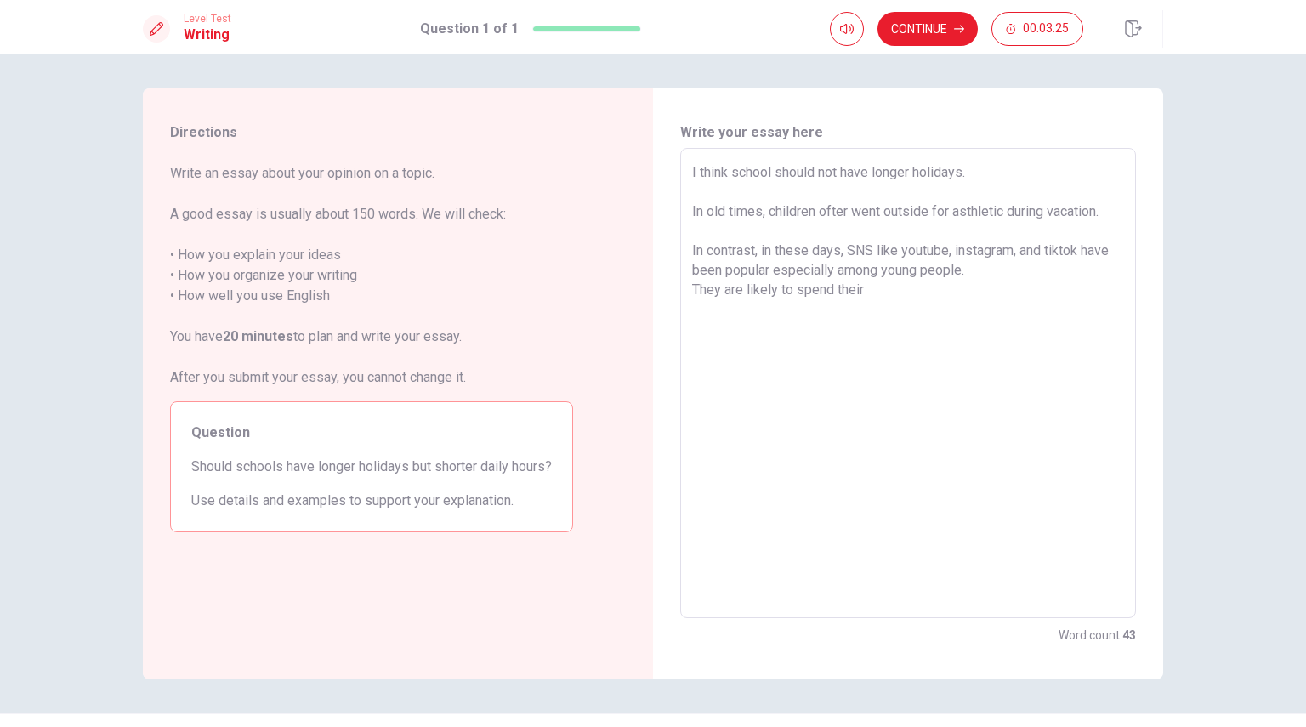
click at [835, 293] on textarea "I think school should not have longer holidays. In old times, children ofter we…" at bounding box center [908, 383] width 432 height 442
click at [832, 292] on textarea "I think school should not have longer holidays. In old times, children ofter we…" at bounding box center [908, 383] width 432 height 442
click at [924, 293] on textarea "I think school should not have longer holidays. In old times, children ofter we…" at bounding box center [908, 383] width 432 height 442
click at [938, 291] on textarea "I think school should not have longer holidays. In old times, children ofter we…" at bounding box center [908, 383] width 432 height 442
click at [1104, 293] on textarea "I think school should not have longer holidays. In old times, children ofter we…" at bounding box center [908, 383] width 432 height 442
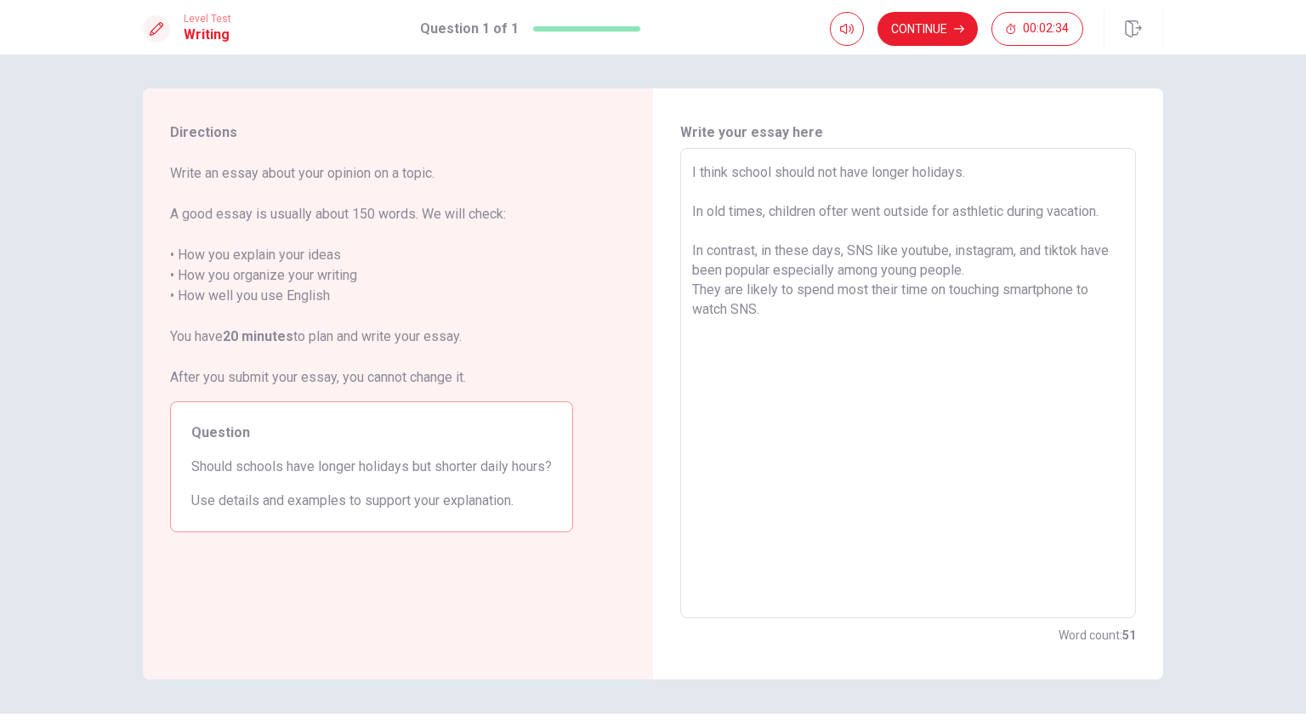
click at [686, 292] on div "I think school should not have longer holidays. In old times, children ofter we…" at bounding box center [908, 383] width 456 height 470
click at [686, 286] on div "I think school should not have longer holidays. In old times, children ofter we…" at bounding box center [908, 383] width 456 height 470
click at [708, 287] on textarea "I think school should not have longer holidays. In old times, children ofter we…" at bounding box center [908, 383] width 432 height 442
click at [1064, 298] on textarea "I think school should not have longer holidays. In old times, children ofter we…" at bounding box center [908, 383] width 432 height 442
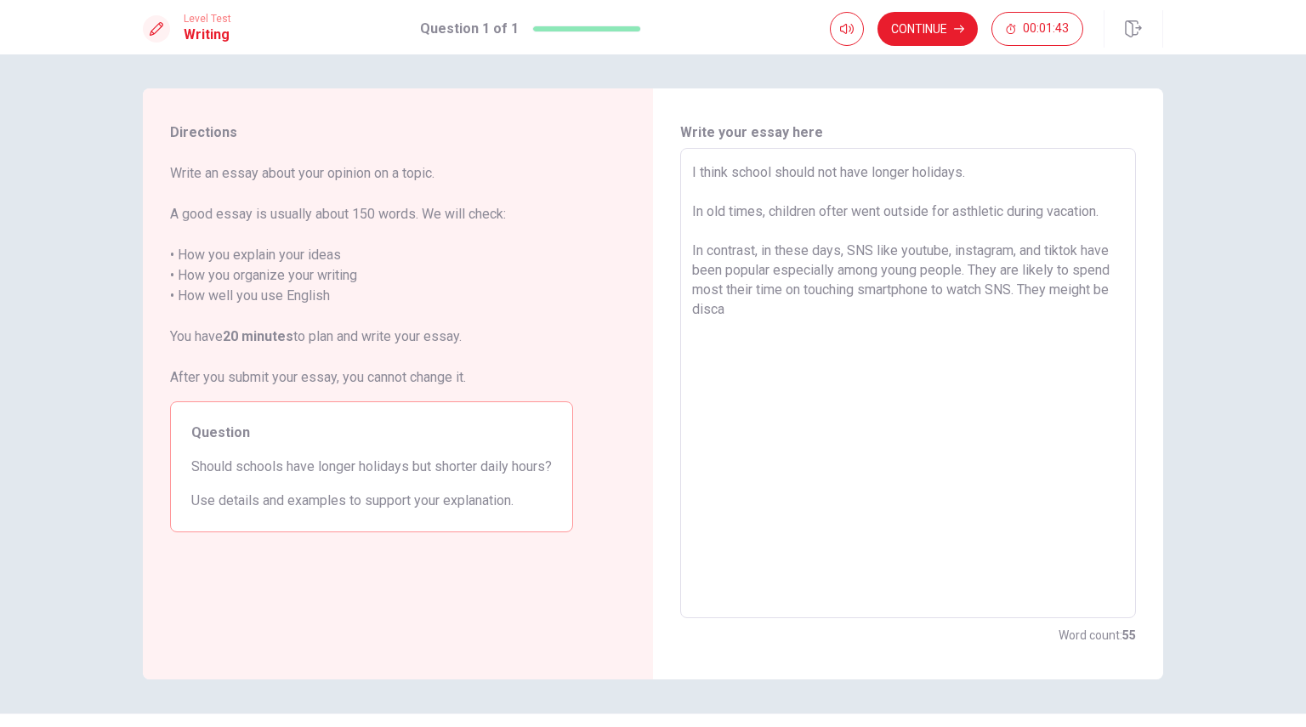
click at [1077, 292] on textarea "I think school should not have longer holidays. In old times, children ofter we…" at bounding box center [908, 383] width 432 height 442
click at [1026, 291] on textarea "I think school should not have longer holidays. In old times, children ofter we…" at bounding box center [908, 383] width 432 height 442
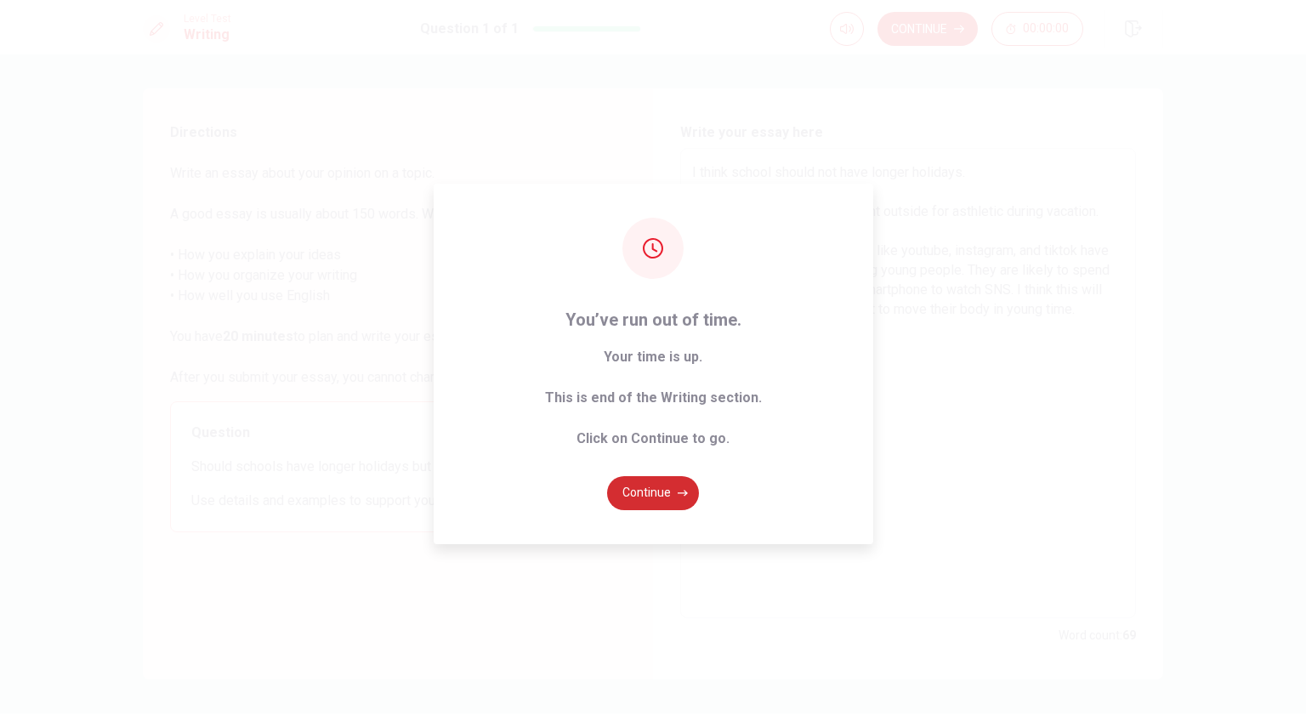
click at [634, 494] on button "Continue" at bounding box center [653, 493] width 92 height 34
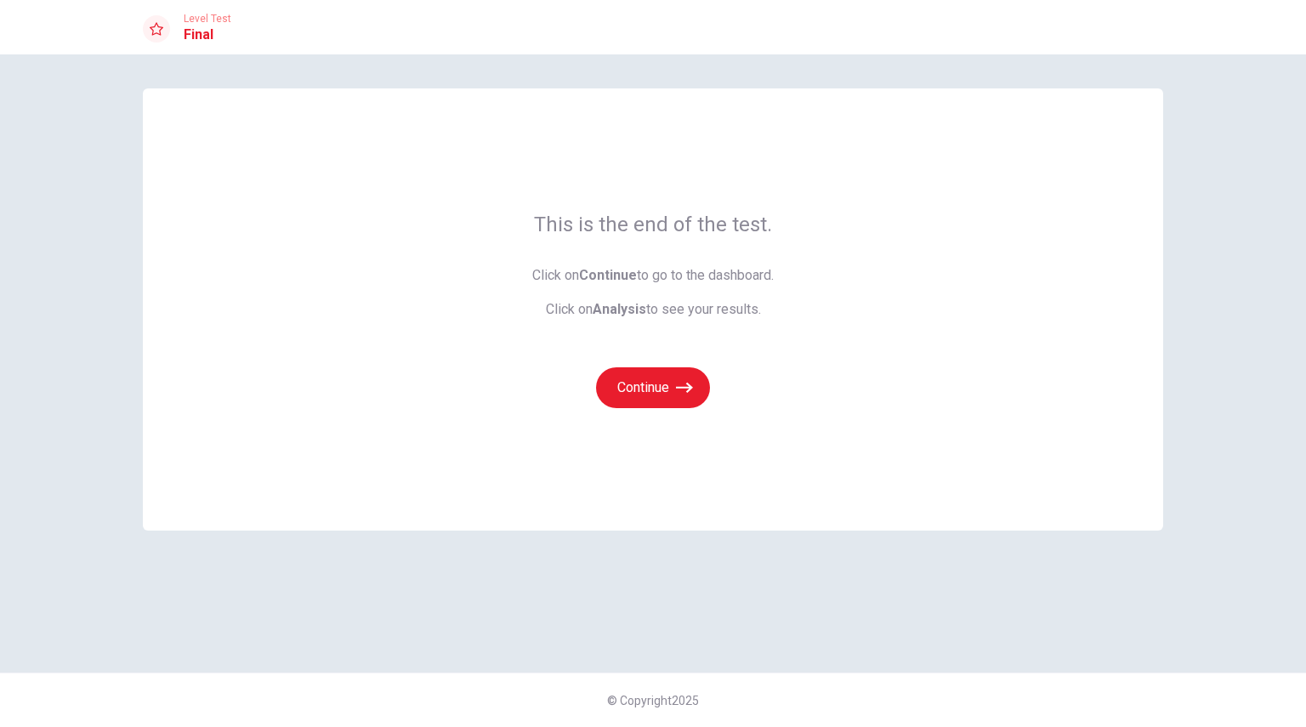
click at [774, 363] on div "Continue" at bounding box center [652, 377] width 241 height 61
click at [666, 401] on button "Continue" at bounding box center [653, 387] width 114 height 41
